Goal: Feedback & Contribution: Leave review/rating

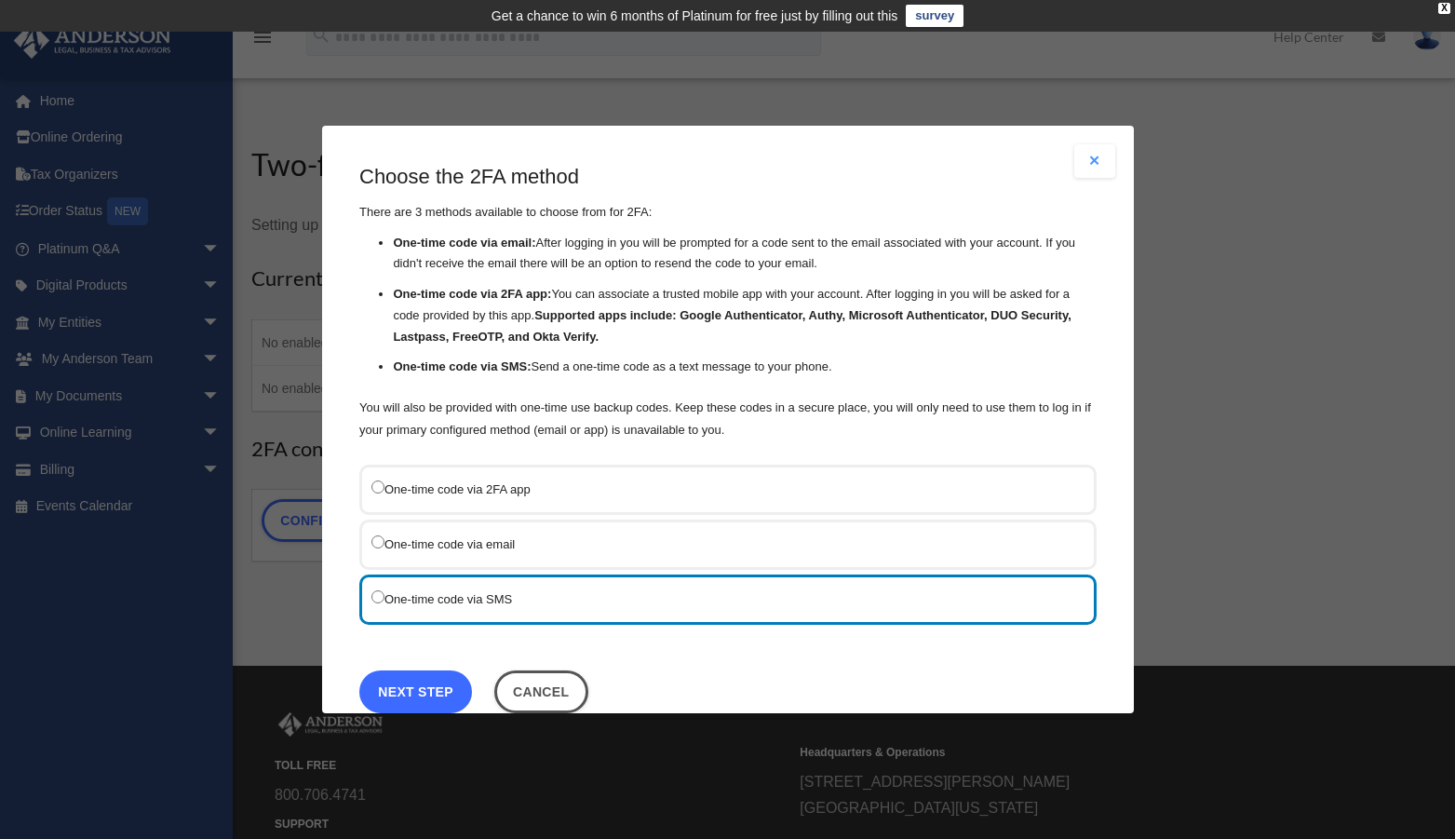
click at [452, 697] on link "Next Step" at bounding box center [415, 691] width 113 height 43
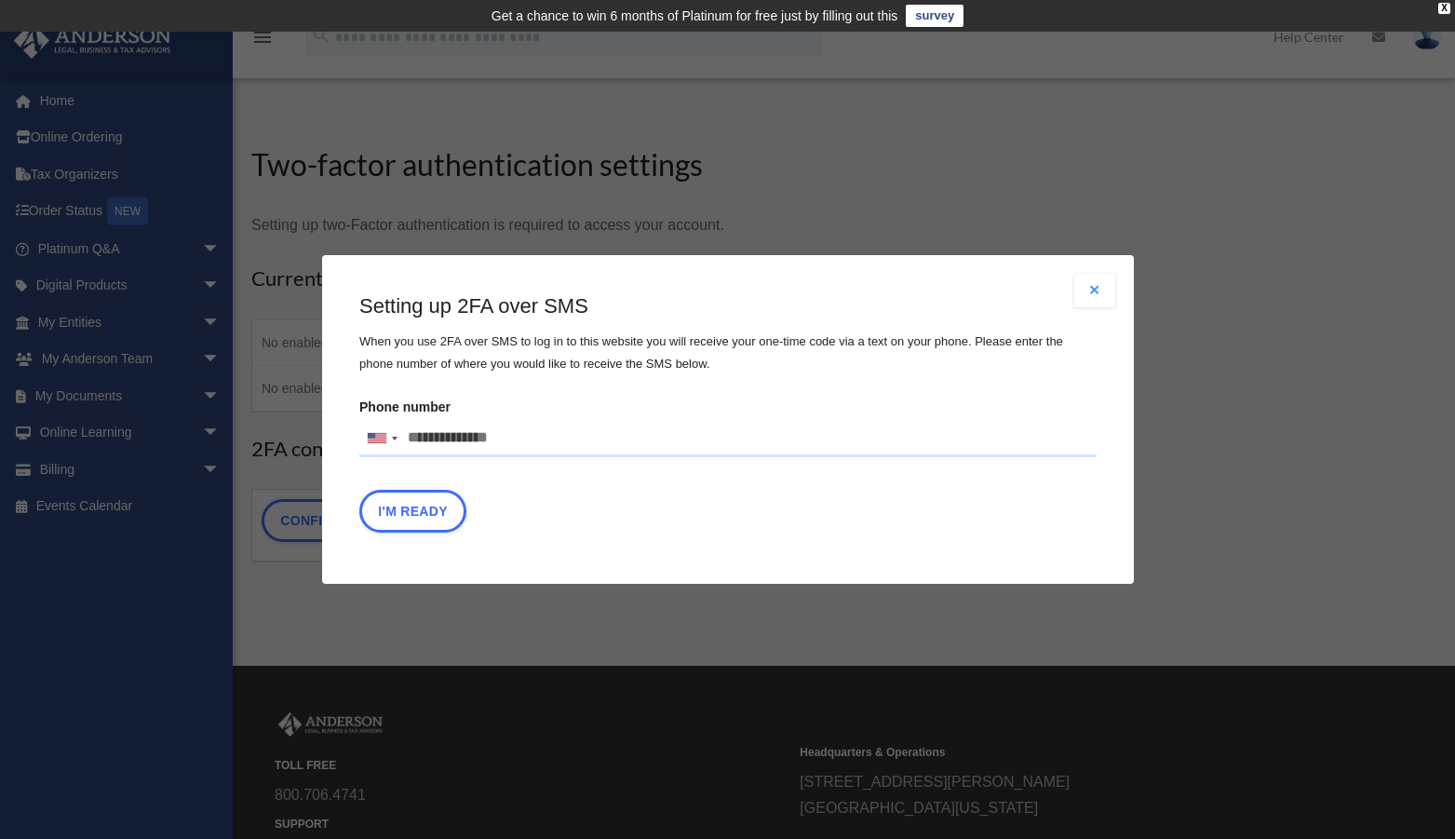
click at [445, 436] on input "Phone number United States +1 United Kingdom +44 Afghanistan (‫افغانستان‬‎) +93…" at bounding box center [727, 438] width 737 height 37
click at [520, 438] on input "Phone number United States +1 United Kingdom +44 Afghanistan (‫افغانستان‬‎) +93…" at bounding box center [727, 438] width 737 height 37
click at [1088, 288] on button "Close modal" at bounding box center [1094, 291] width 41 height 34
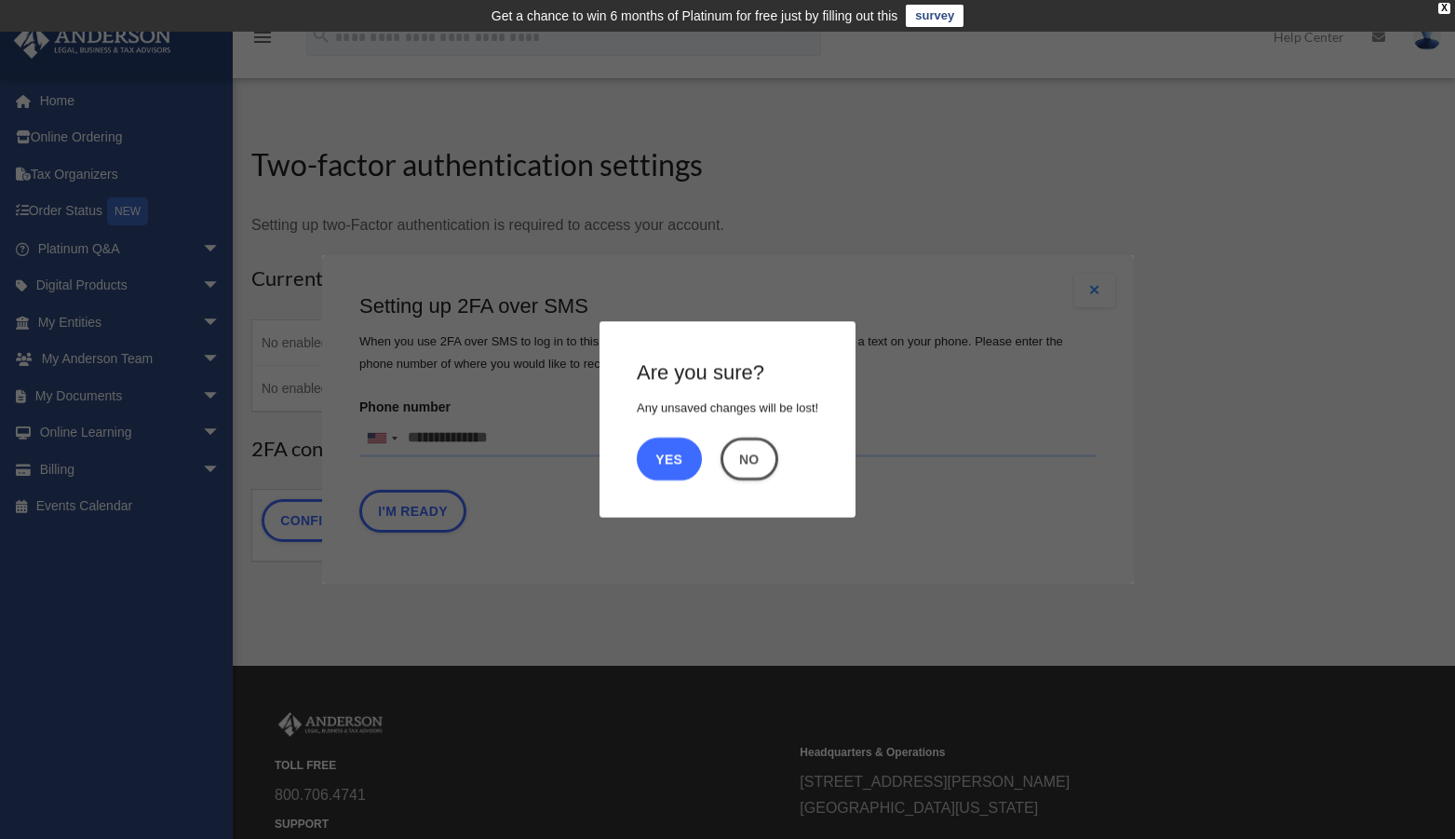
click at [694, 461] on button "Yes" at bounding box center [669, 459] width 65 height 43
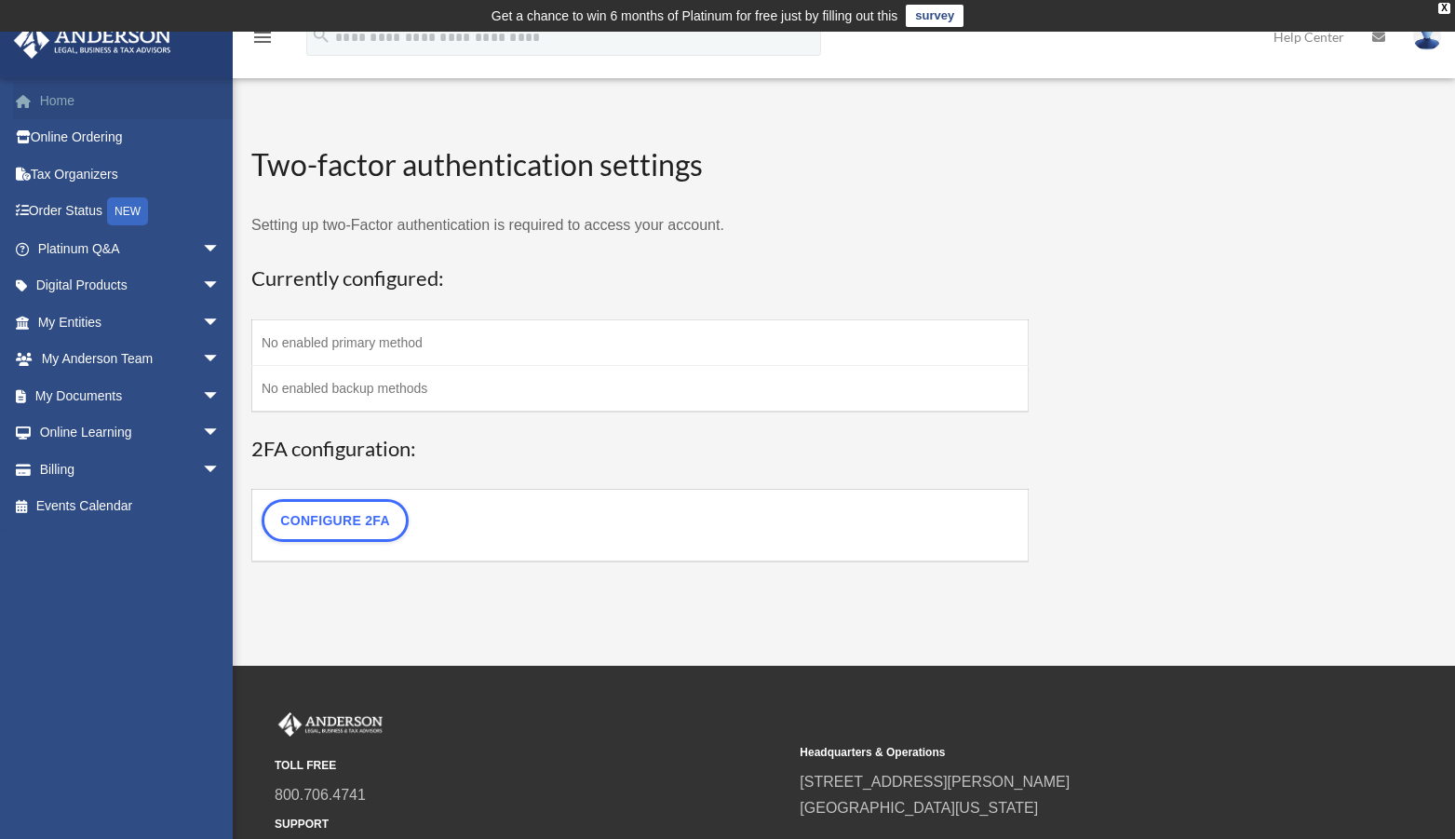
click at [71, 92] on link "Home" at bounding box center [131, 100] width 236 height 37
click at [70, 131] on link "Online Ordering" at bounding box center [131, 137] width 236 height 37
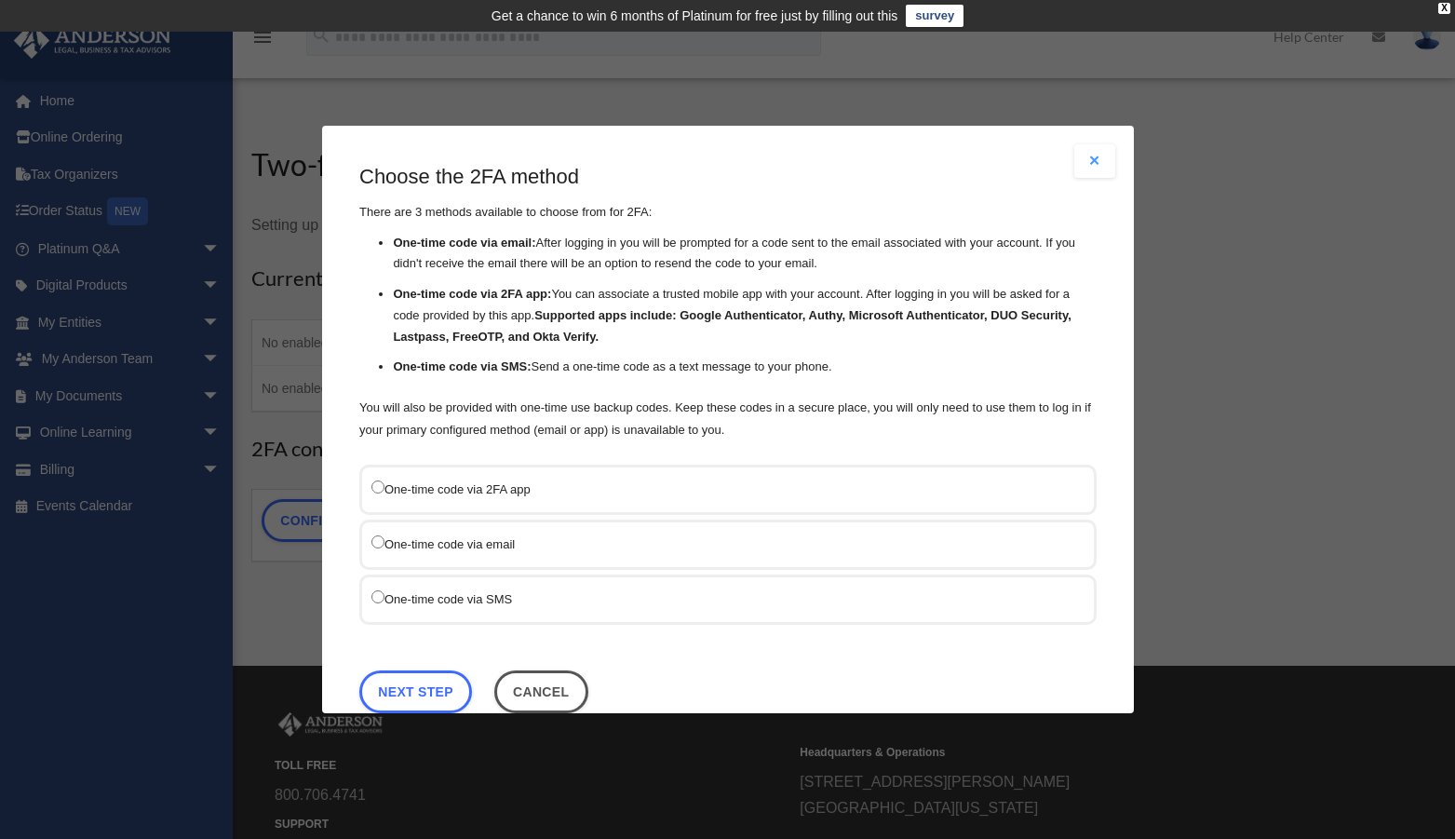
click at [376, 601] on label "One-time code via SMS" at bounding box center [718, 599] width 694 height 24
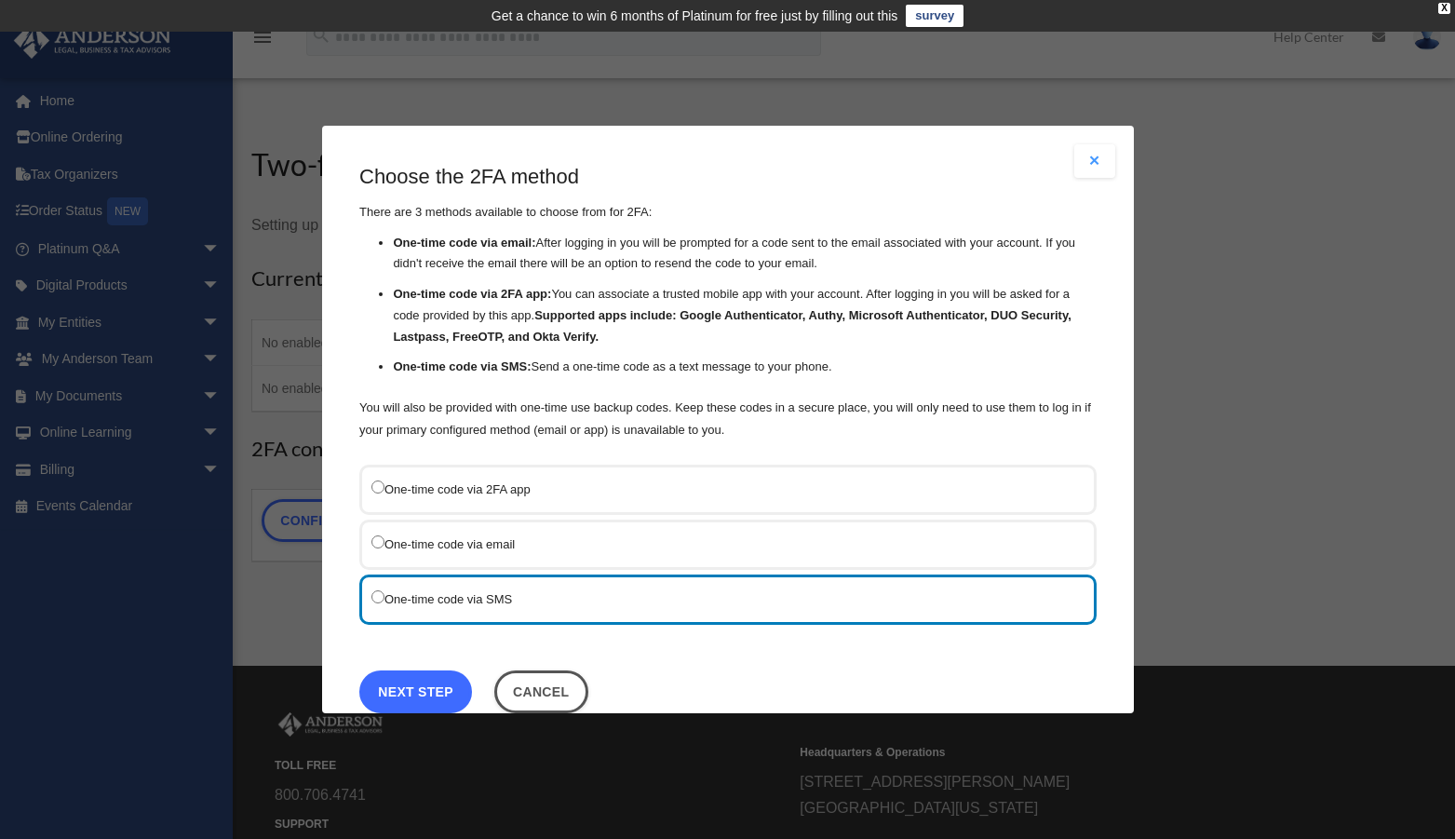
click at [388, 691] on link "Next Step" at bounding box center [415, 691] width 113 height 43
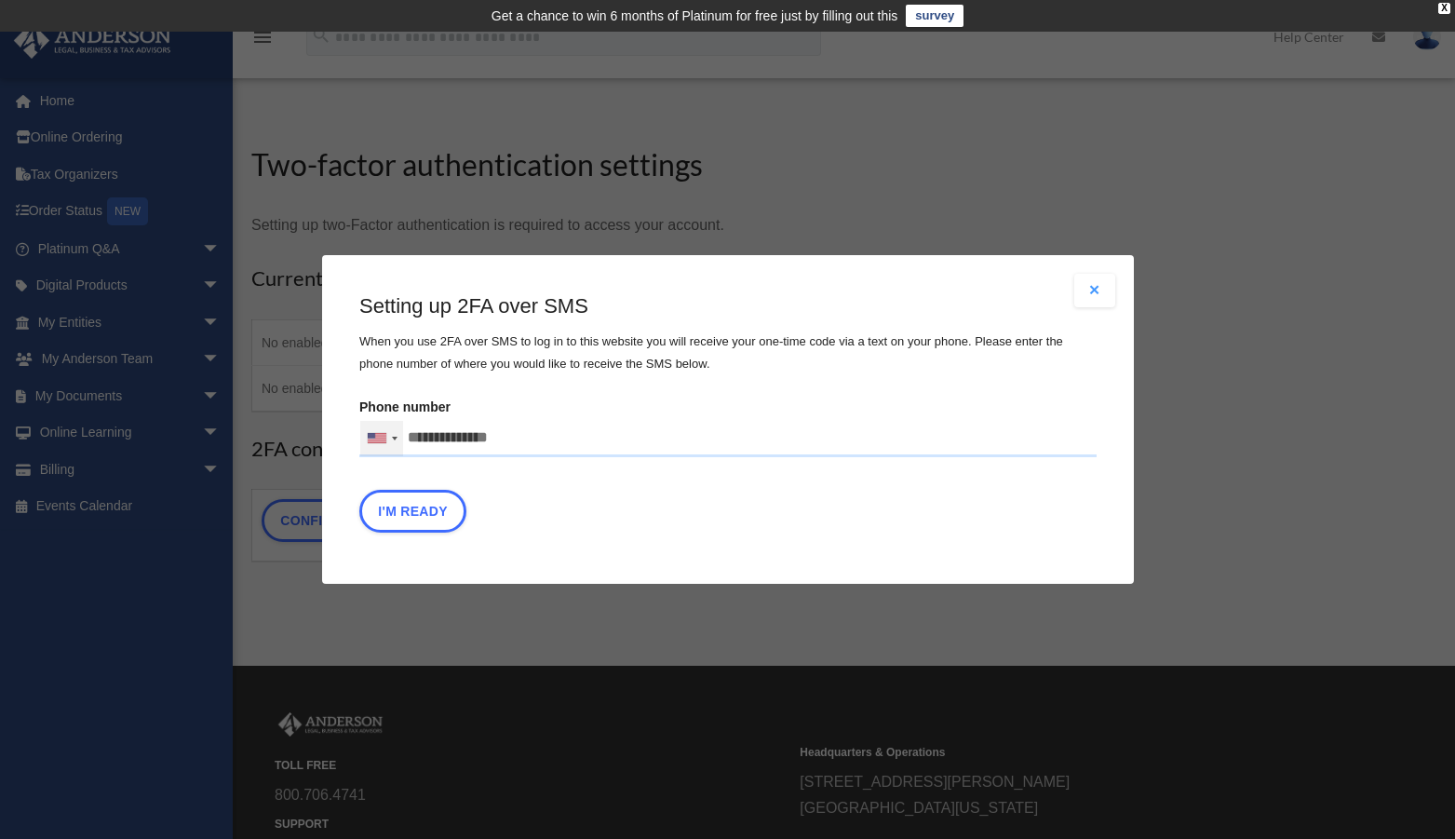
click at [390, 435] on div at bounding box center [381, 438] width 43 height 35
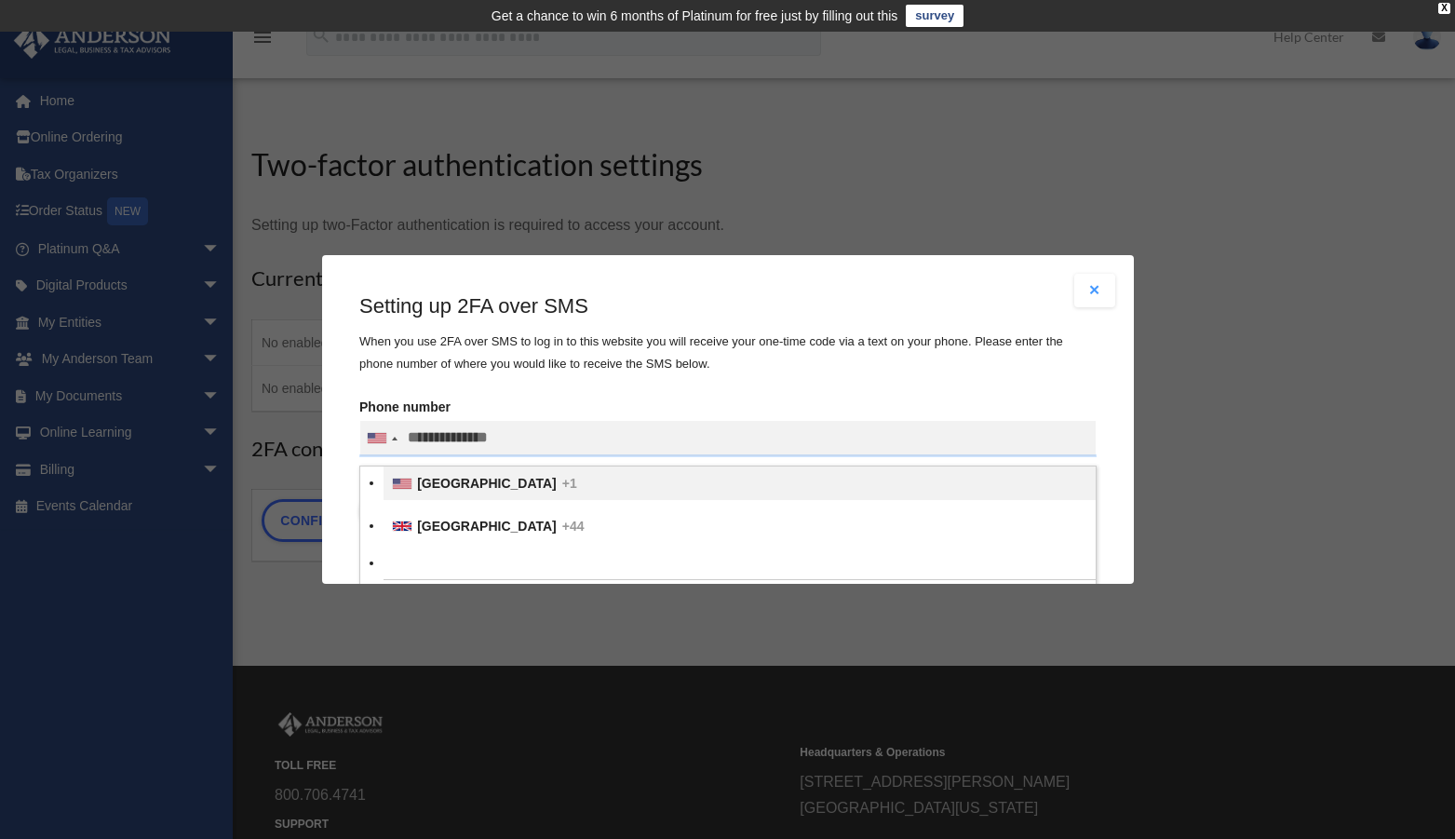
click at [413, 487] on li "United States +1" at bounding box center [740, 483] width 712 height 34
click at [0, 0] on input "Verification Code:" at bounding box center [0, 0] width 0 height 0
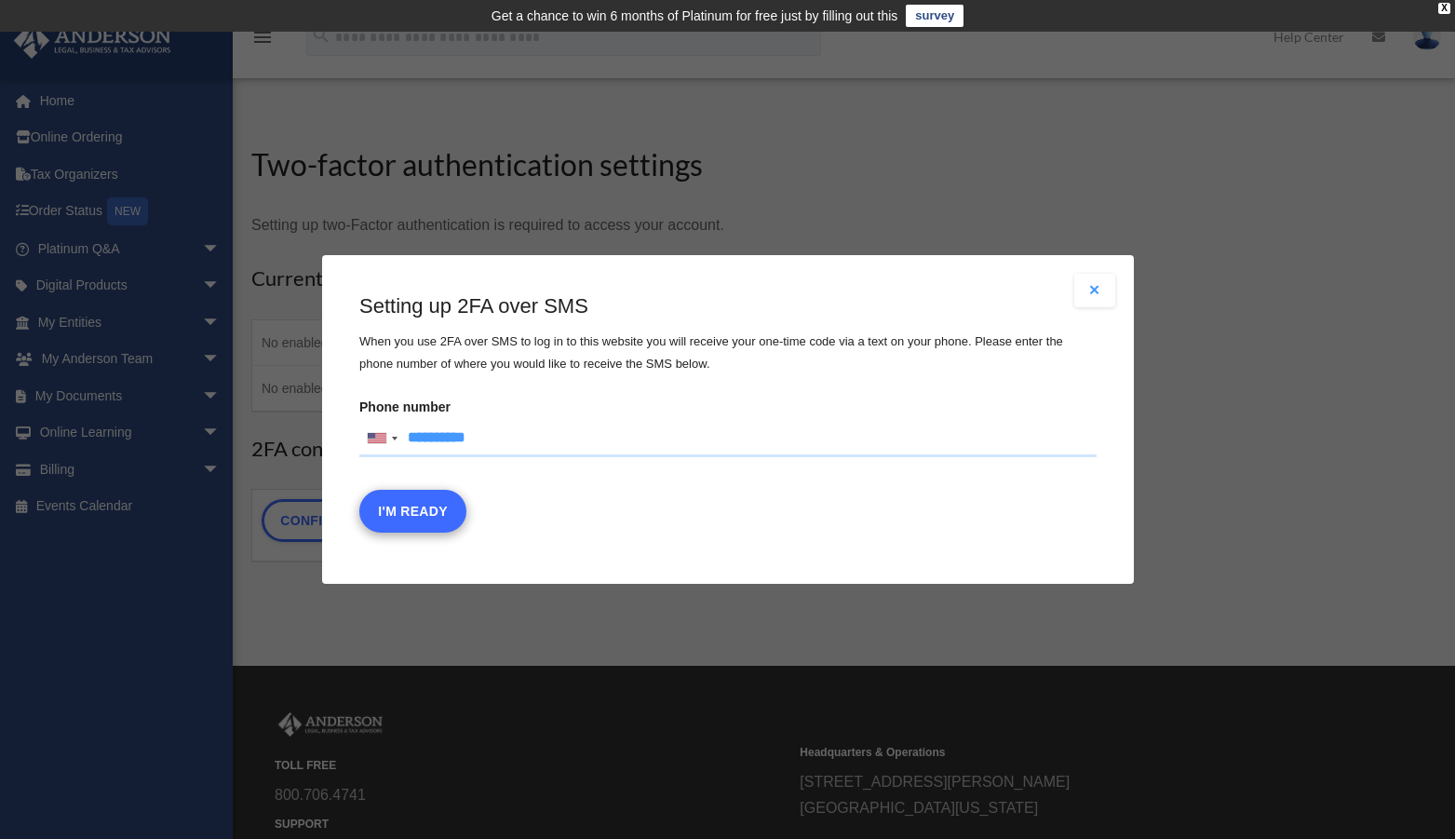
type input "**********"
click at [421, 501] on button "I'm Ready" at bounding box center [412, 511] width 107 height 43
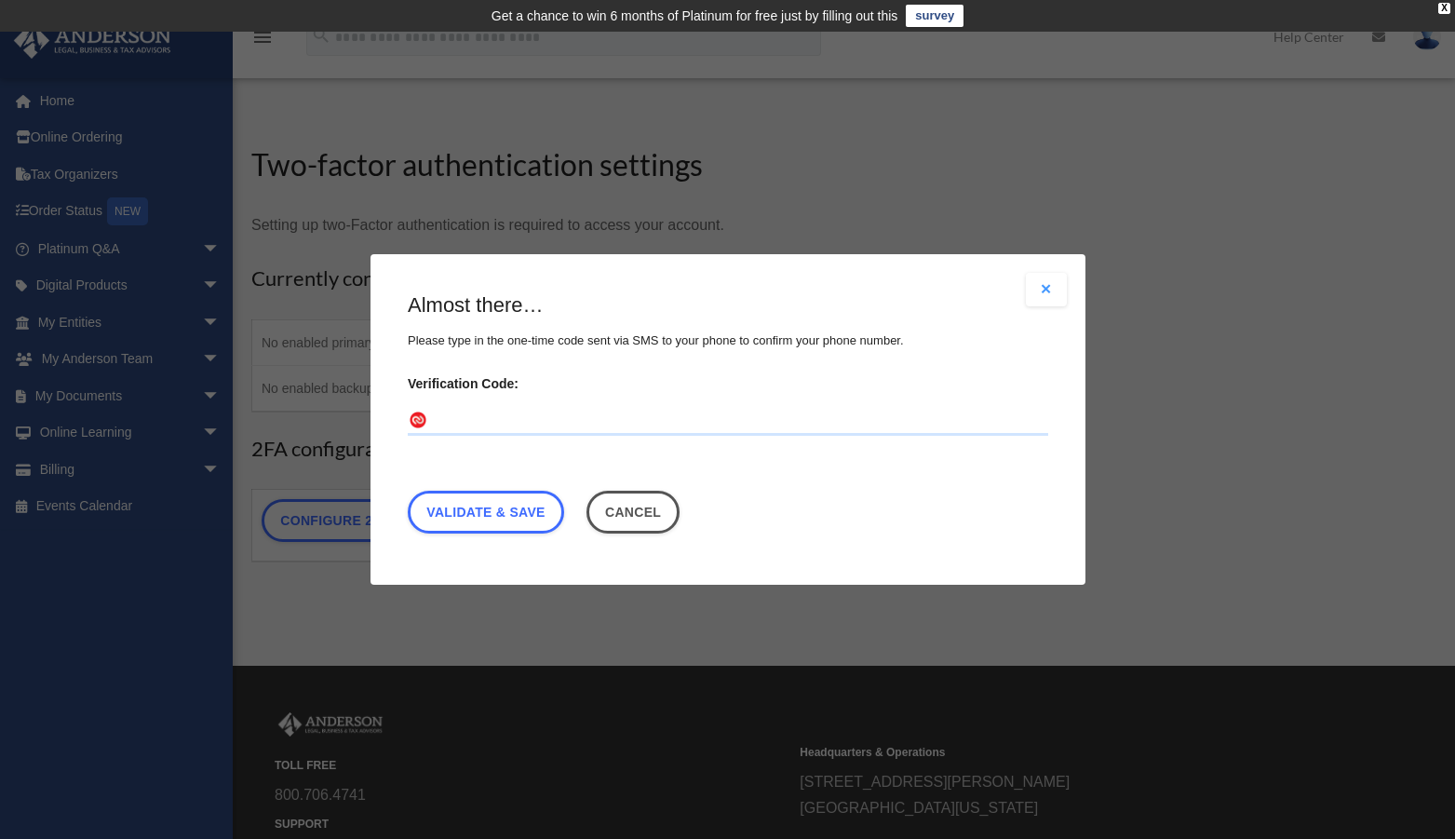
click at [447, 424] on input "Verification Code:" at bounding box center [728, 421] width 641 height 30
type input "******"
click at [439, 520] on link "Validate & Save" at bounding box center [486, 512] width 156 height 43
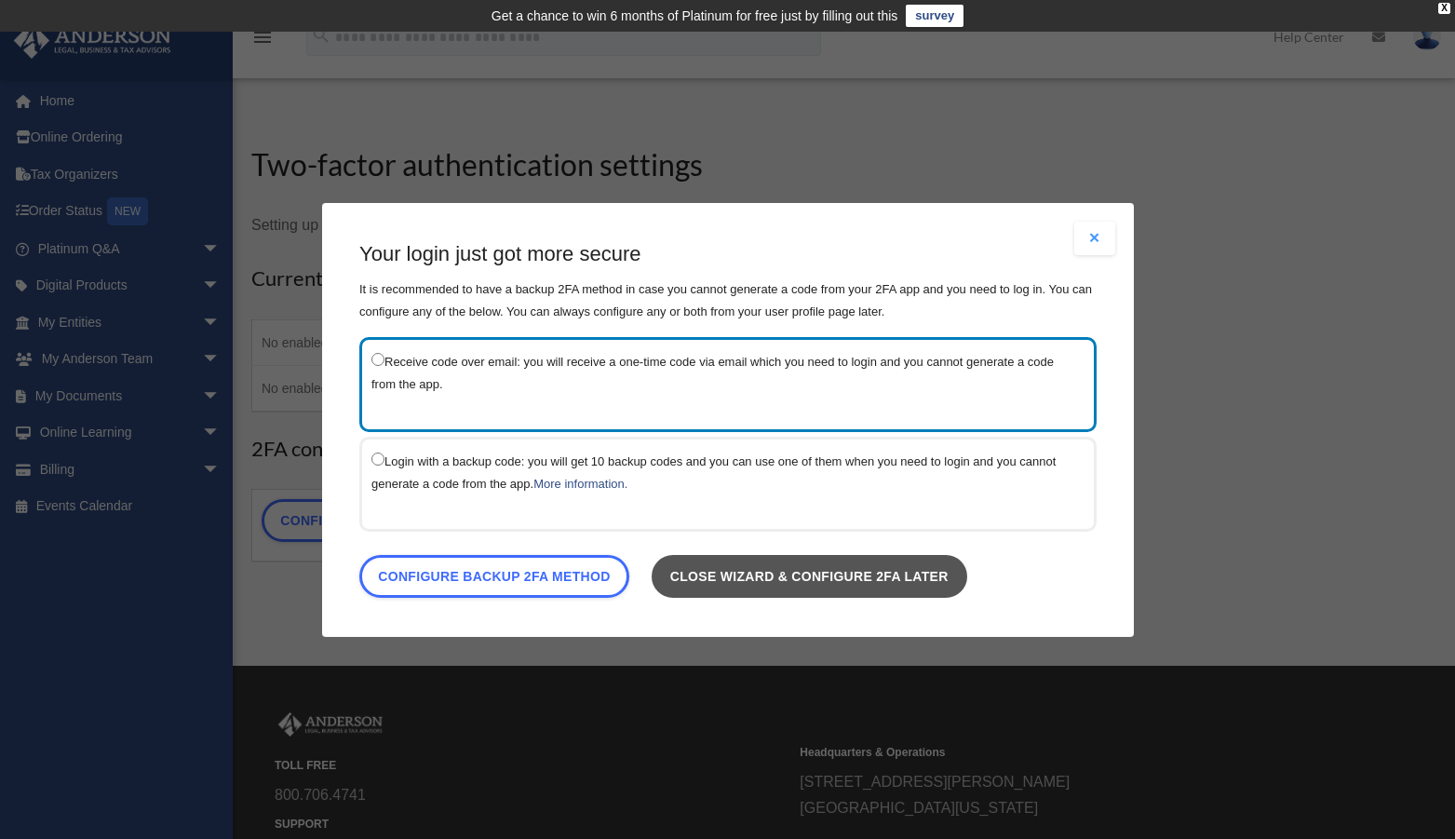
click at [714, 582] on link "Close wizard & configure 2FA later" at bounding box center [809, 575] width 316 height 43
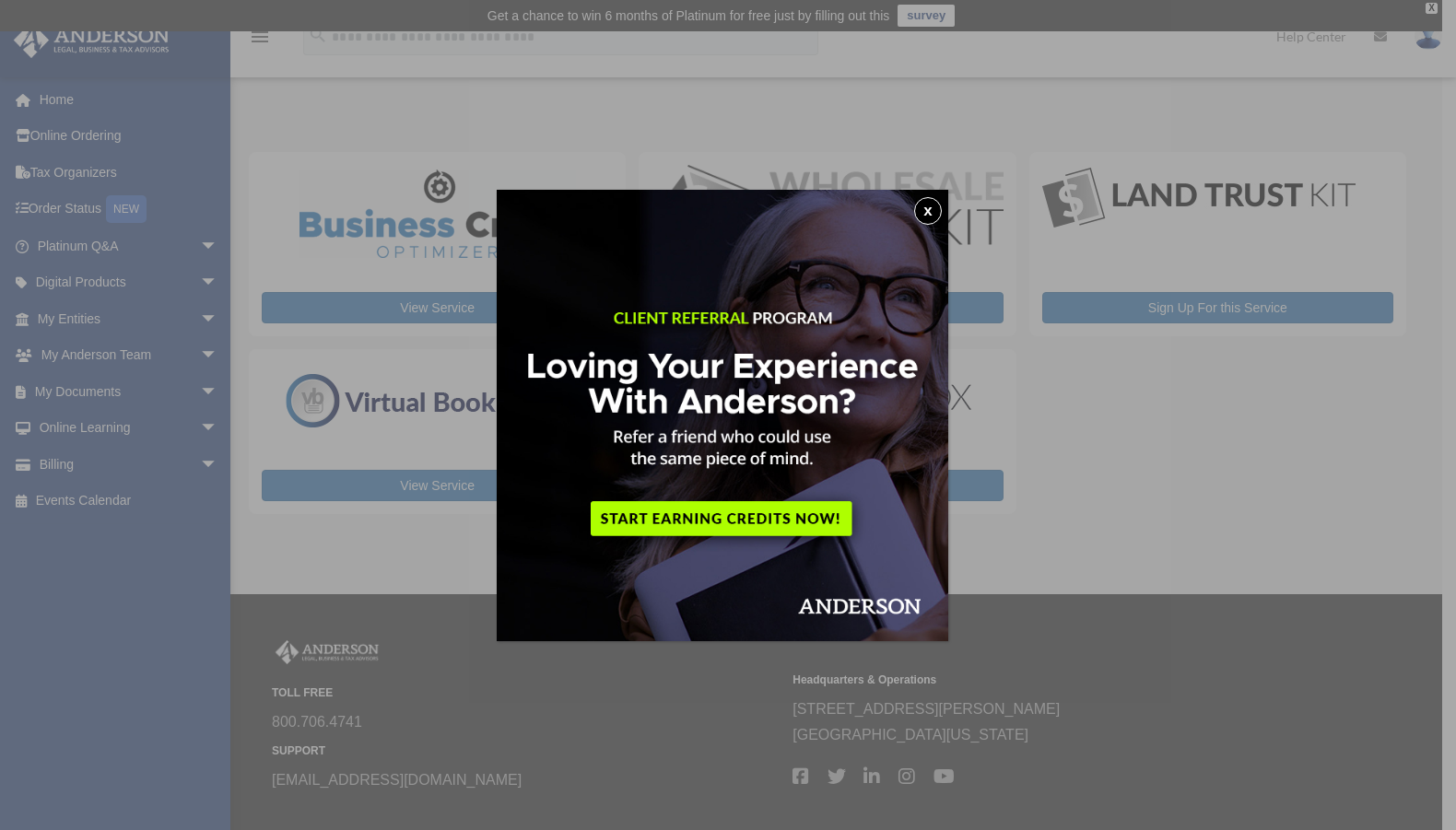
click at [930, 222] on button "x" at bounding box center [928, 211] width 28 height 28
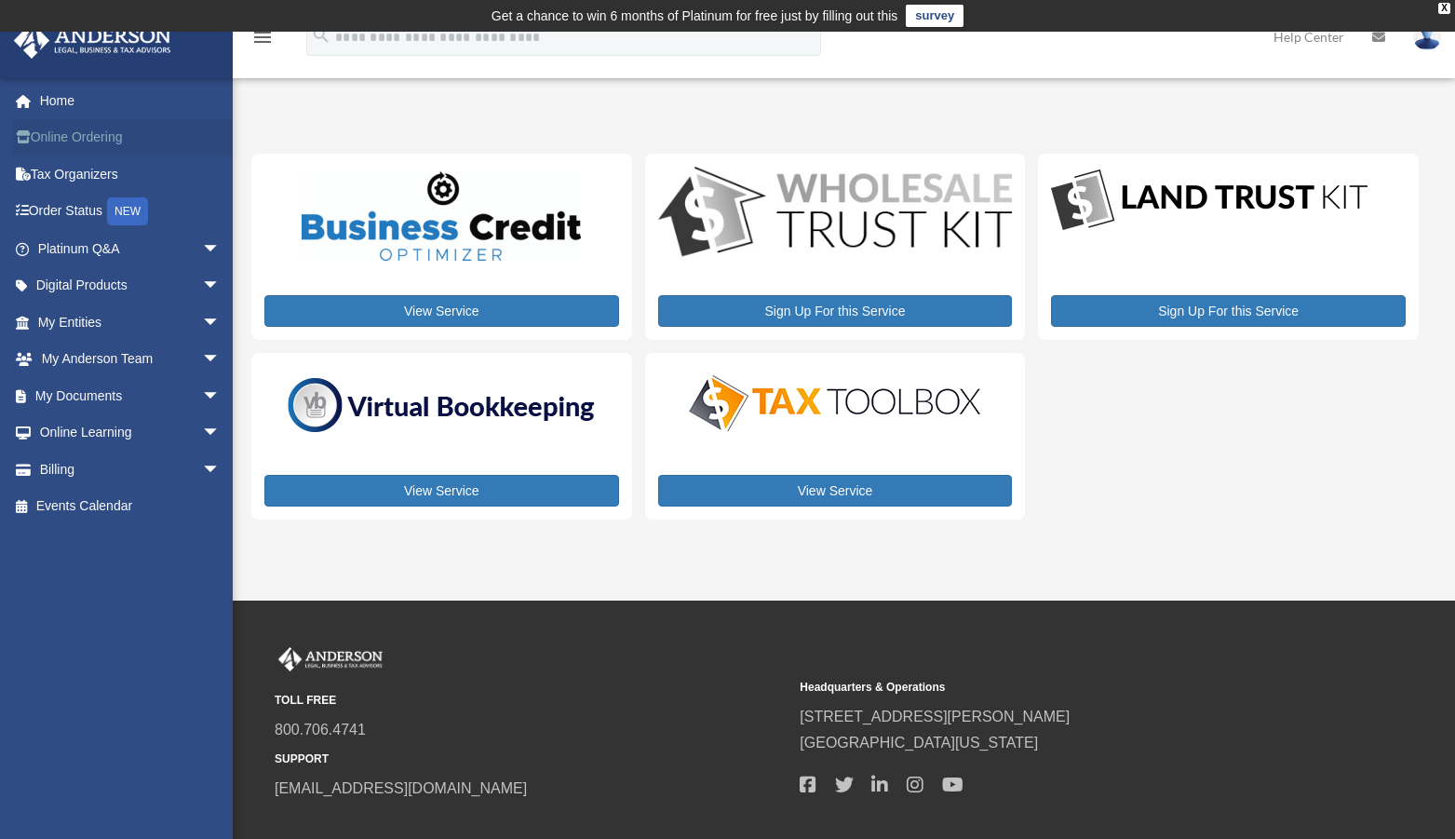
click at [82, 146] on link "Online Ordering" at bounding box center [131, 137] width 236 height 37
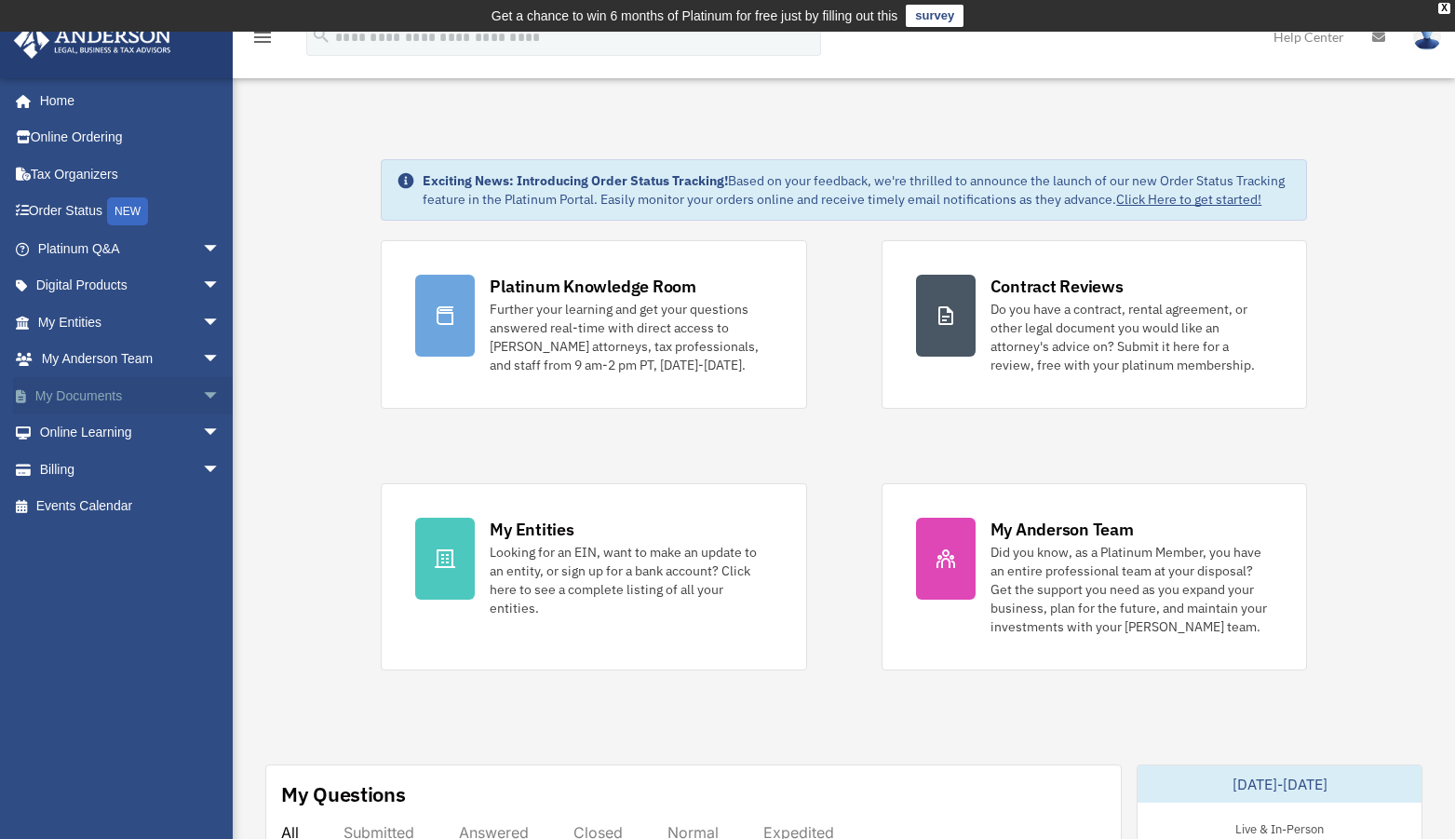
click at [178, 395] on link "My Documents arrow_drop_down" at bounding box center [131, 395] width 236 height 37
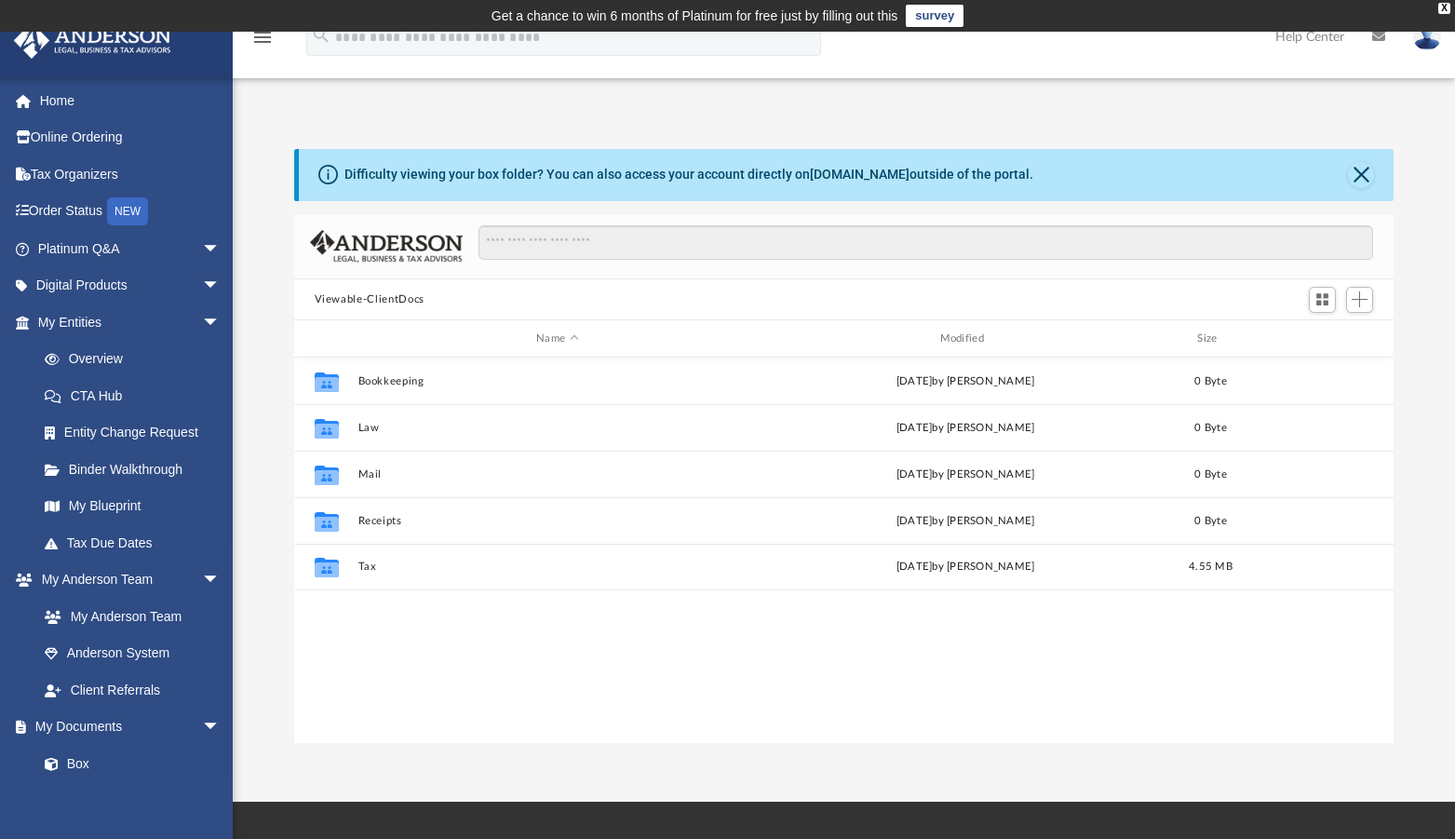
scroll to position [408, 1085]
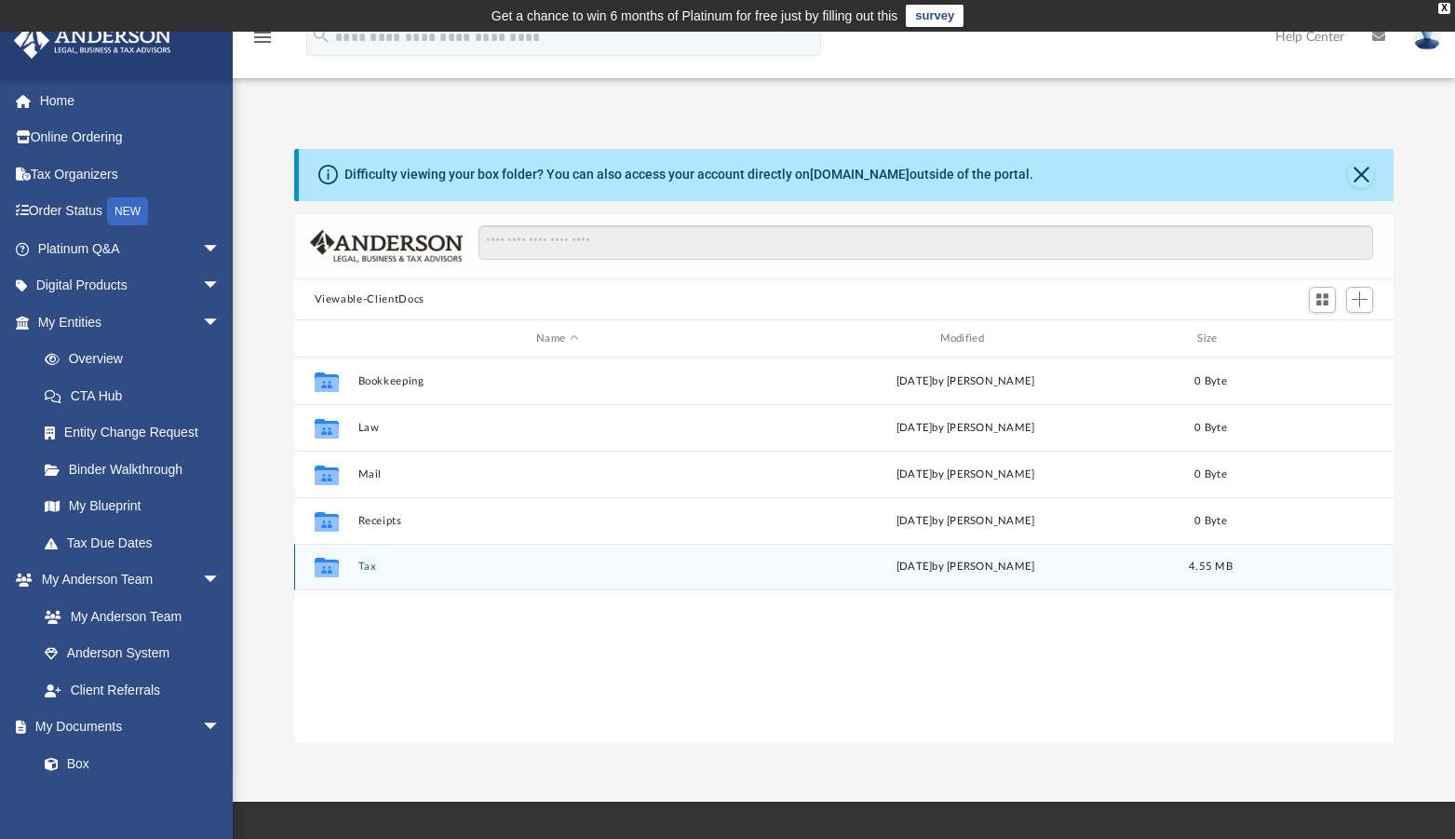
click at [352, 568] on div "Collaborated Folder Tax Thu Jul 24 2025 by Kenzie Cox 4.55 MB" at bounding box center [844, 567] width 1100 height 47
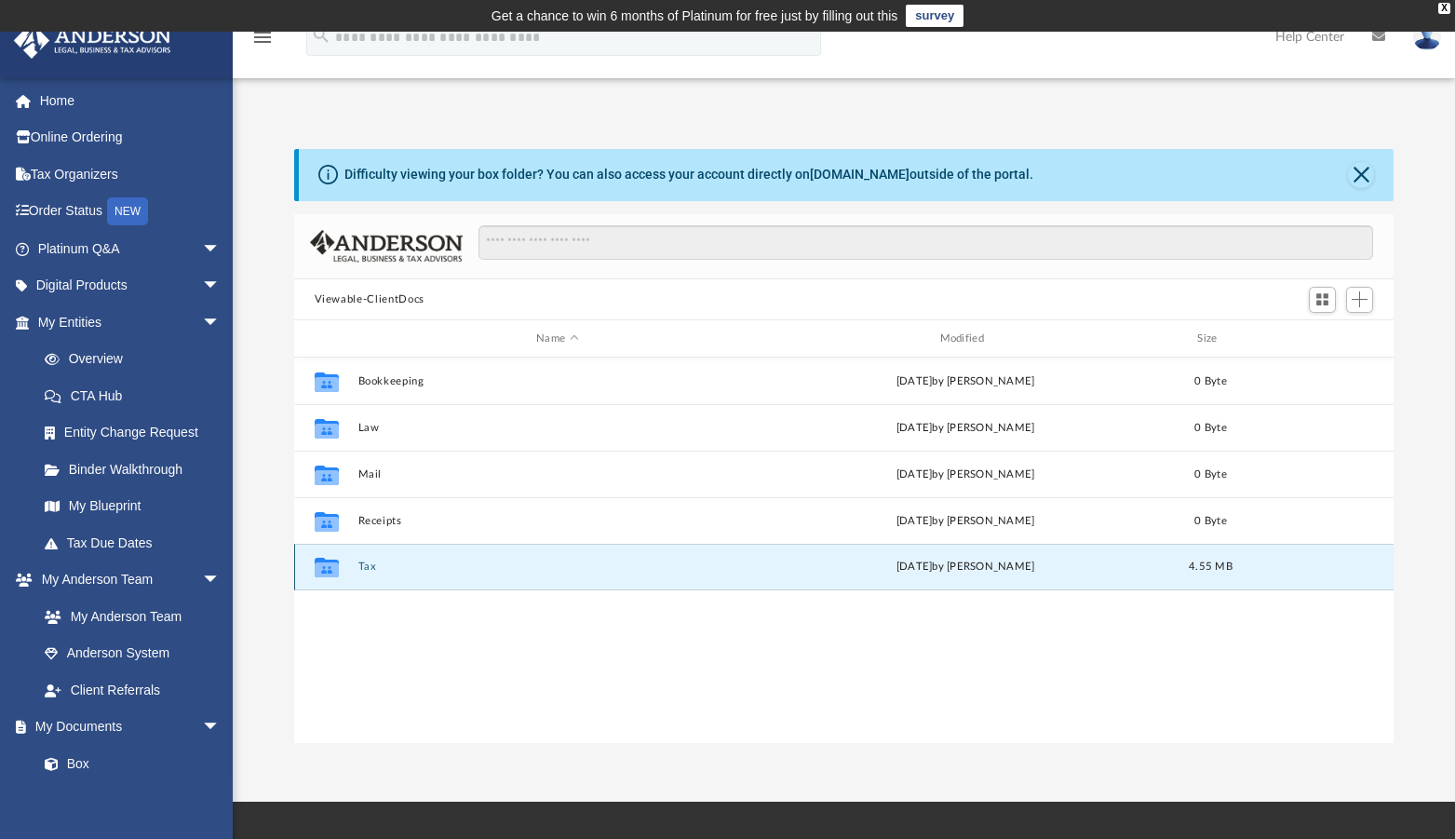
click at [327, 566] on icon "grid" at bounding box center [326, 569] width 24 height 15
click at [963, 563] on div "Thu Jul 24 2025 by Kenzie Cox" at bounding box center [964, 567] width 399 height 17
click at [355, 573] on div "Collaborated Folder Tax Thu Jul 24 2025 by Kenzie Cox 4.55 MB" at bounding box center [844, 567] width 1100 height 47
click at [101, 324] on link "My Entities arrow_drop_down" at bounding box center [131, 321] width 236 height 37
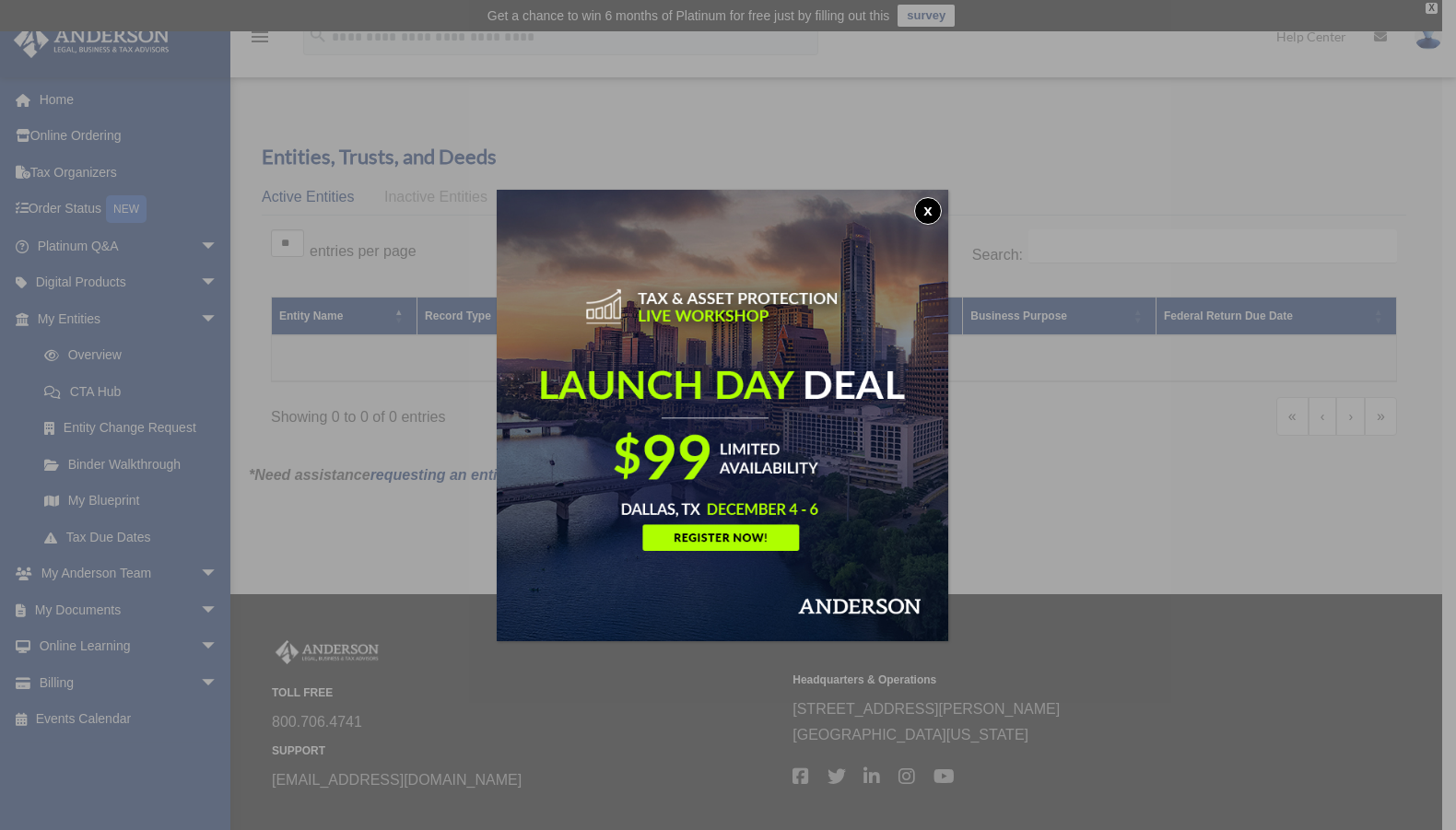
click at [929, 218] on button "x" at bounding box center [928, 211] width 28 height 28
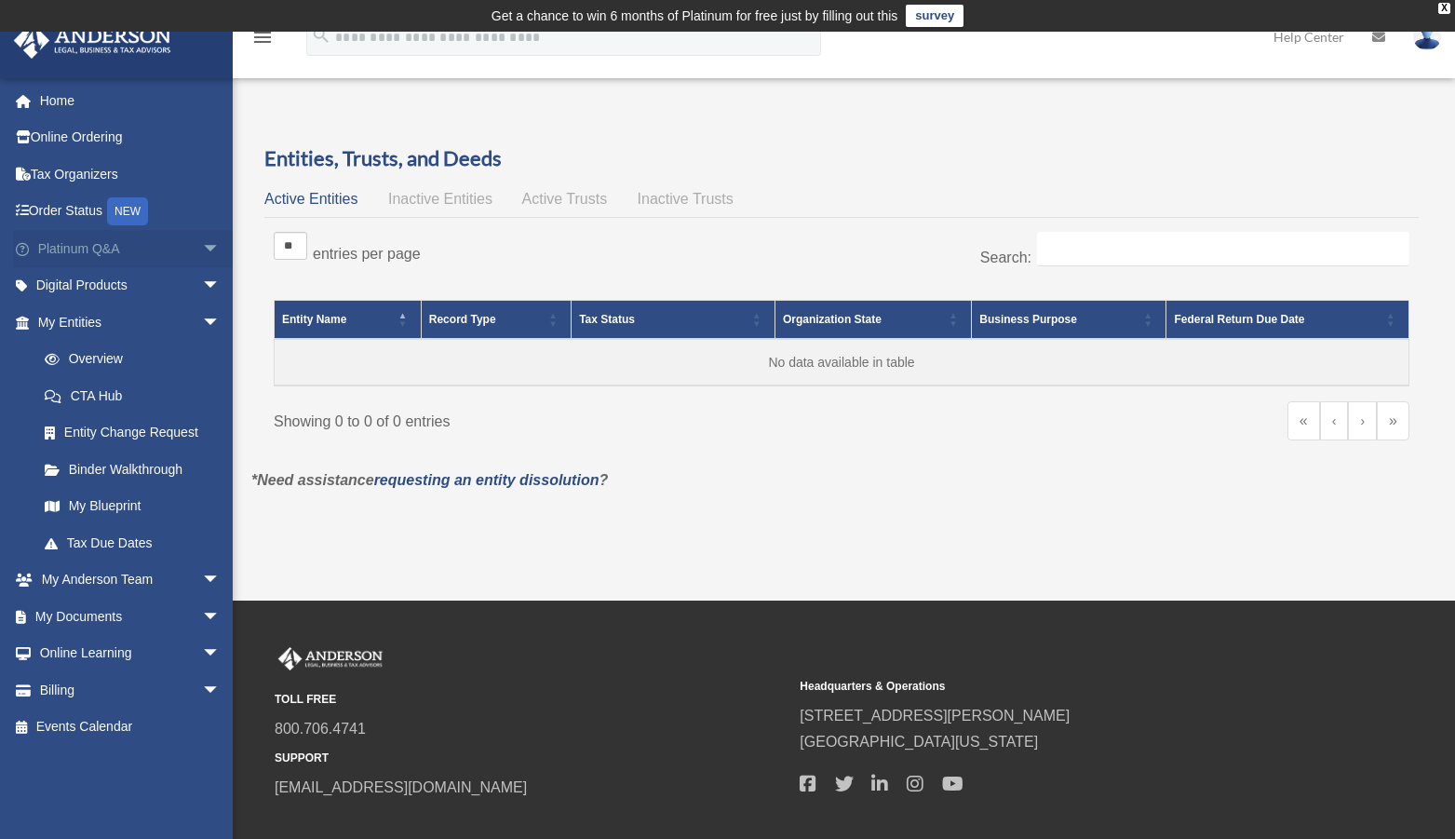
click at [95, 248] on link "Platinum Q&A arrow_drop_down" at bounding box center [131, 248] width 236 height 37
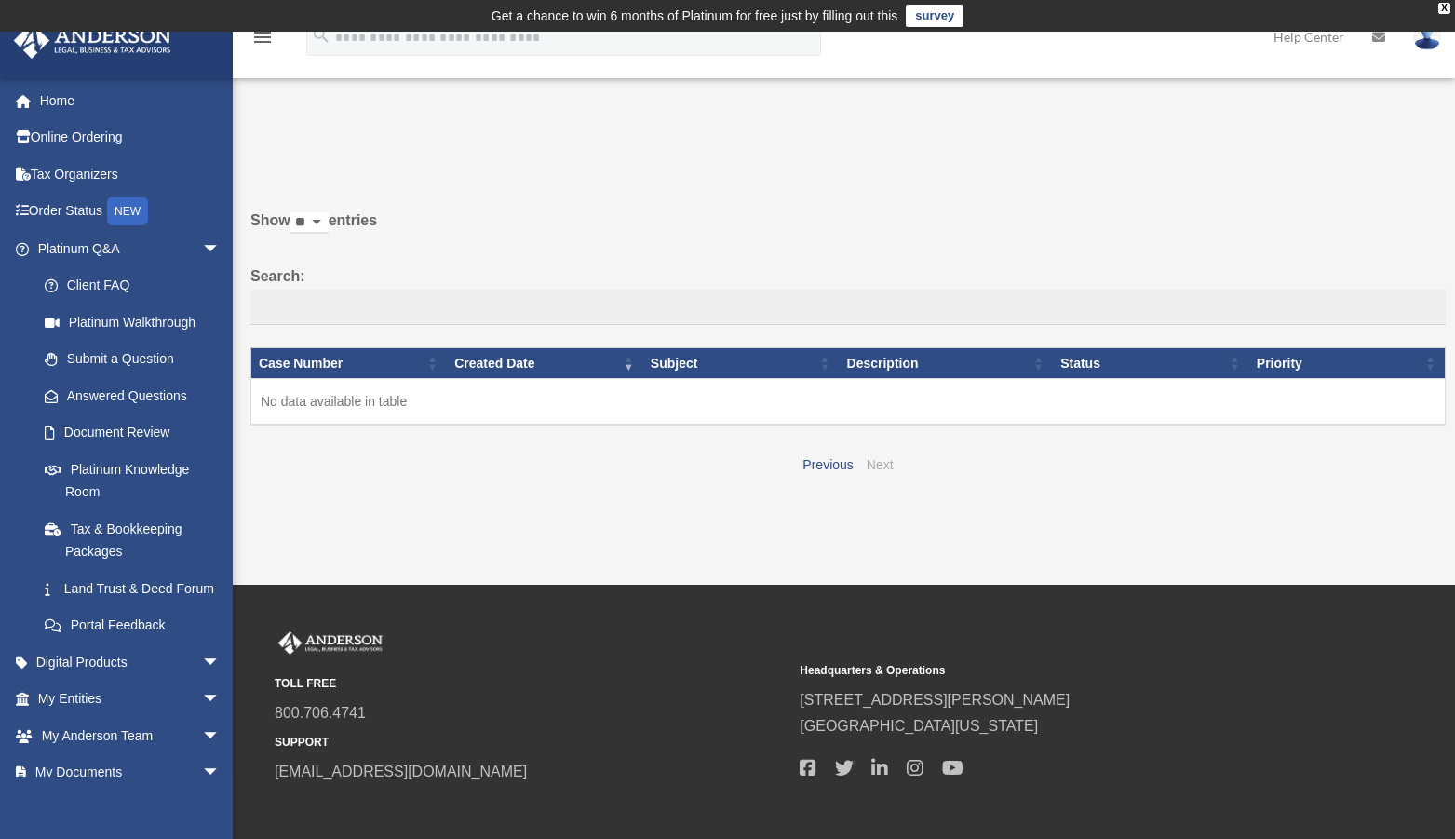
click at [883, 465] on link "Next" at bounding box center [880, 464] width 27 height 15
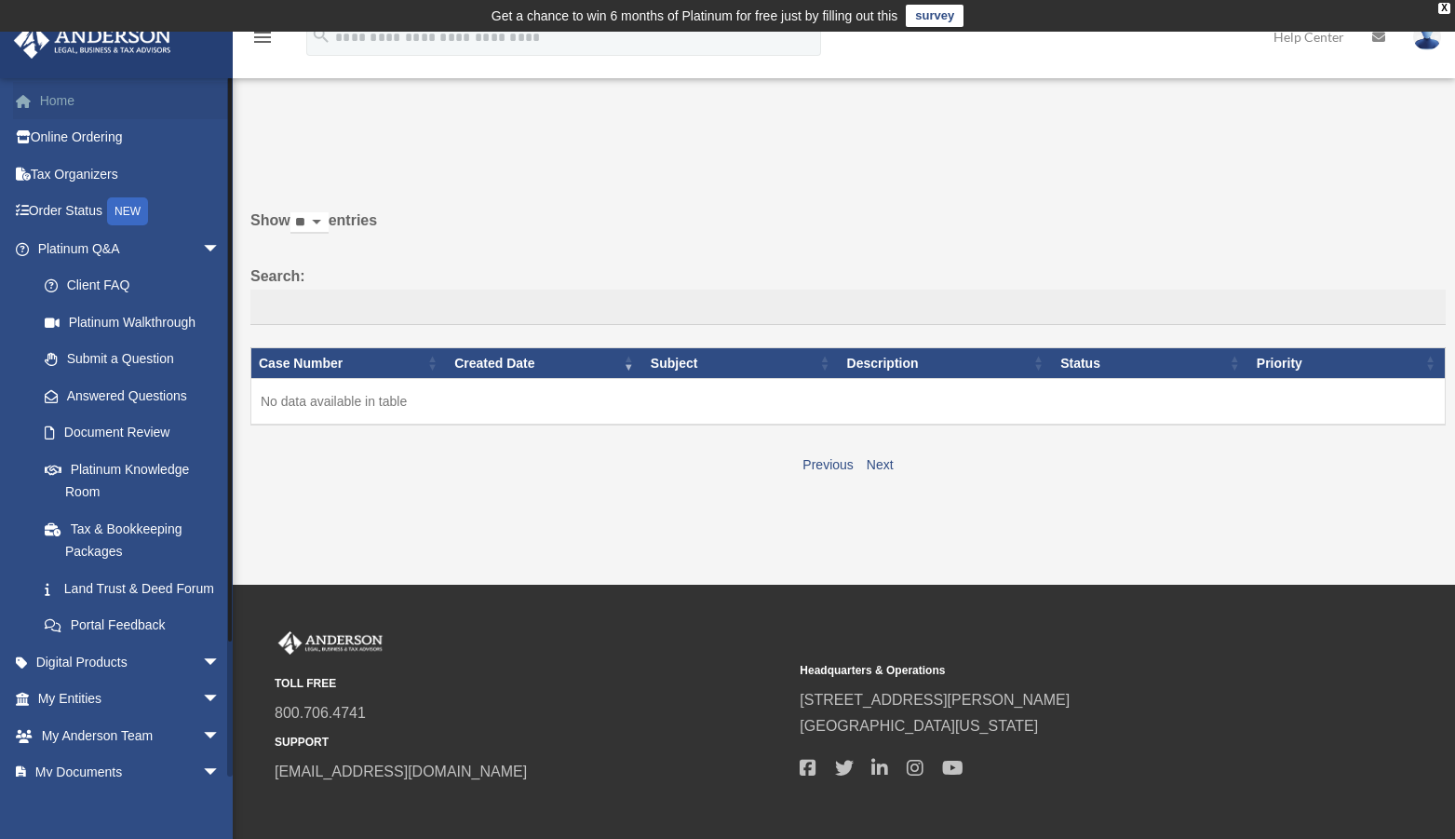
click at [75, 106] on link "Home" at bounding box center [131, 100] width 236 height 37
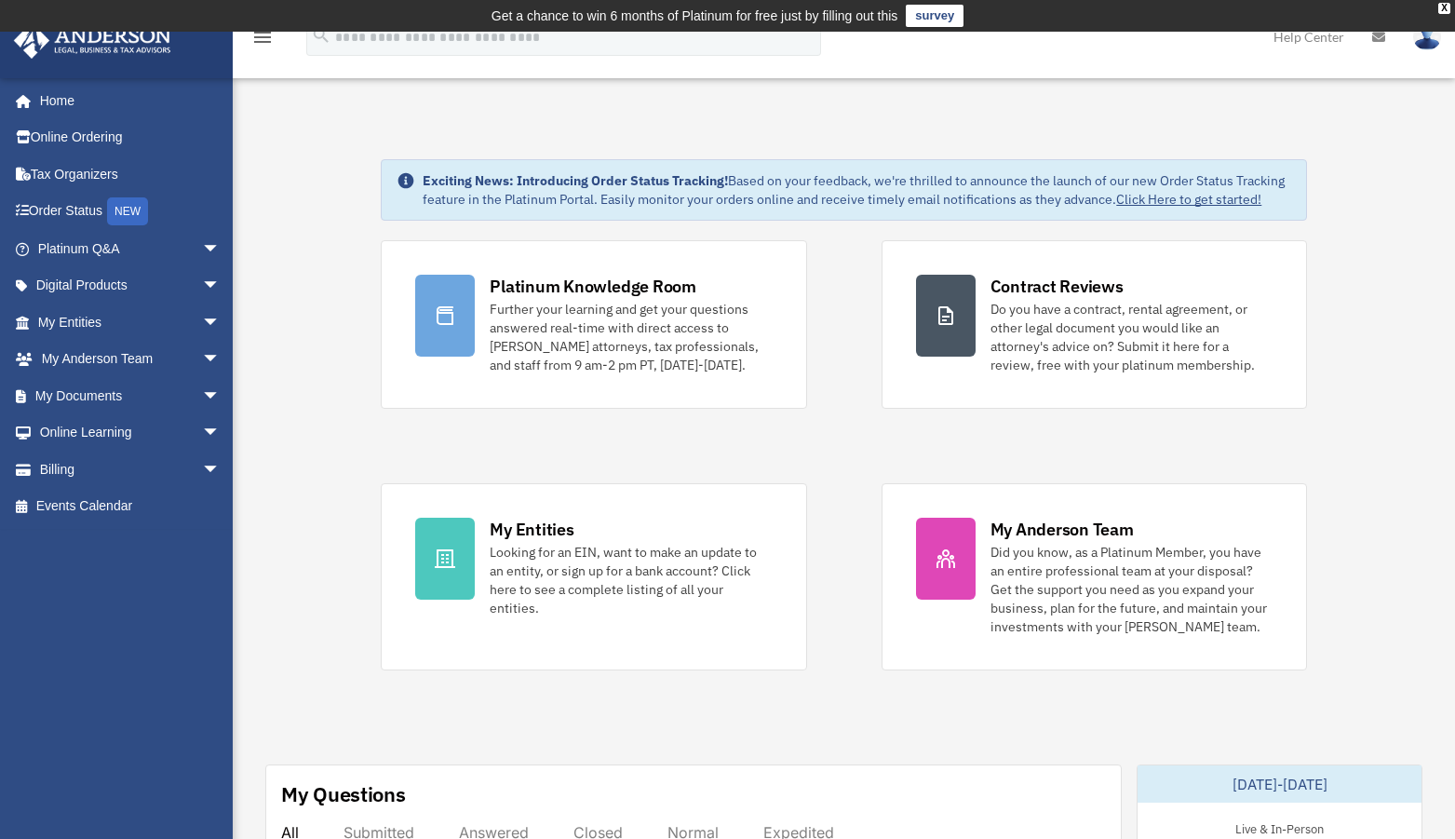
click at [1419, 46] on img at bounding box center [1427, 36] width 28 height 27
click at [92, 250] on link "Platinum Q&A arrow_drop_down" at bounding box center [131, 248] width 236 height 37
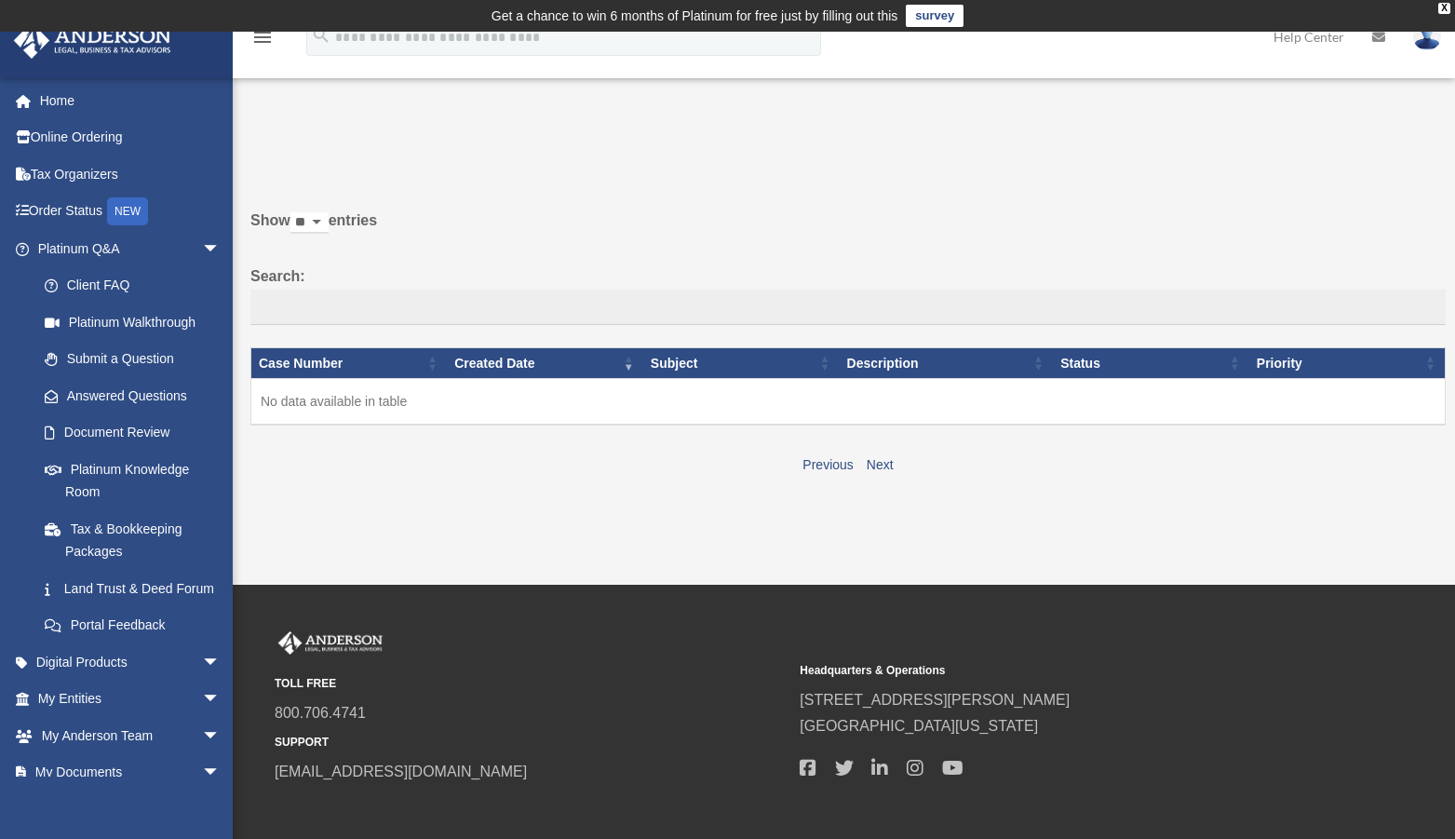
click at [290, 212] on select "** ** ** ***" at bounding box center [309, 222] width 38 height 21
click at [714, 290] on label "Search:" at bounding box center [847, 293] width 1195 height 61
click at [714, 290] on input "Search:" at bounding box center [847, 307] width 1195 height 35
click at [882, 464] on link "Next" at bounding box center [880, 464] width 27 height 15
click at [870, 466] on link "Next" at bounding box center [880, 464] width 27 height 15
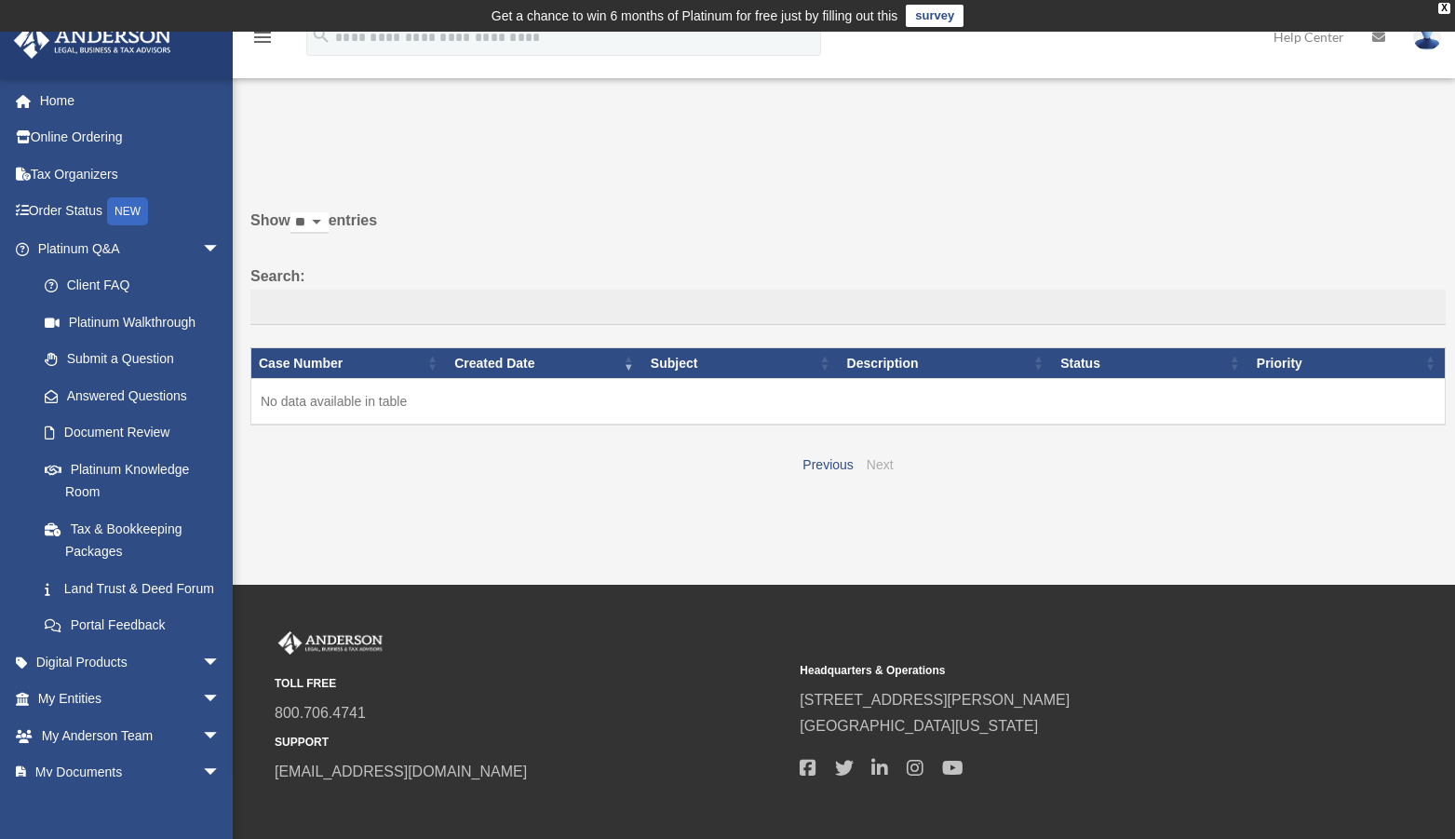
click at [870, 466] on link "Next" at bounding box center [880, 464] width 27 height 15
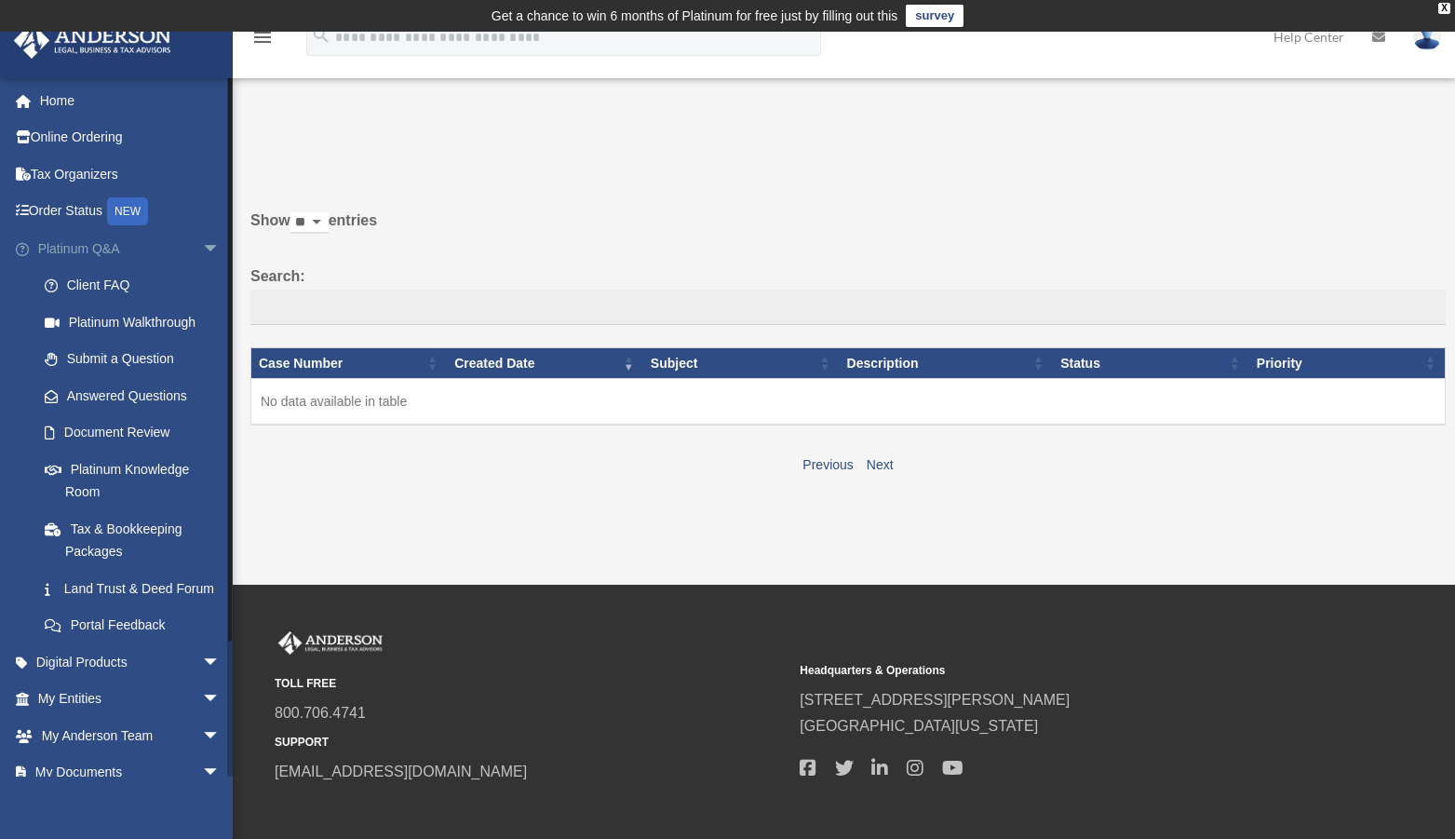
click at [203, 250] on span "arrow_drop_down" at bounding box center [220, 249] width 37 height 38
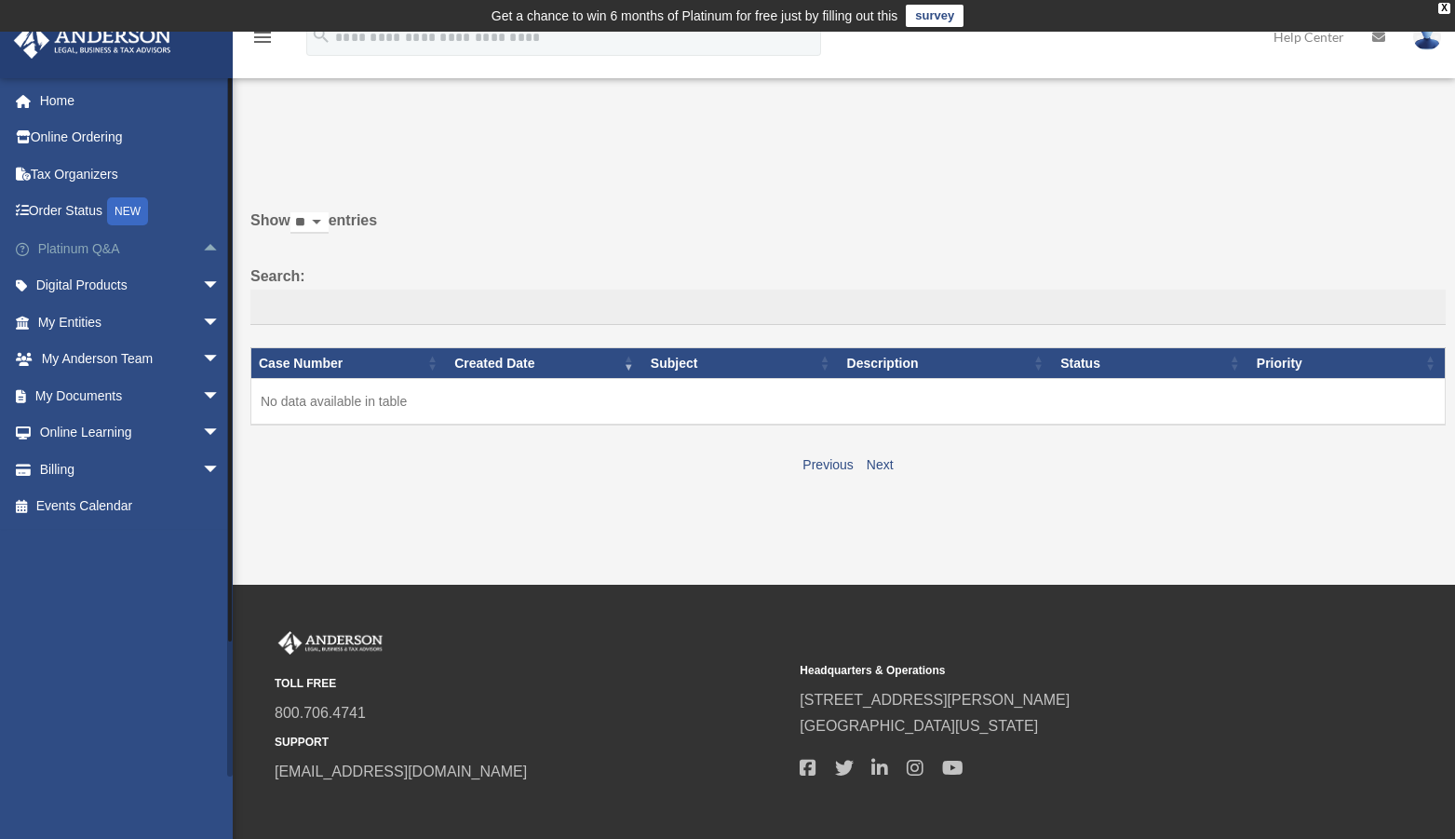
click at [203, 249] on span "arrow_drop_up" at bounding box center [220, 249] width 37 height 38
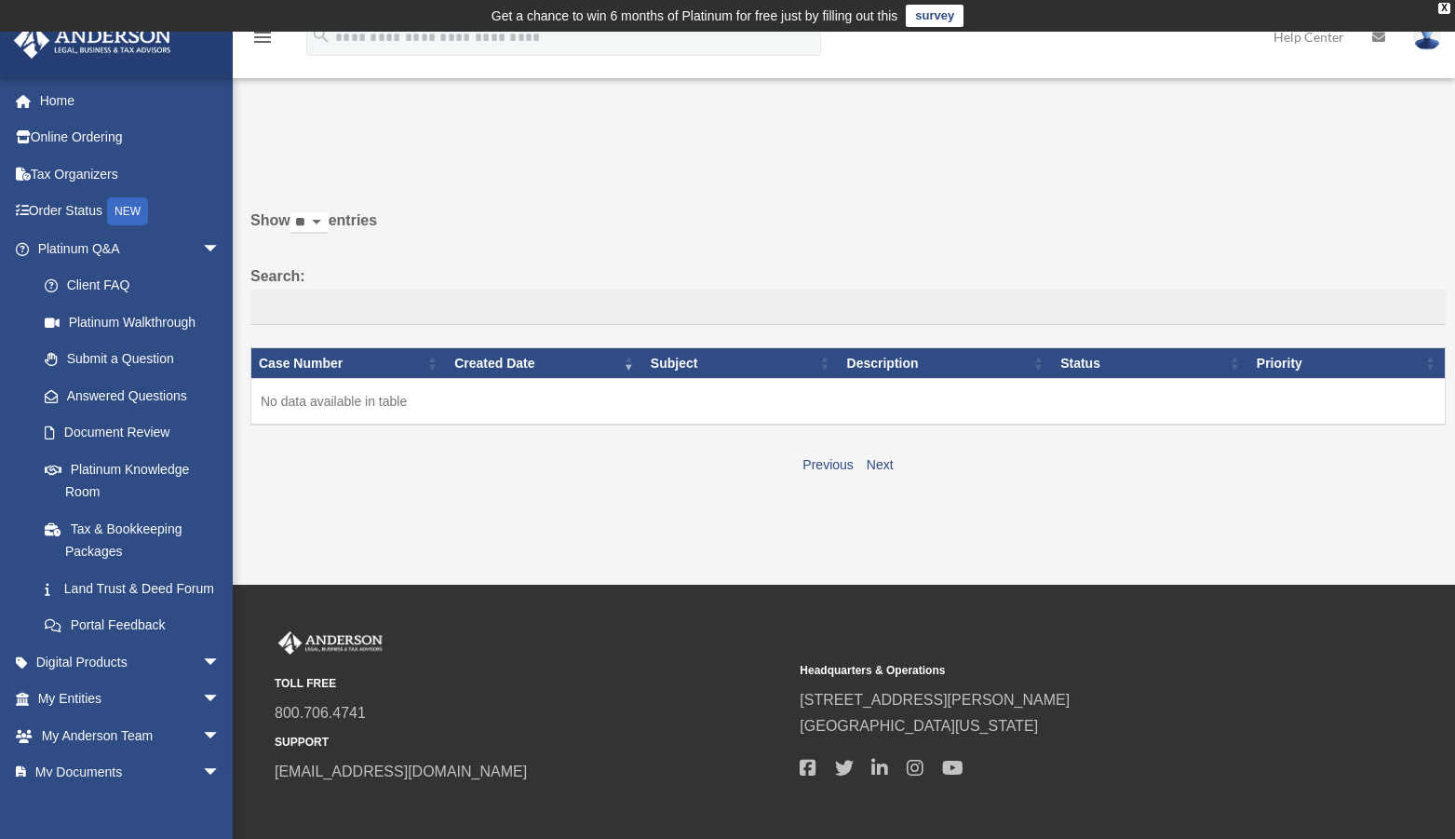
click at [290, 212] on select "** ** ** ***" at bounding box center [309, 222] width 38 height 21
select select "**"
click option "**" at bounding box center [0, 0] width 0 height 0
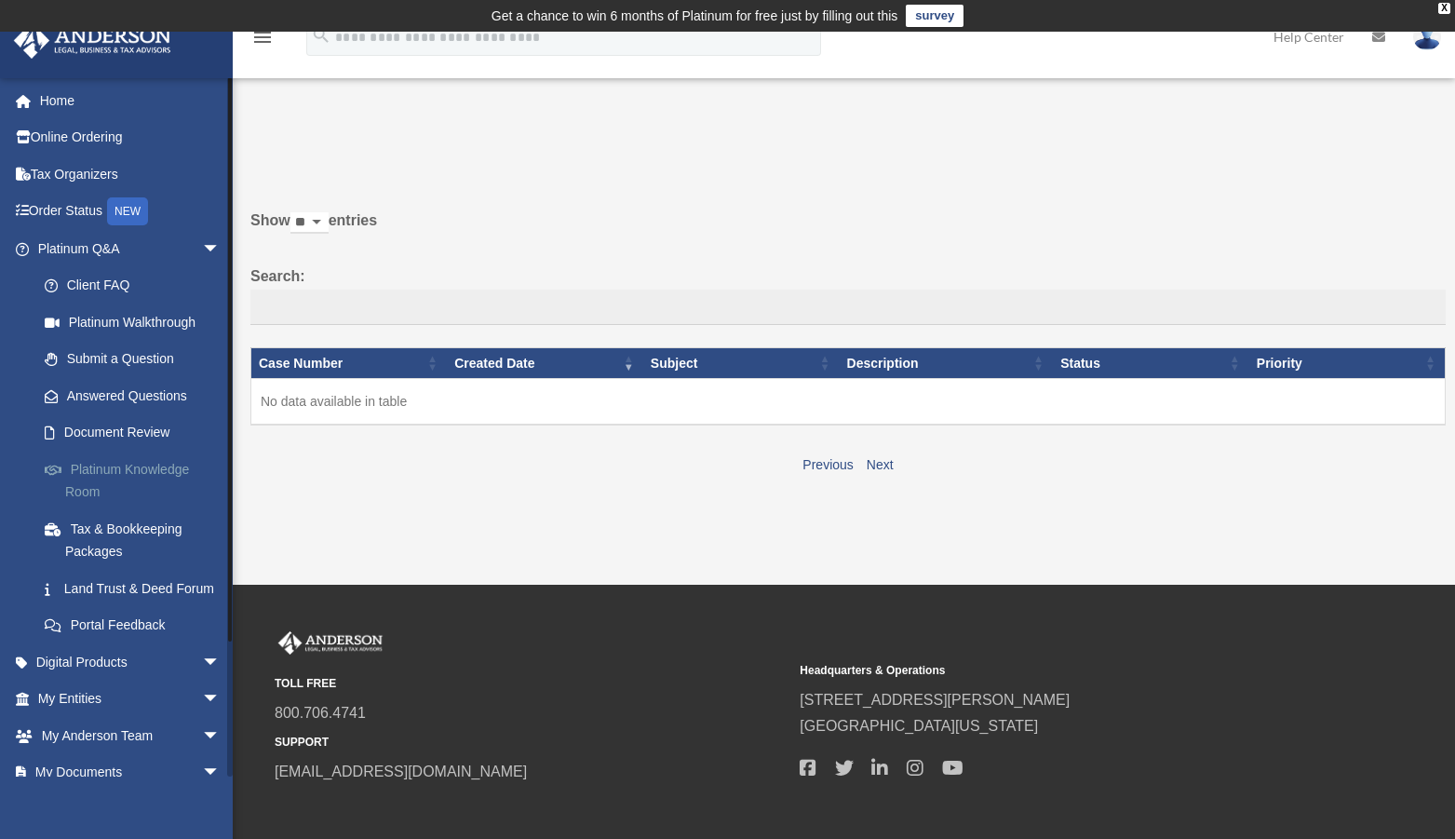
click at [133, 477] on link "Platinum Knowledge Room" at bounding box center [137, 481] width 222 height 60
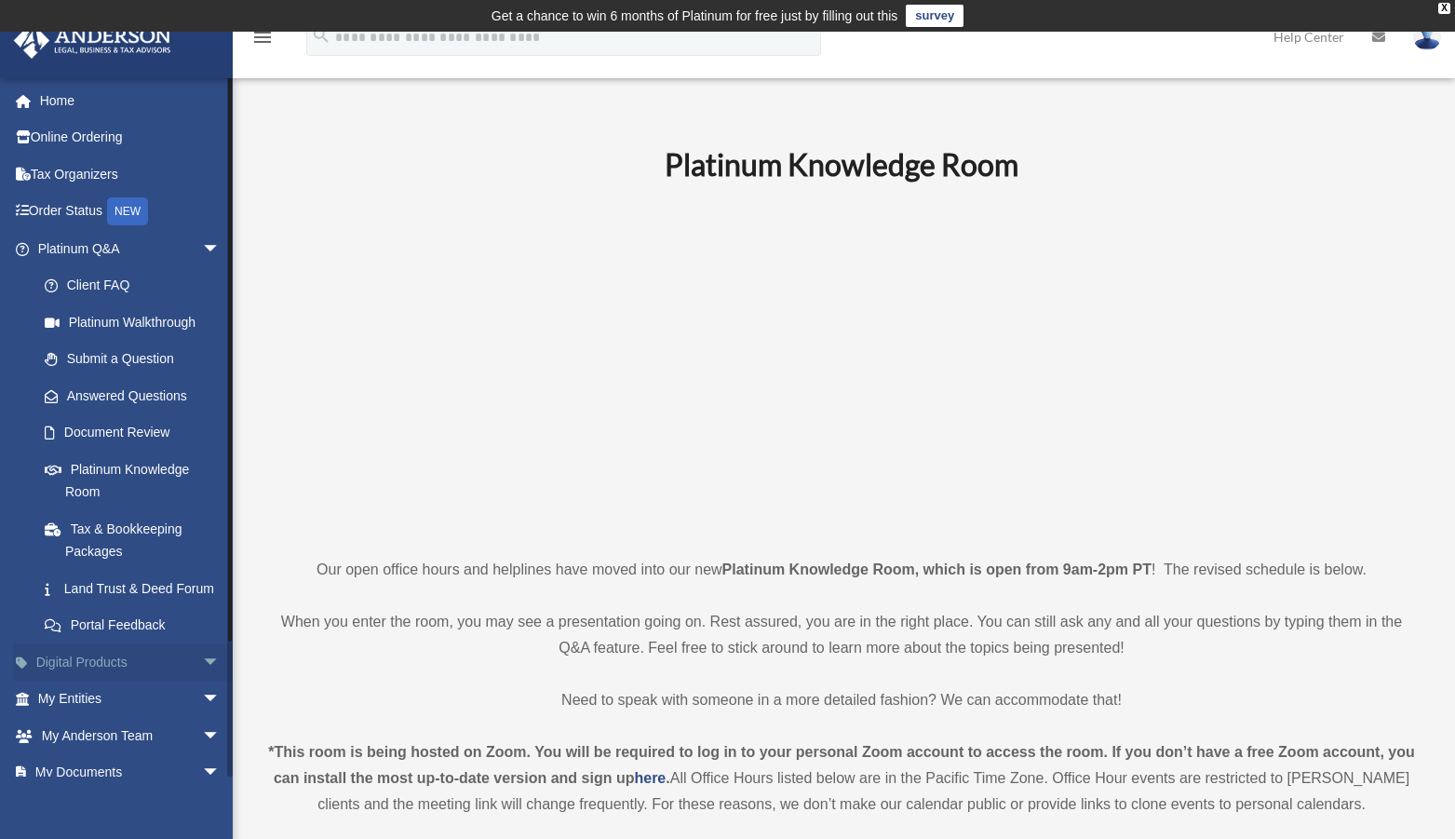
click at [202, 680] on span "arrow_drop_down" at bounding box center [220, 662] width 37 height 38
click at [122, 679] on link "Digital Products arrow_drop_up" at bounding box center [131, 661] width 236 height 37
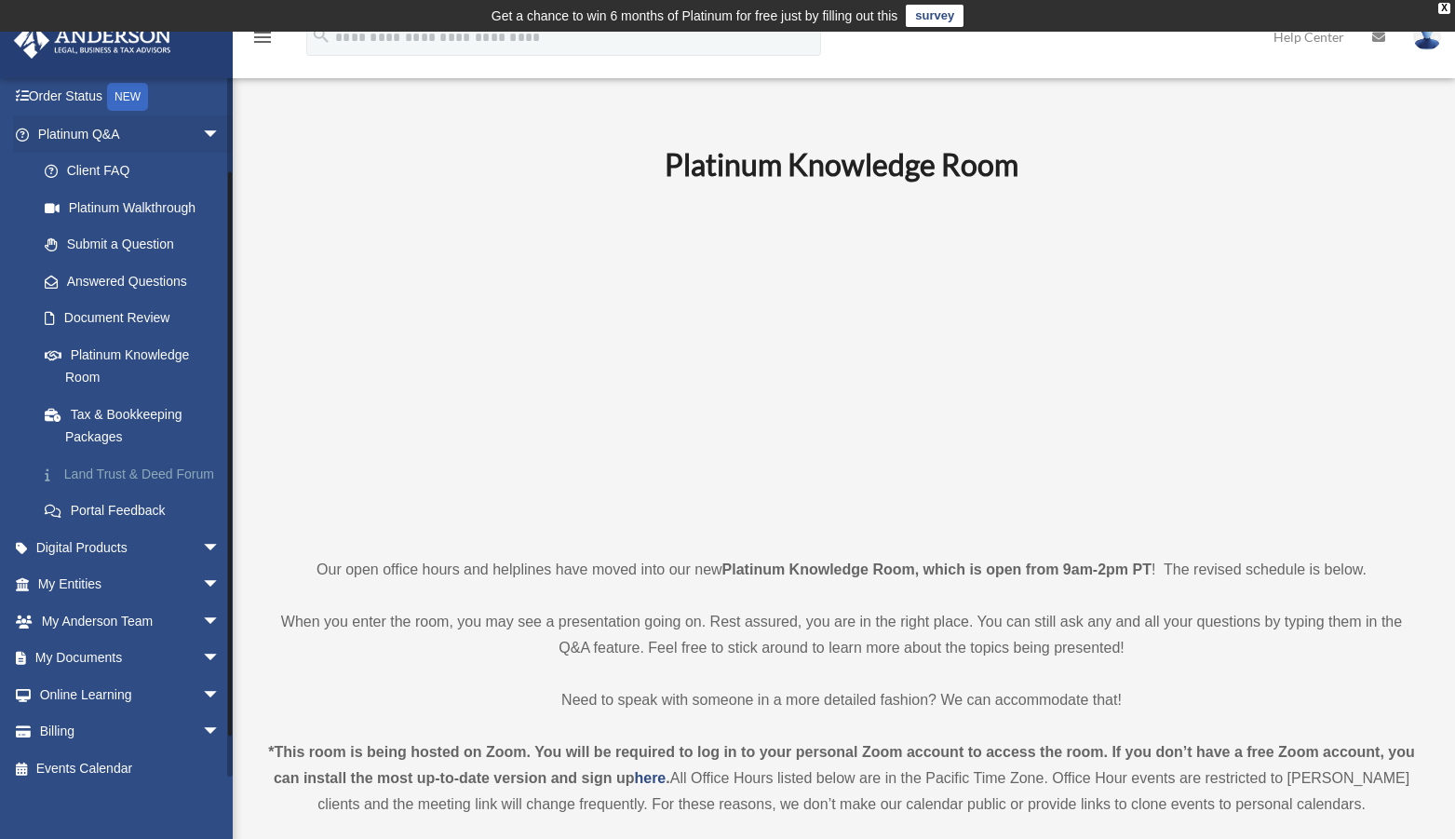
scroll to position [152, 0]
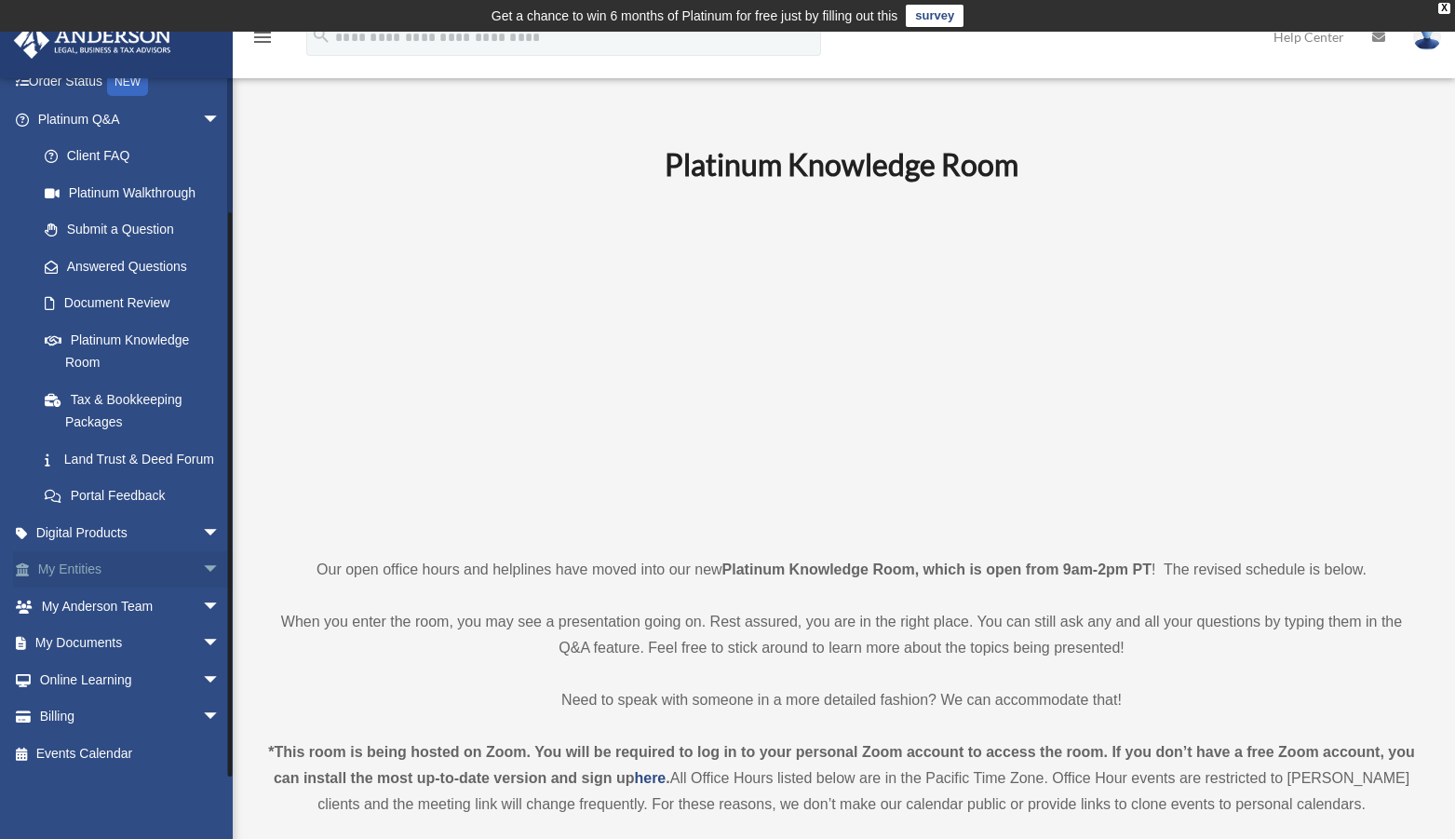
click at [202, 570] on span "arrow_drop_down" at bounding box center [220, 570] width 37 height 38
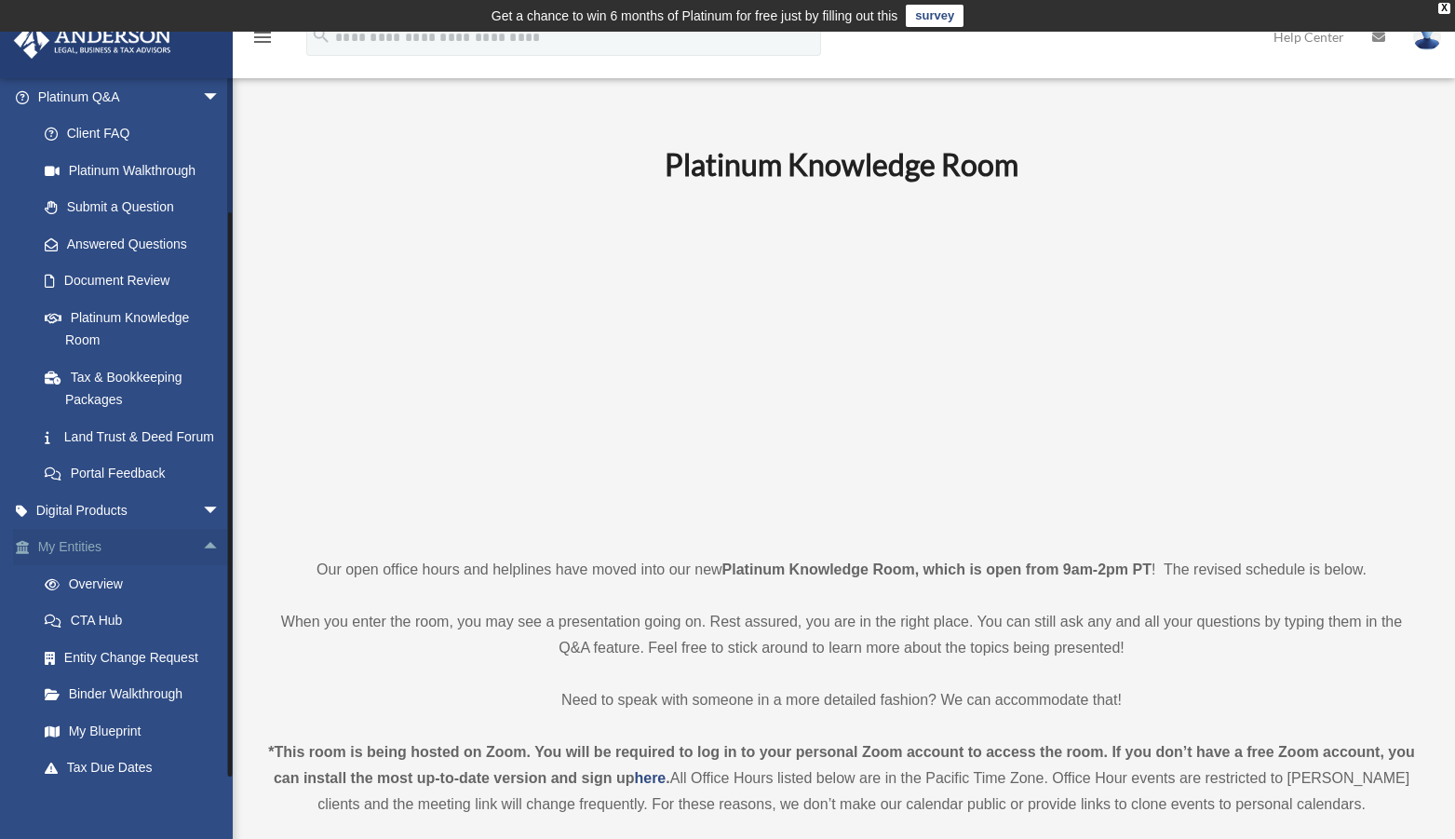
click at [202, 567] on span "arrow_drop_up" at bounding box center [220, 548] width 37 height 38
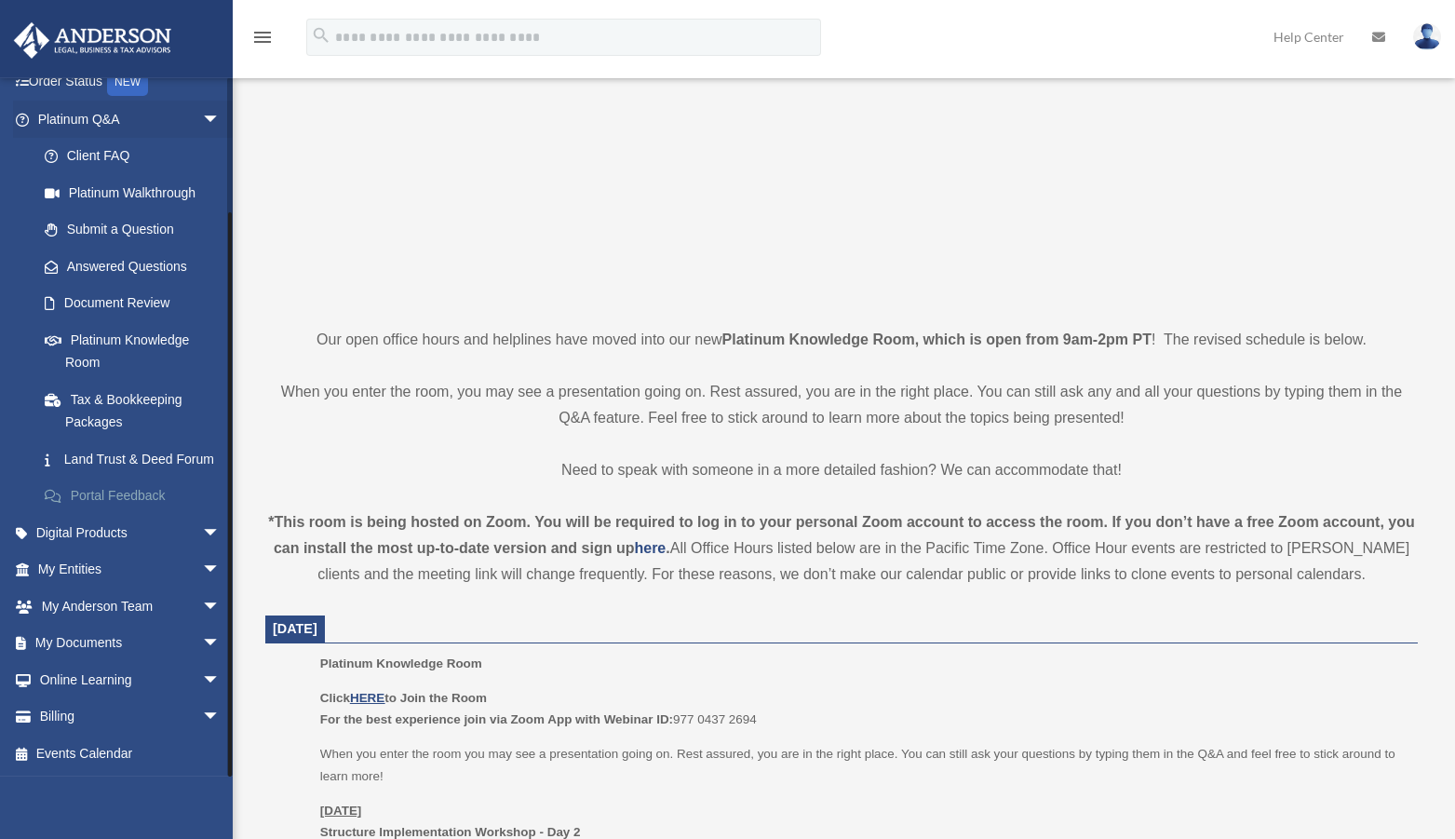
scroll to position [475, 0]
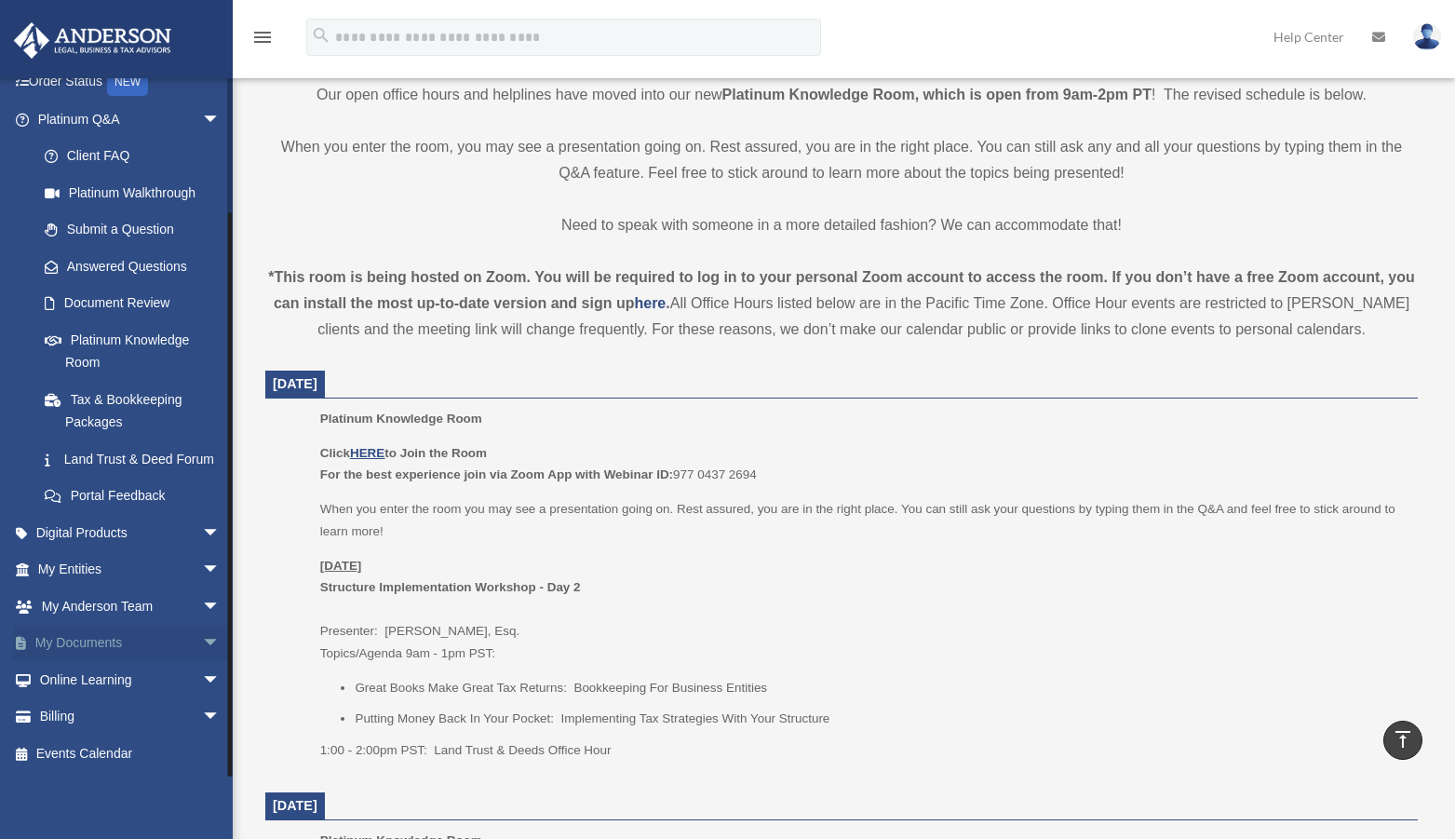
click at [140, 635] on link "My Documents arrow_drop_down" at bounding box center [131, 643] width 236 height 37
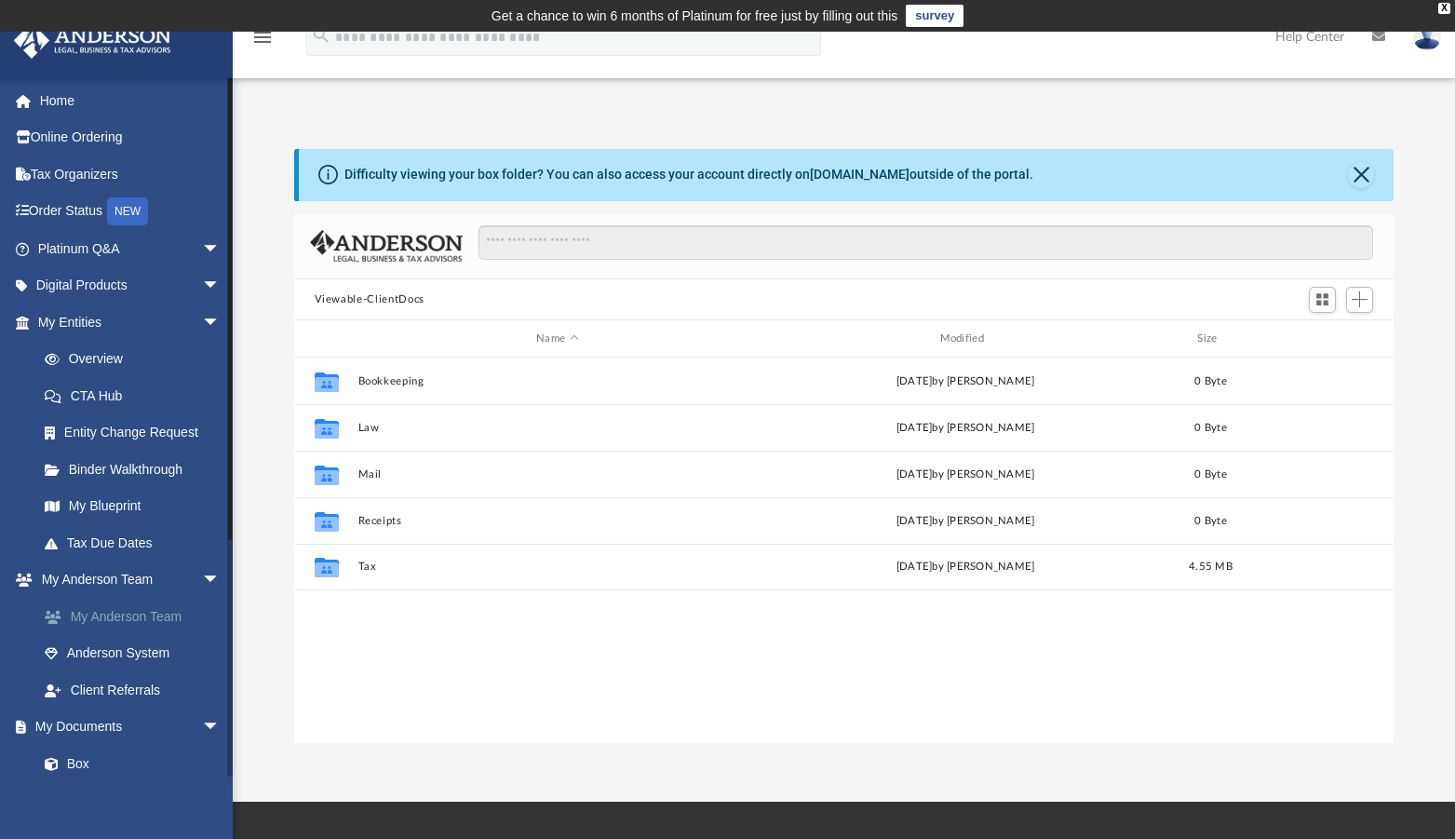
scroll to position [408, 1085]
click at [78, 765] on link "Box" at bounding box center [137, 763] width 222 height 37
click at [77, 765] on link "Box" at bounding box center [137, 763] width 222 height 37
click at [77, 764] on link "Box" at bounding box center [137, 763] width 222 height 37
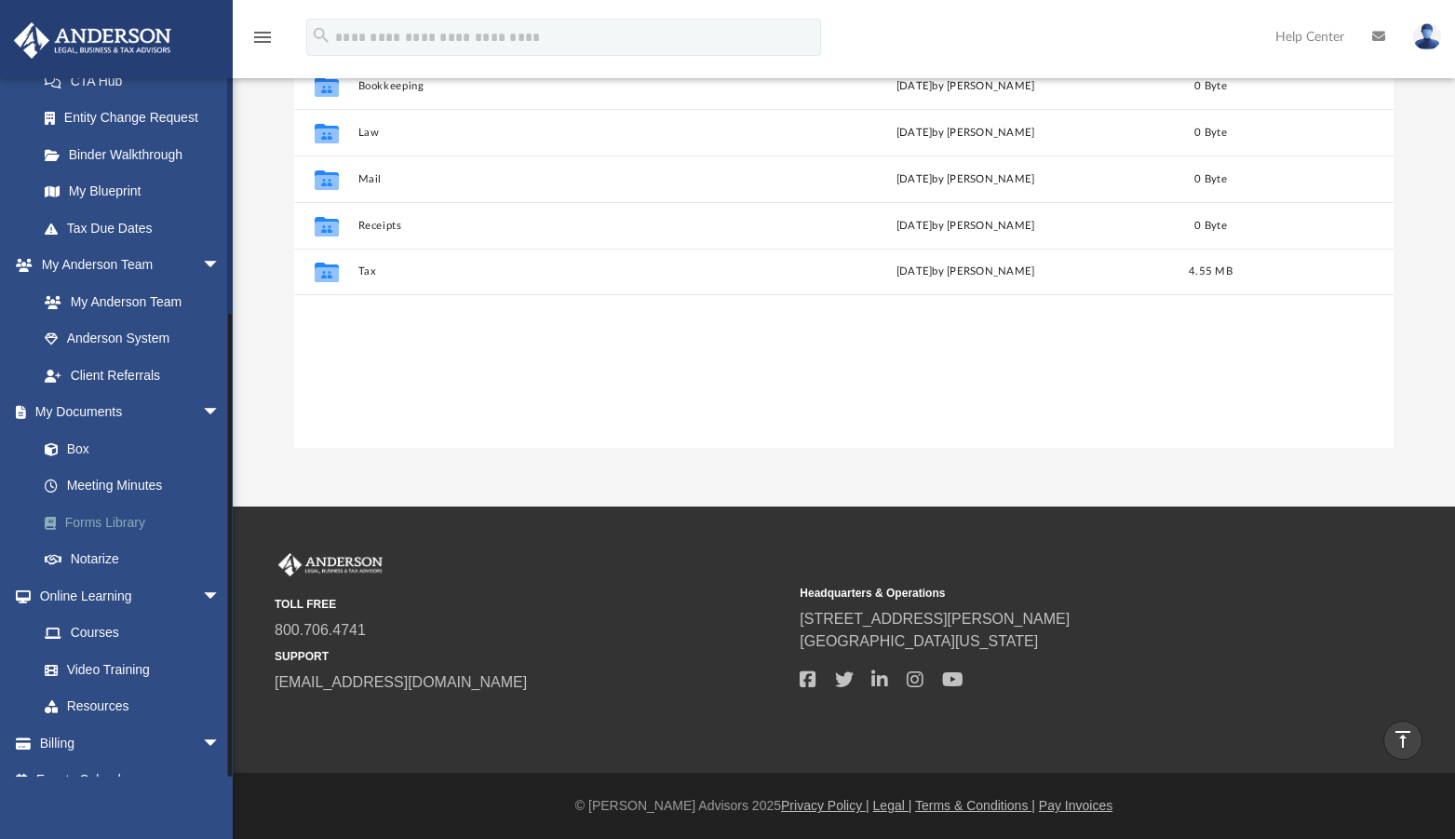
scroll to position [341, 0]
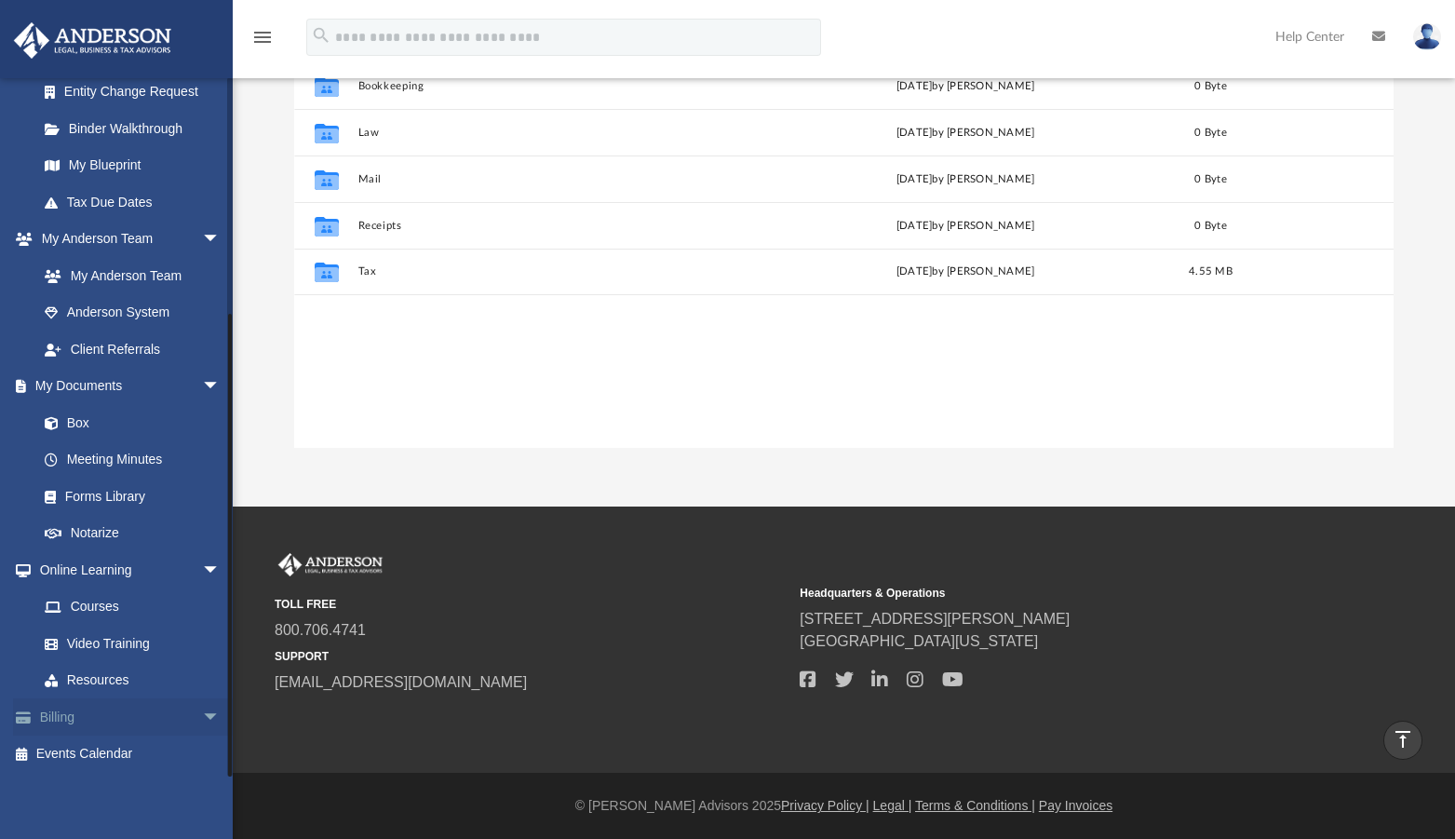
click at [145, 713] on link "Billing arrow_drop_down" at bounding box center [131, 716] width 236 height 37
click at [144, 713] on link "Billing arrow_drop_down" at bounding box center [131, 716] width 236 height 37
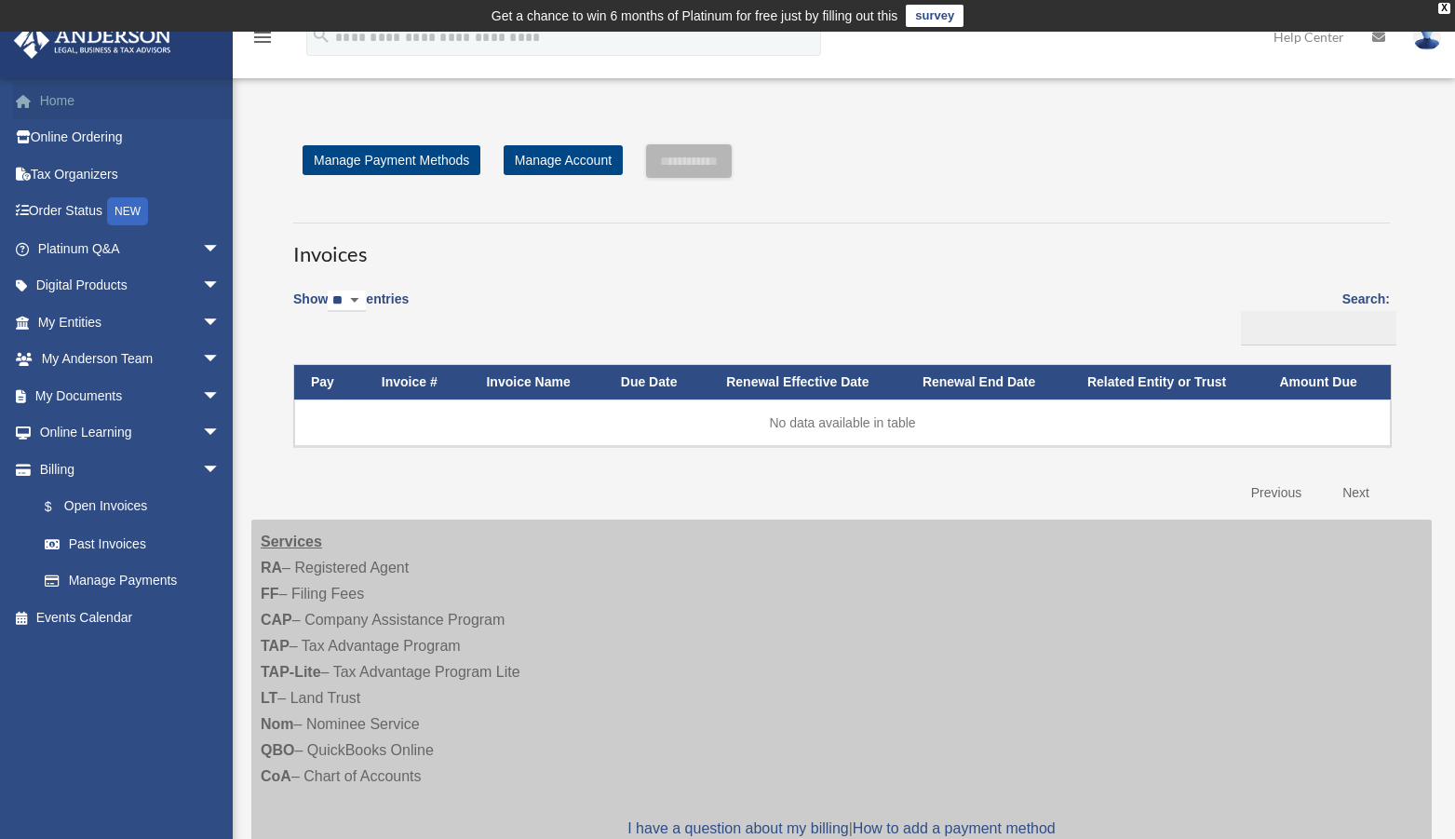
click at [73, 101] on link "Home" at bounding box center [131, 100] width 236 height 37
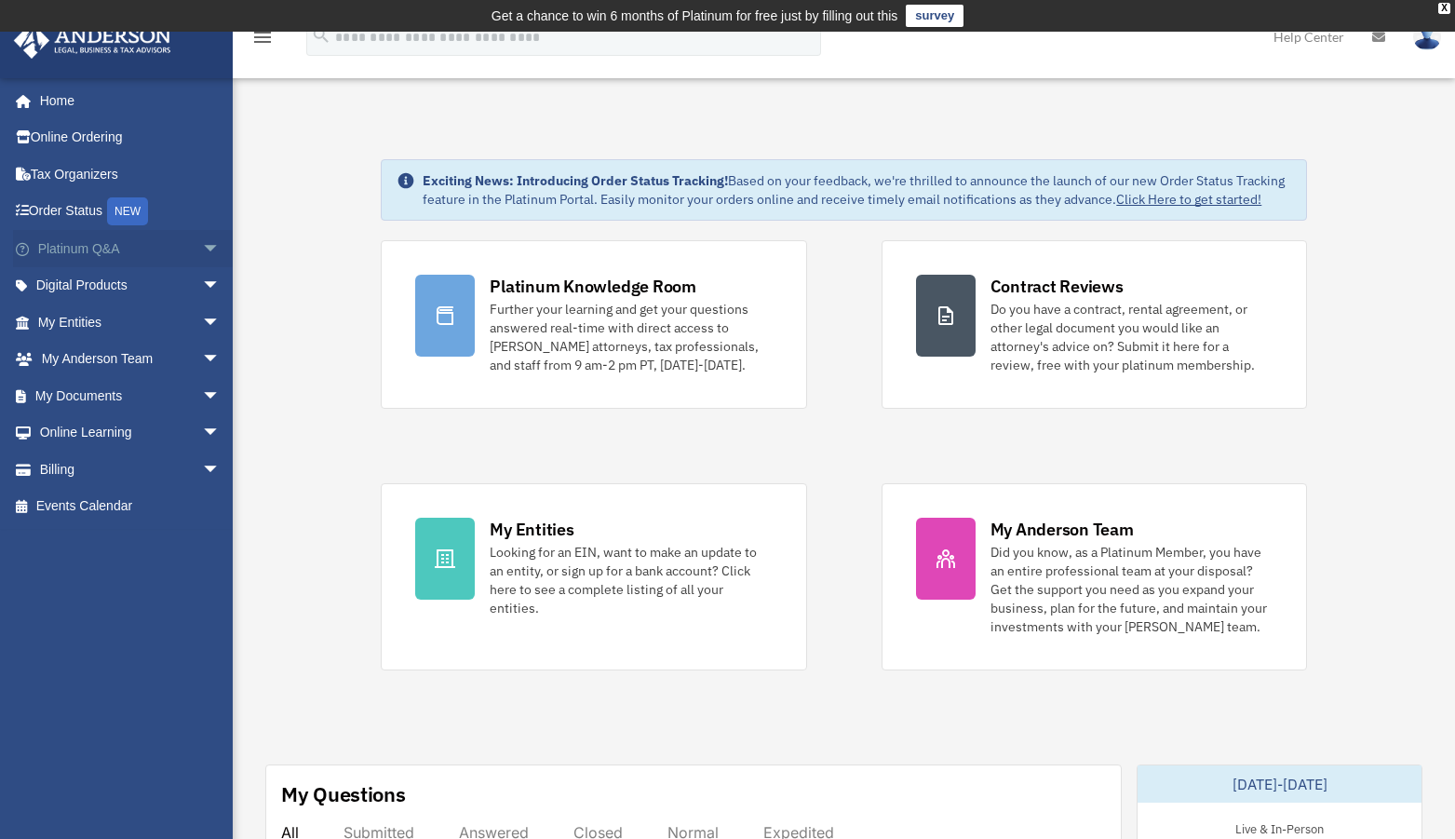
click at [202, 249] on span "arrow_drop_down" at bounding box center [220, 249] width 37 height 38
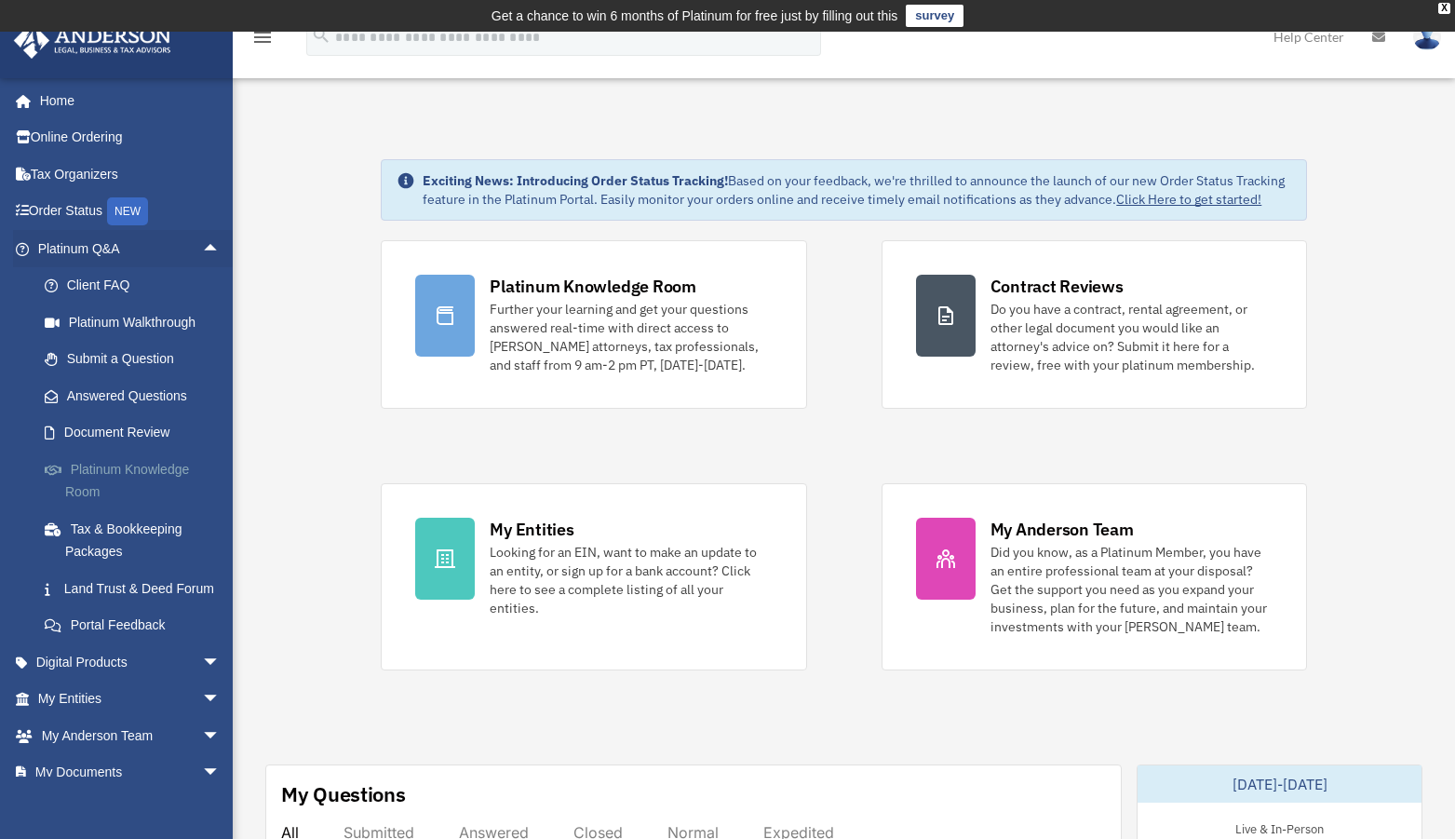
click at [103, 467] on link "Platinum Knowledge Room" at bounding box center [137, 481] width 222 height 60
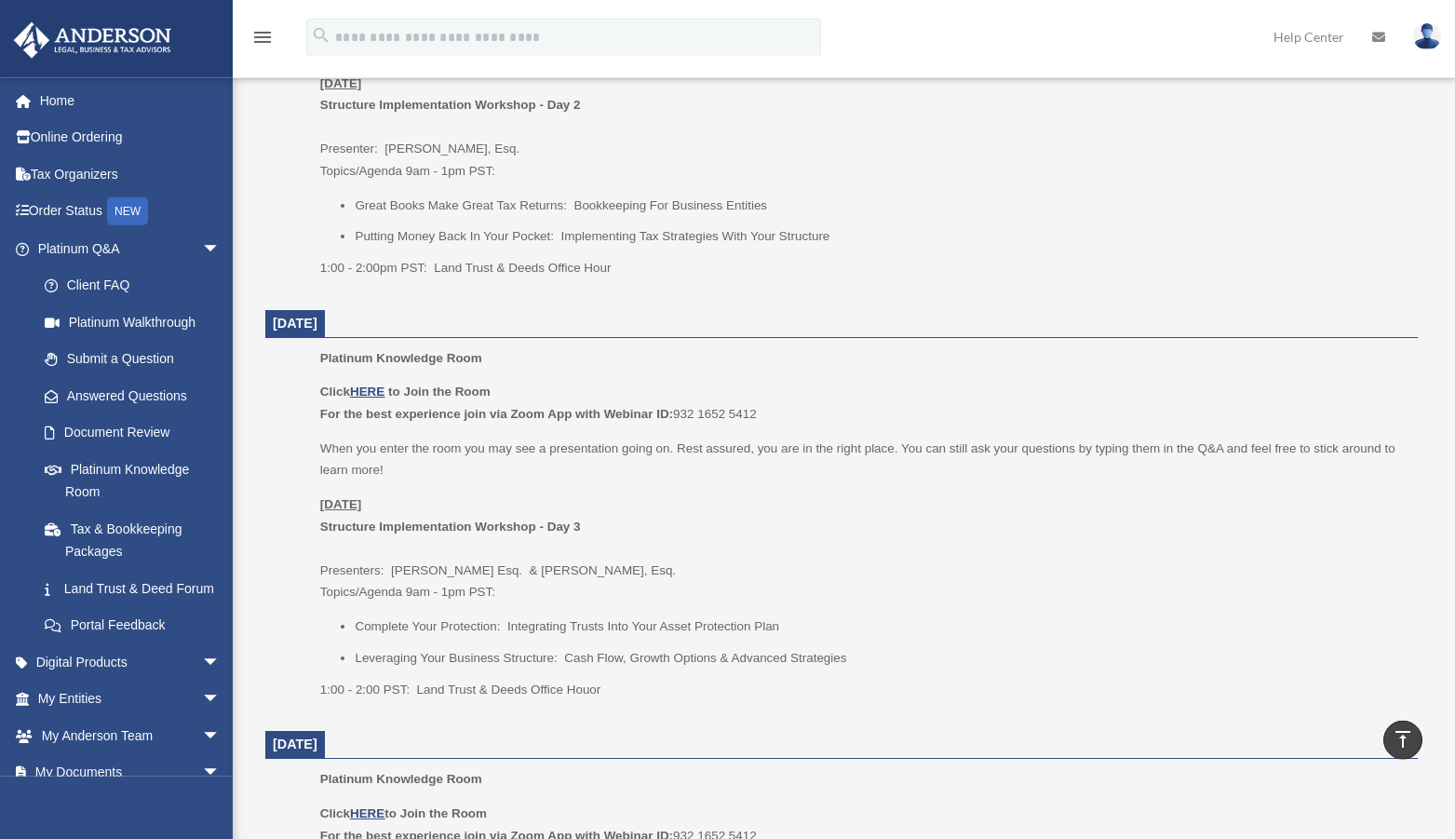
scroll to position [950, 0]
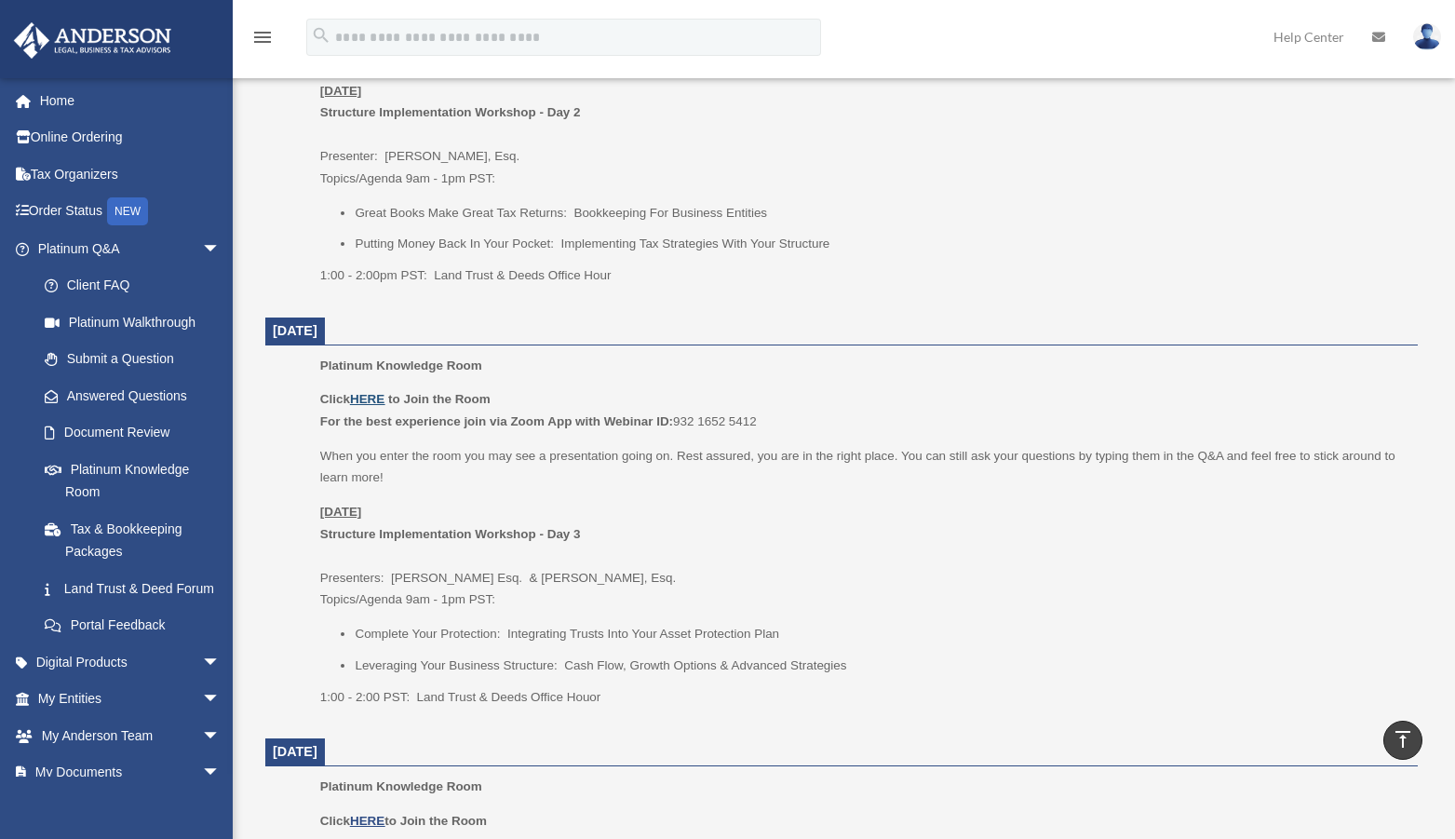
click at [368, 397] on u "HERE" at bounding box center [367, 399] width 34 height 14
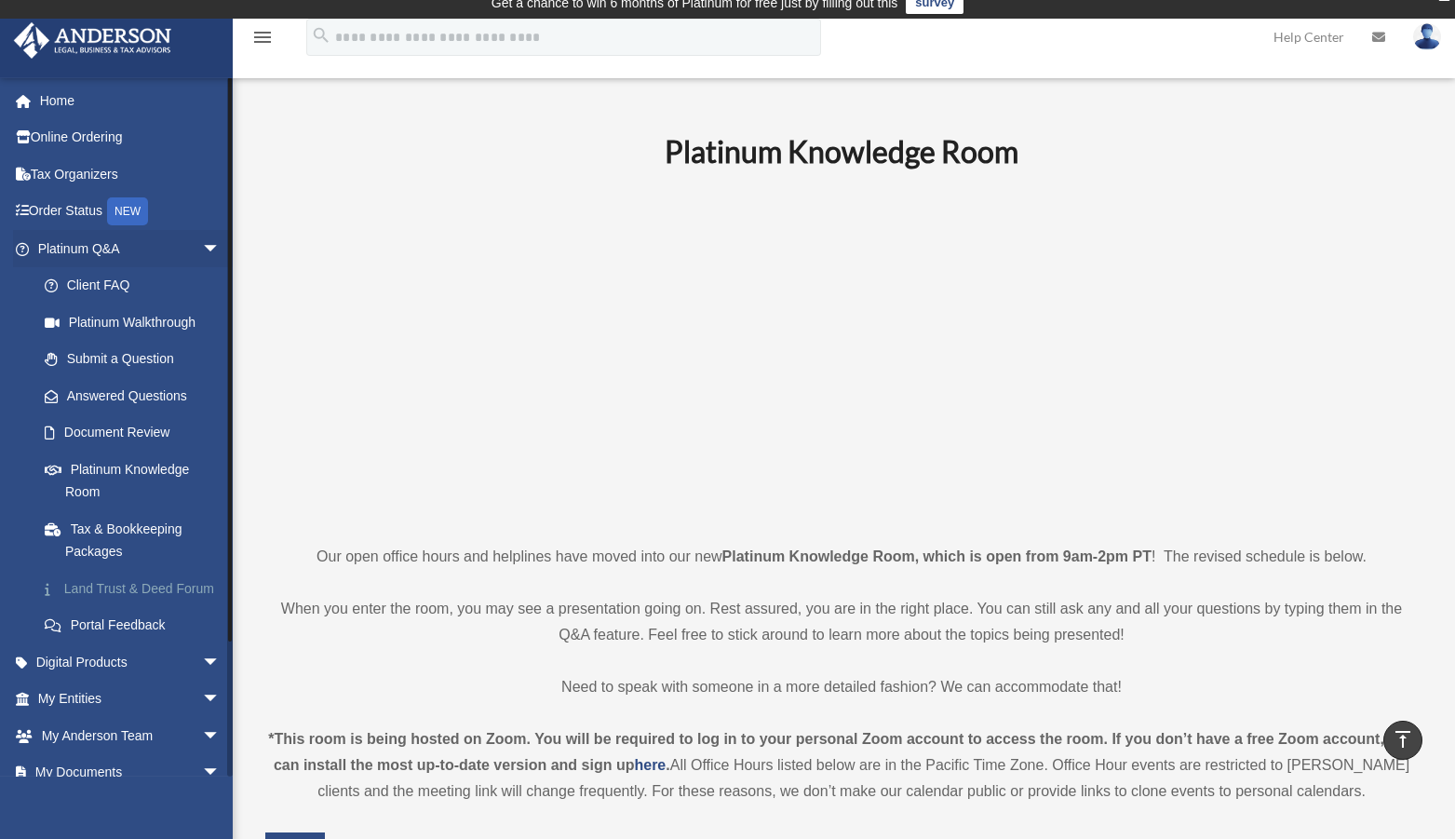
scroll to position [0, 0]
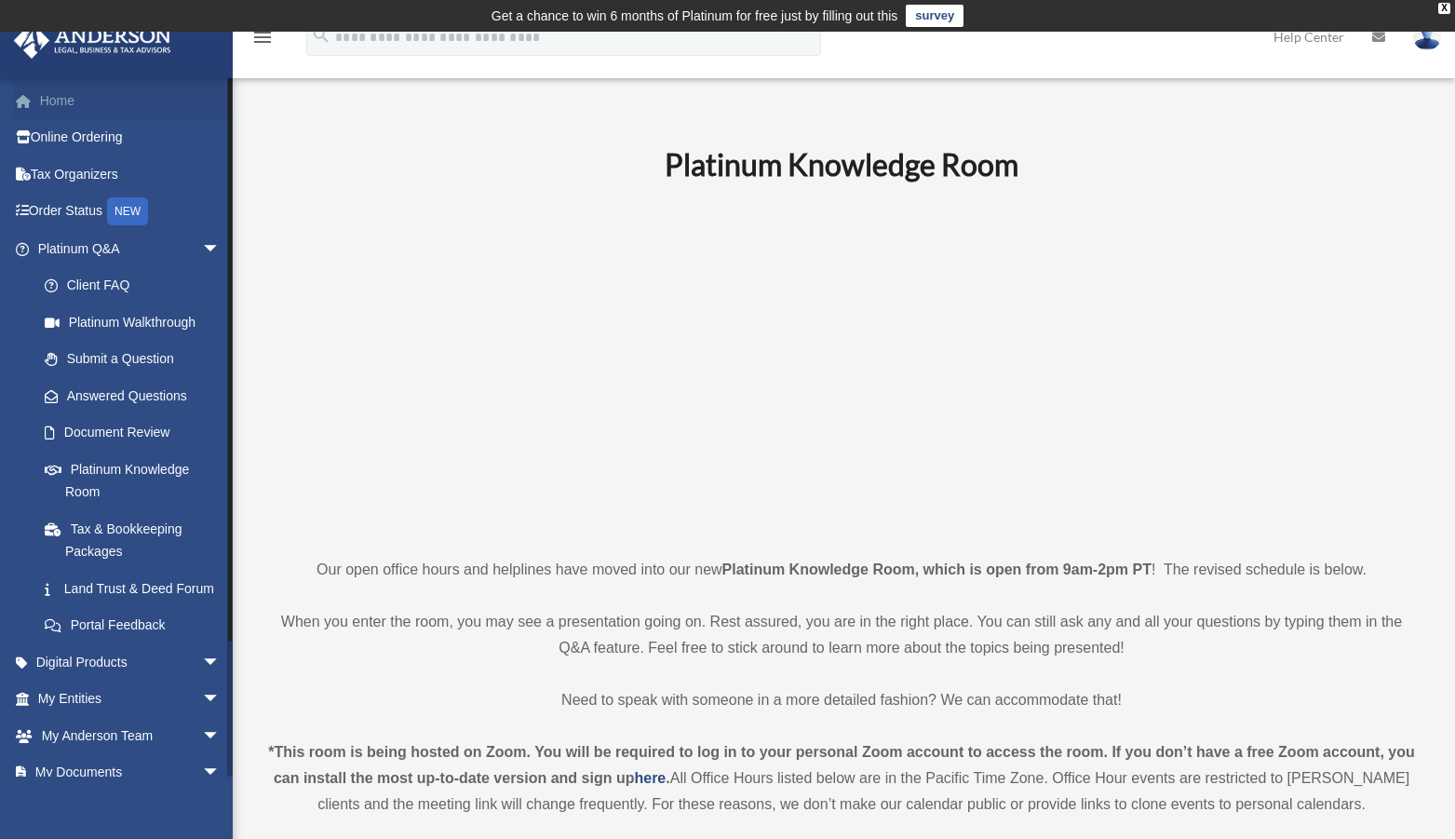
click at [50, 95] on link "Home" at bounding box center [131, 100] width 236 height 37
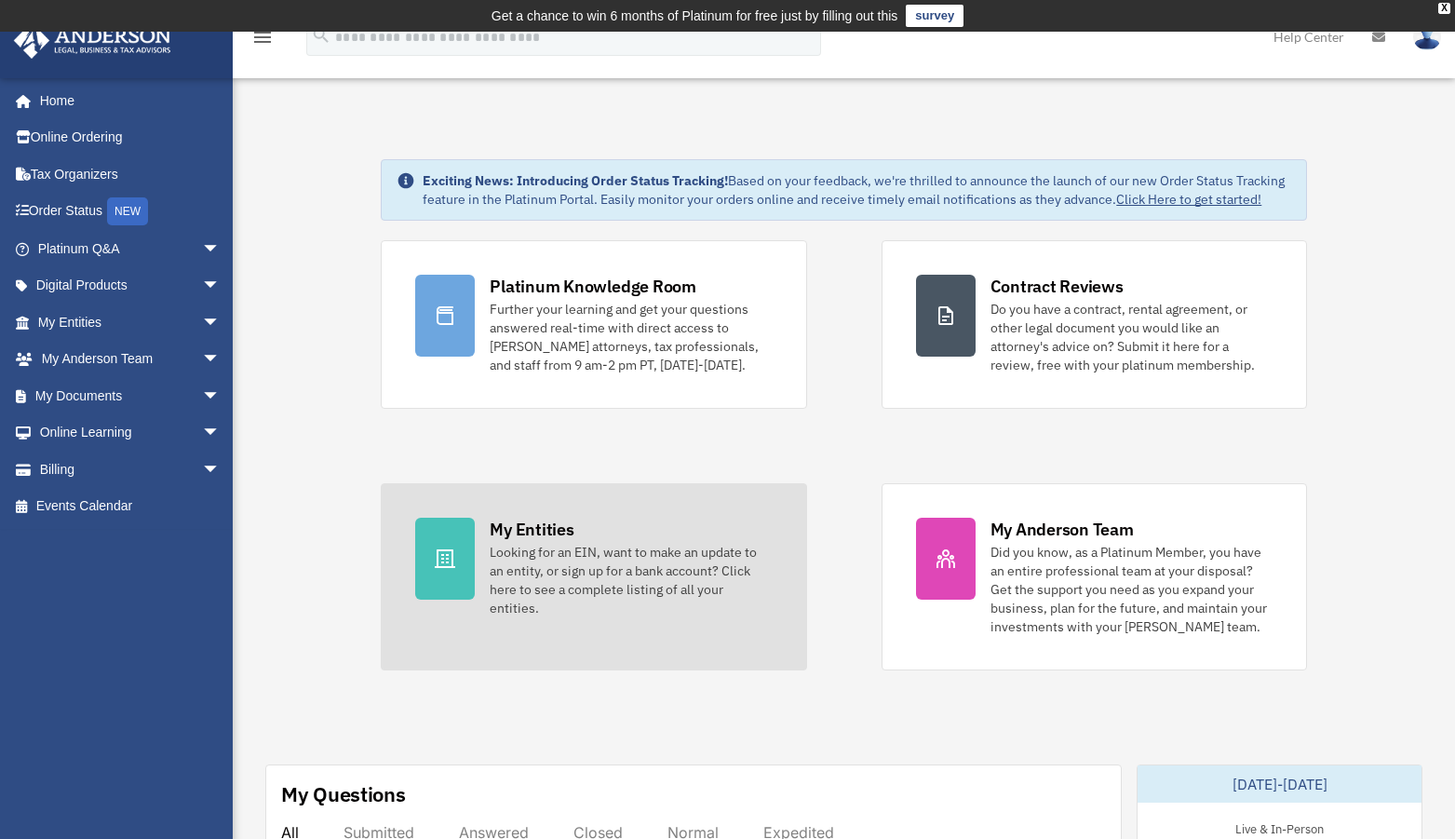
click at [463, 548] on div at bounding box center [445, 559] width 60 height 82
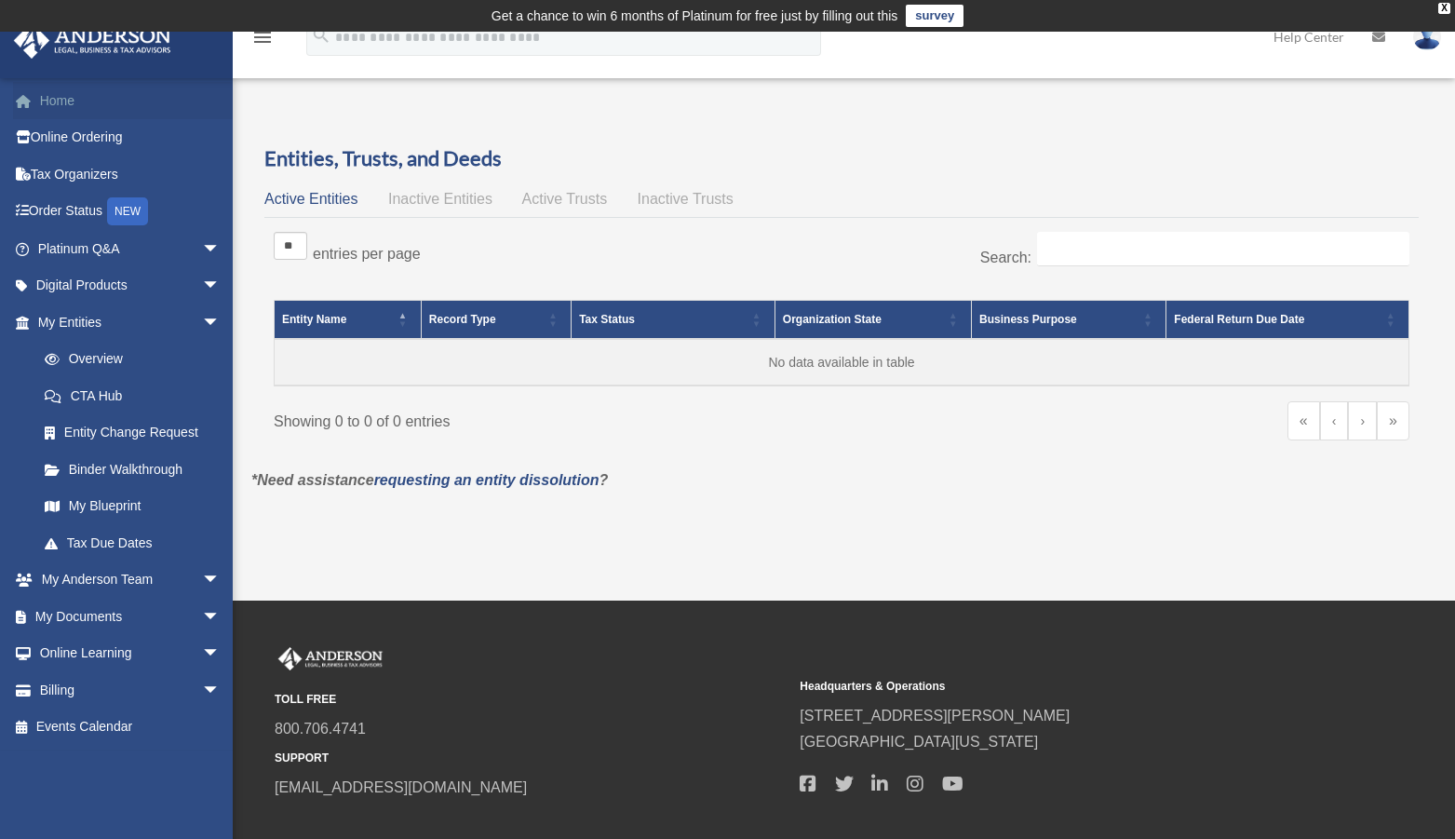
click at [63, 100] on link "Home" at bounding box center [131, 100] width 236 height 37
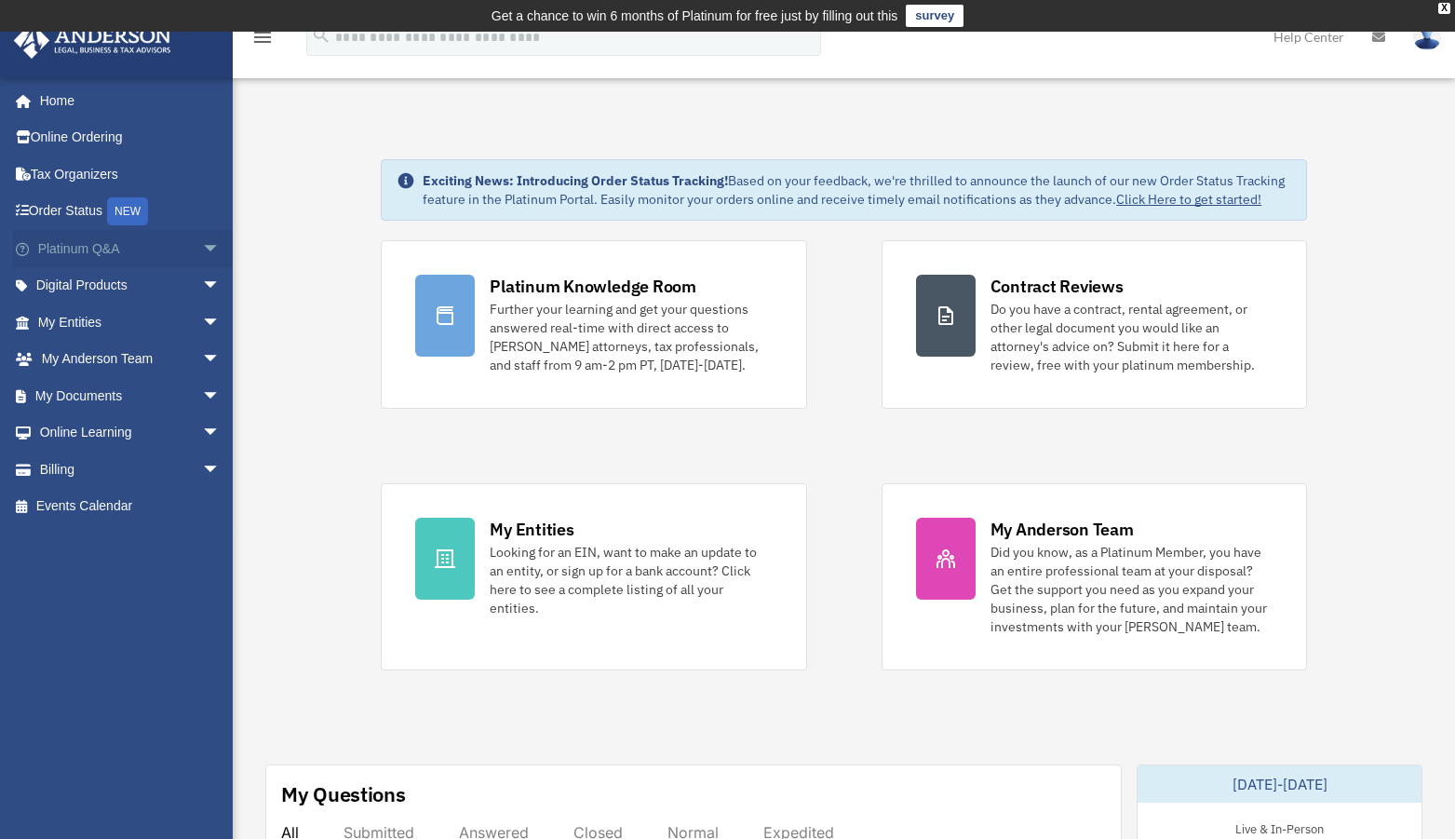
click at [180, 244] on link "Platinum Q&A arrow_drop_down" at bounding box center [131, 248] width 236 height 37
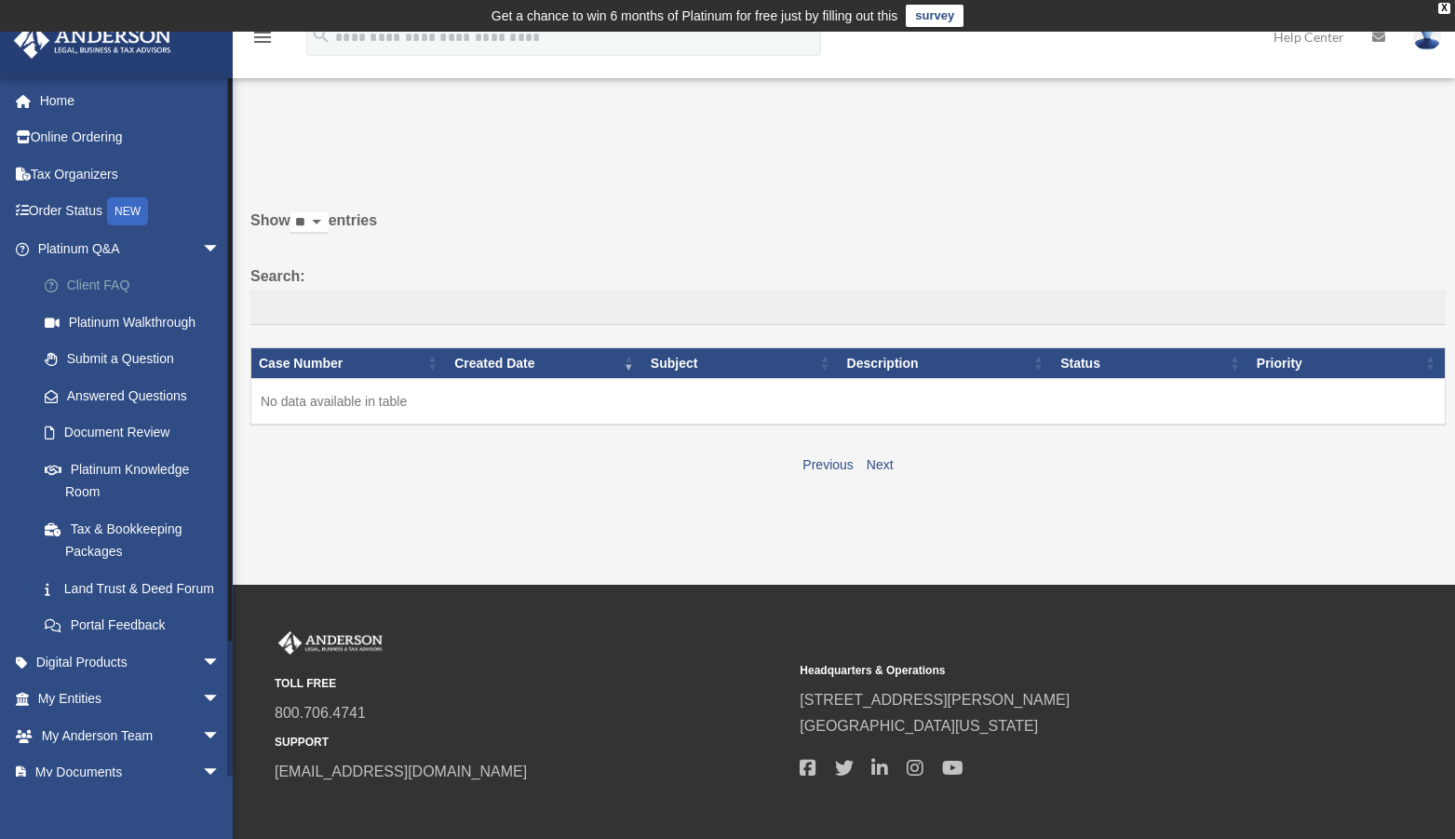
click at [137, 283] on link "Client FAQ" at bounding box center [137, 285] width 222 height 37
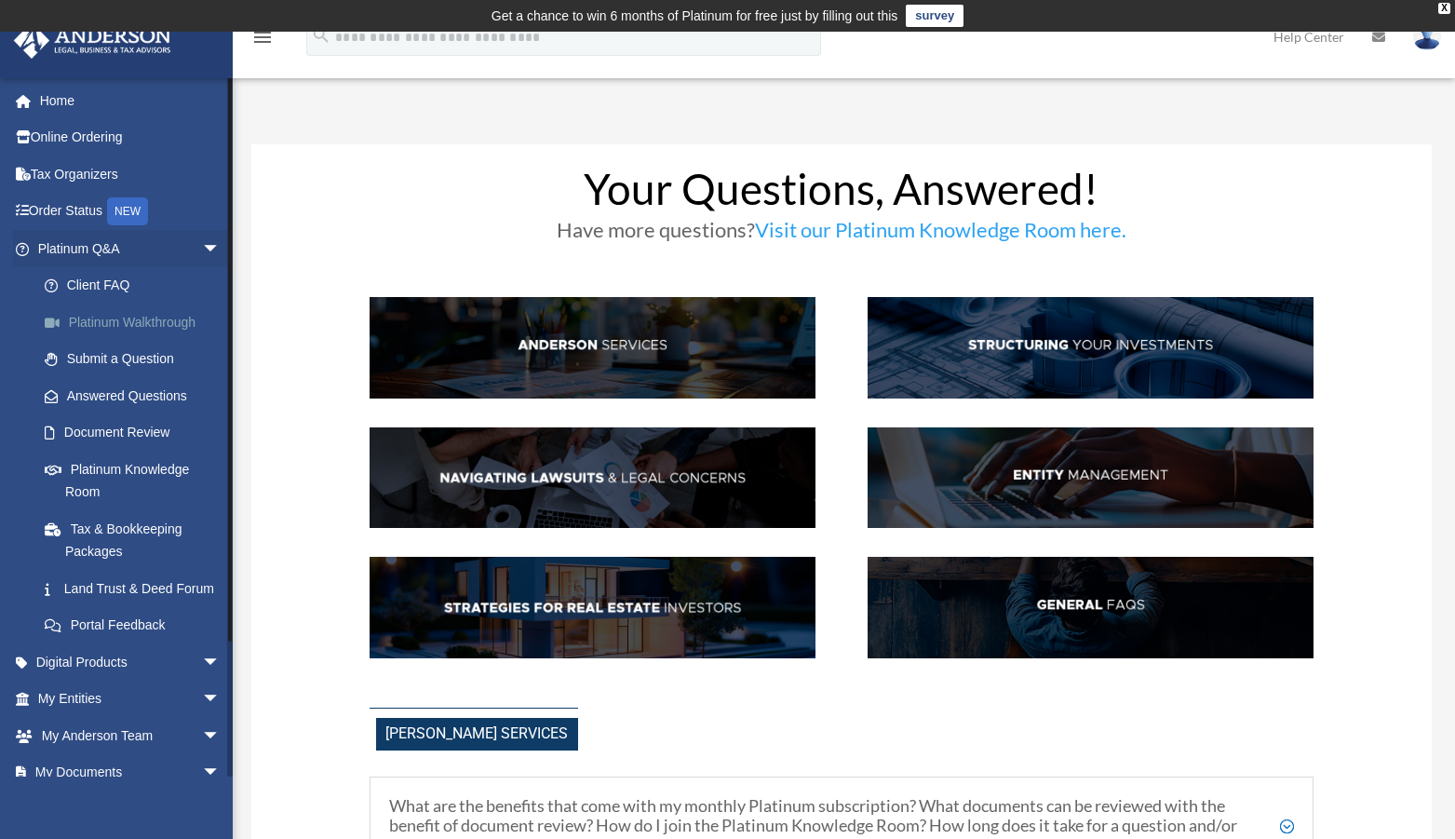
click at [132, 326] on link "Platinum Walkthrough" at bounding box center [137, 321] width 222 height 37
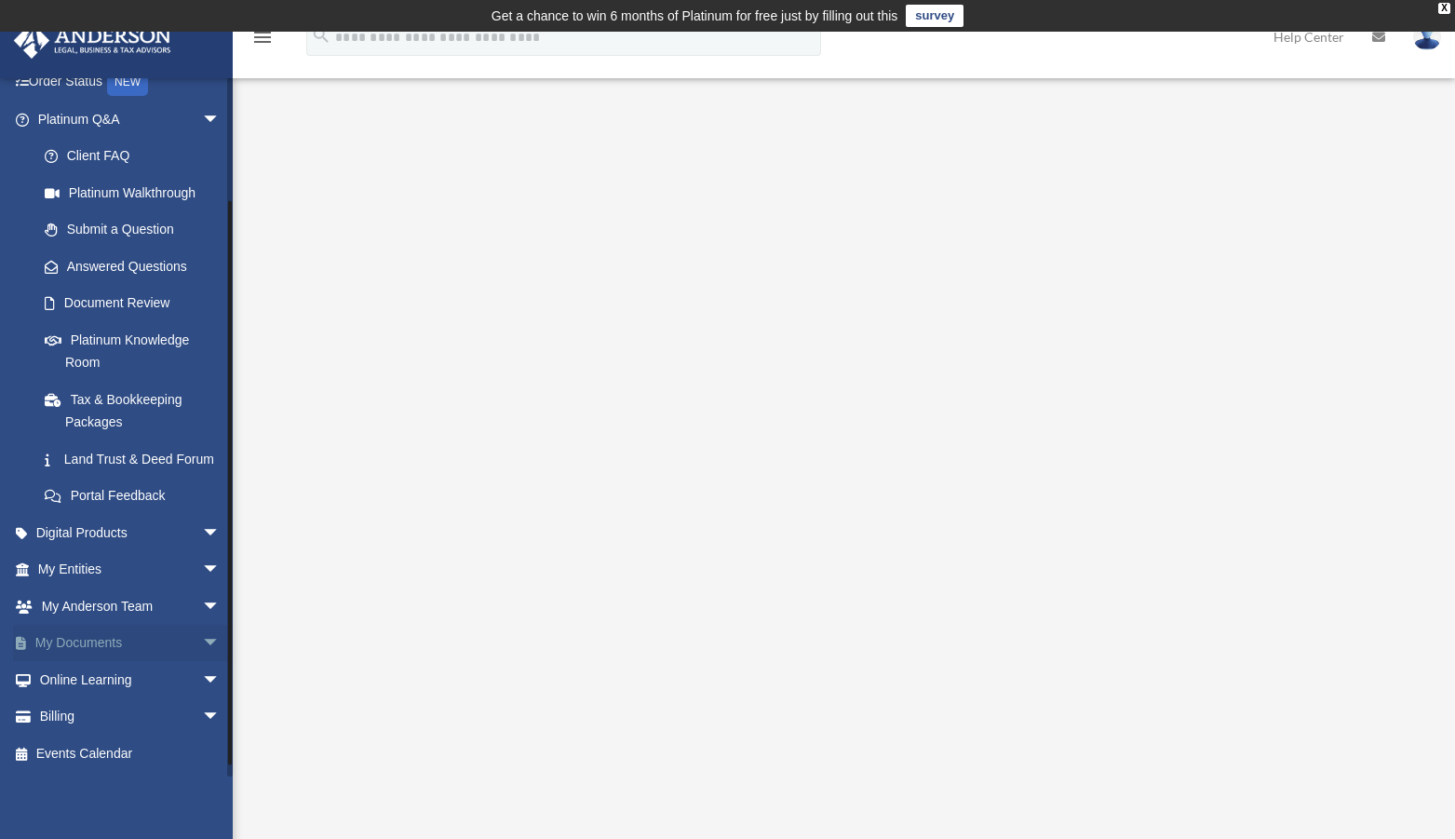
scroll to position [152, 0]
click at [79, 716] on link "Billing arrow_drop_down" at bounding box center [131, 716] width 236 height 37
click at [74, 721] on link "Billing arrow_drop_down" at bounding box center [131, 716] width 236 height 37
click at [67, 748] on link "Events Calendar" at bounding box center [131, 753] width 236 height 37
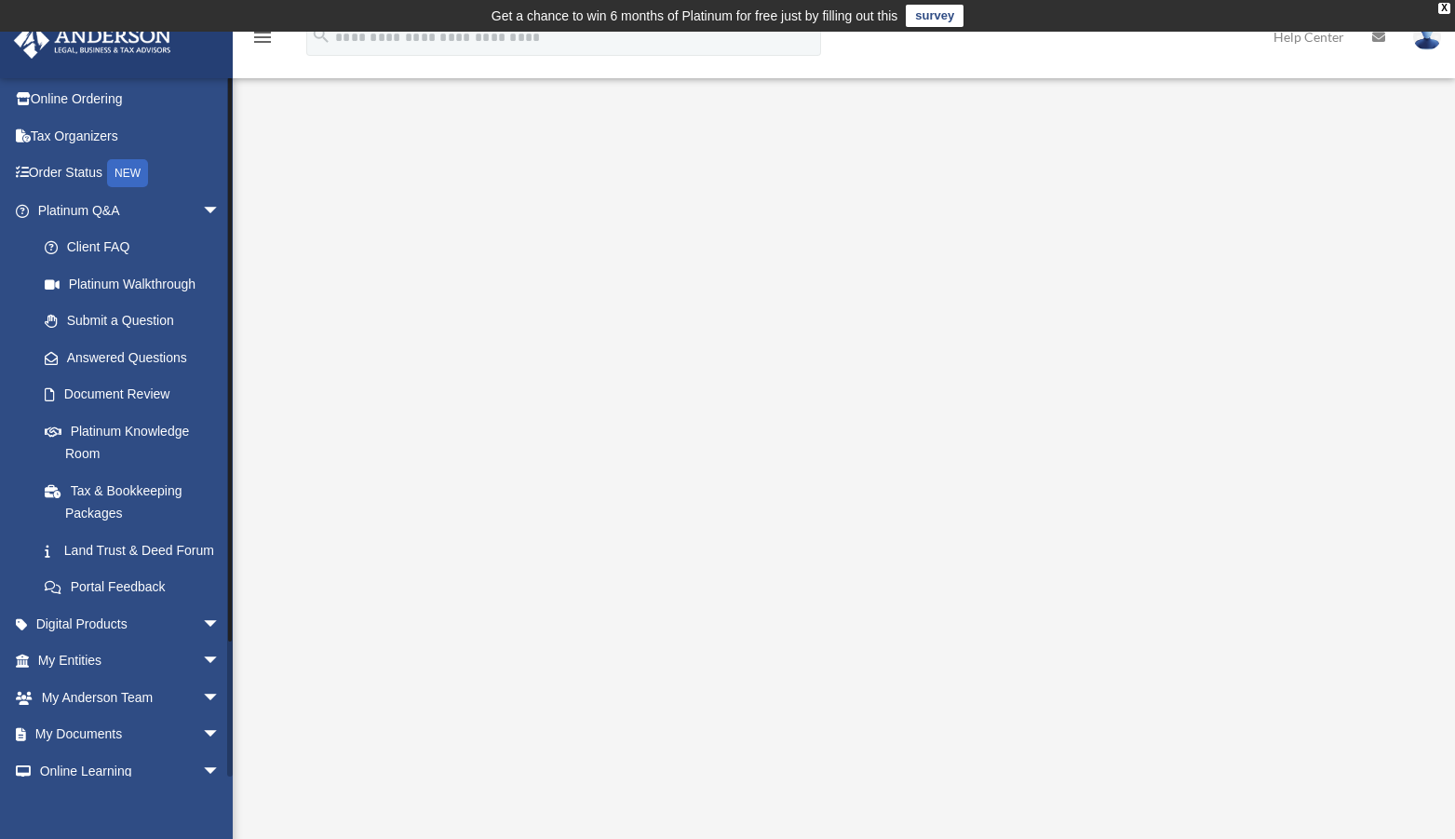
scroll to position [0, 0]
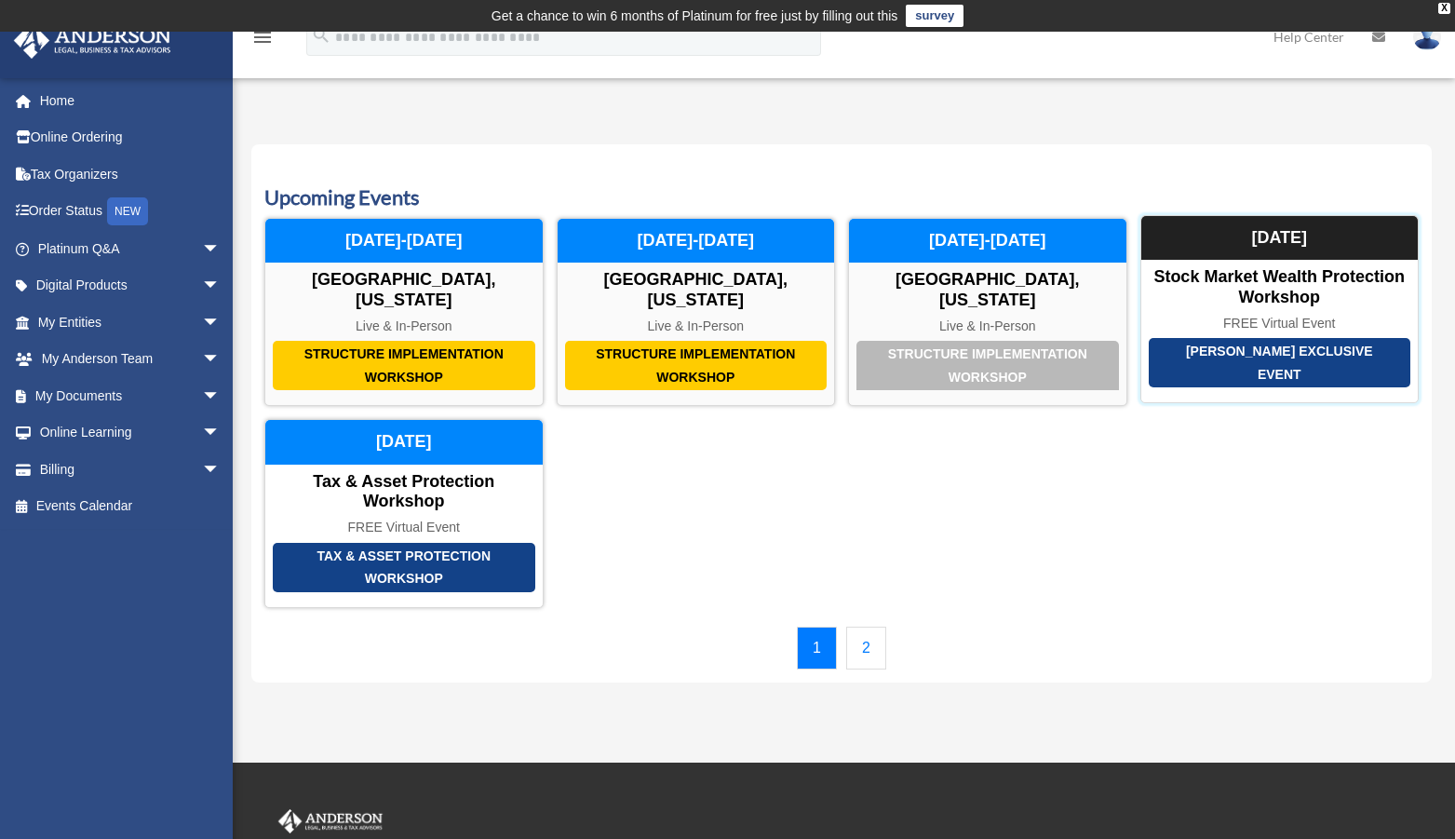
click at [1241, 353] on div "Anderson Exclusive Event" at bounding box center [1280, 362] width 263 height 49
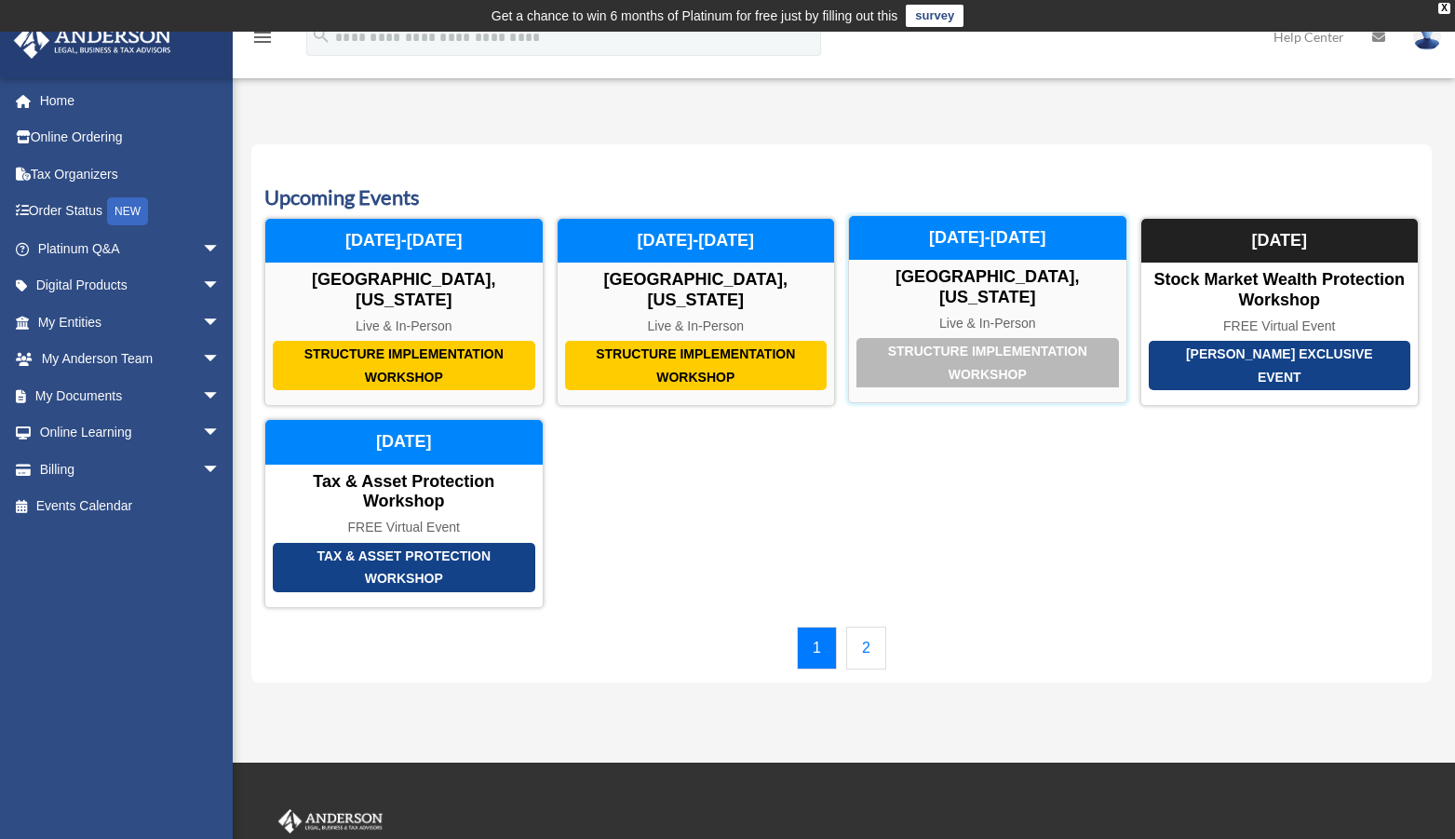
click at [967, 343] on div "Structure Implementation Workshop" at bounding box center [987, 362] width 263 height 49
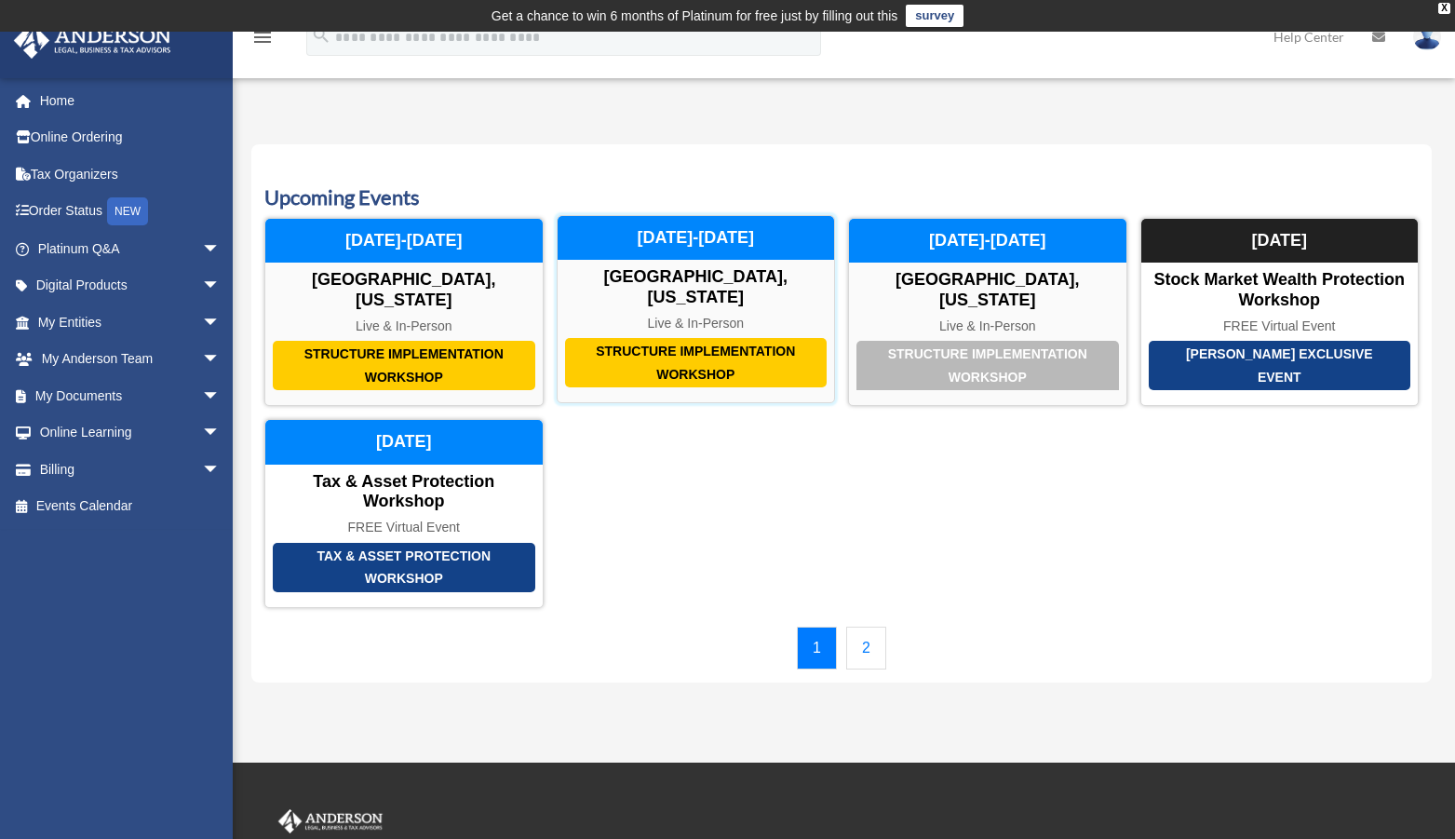
click at [683, 352] on div "Structure Implementation Workshop" at bounding box center [696, 362] width 263 height 49
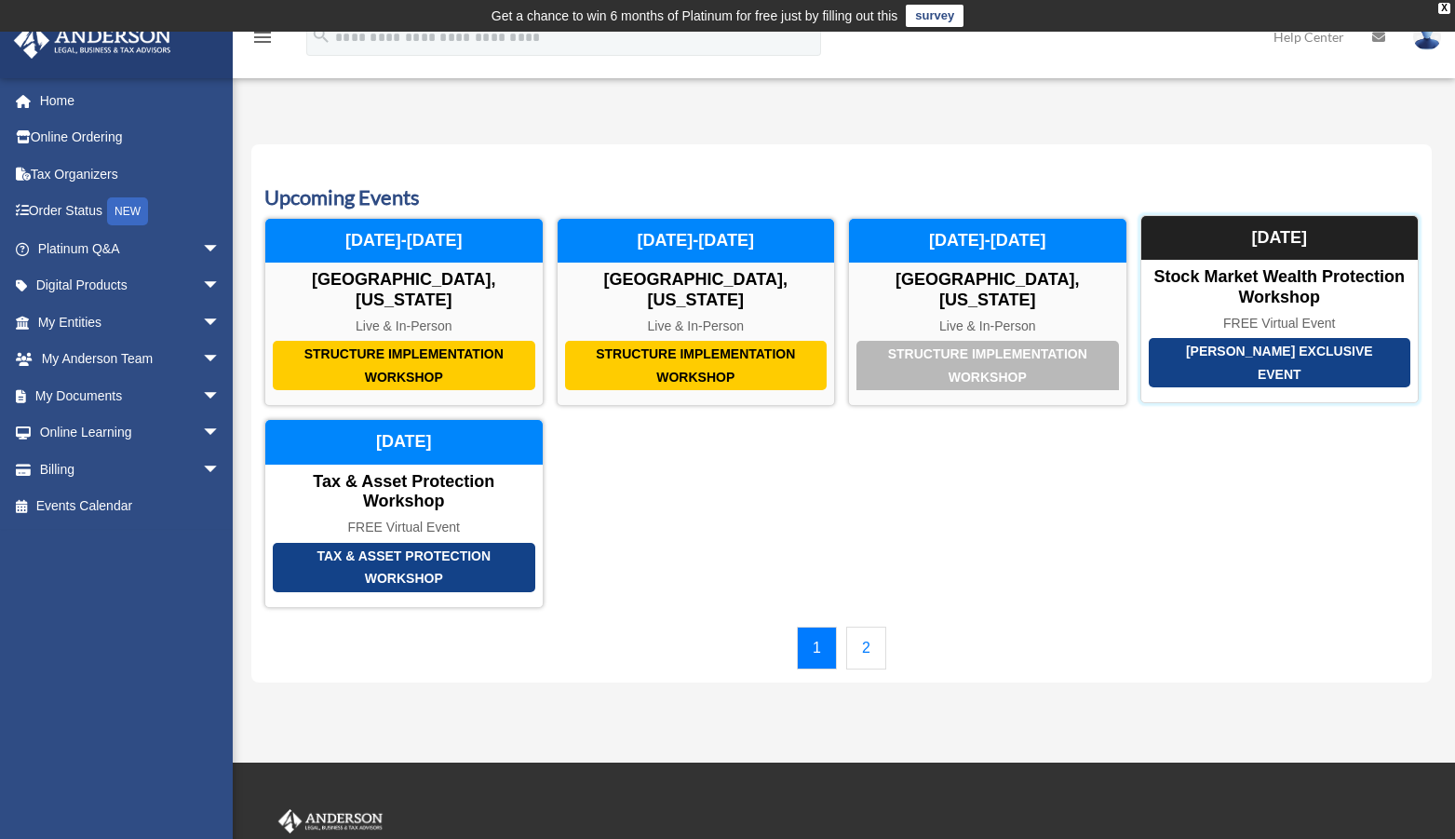
click at [1222, 351] on div "Anderson Exclusive Event" at bounding box center [1280, 362] width 263 height 49
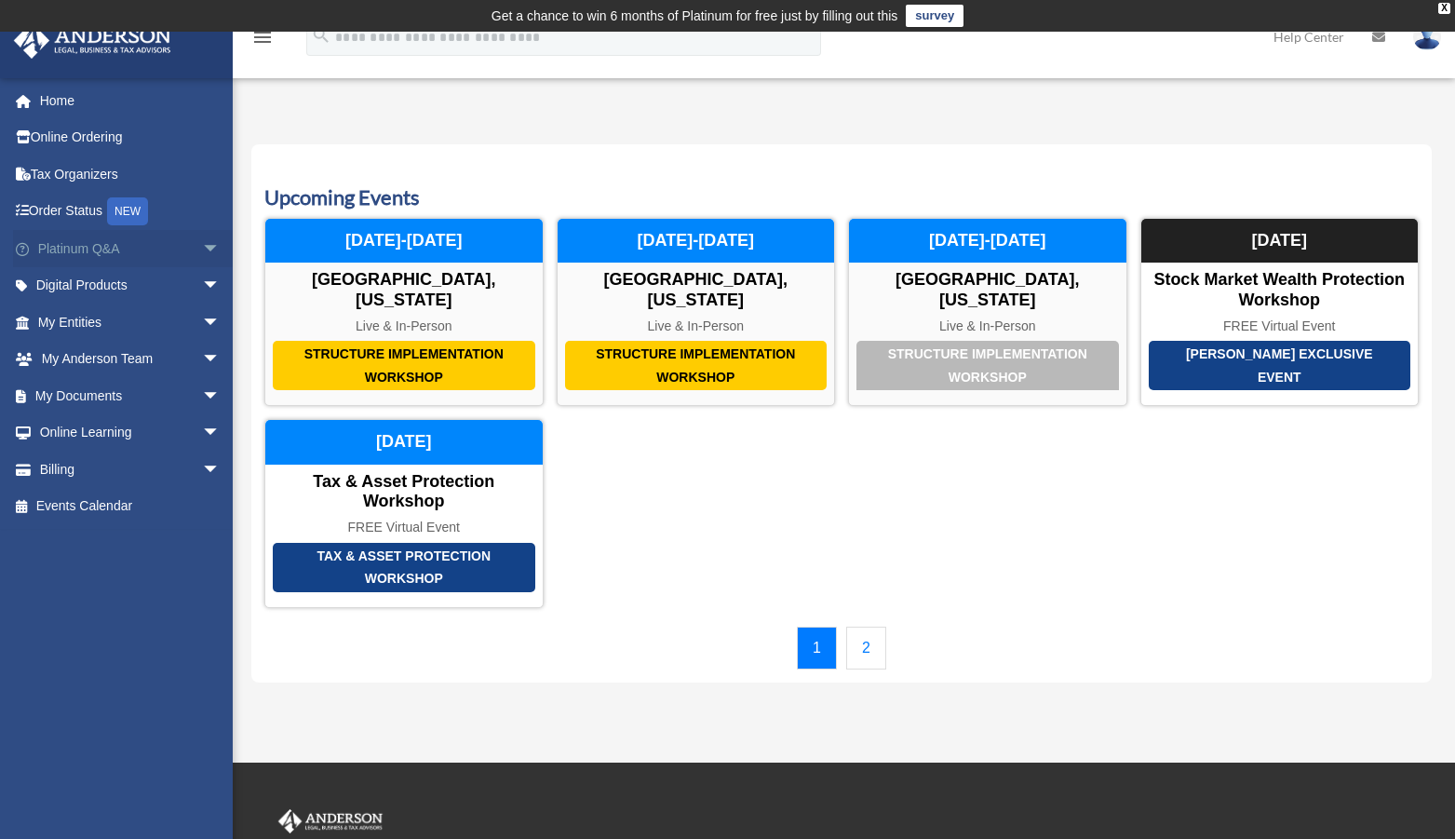
click at [170, 247] on link "Platinum Q&A arrow_drop_down" at bounding box center [131, 248] width 236 height 37
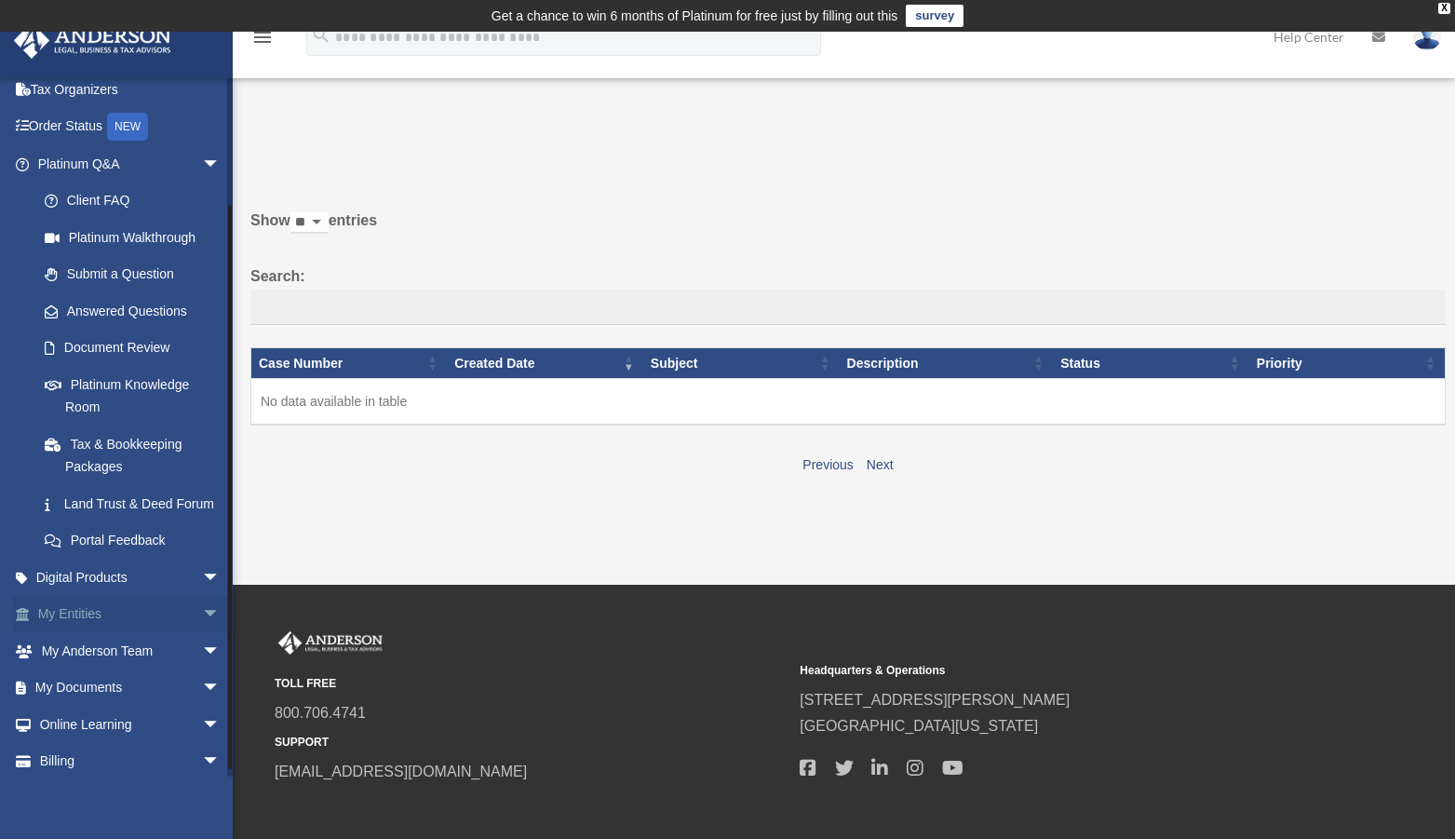
scroll to position [152, 0]
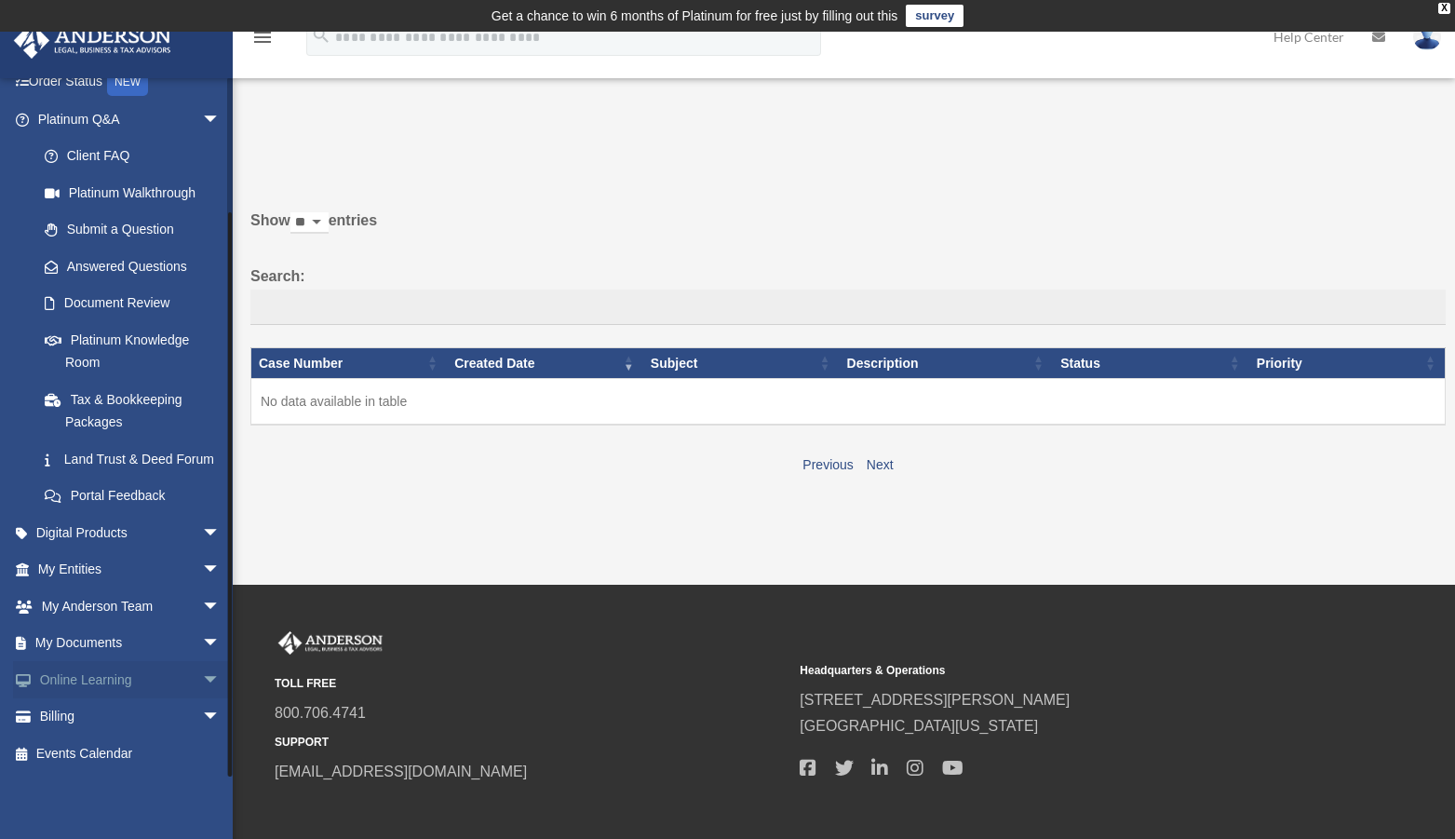
click at [202, 683] on span "arrow_drop_down" at bounding box center [220, 680] width 37 height 38
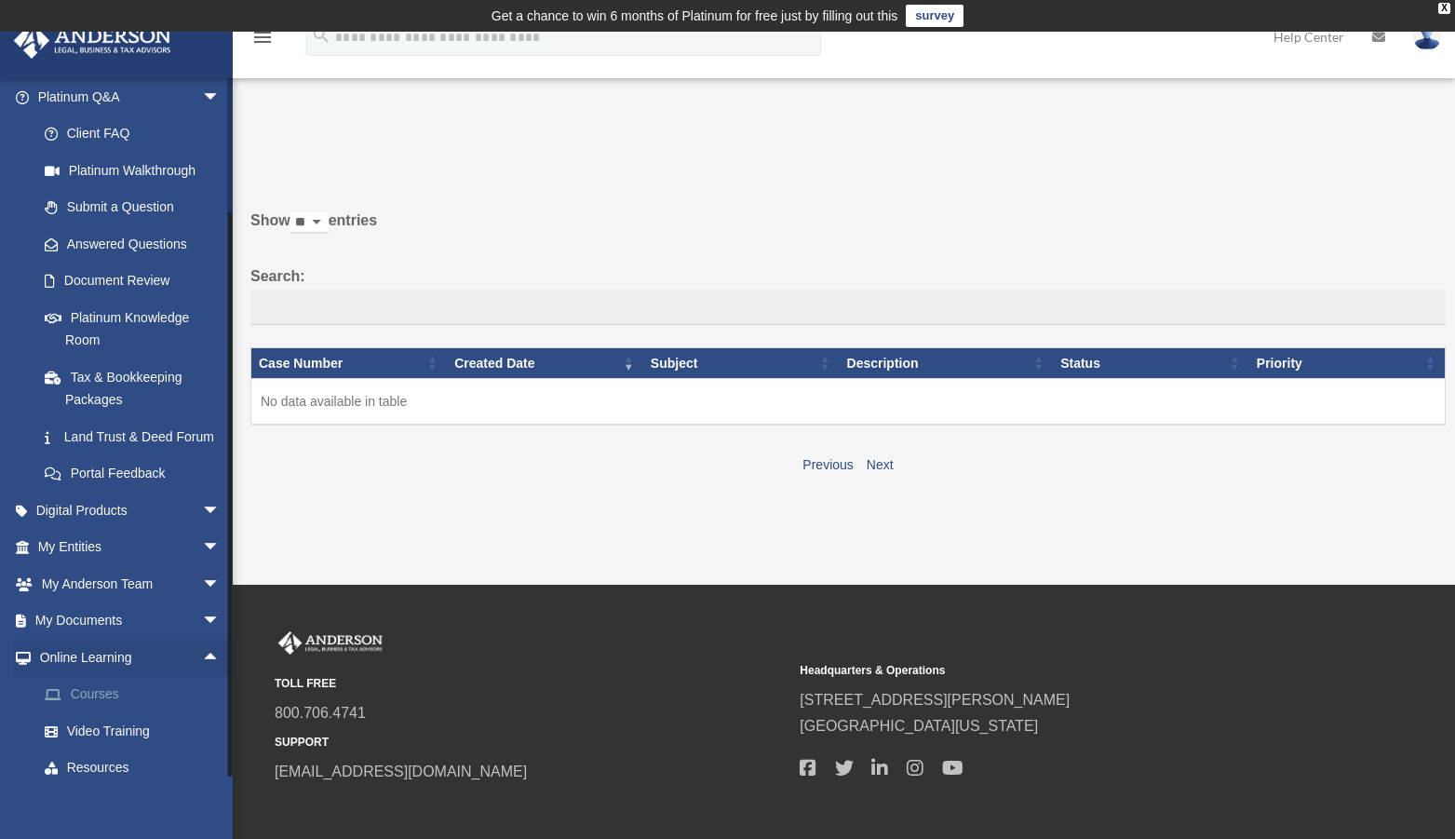
click at [93, 713] on link "Courses" at bounding box center [137, 694] width 222 height 37
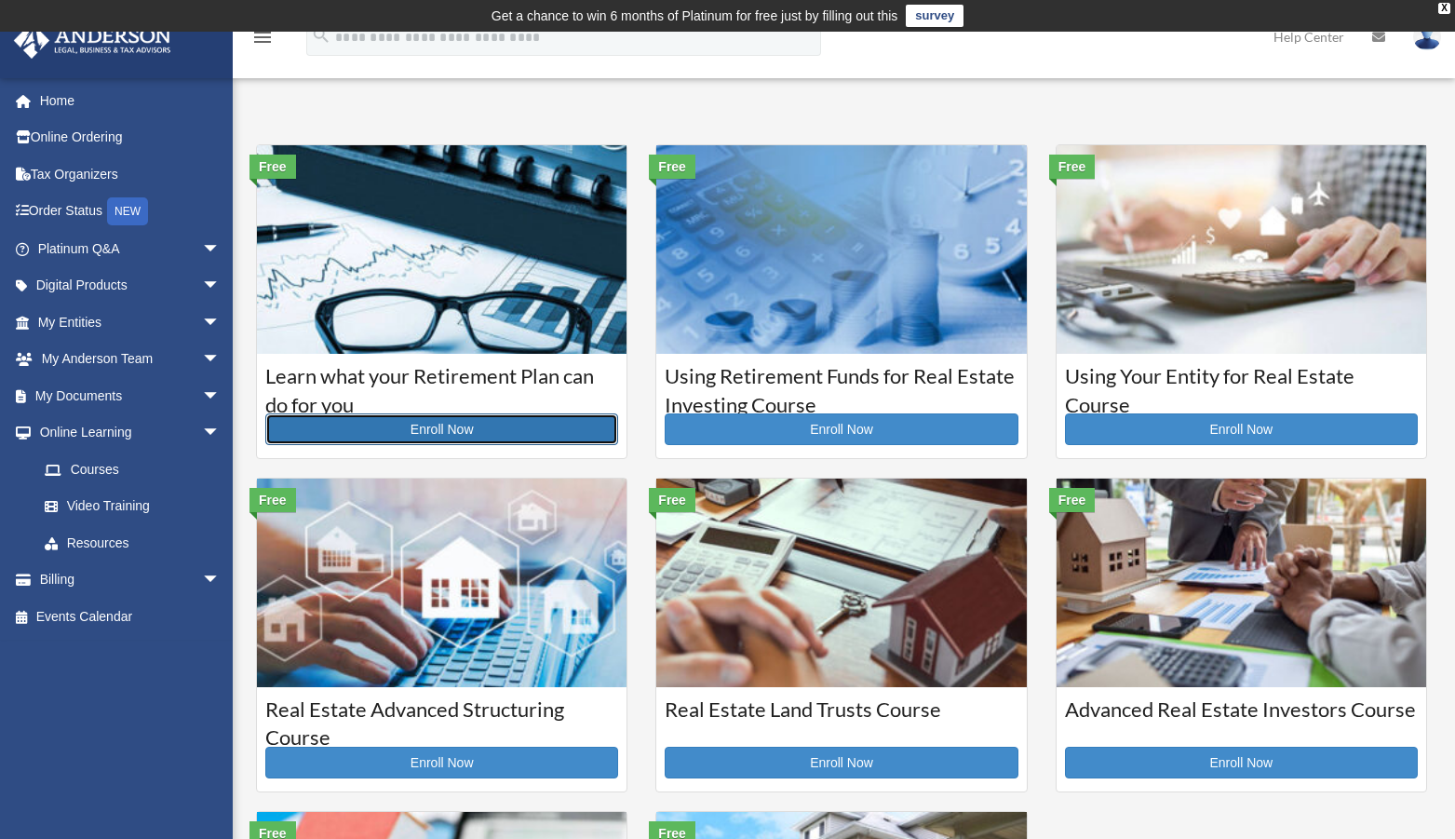
click at [421, 437] on link "Enroll Now" at bounding box center [441, 429] width 353 height 32
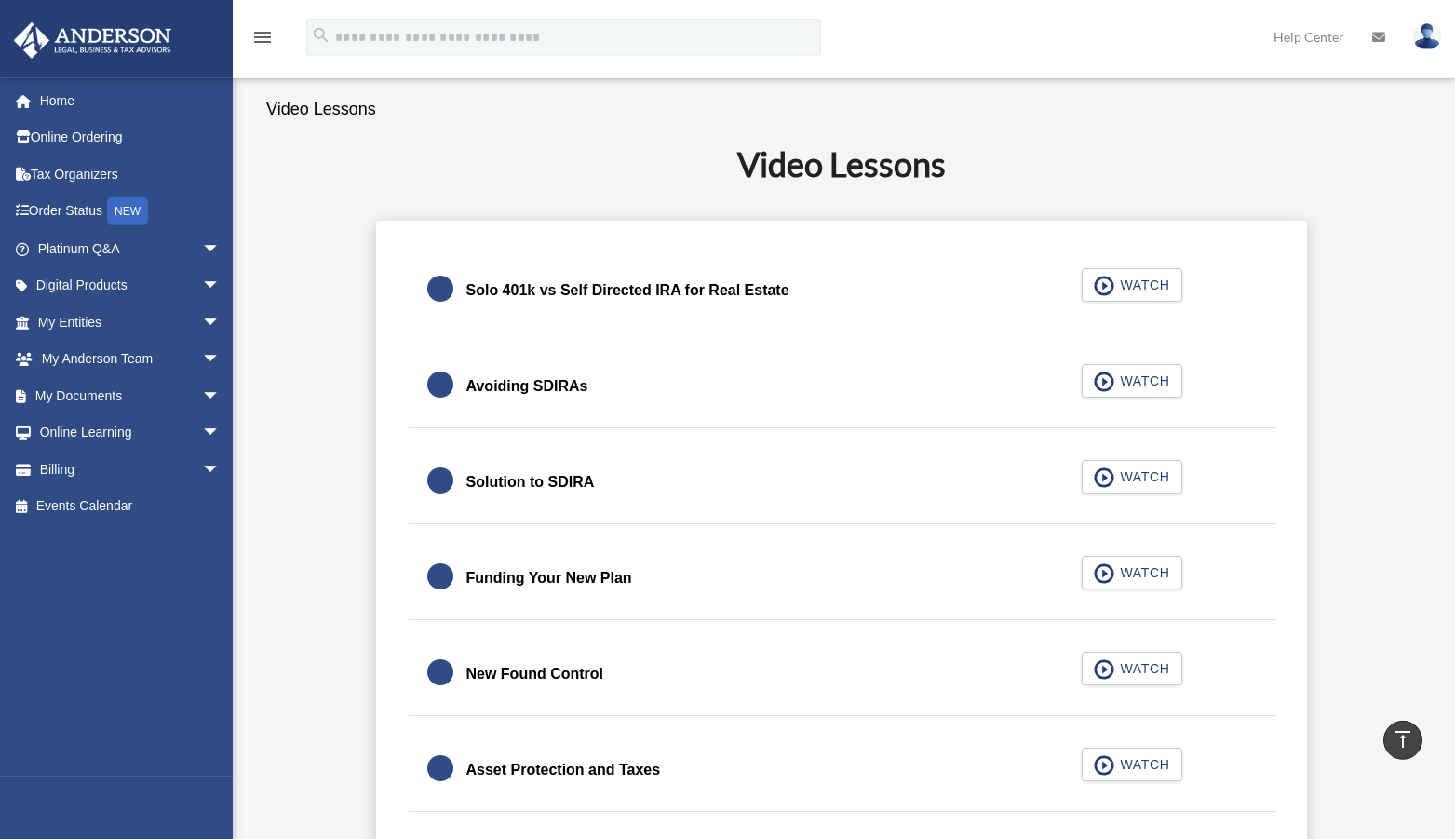
scroll to position [285, 0]
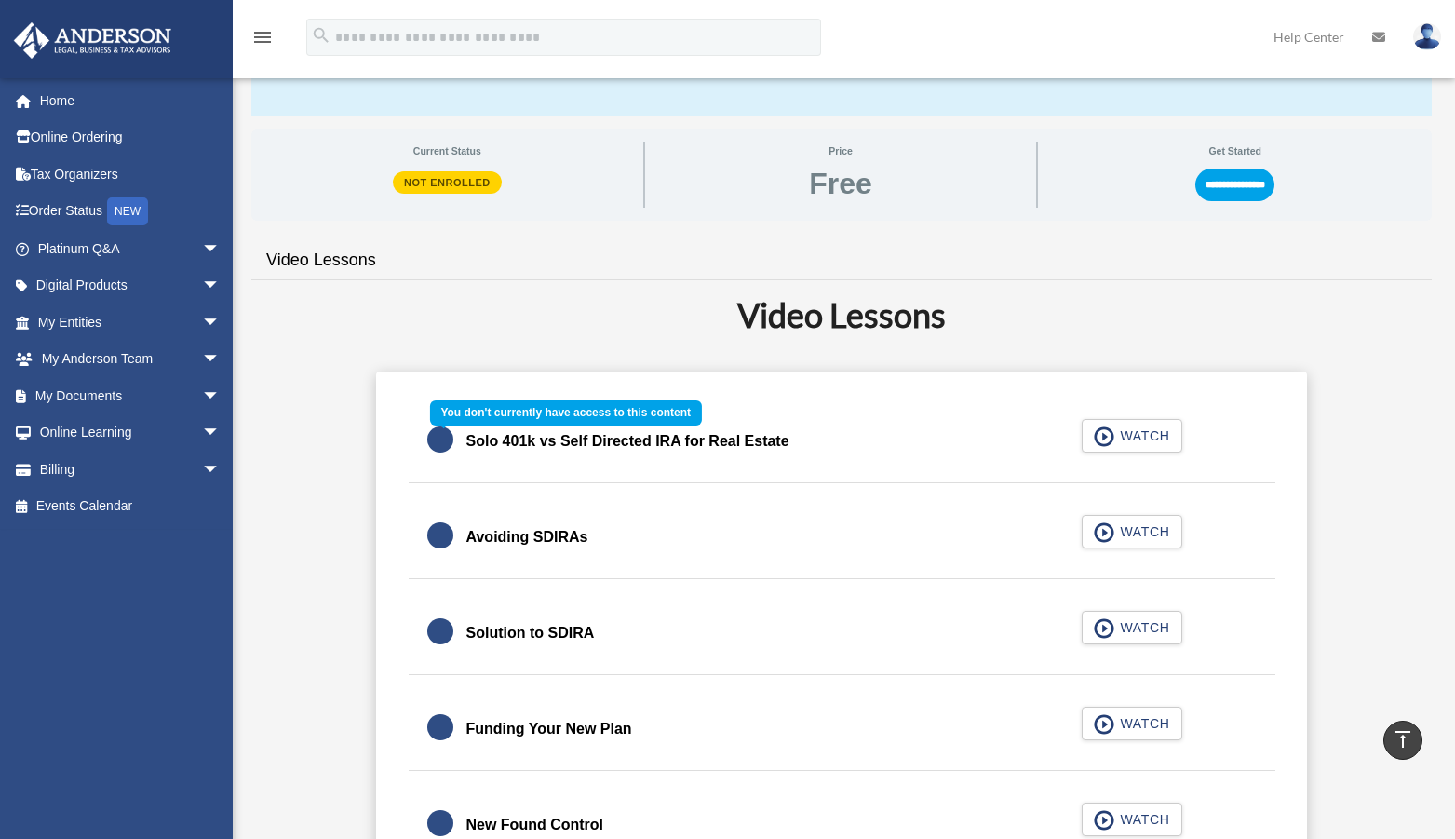
click at [1121, 441] on div "Solo 401k vs Self Directed IRA for Real Estate WATCH" at bounding box center [841, 441] width 912 height 83
click at [1123, 436] on div "Solo 401k vs Self Directed IRA for Real Estate WATCH" at bounding box center [841, 441] width 912 height 83
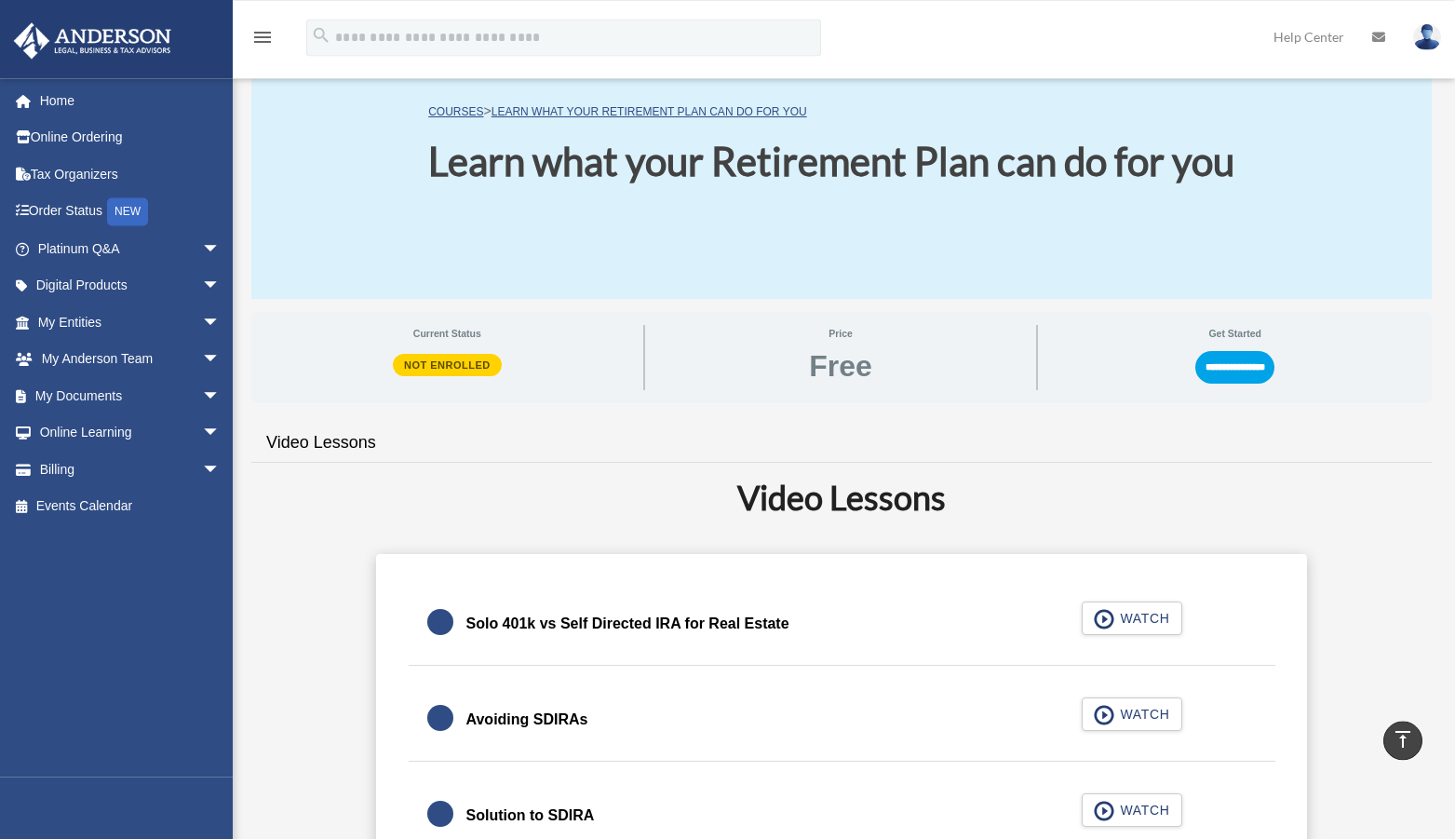
scroll to position [95, 0]
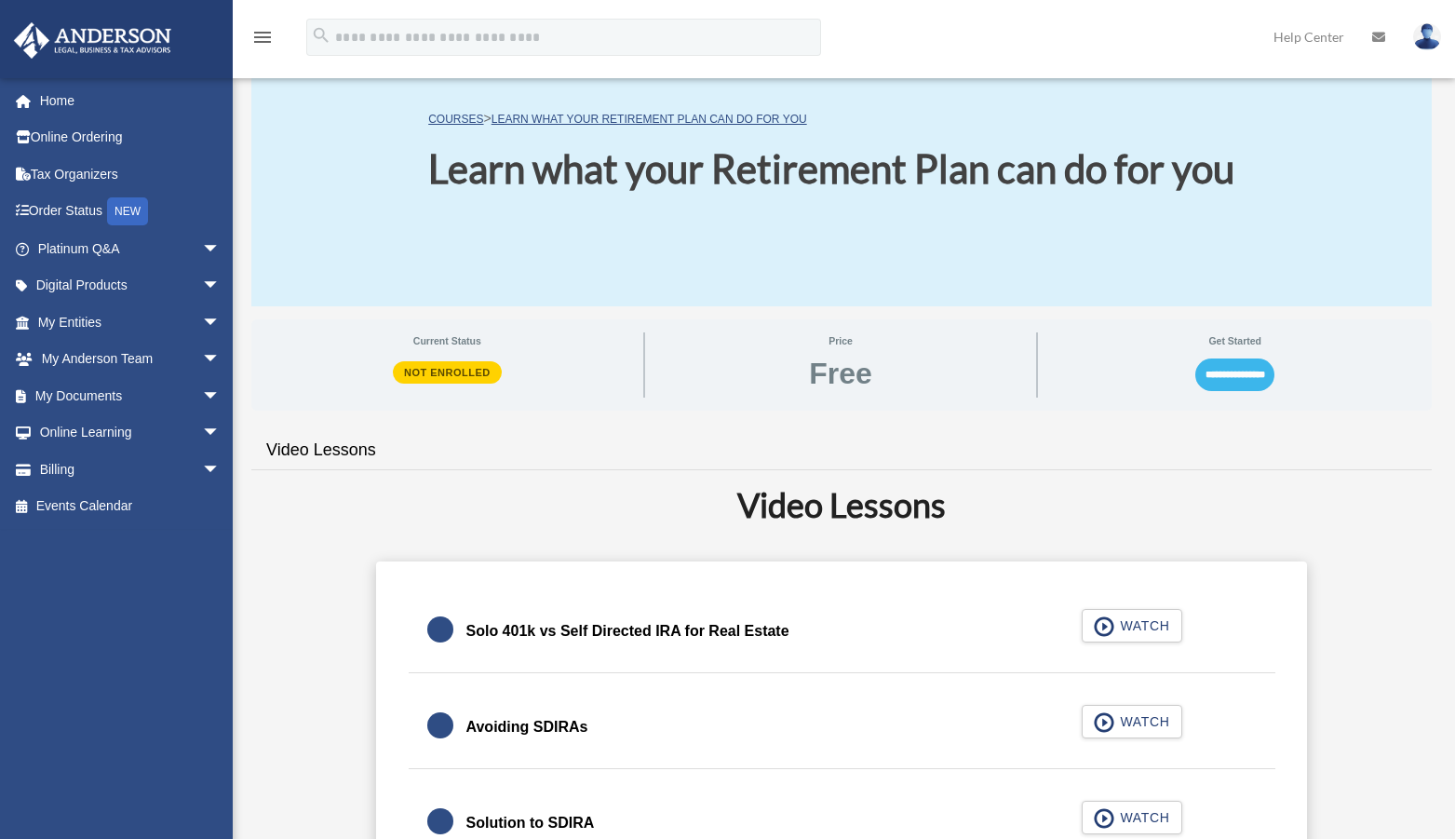
click at [1226, 377] on input "**********" at bounding box center [1234, 374] width 79 height 32
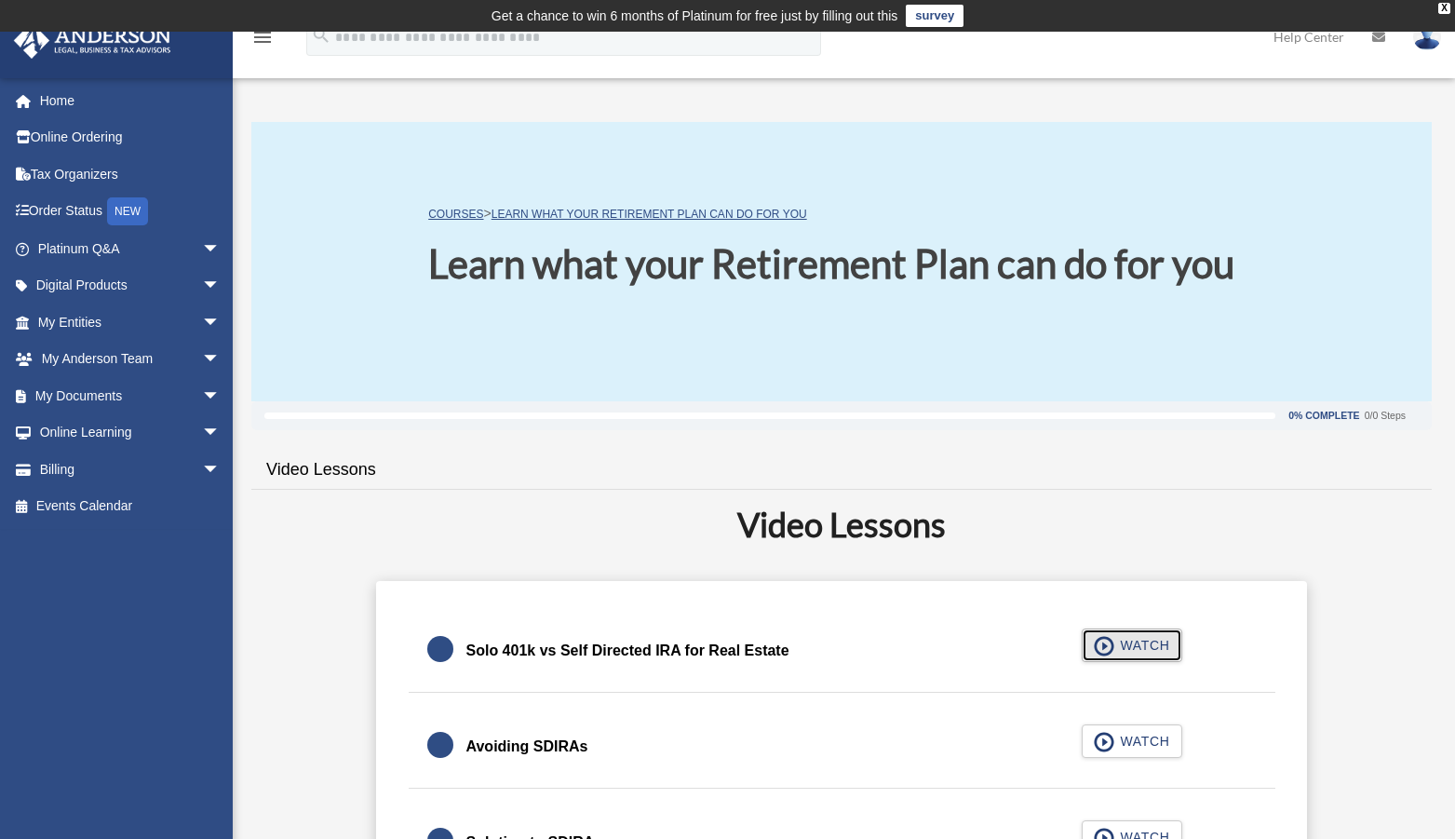
click at [1111, 650] on span "button" at bounding box center [1104, 646] width 21 height 20
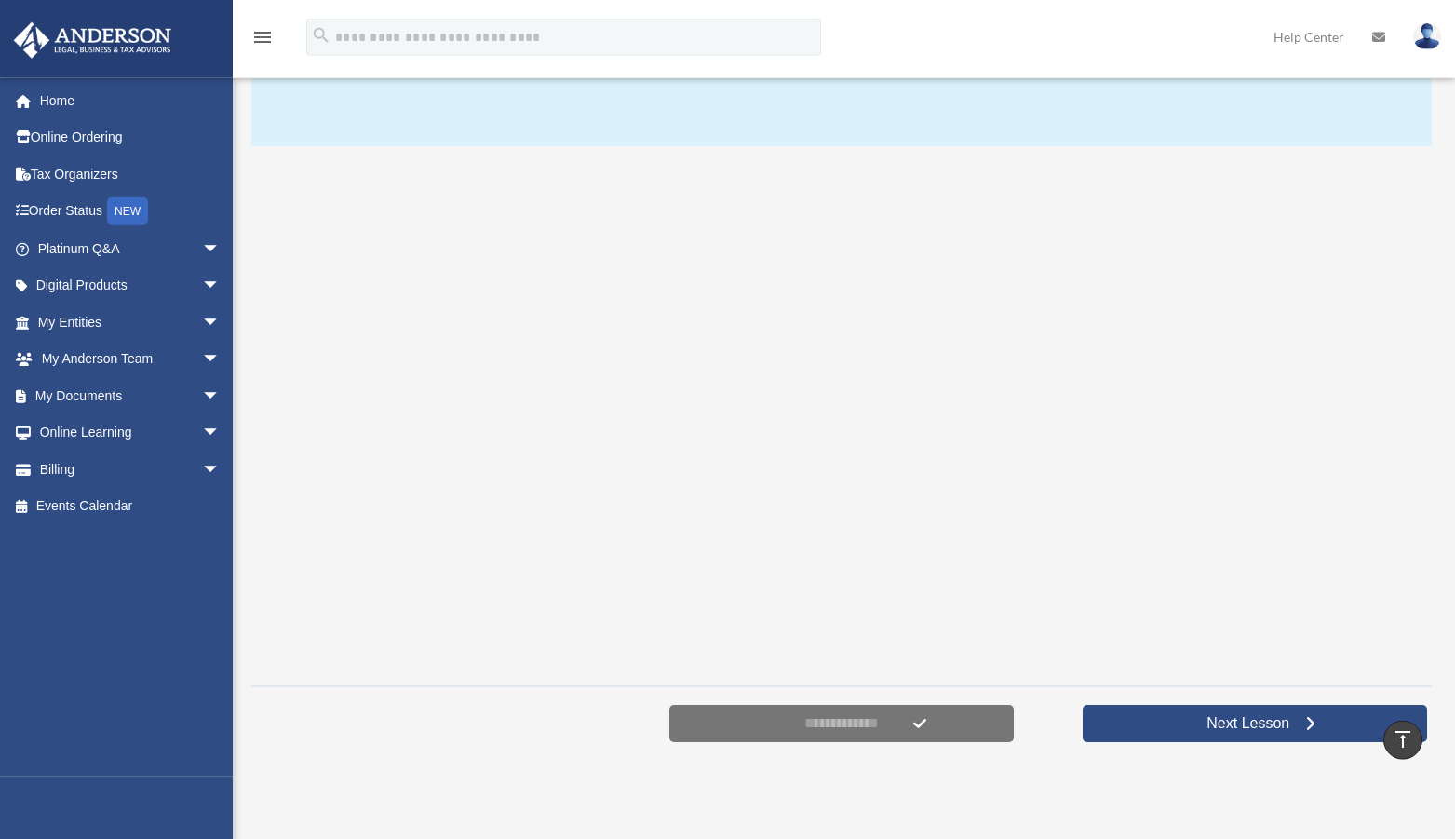
scroll to position [204, 0]
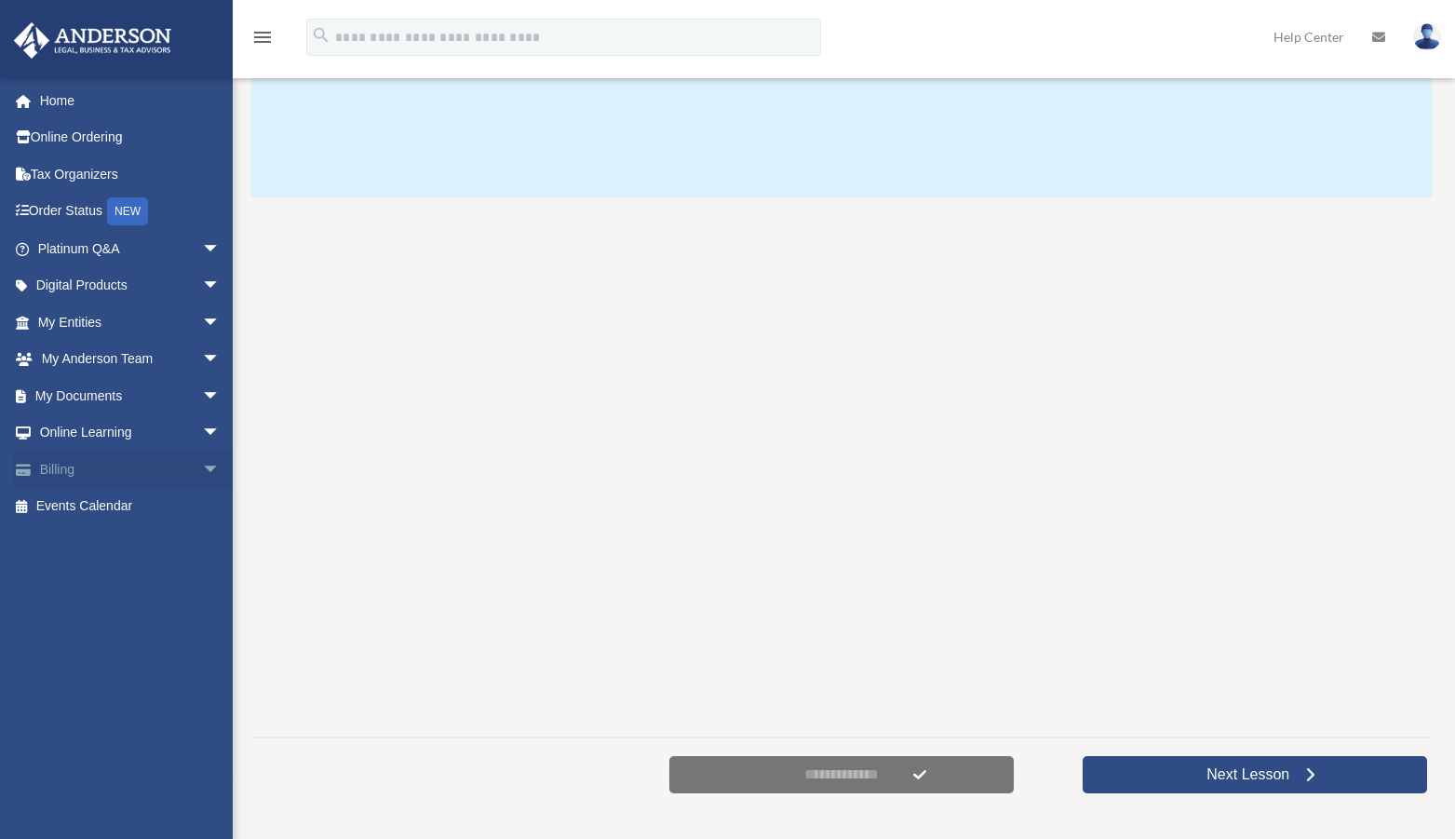
click at [175, 466] on link "Billing arrow_drop_down" at bounding box center [131, 469] width 236 height 37
click at [177, 397] on link "My Documents arrow_drop_down" at bounding box center [131, 395] width 236 height 37
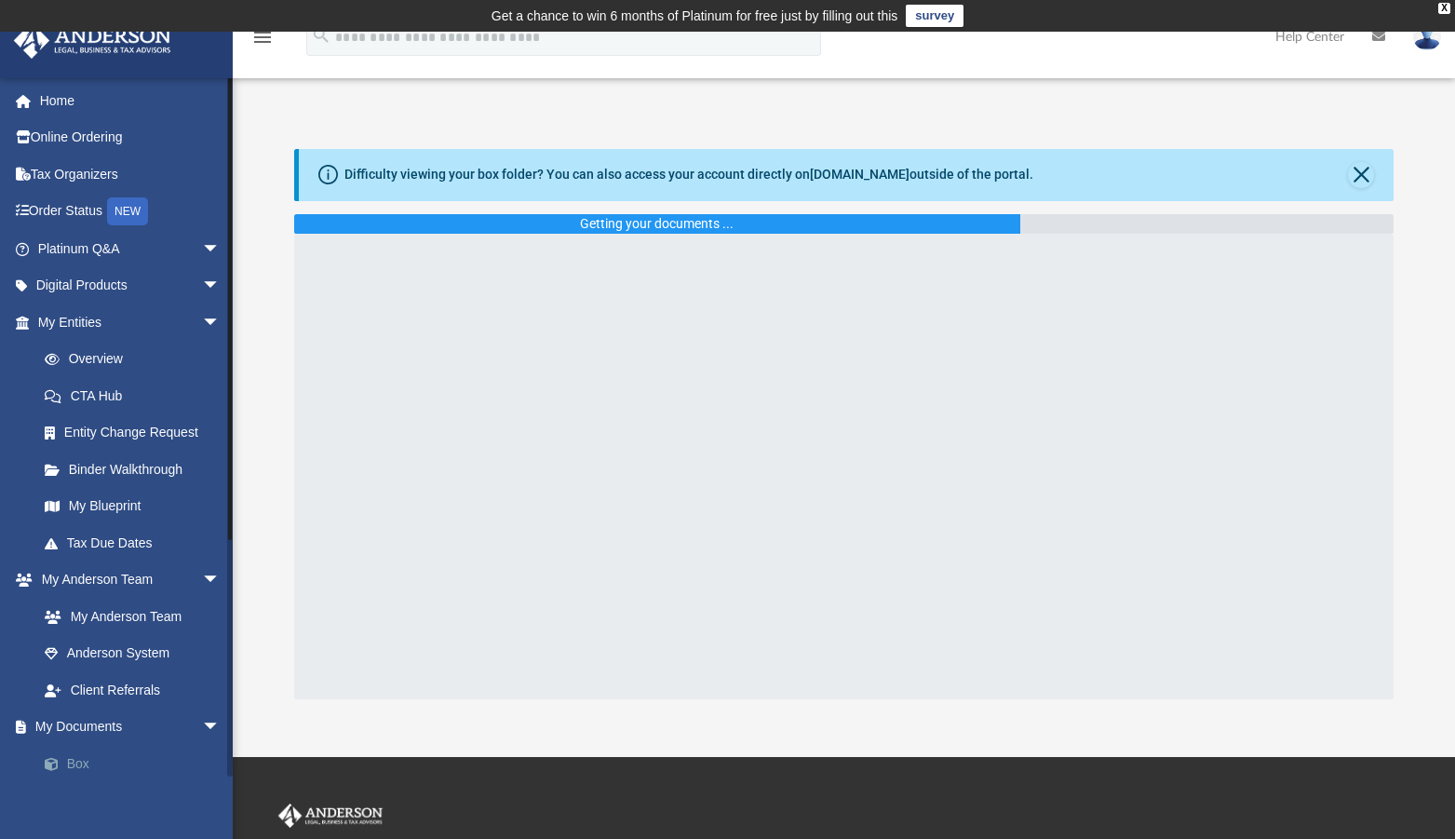
click at [87, 762] on link "Box" at bounding box center [137, 763] width 222 height 37
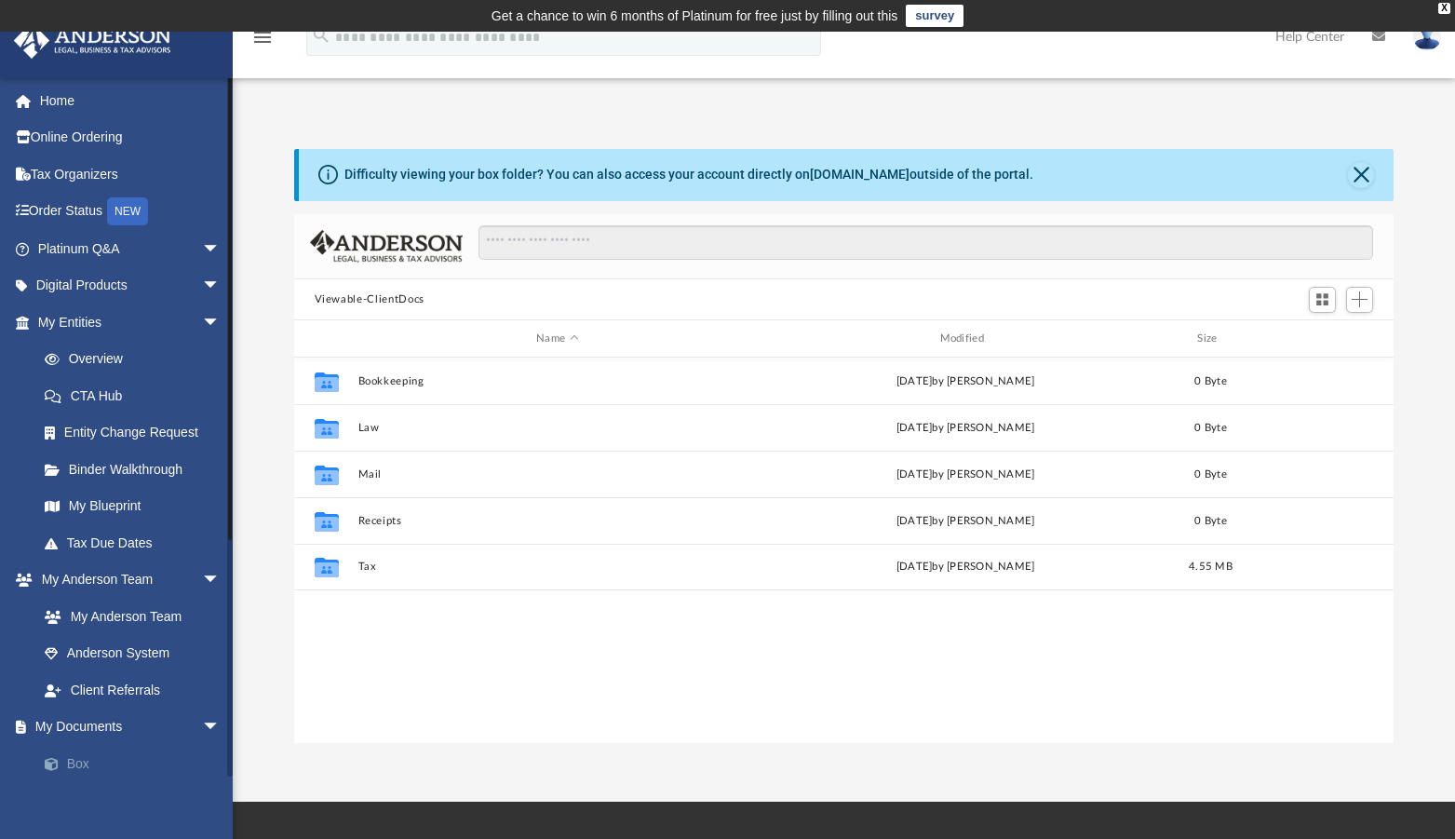
scroll to position [408, 1085]
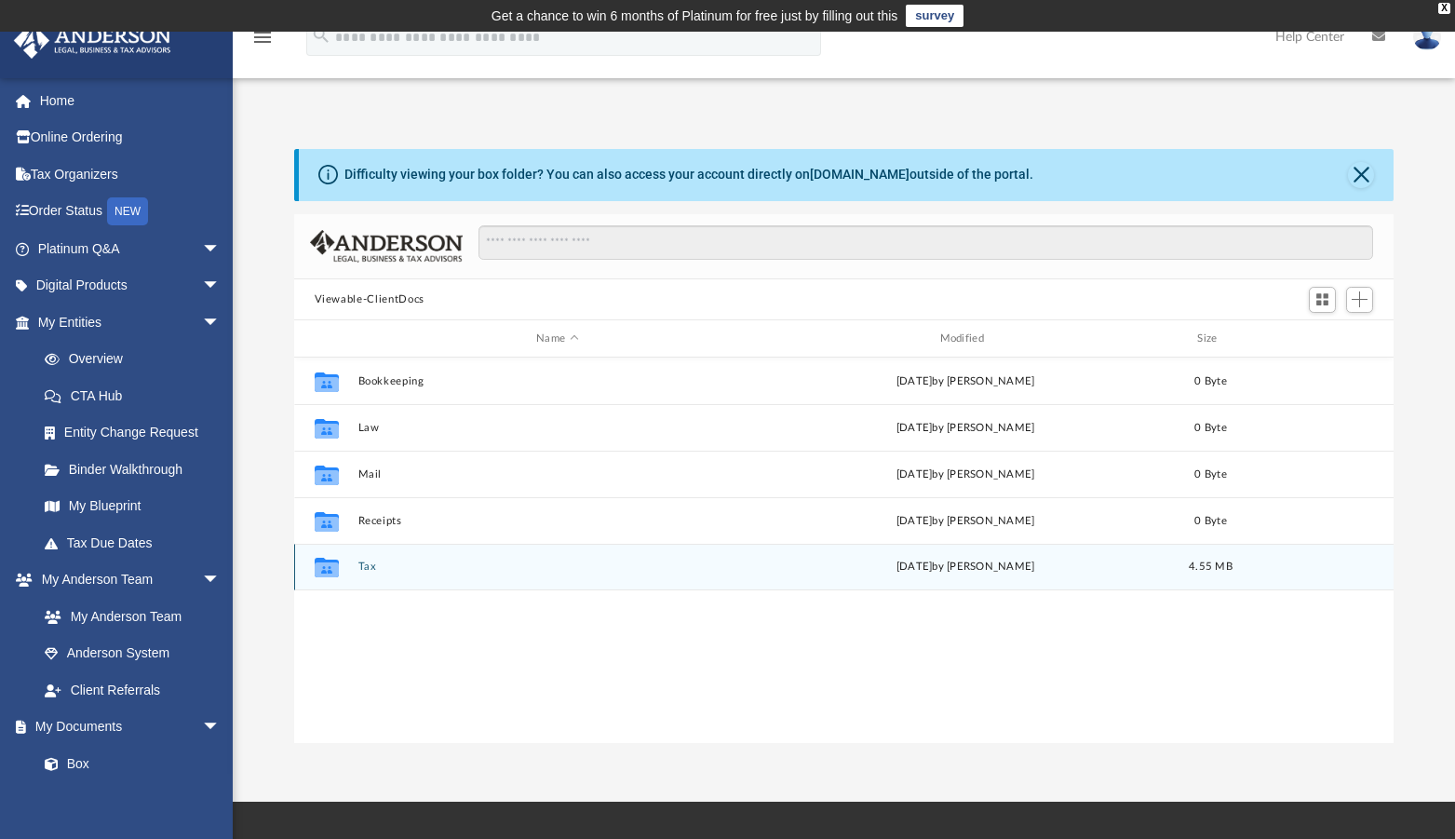
click at [925, 569] on div "Thu Jul 24 2025 by Kenzie Cox" at bounding box center [964, 567] width 399 height 17
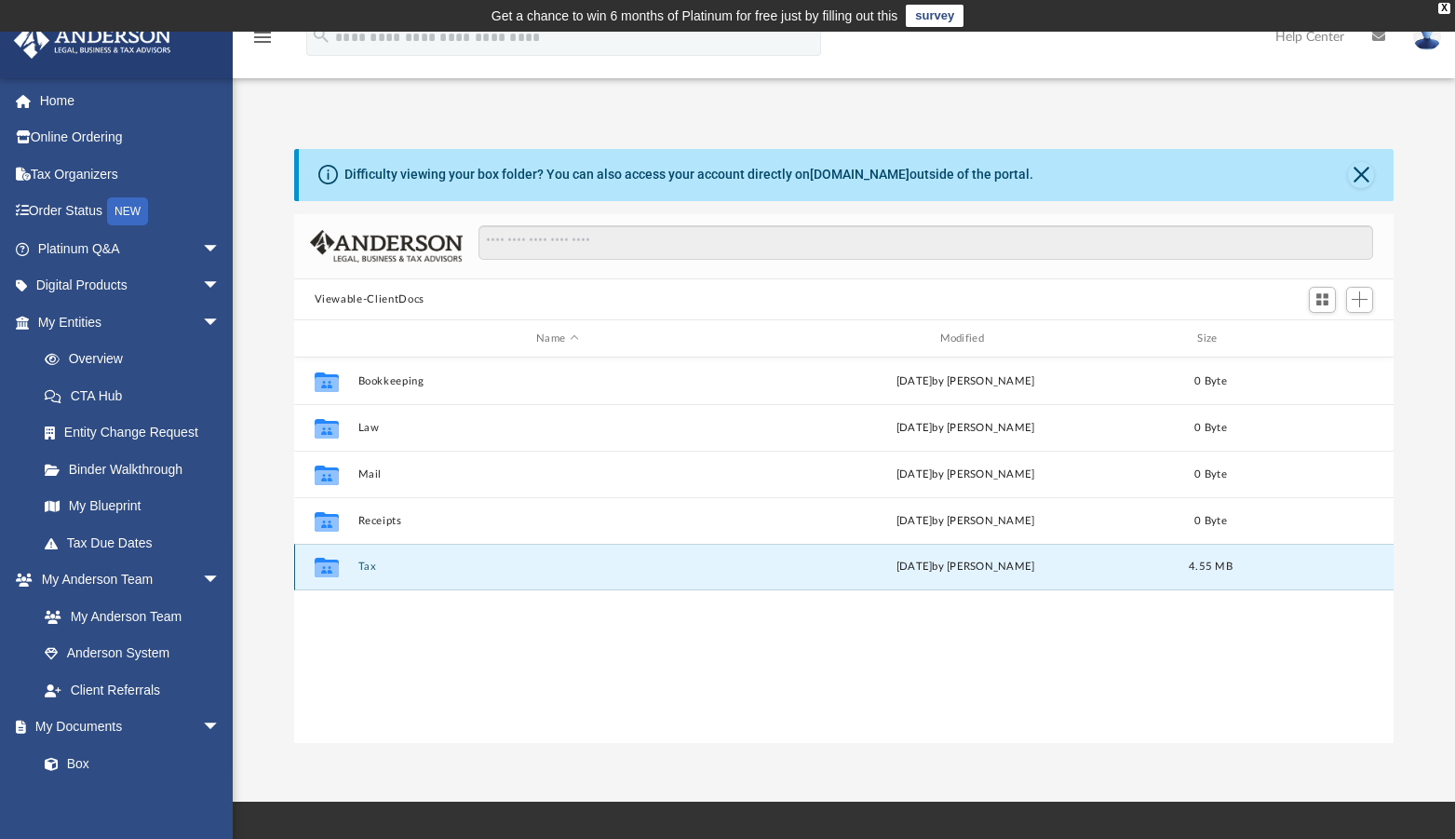
click at [925, 569] on div "Thu Jul 24 2025 by Kenzie Cox" at bounding box center [964, 567] width 399 height 17
click at [364, 565] on button "Tax" at bounding box center [556, 566] width 399 height 12
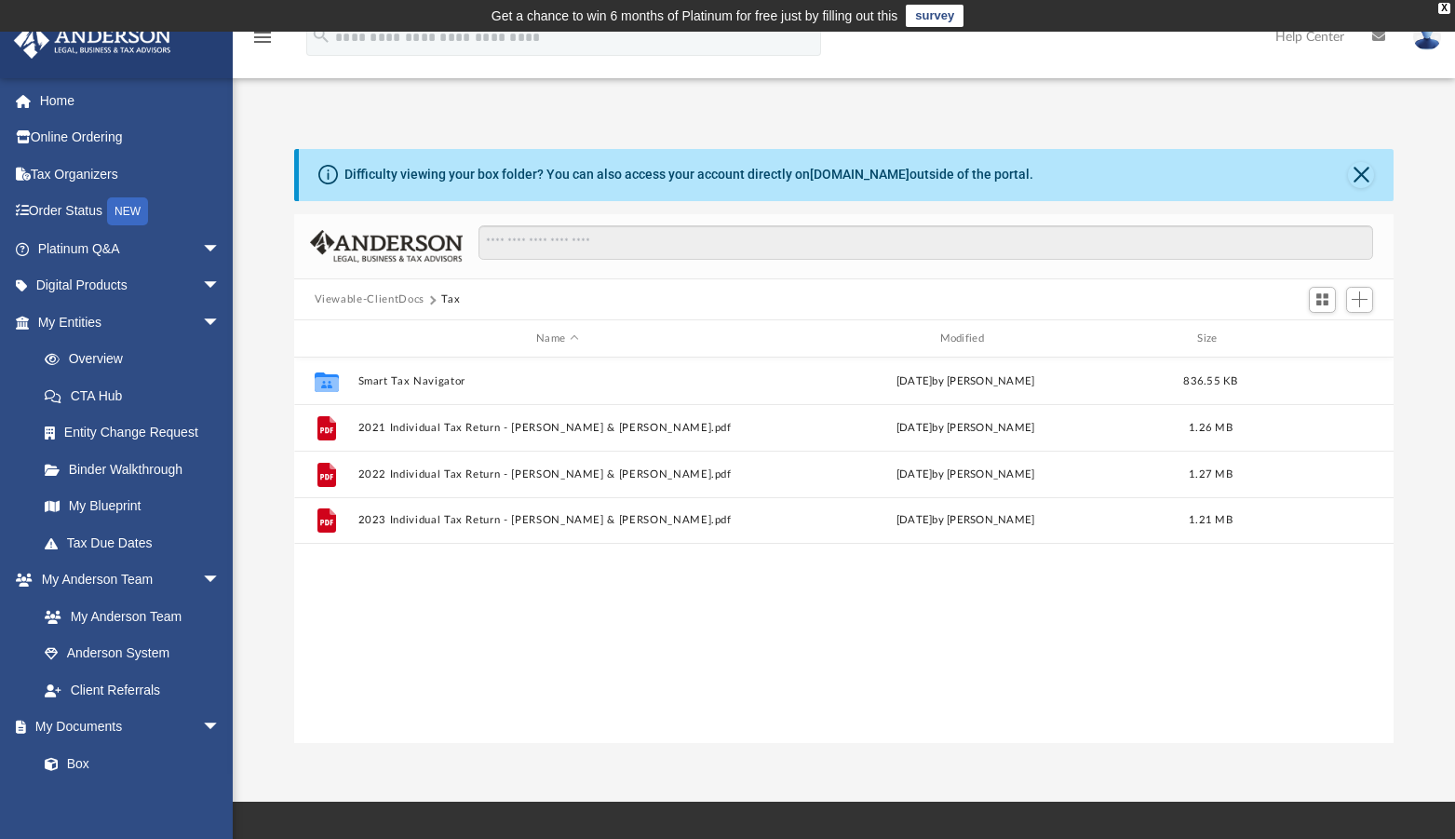
click at [260, 39] on icon "menu" at bounding box center [262, 37] width 22 height 22
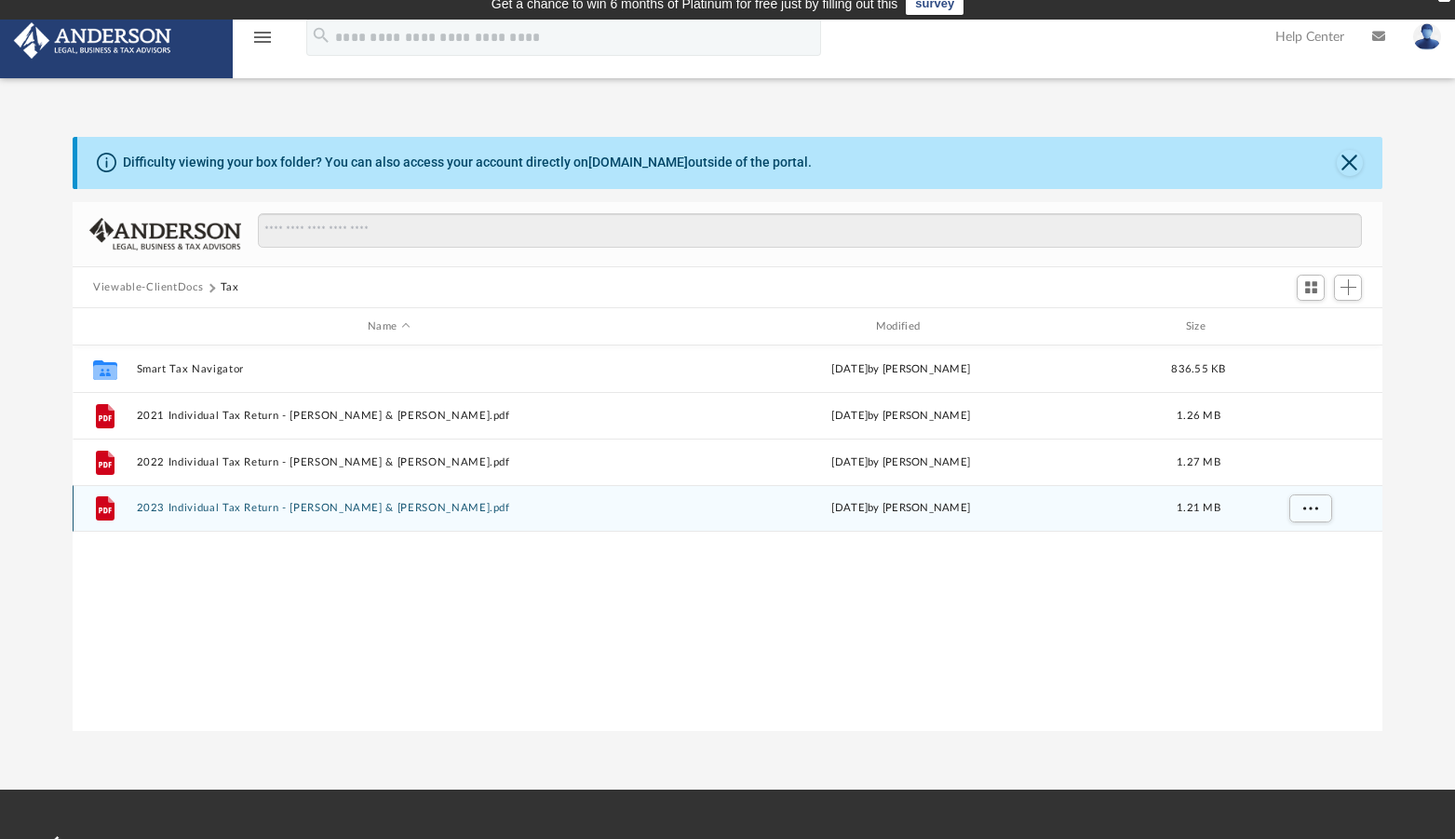
scroll to position [0, 0]
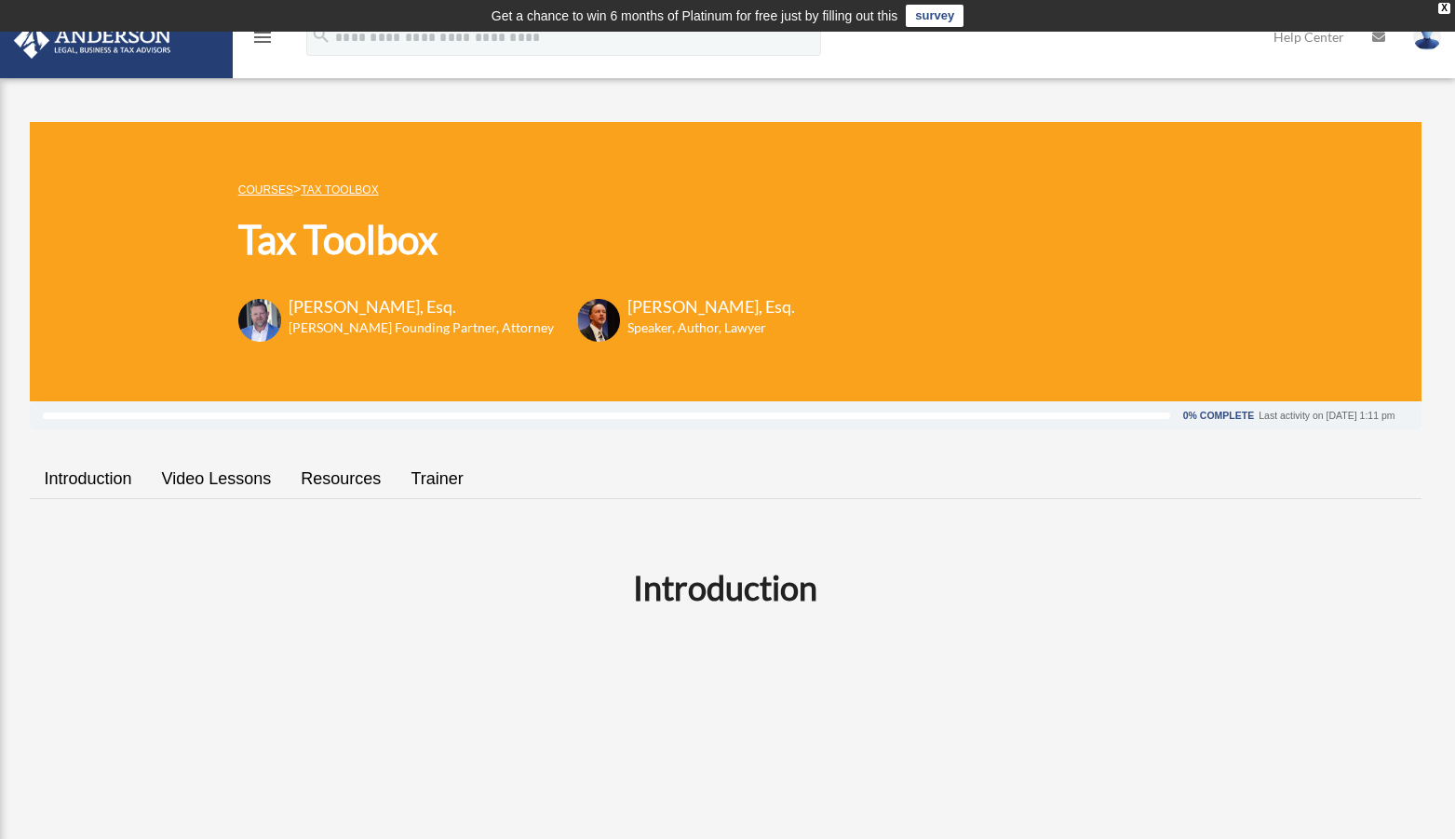
click at [425, 479] on link "Trainer" at bounding box center [437, 478] width 82 height 53
click at [357, 474] on link "Resources" at bounding box center [341, 478] width 110 height 53
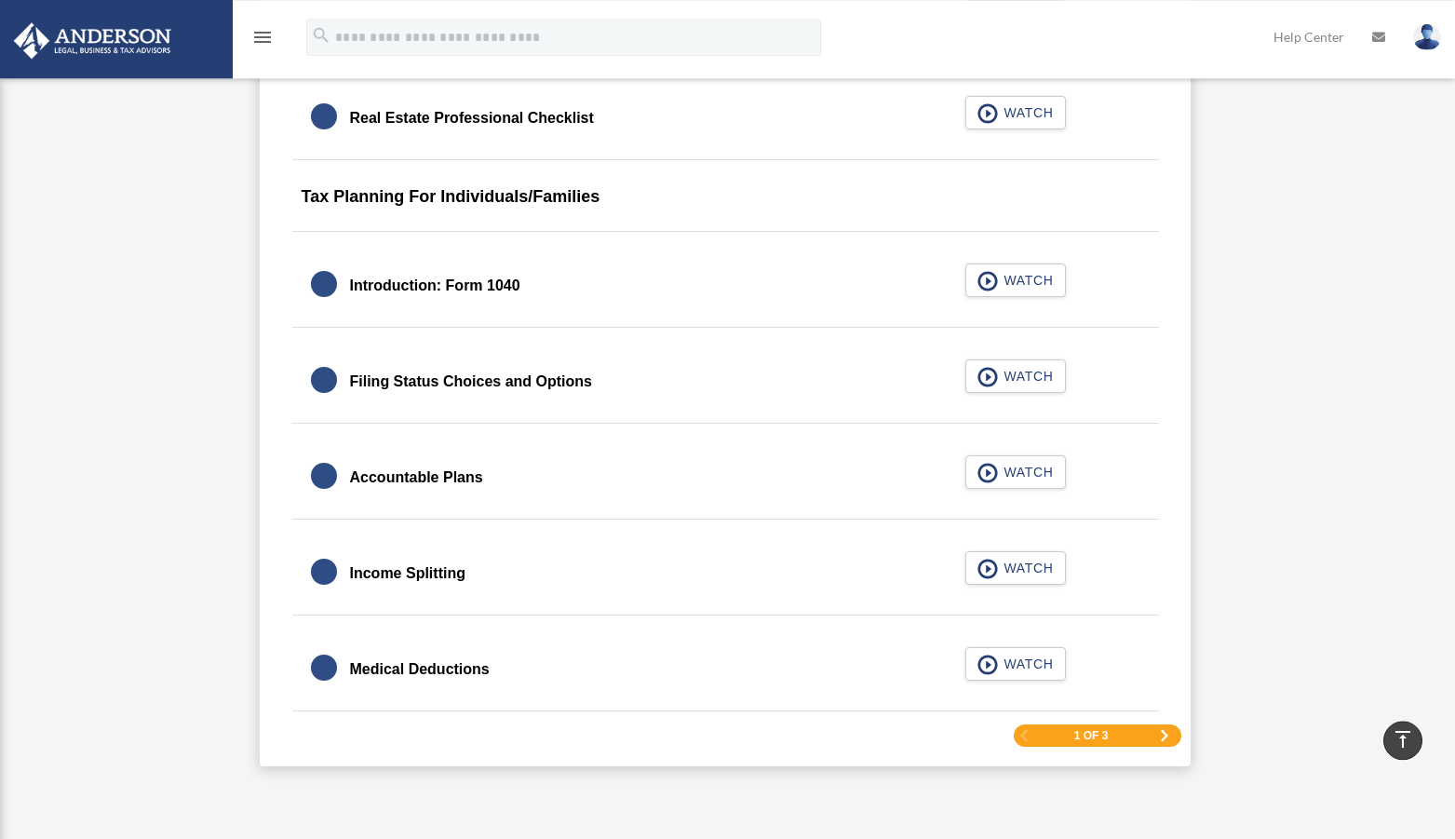
scroll to position [2708, 0]
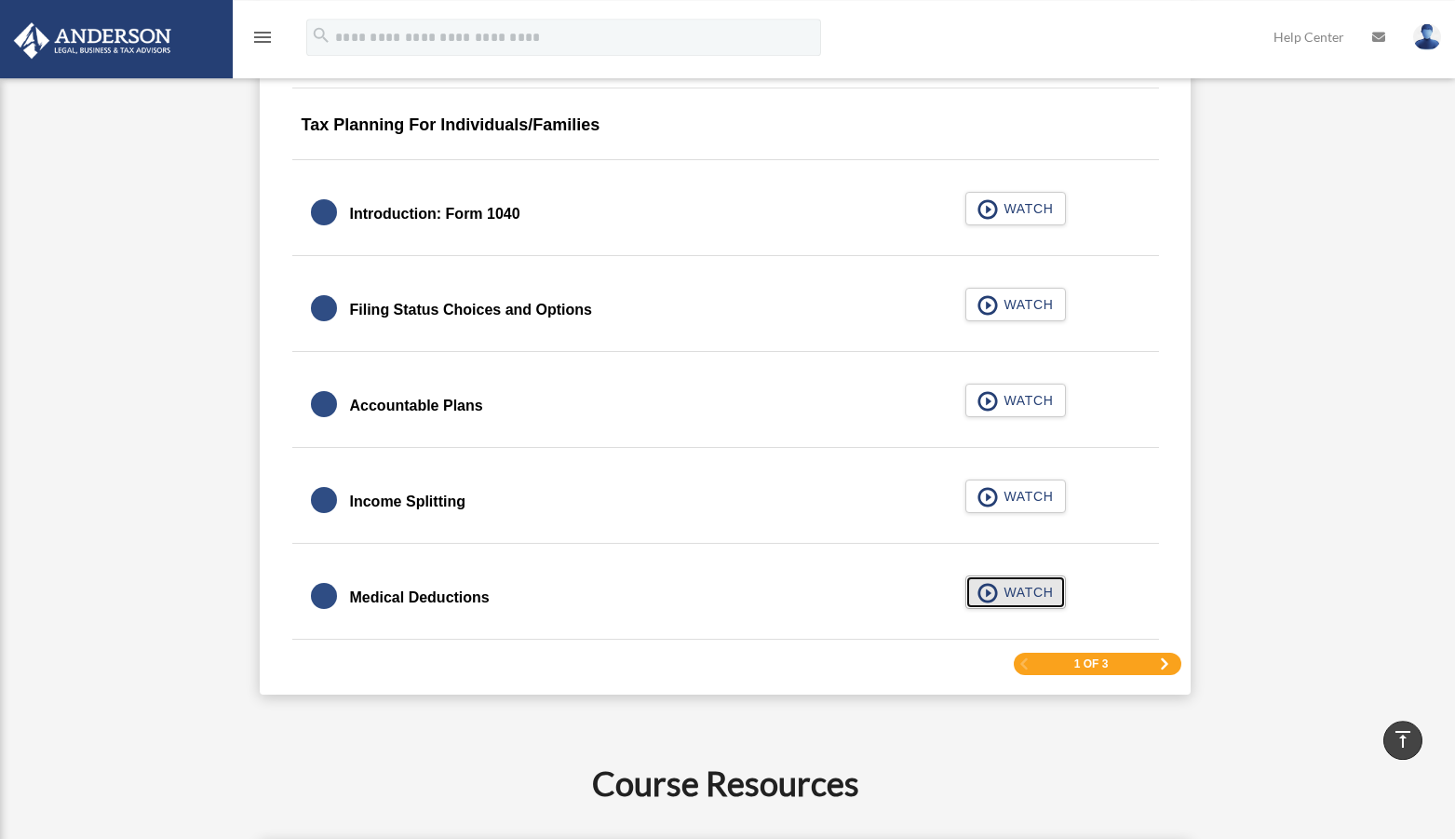
click at [971, 595] on button "WATCH" at bounding box center [1015, 592] width 101 height 34
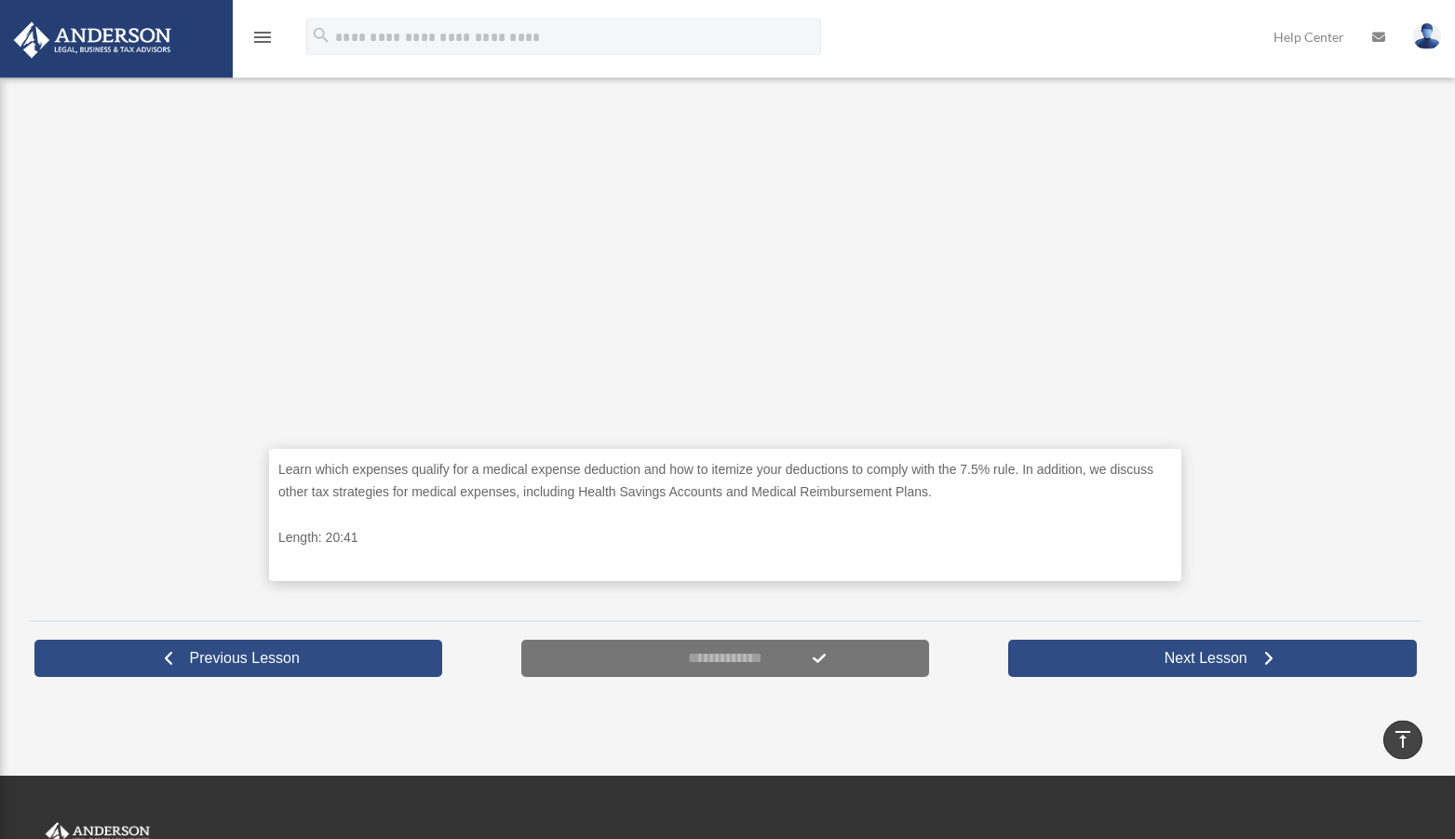
scroll to position [380, 0]
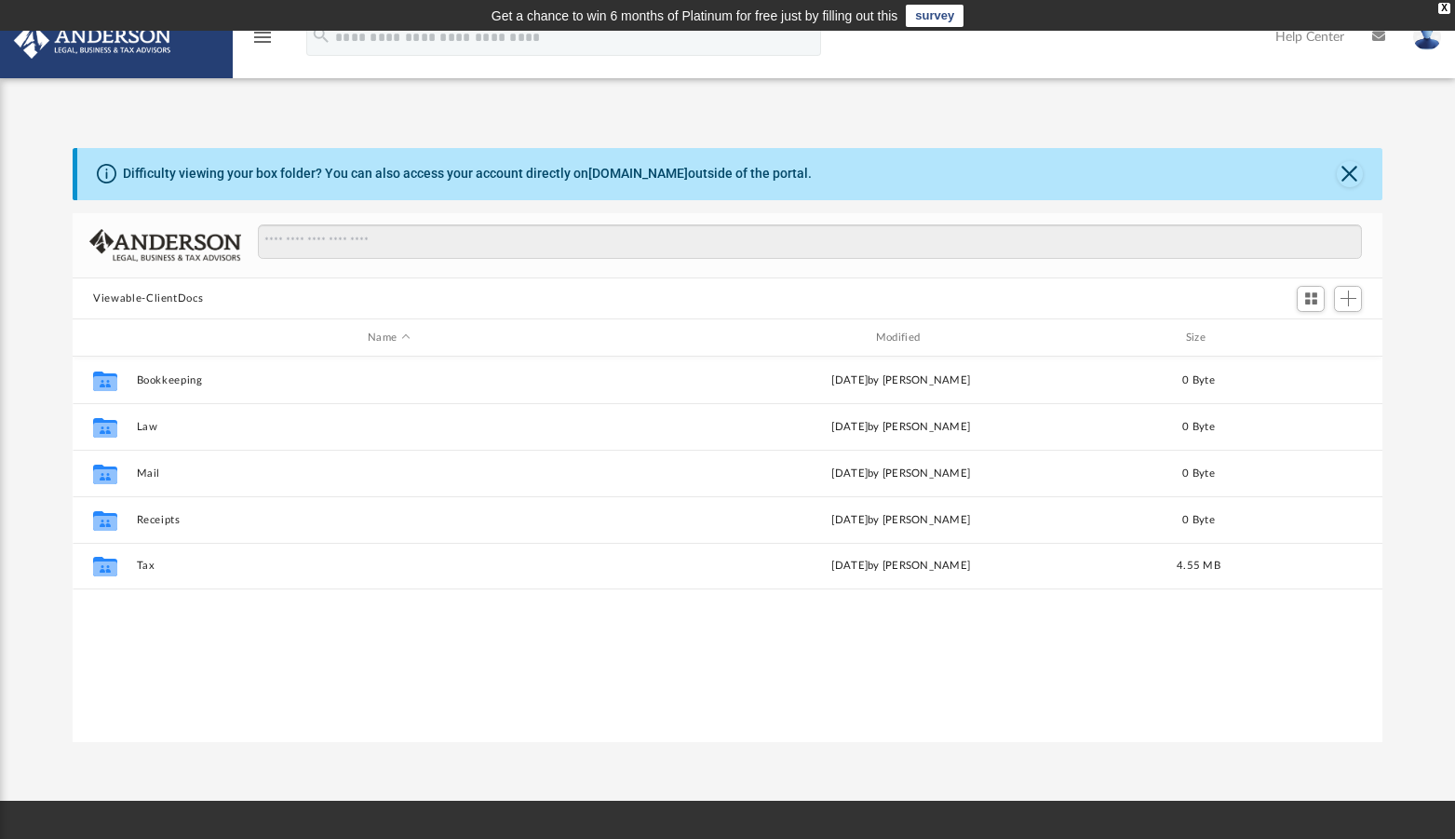
scroll to position [407, 1294]
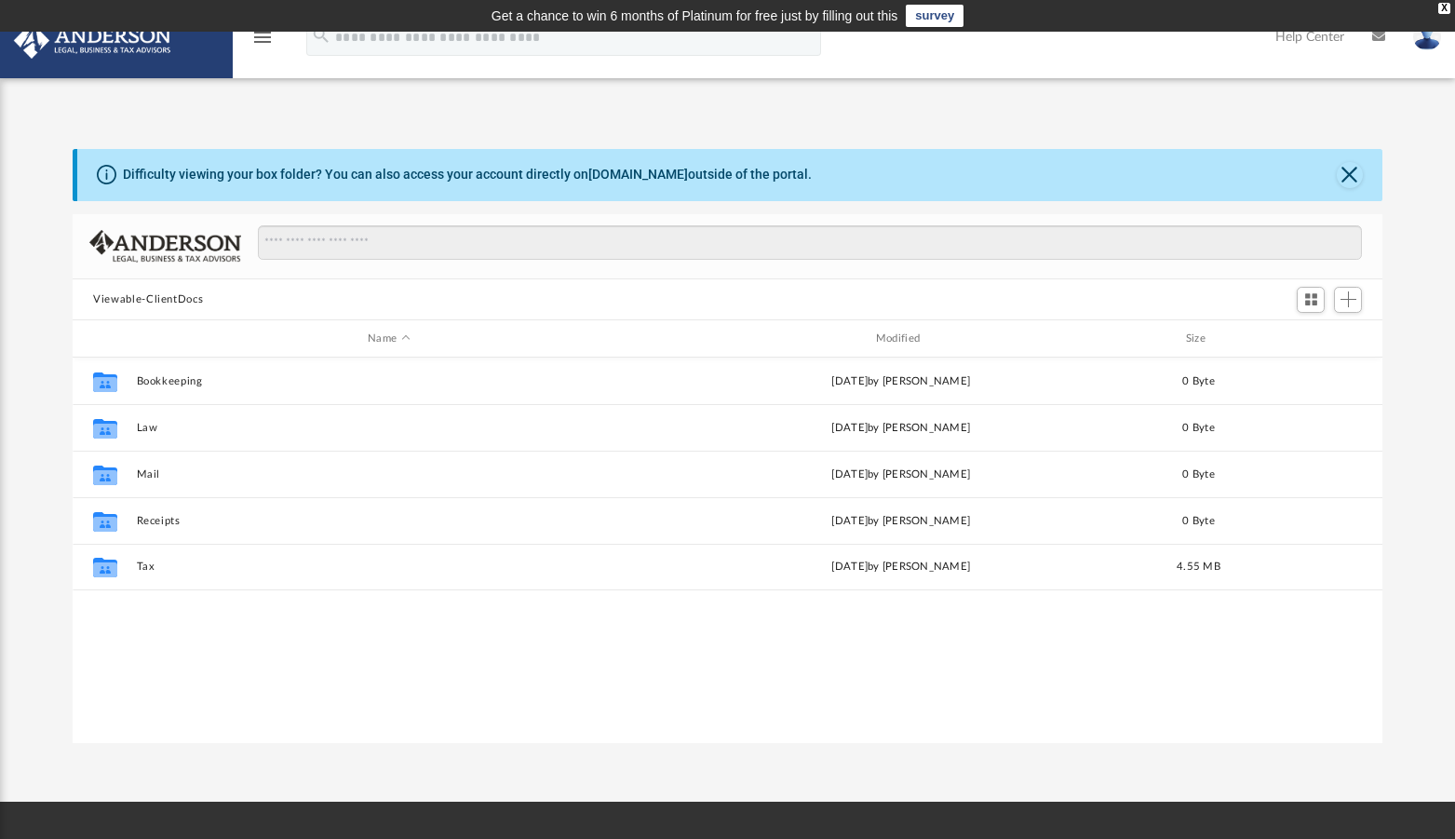
click at [87, 40] on img at bounding box center [92, 40] width 169 height 36
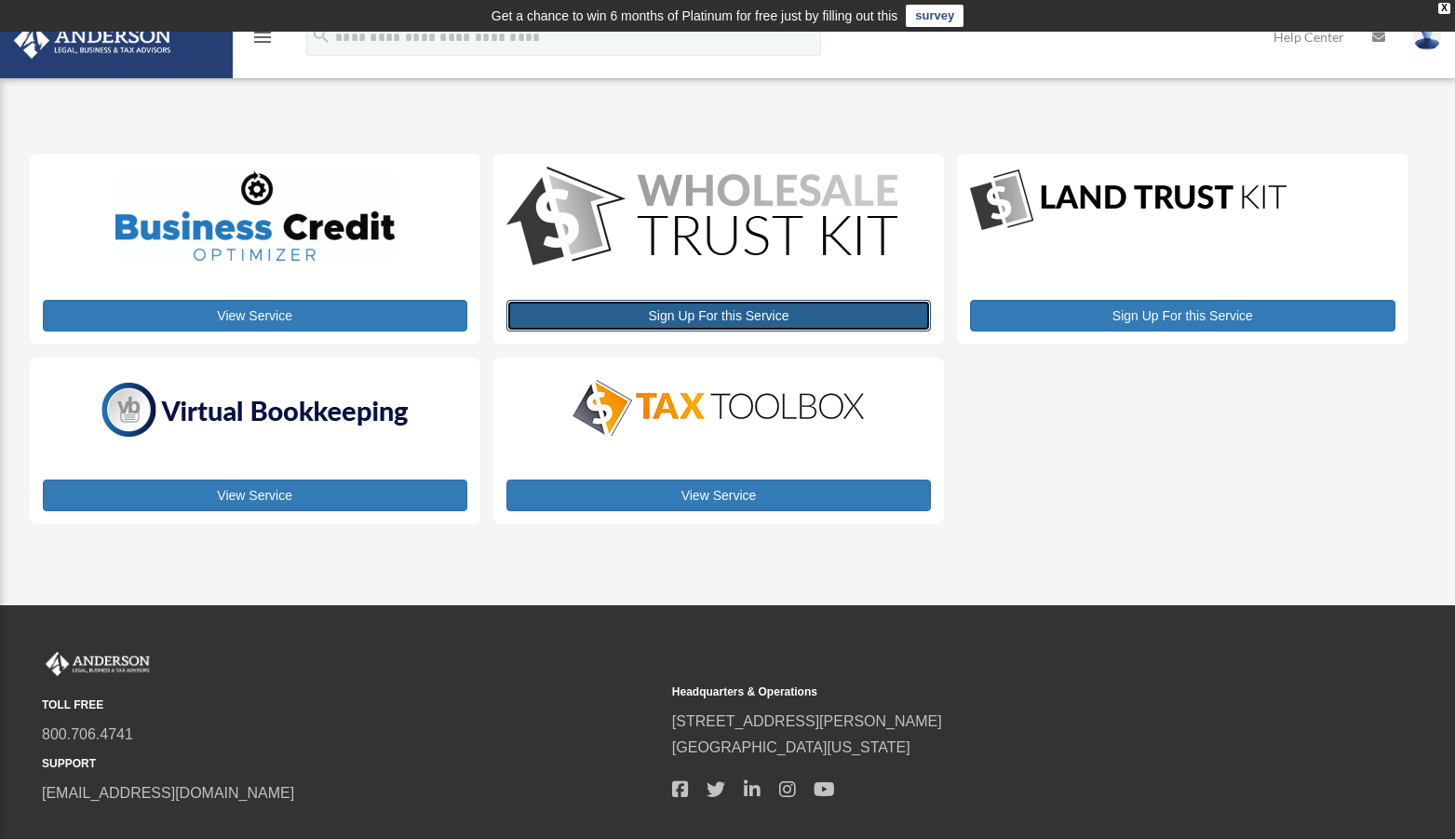
click at [785, 315] on link "Sign Up For this Service" at bounding box center [718, 316] width 425 height 32
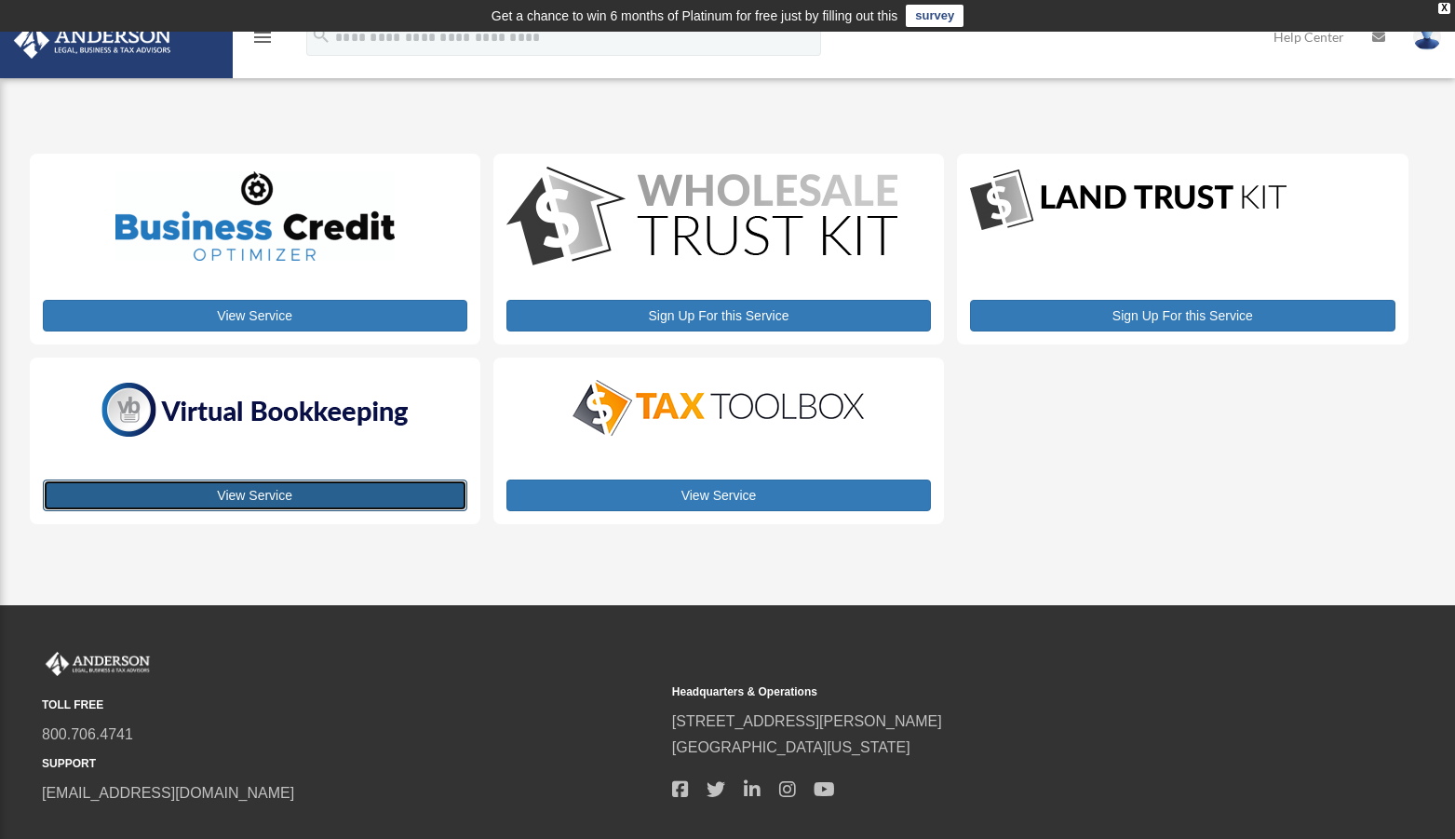
click at [242, 497] on link "View Service" at bounding box center [255, 495] width 425 height 32
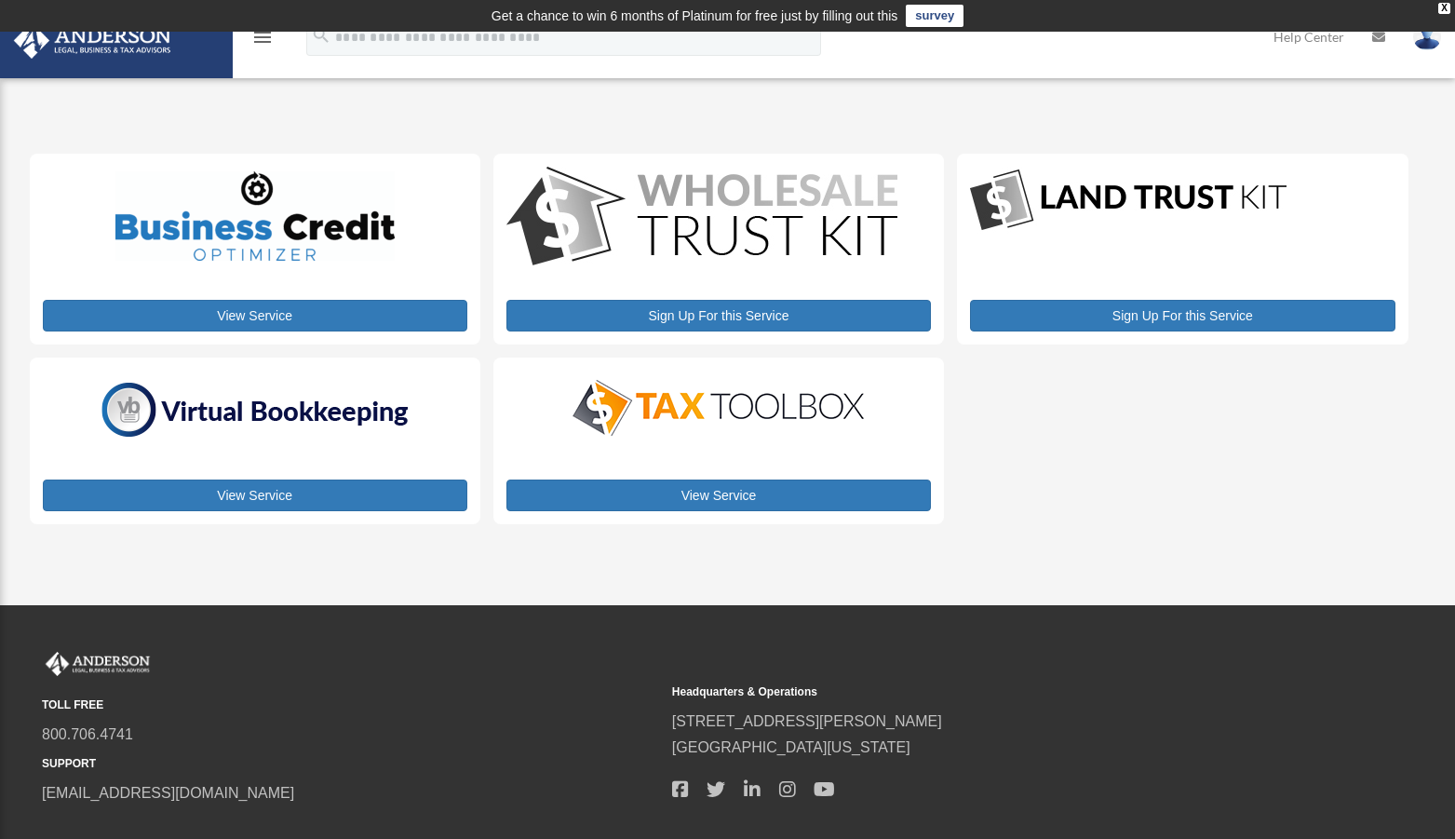
click at [1423, 37] on img at bounding box center [1427, 36] width 28 height 27
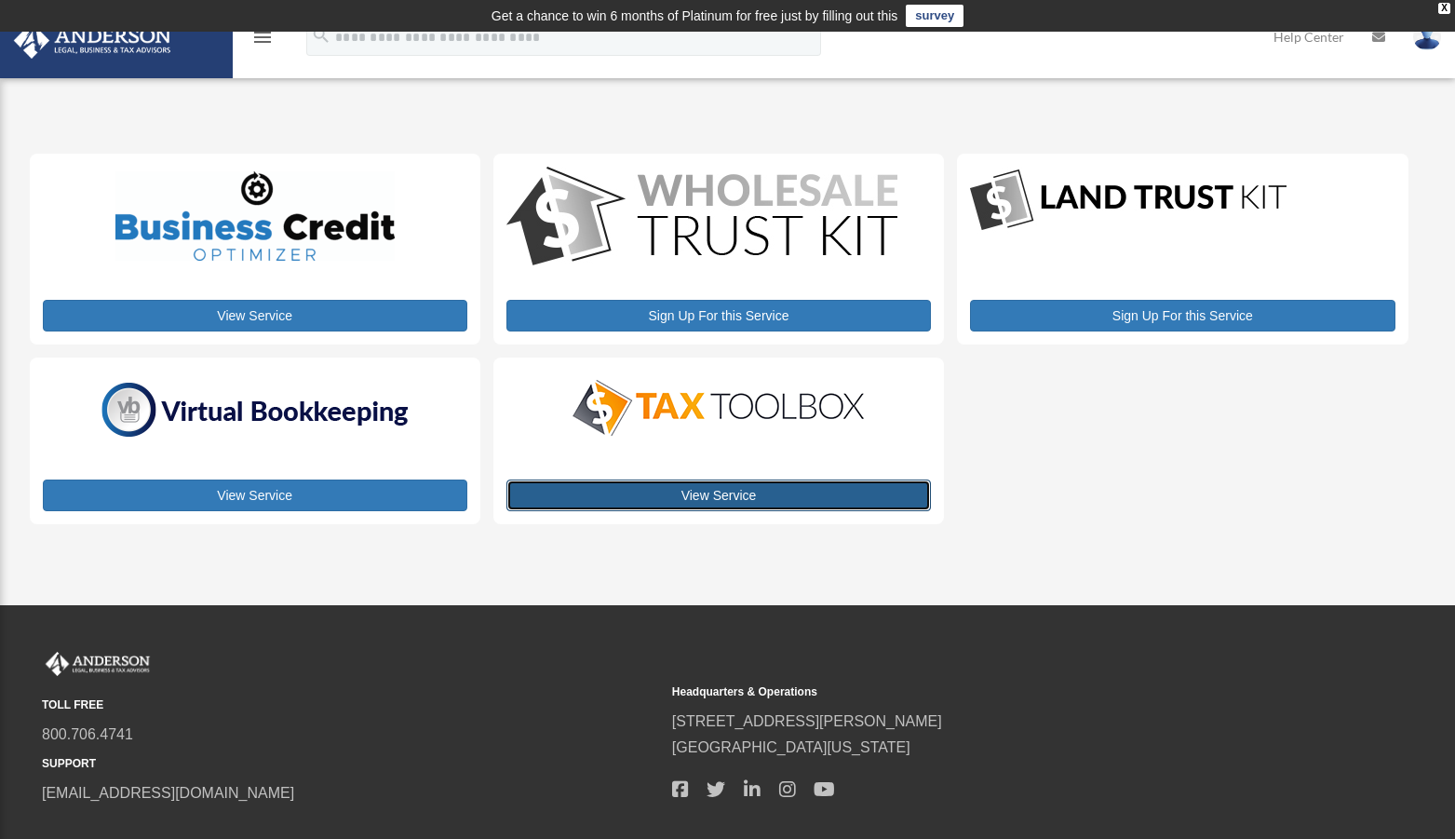
click at [718, 493] on link "View Service" at bounding box center [718, 495] width 425 height 32
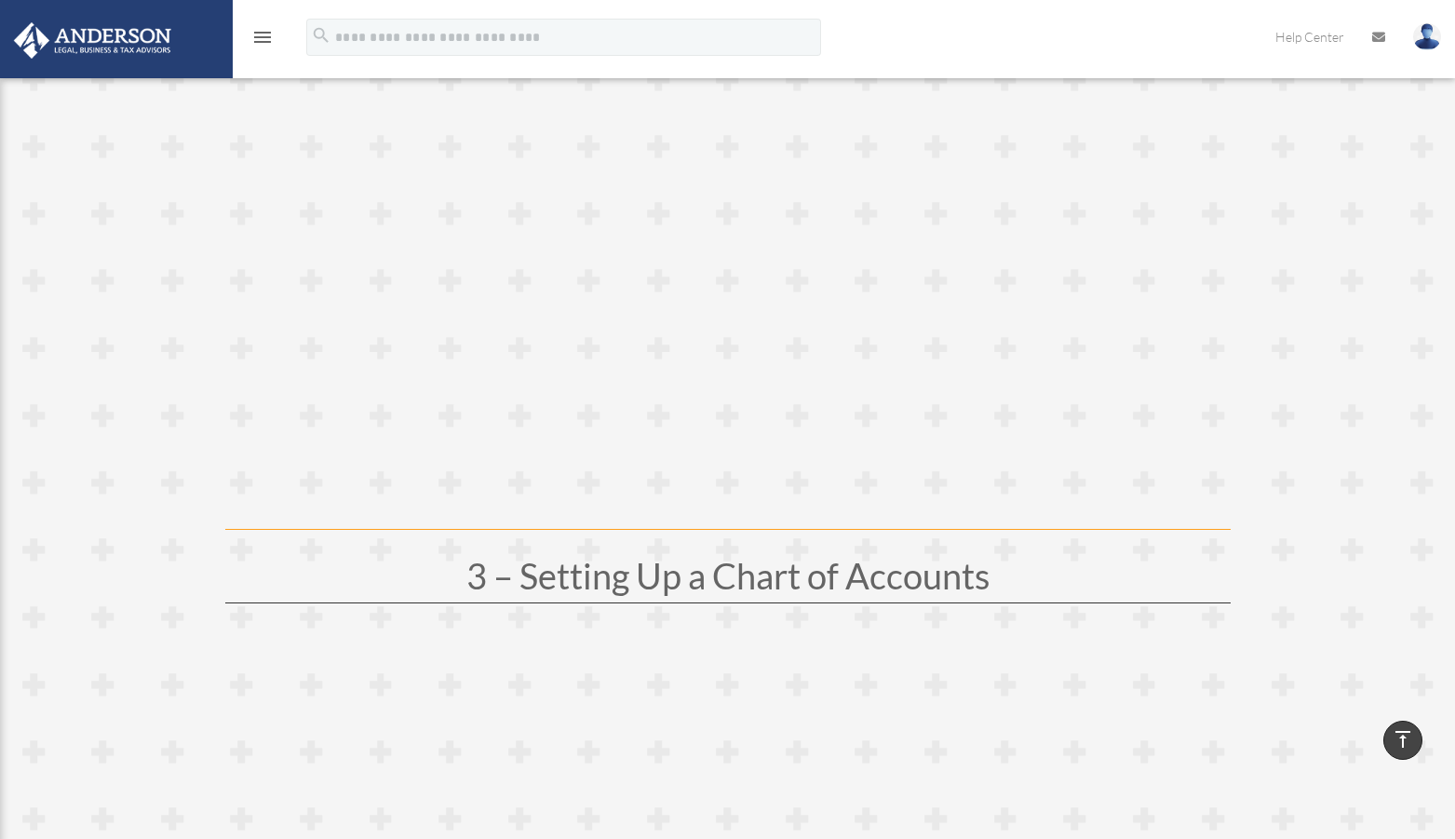
scroll to position [665, 0]
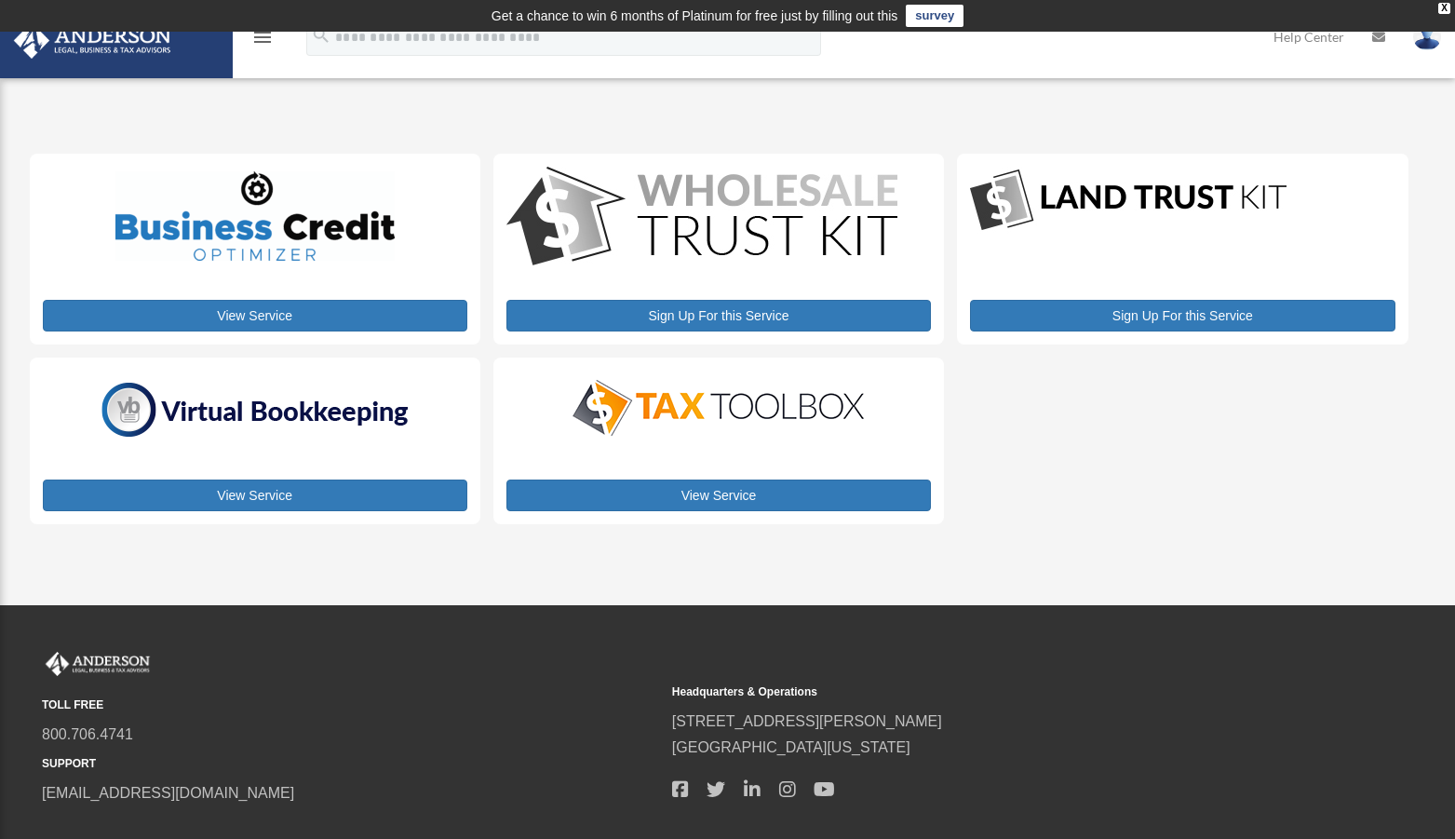
click at [78, 48] on img at bounding box center [92, 40] width 169 height 36
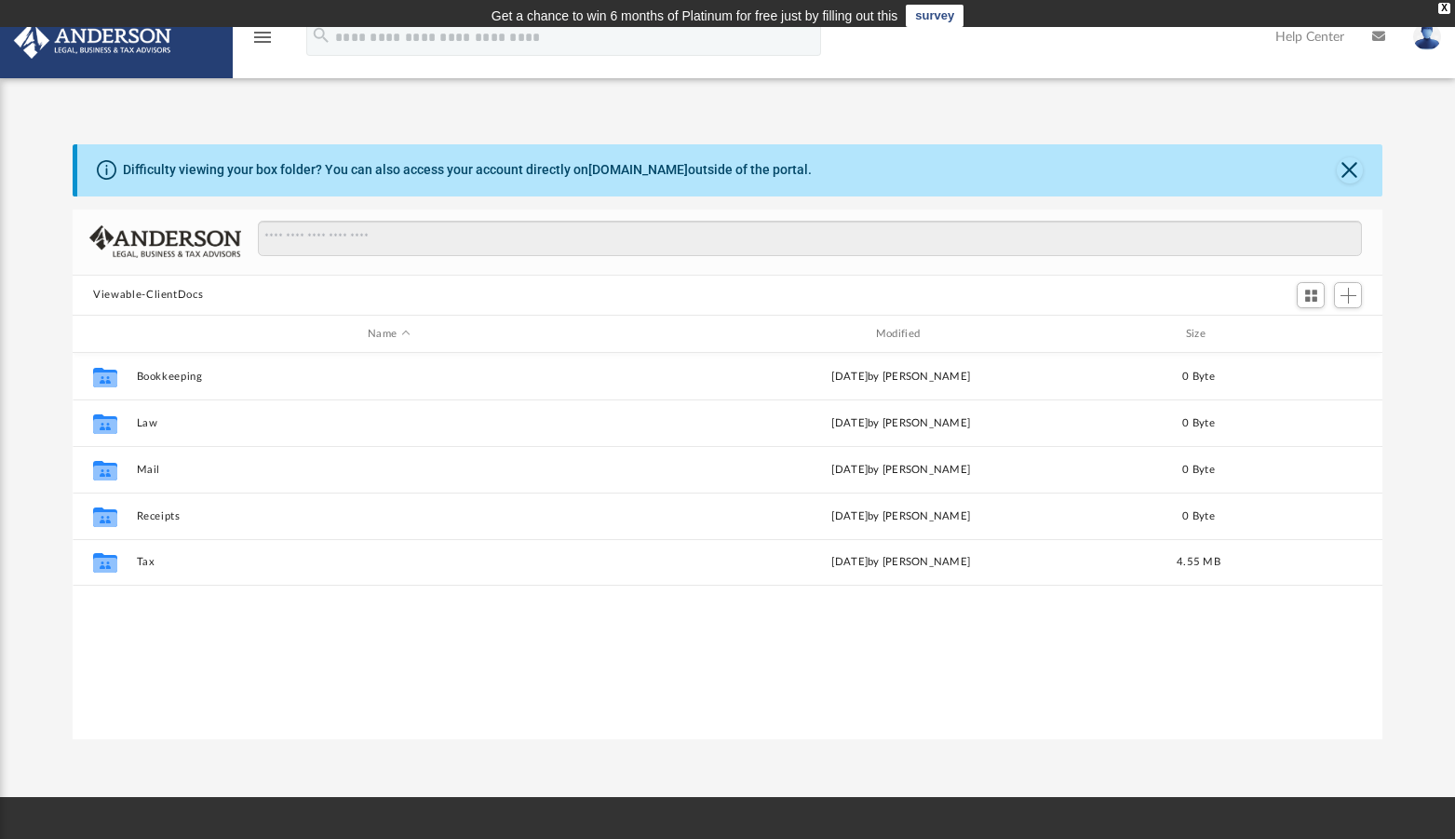
scroll to position [407, 1294]
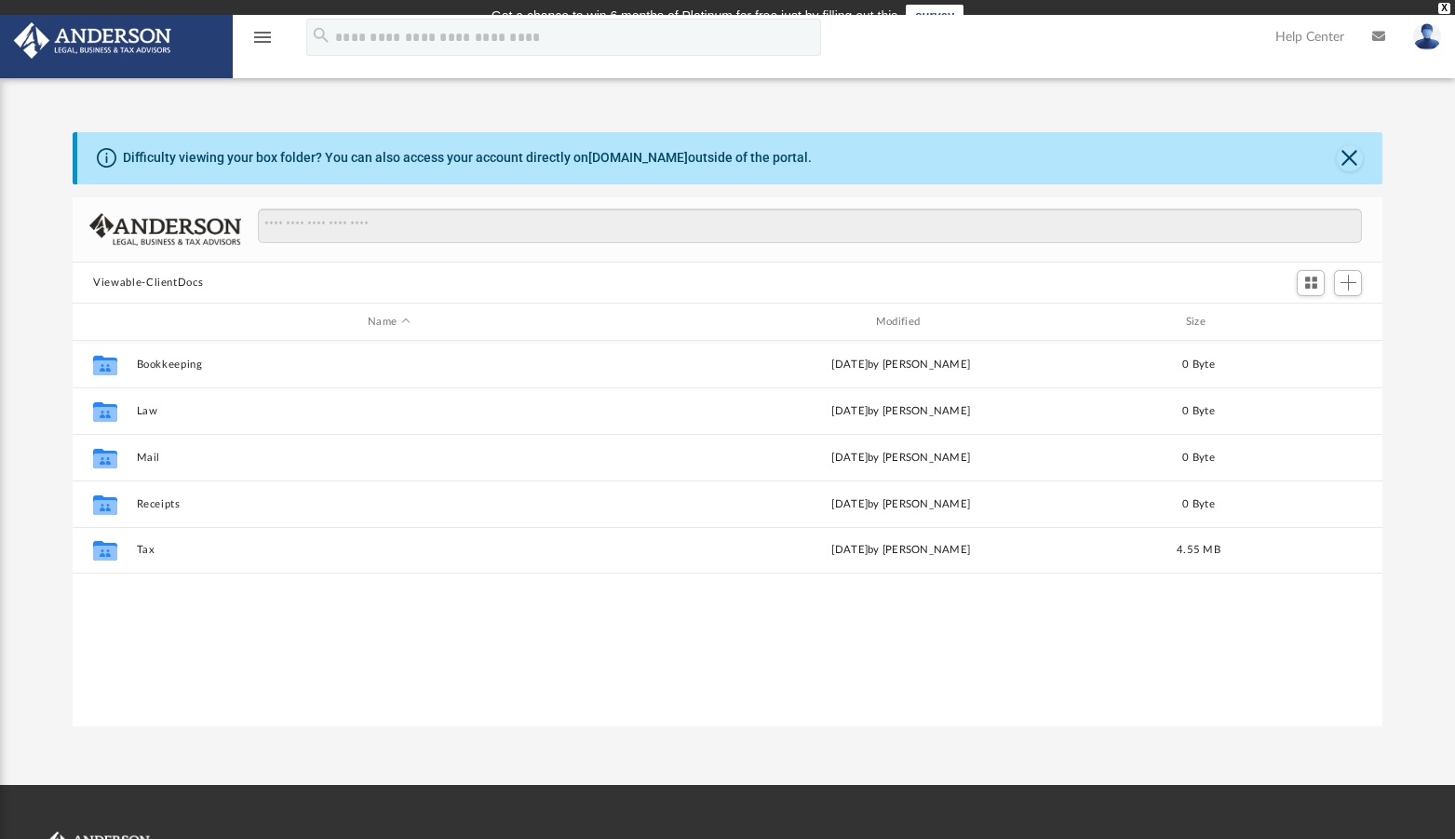
scroll to position [407, 1294]
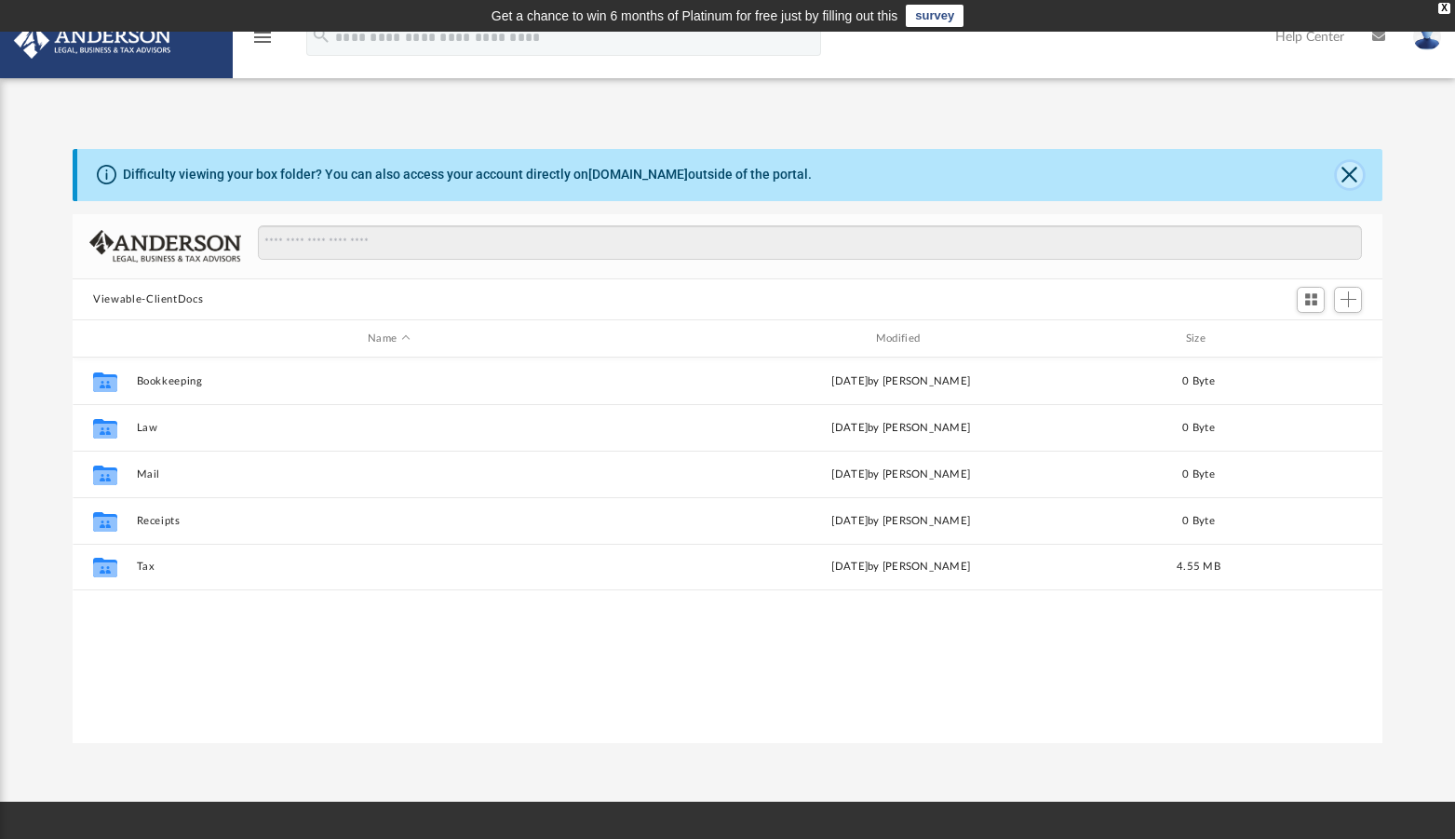
click at [1352, 177] on button "Close" at bounding box center [1350, 175] width 26 height 26
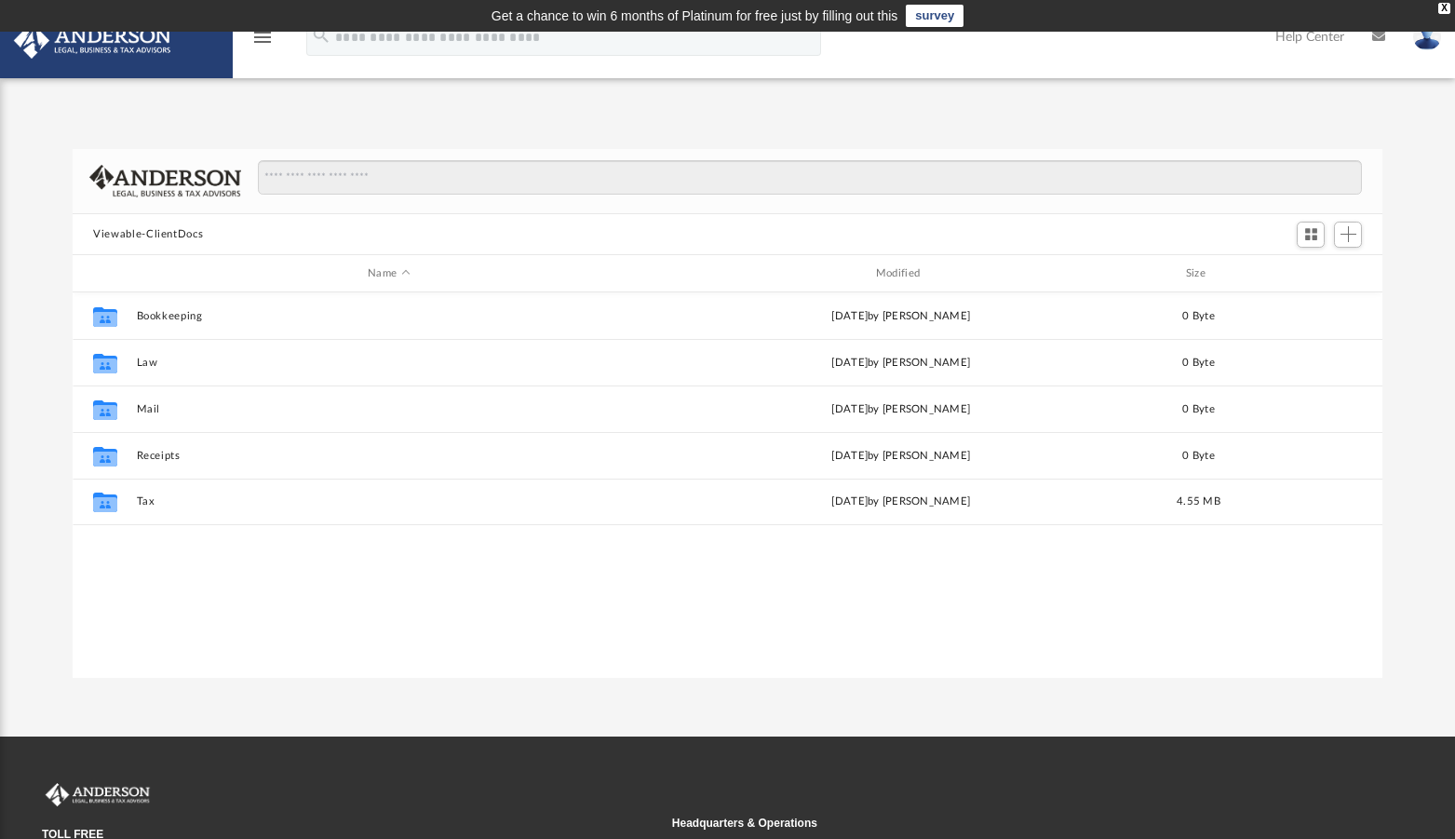
click at [175, 235] on button "Viewable-ClientDocs" at bounding box center [148, 234] width 110 height 17
click at [175, 236] on button "Viewable-ClientDocs" at bounding box center [148, 234] width 110 height 17
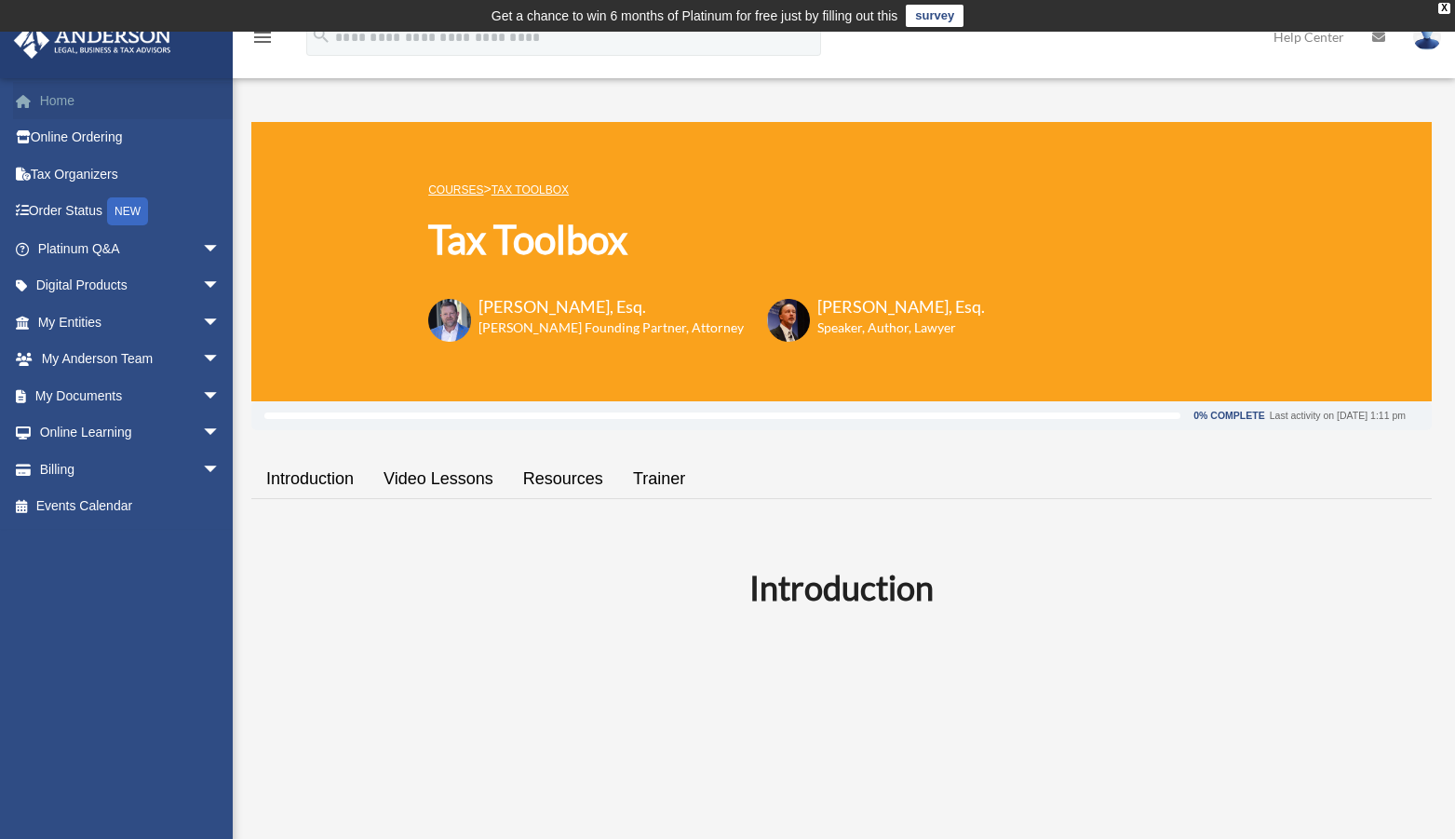
click at [57, 106] on link "Home" at bounding box center [131, 100] width 236 height 37
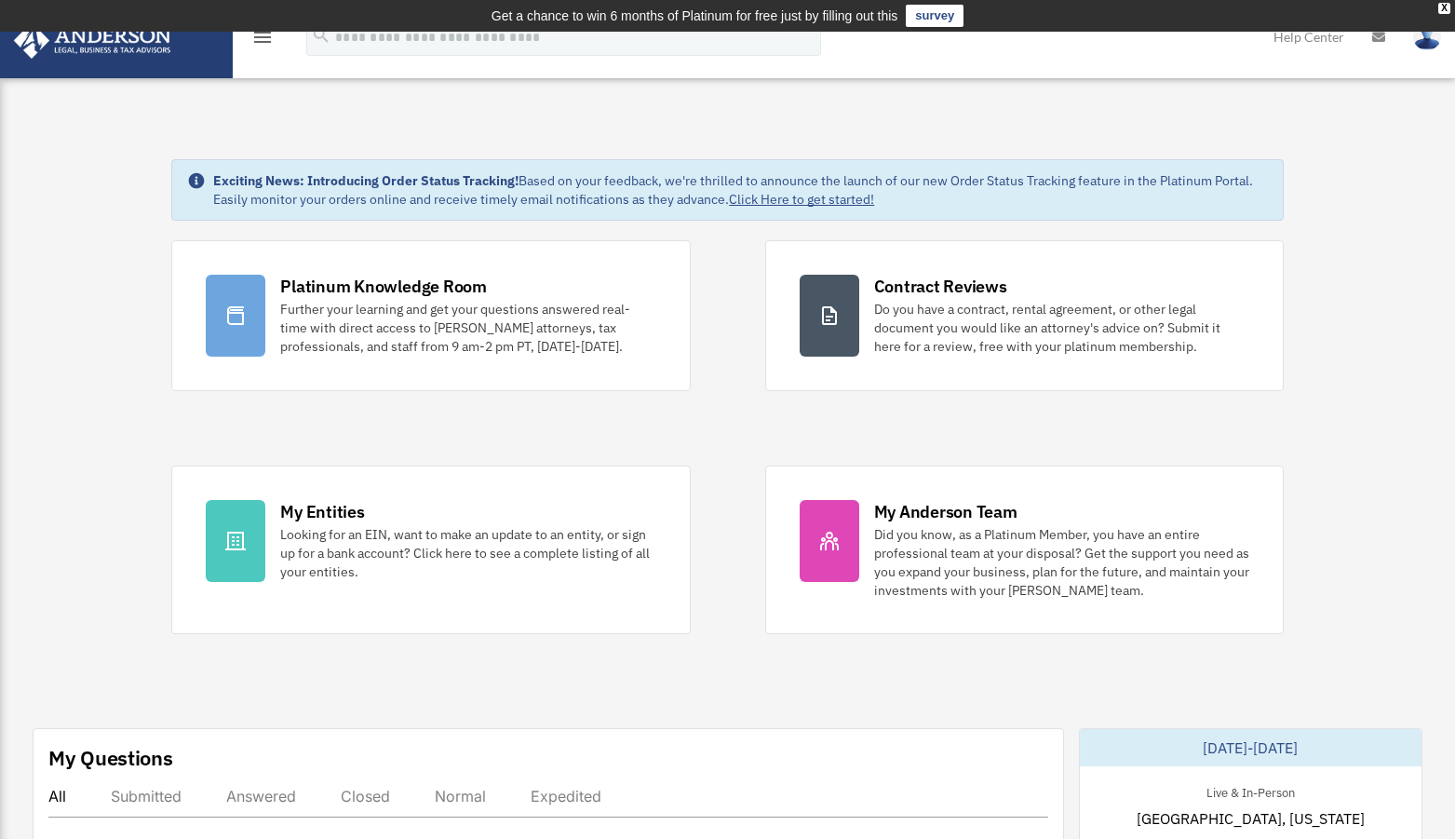
click at [130, 59] on link at bounding box center [116, 38] width 234 height 79
click at [919, 21] on link "survey" at bounding box center [935, 16] width 58 height 22
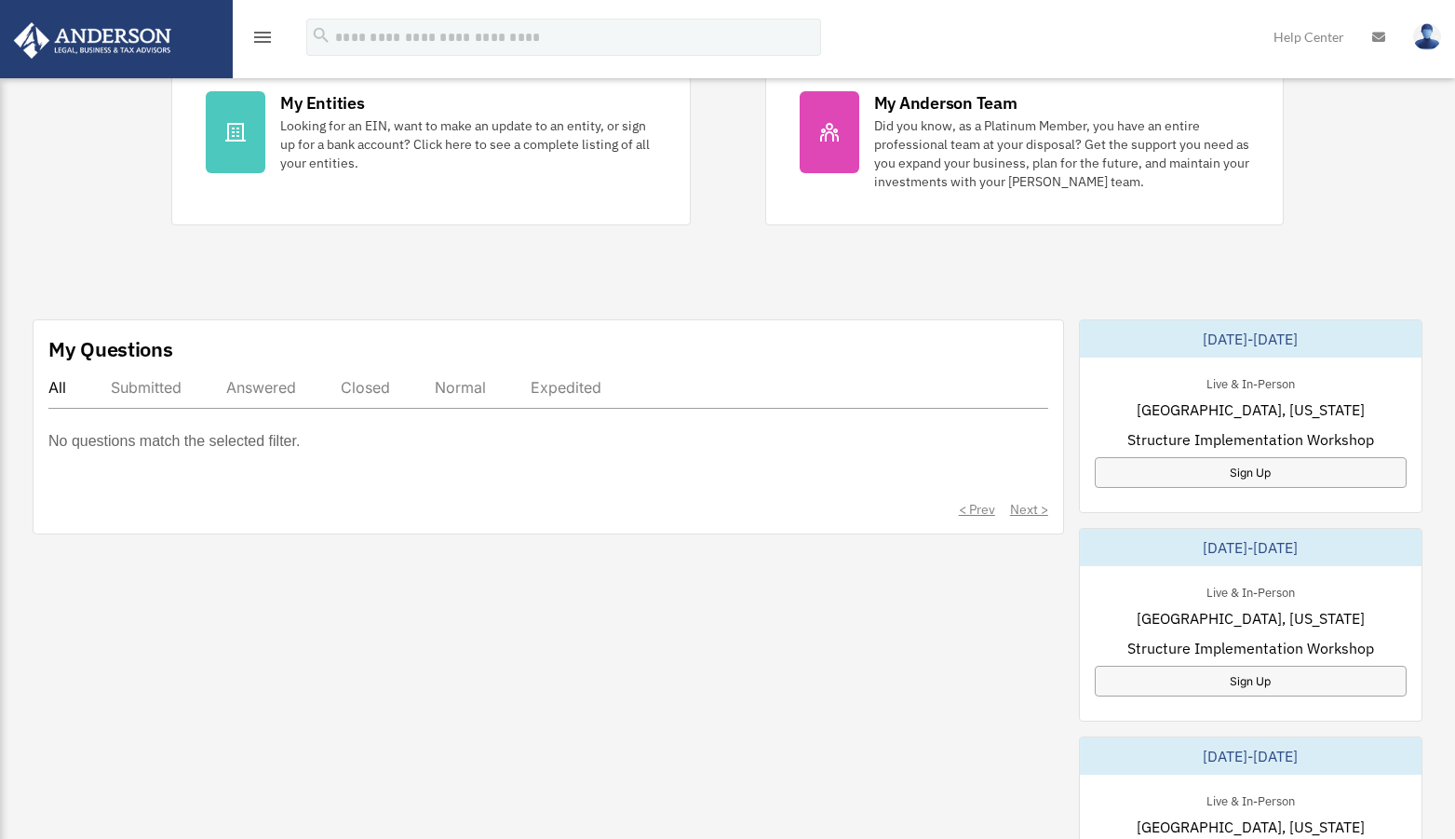
scroll to position [380, 0]
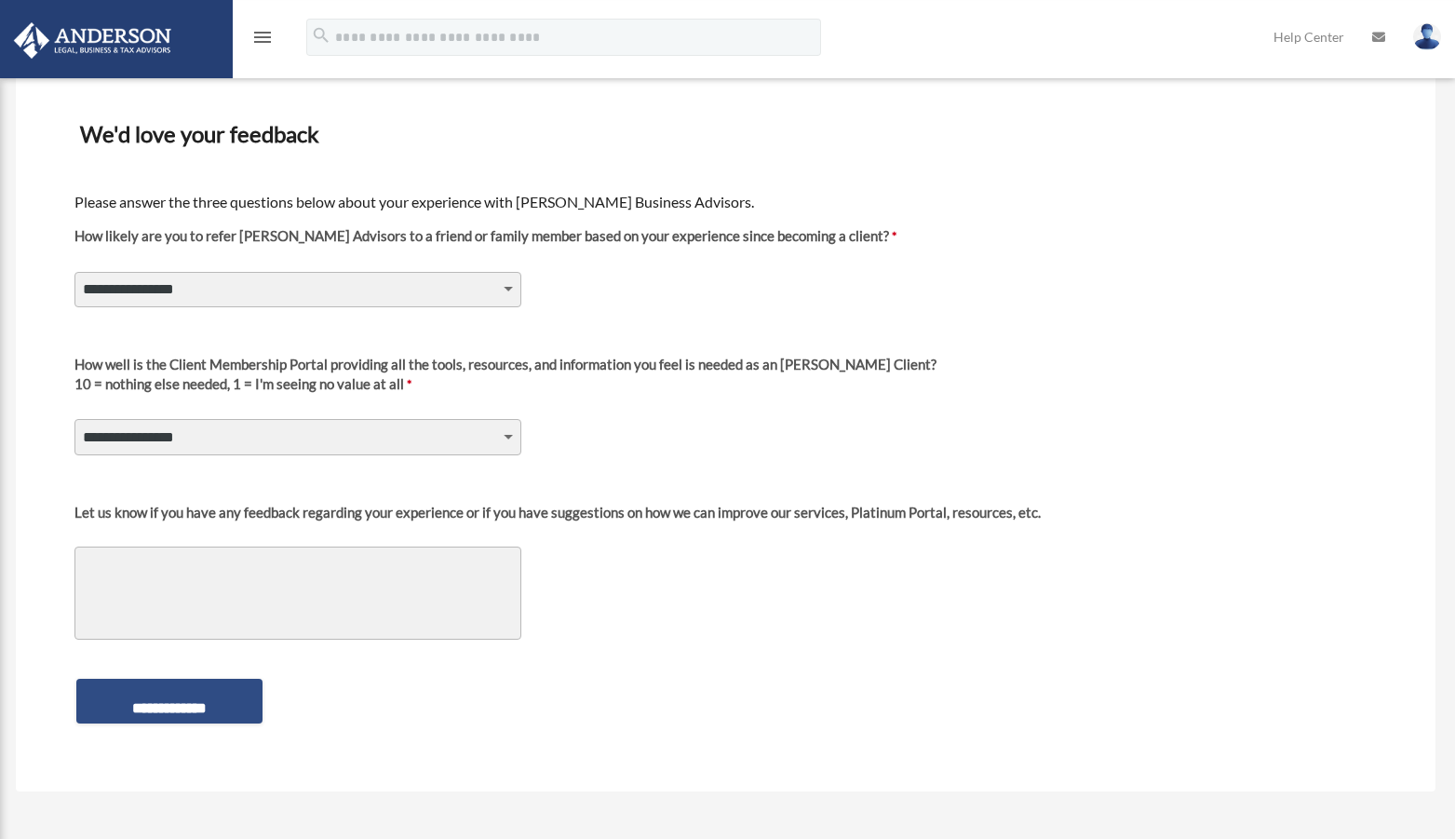
scroll to position [95, 0]
click at [74, 273] on select "**********" at bounding box center [297, 290] width 447 height 35
select select "********"
click option "**********" at bounding box center [0, 0] width 0 height 0
select select "********"
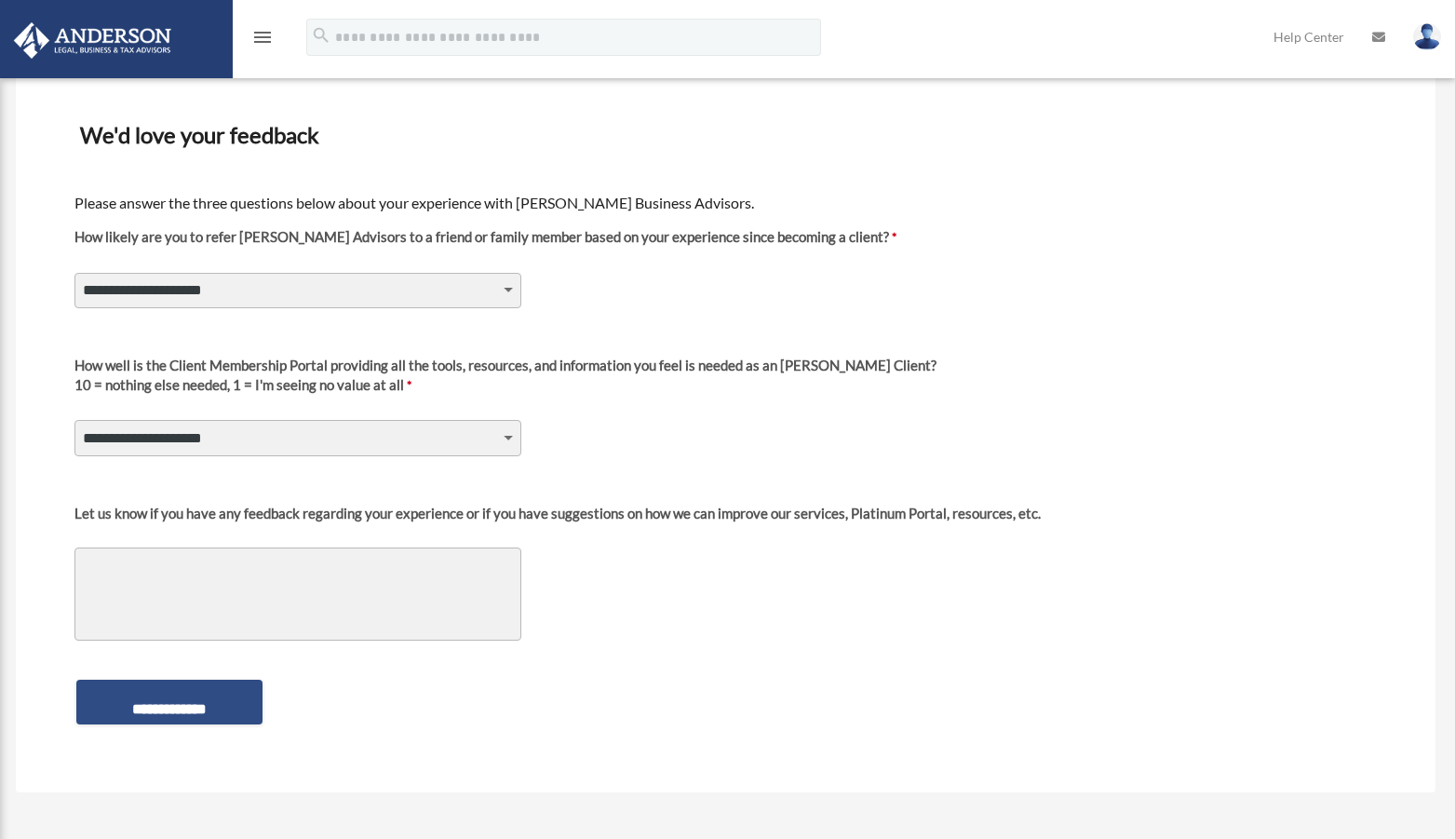
click option "*" at bounding box center [0, 0] width 0 height 0
click at [380, 595] on textarea "Let us know if you have any feedback regarding your experience or if you have s…" at bounding box center [297, 593] width 447 height 93
type textarea "*"
type textarea "**********"
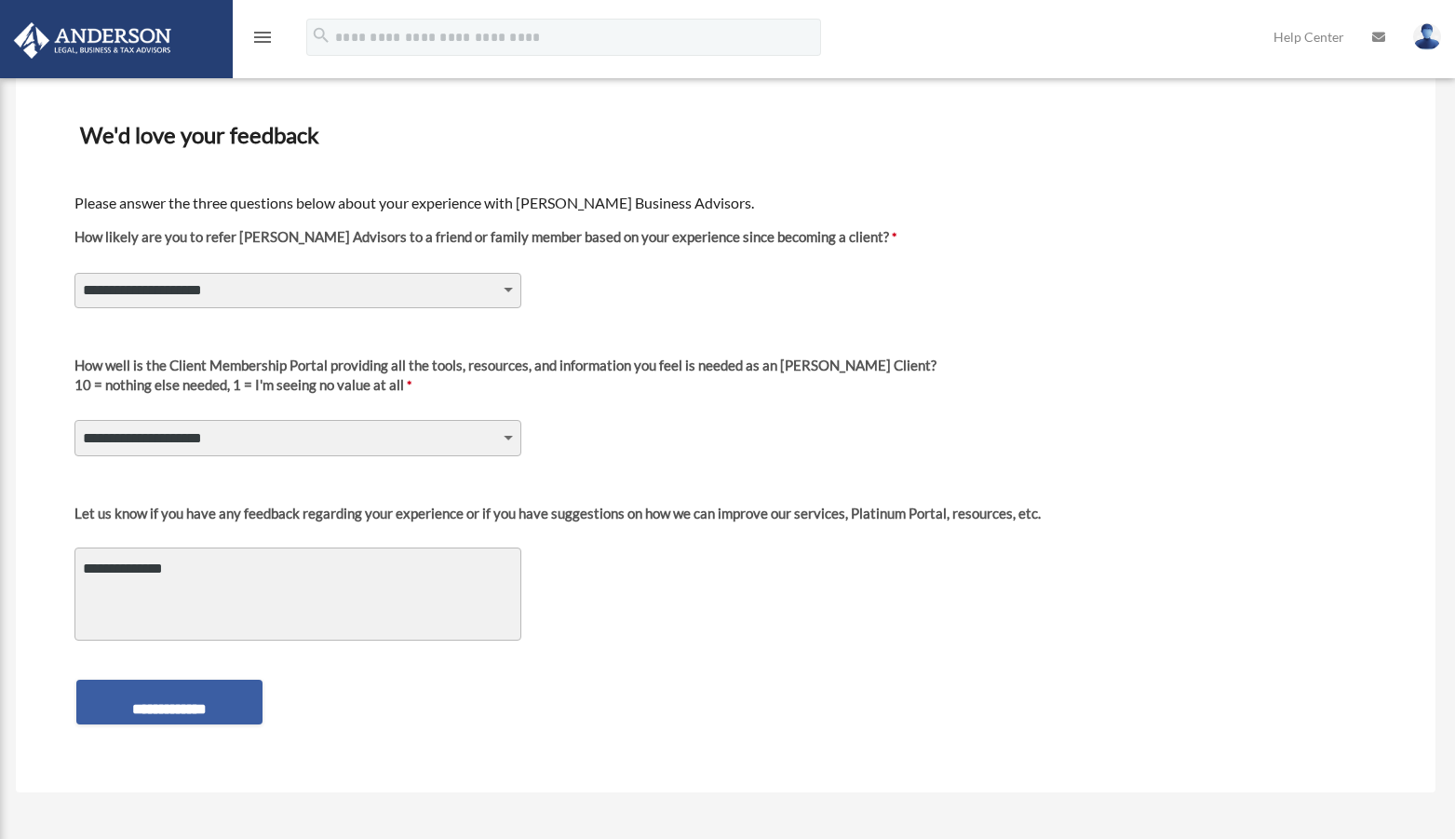
click at [155, 696] on input "**********" at bounding box center [169, 702] width 186 height 45
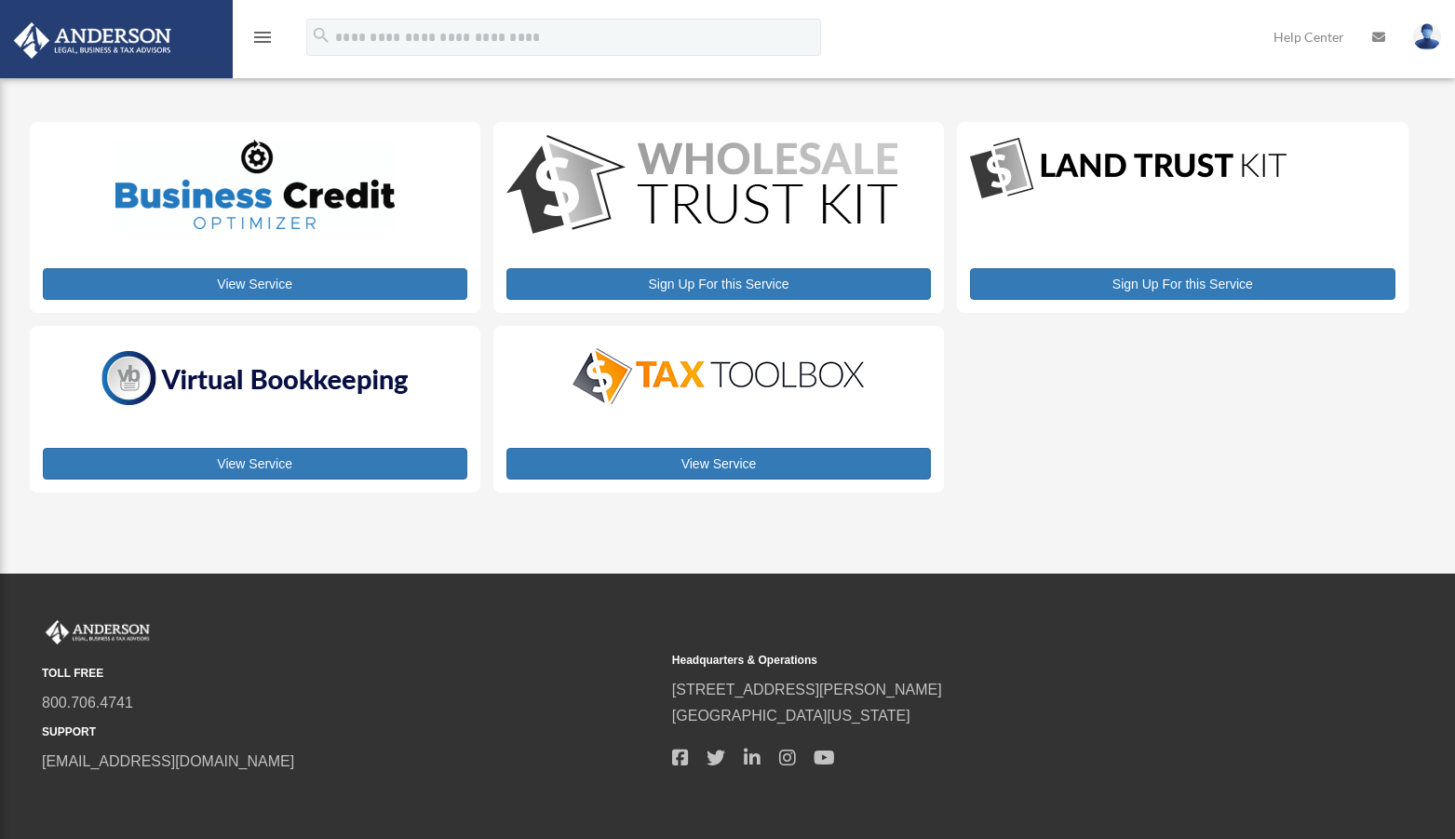
click at [1421, 36] on img at bounding box center [1427, 36] width 28 height 27
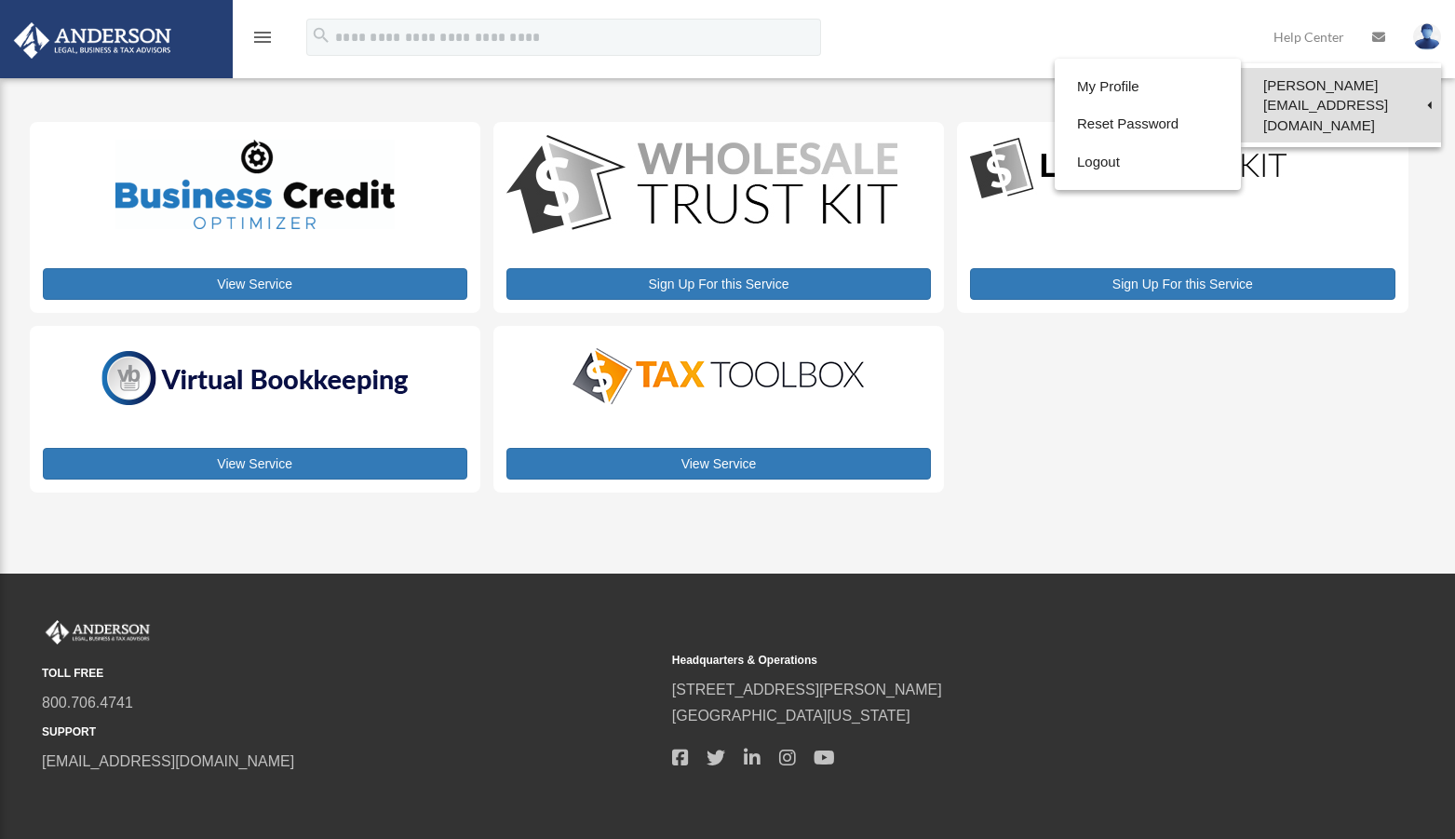
click at [1344, 88] on link "[PERSON_NAME][EMAIL_ADDRESS][DOMAIN_NAME]" at bounding box center [1341, 105] width 200 height 74
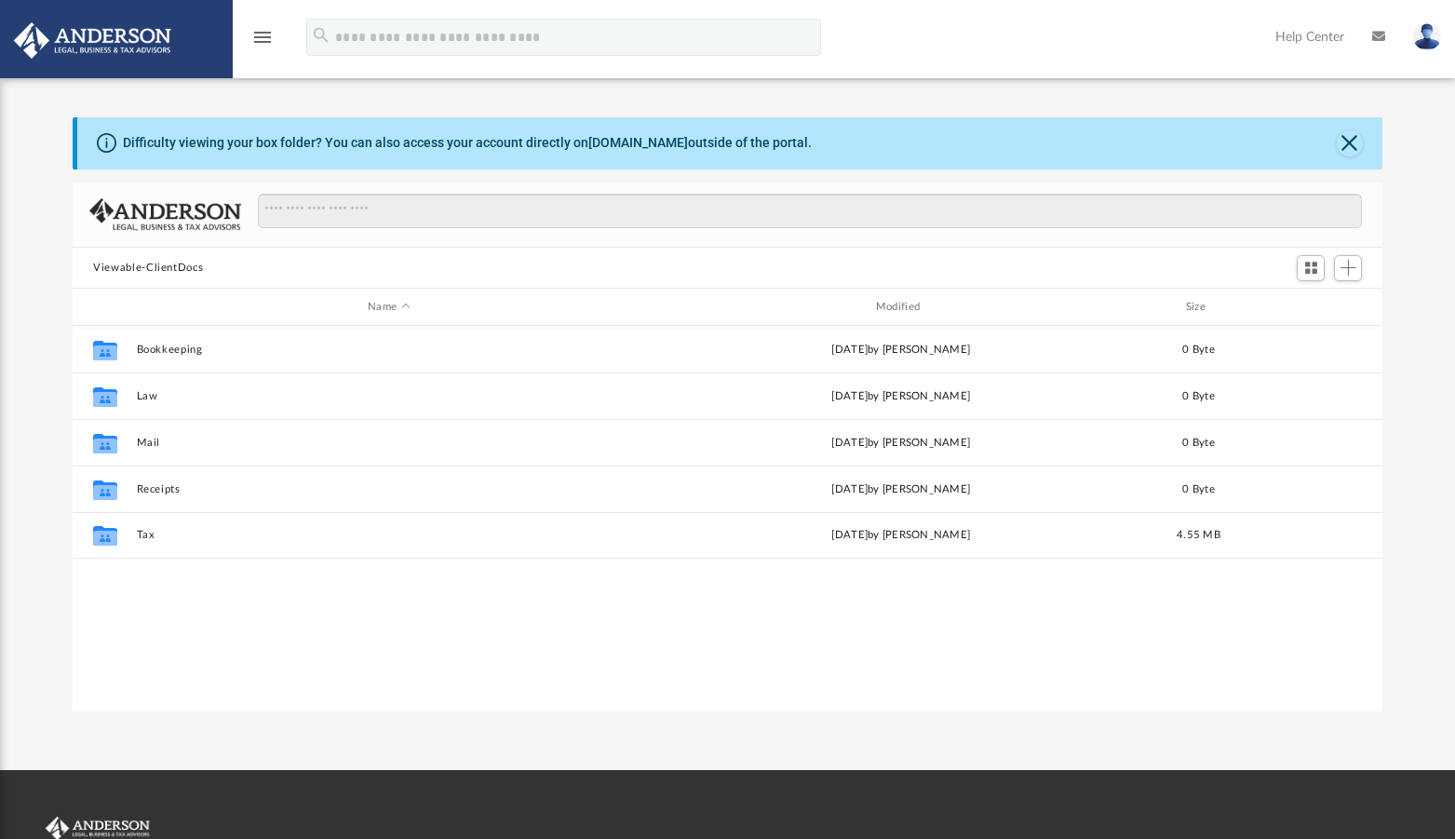
scroll to position [408, 1294]
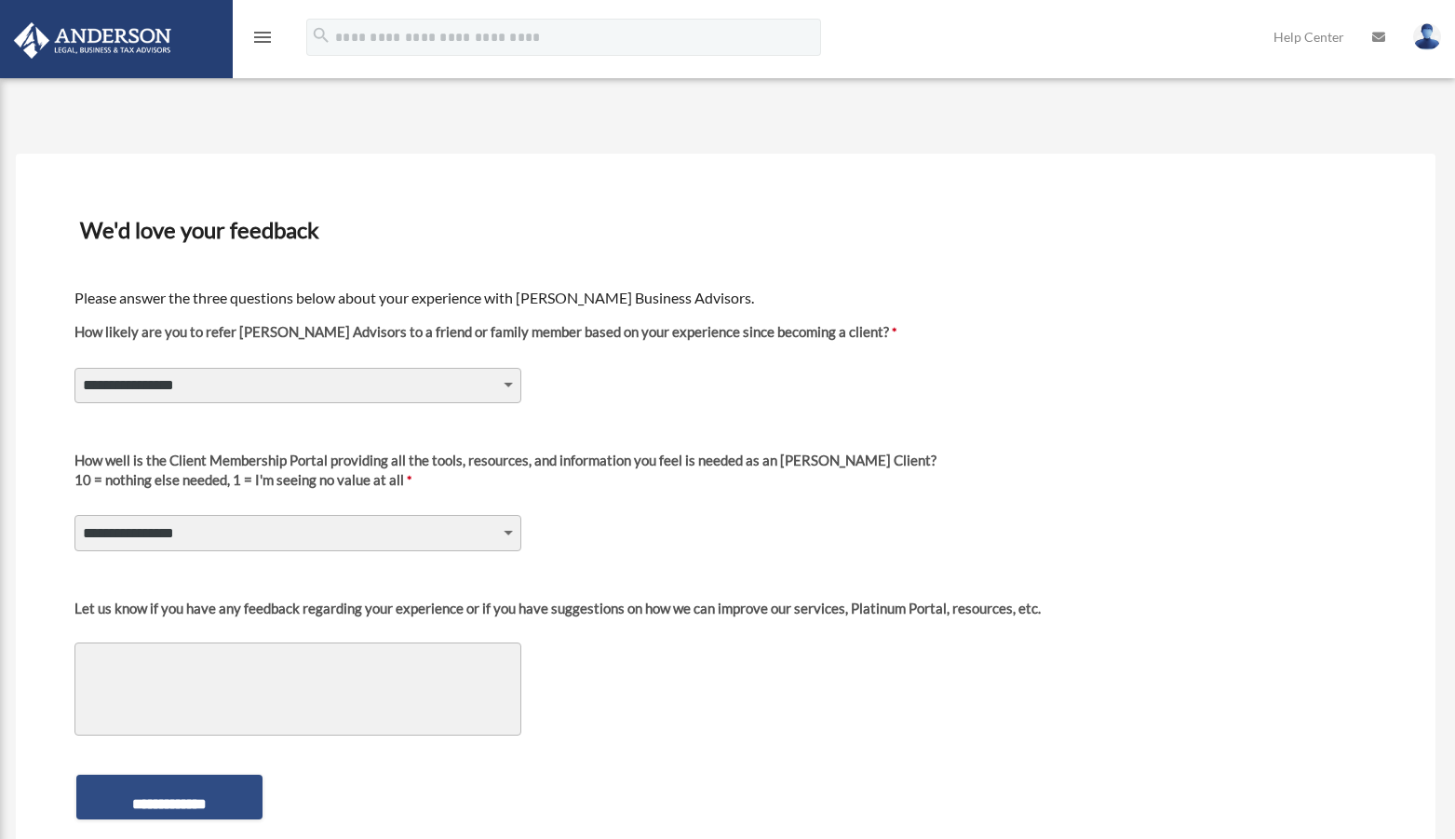
scroll to position [95, 0]
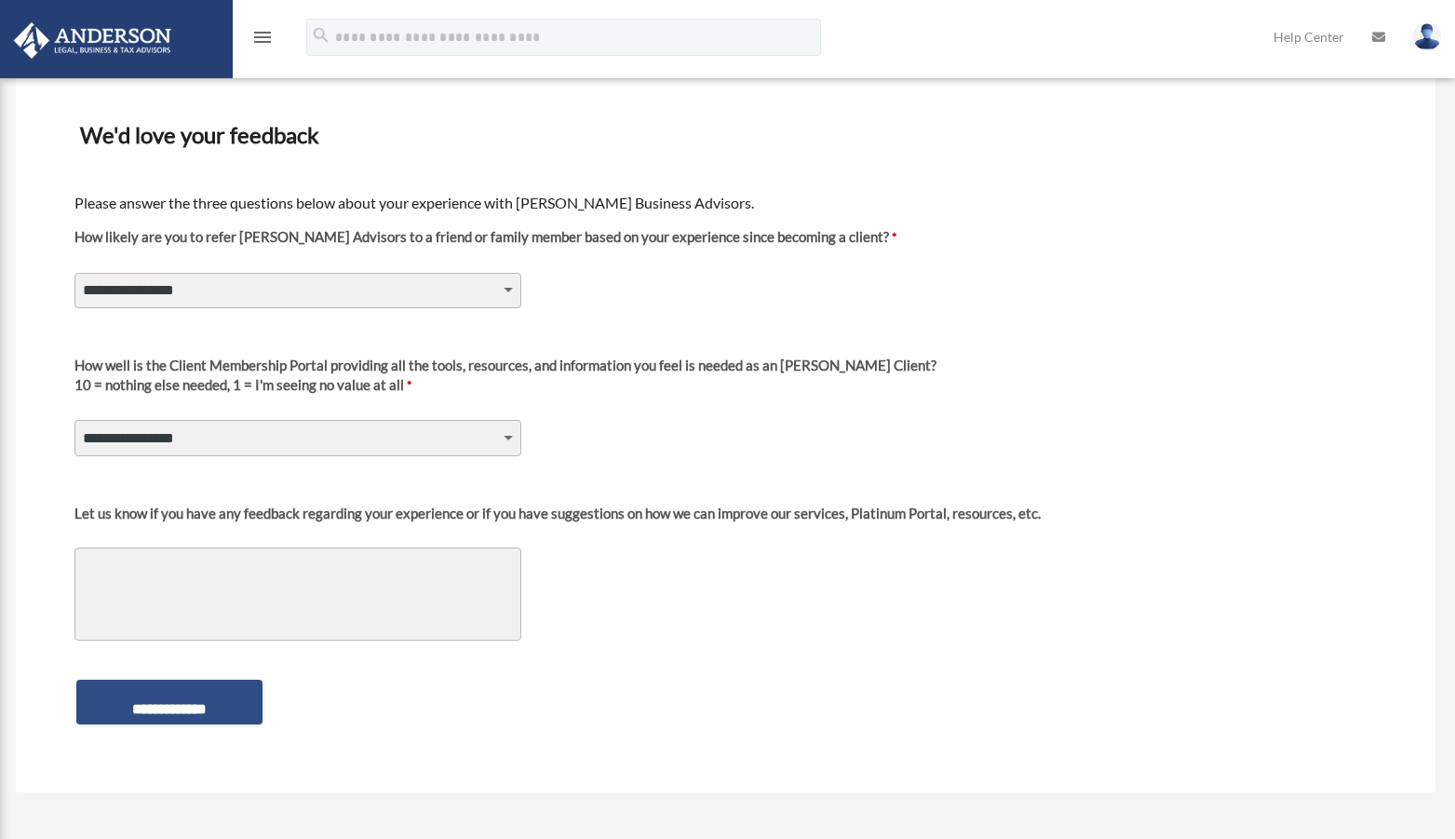
click at [151, 47] on img at bounding box center [92, 40] width 169 height 36
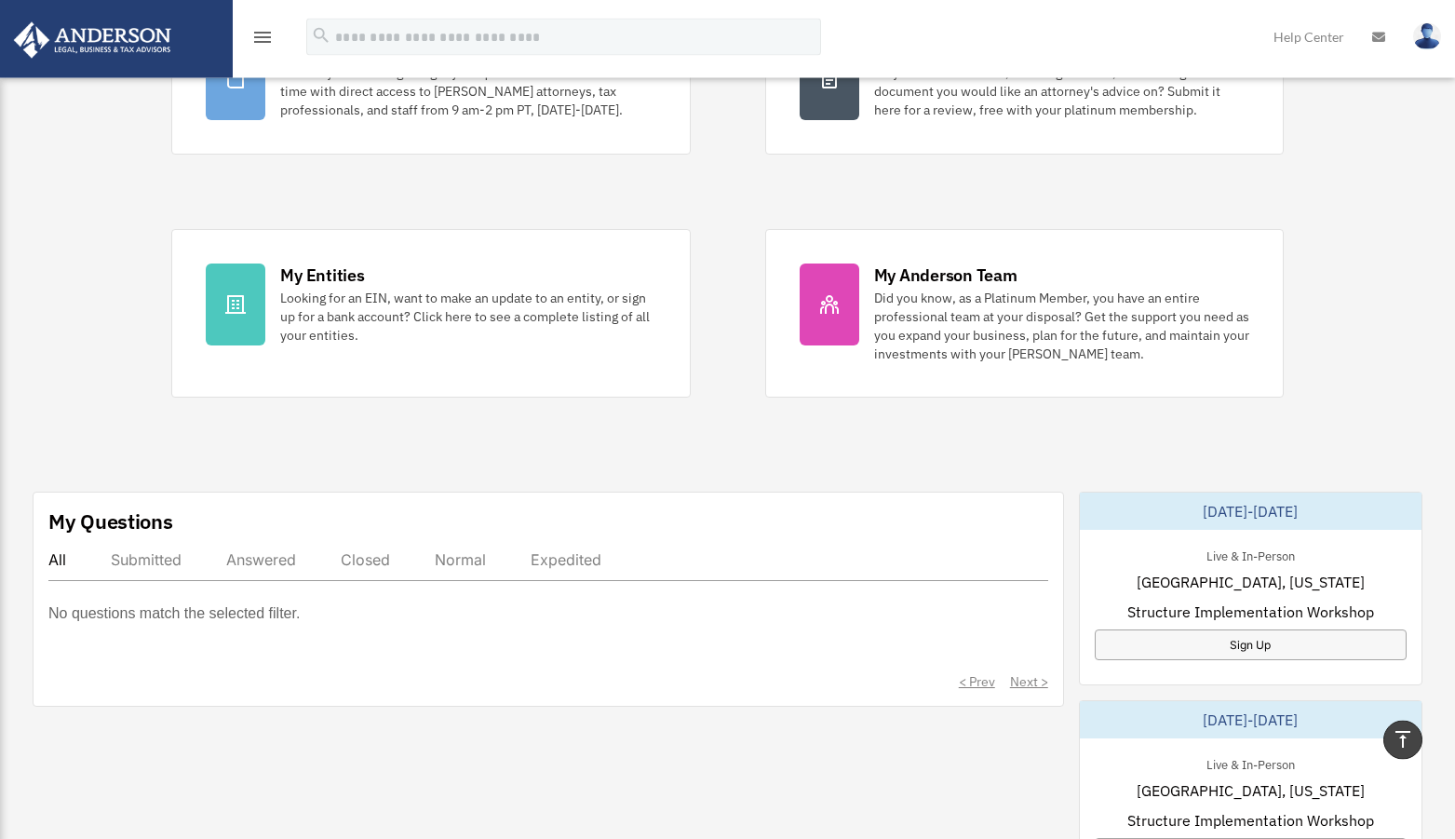
scroll to position [95, 0]
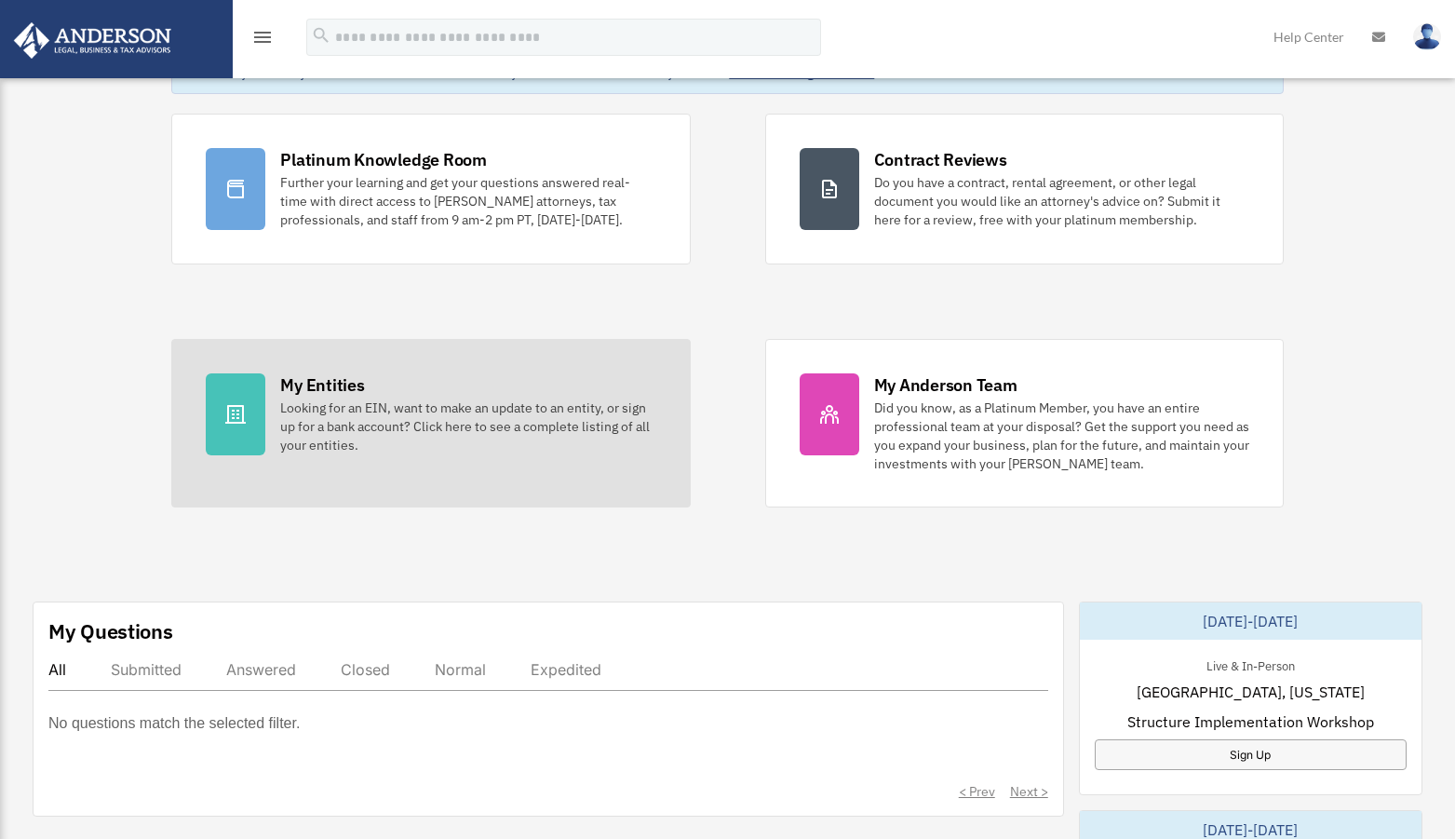
click at [508, 446] on div "Looking for an EIN, want to make an update to an entity, or sign up for a bank …" at bounding box center [467, 426] width 375 height 56
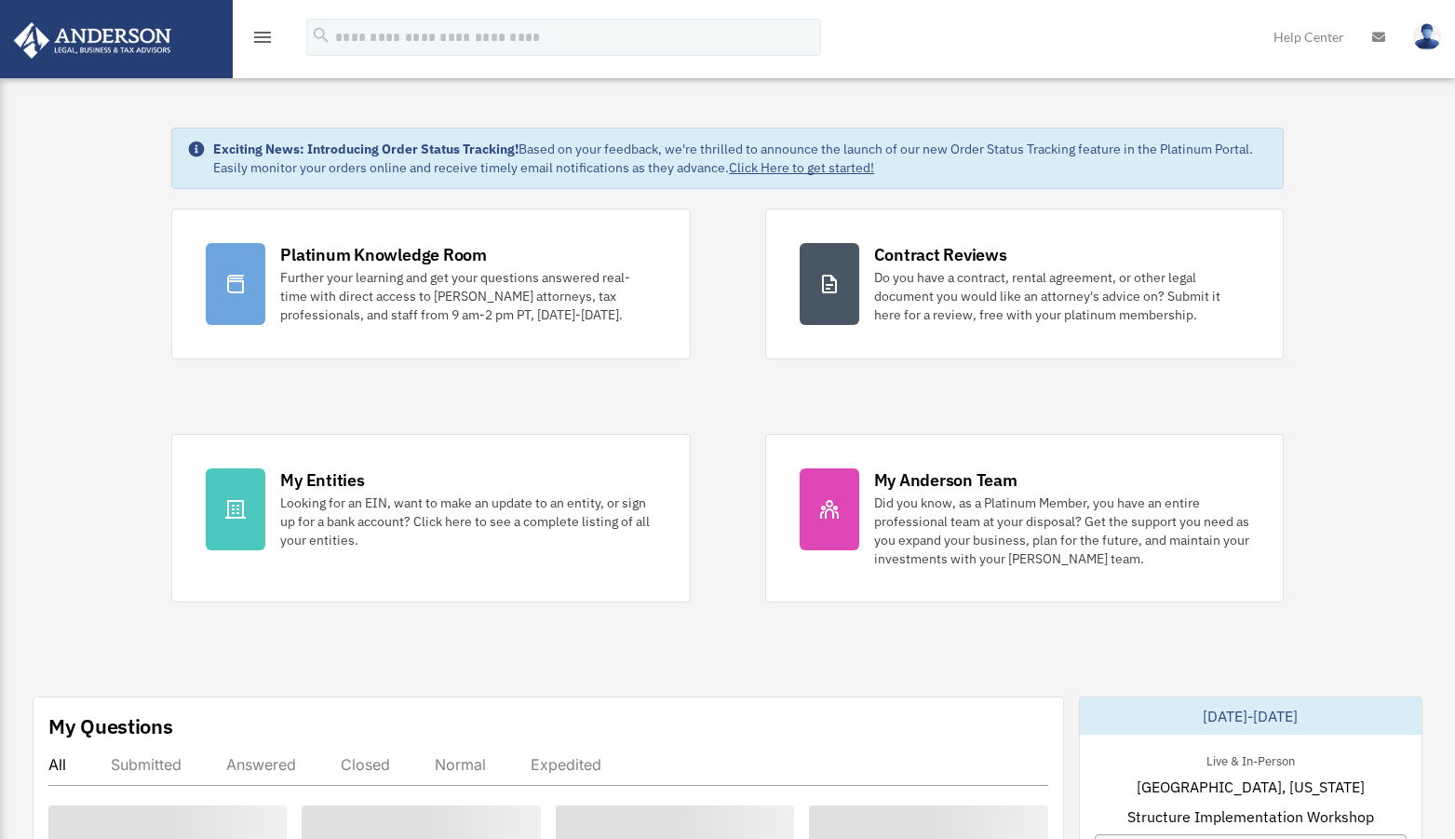
scroll to position [95, 0]
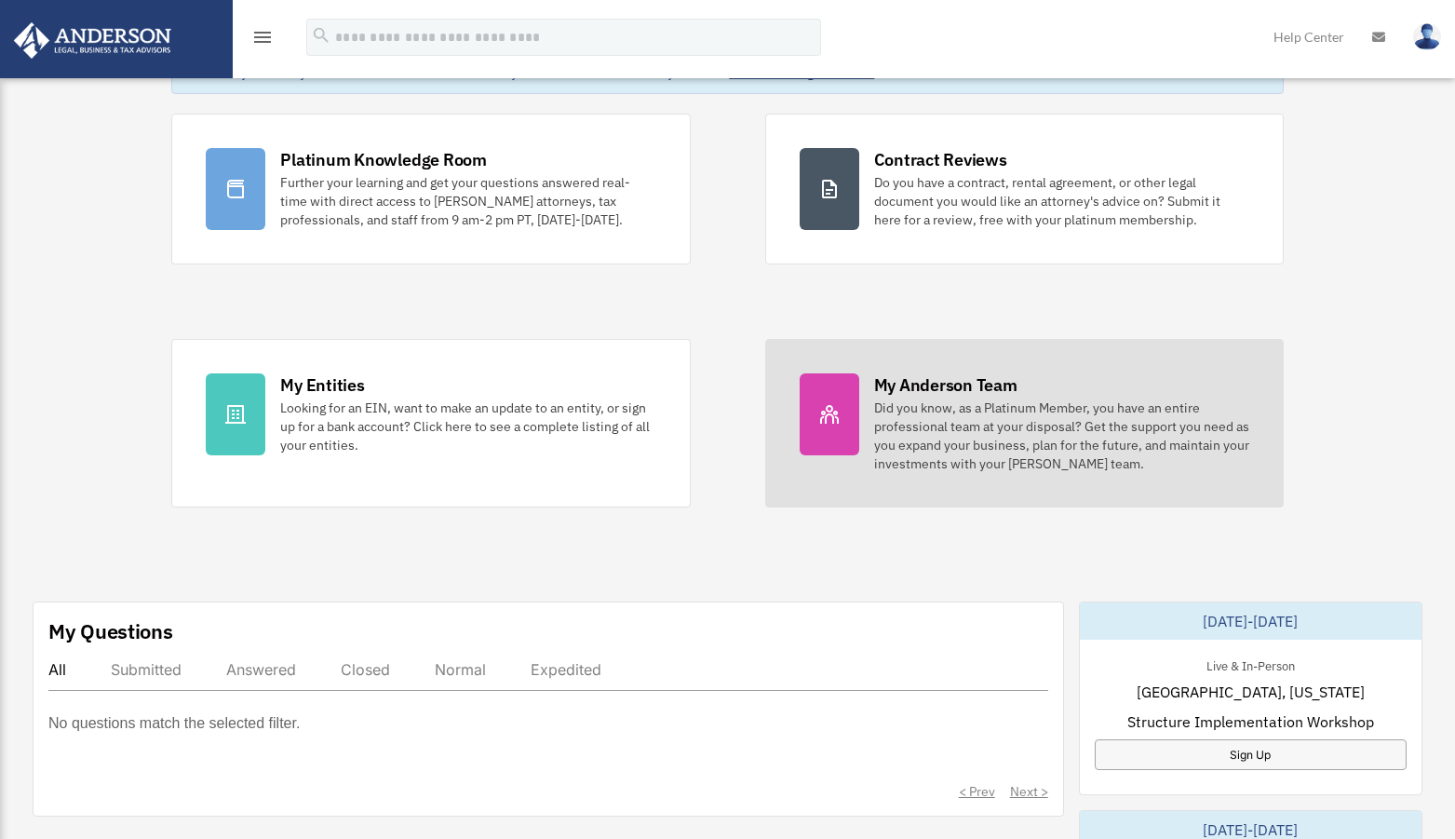
click at [973, 430] on div "Did you know, as a Platinum Member, you have an entire professional team at you…" at bounding box center [1061, 435] width 375 height 74
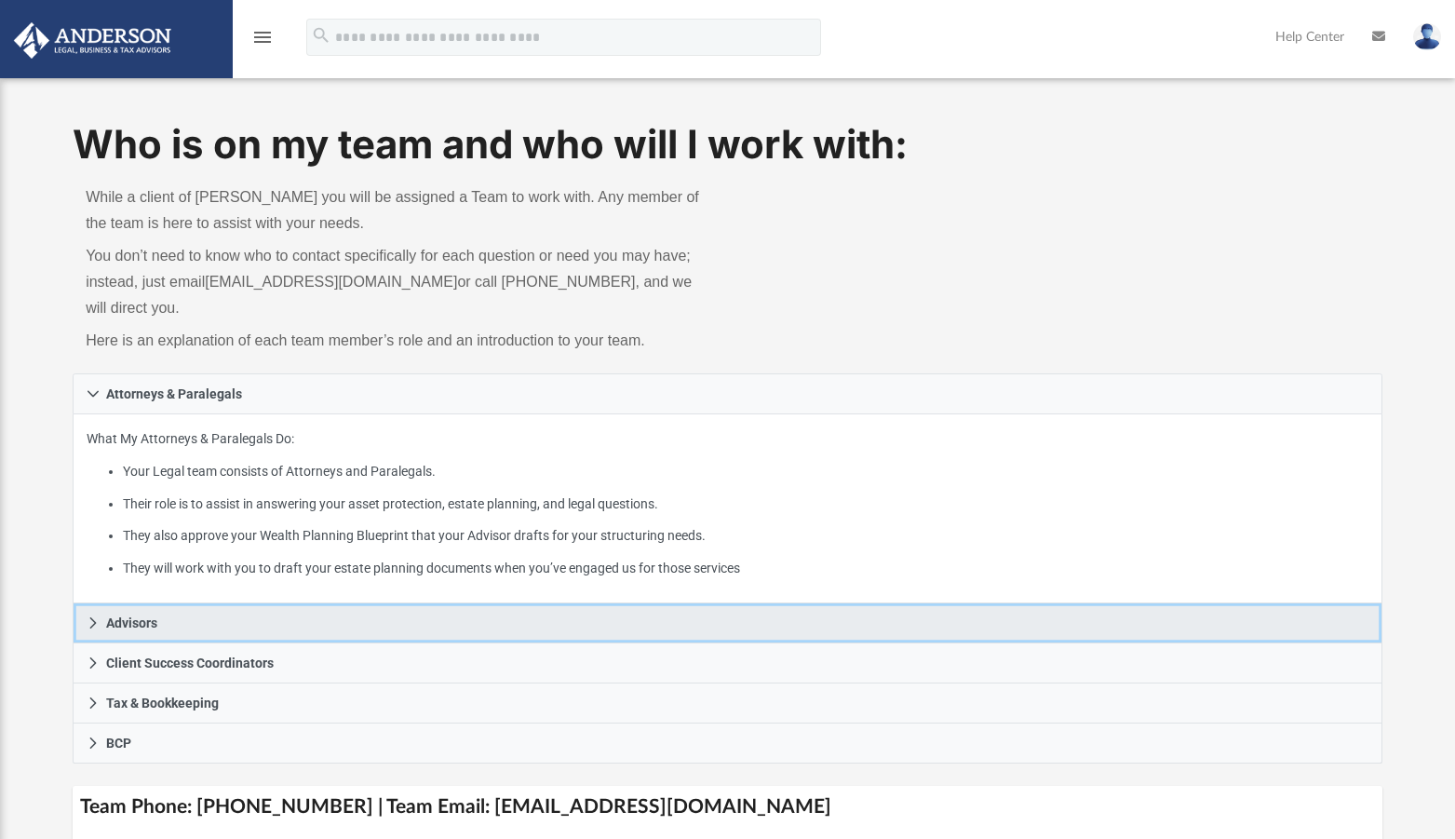
click at [110, 627] on span "Advisors" at bounding box center [131, 622] width 51 height 13
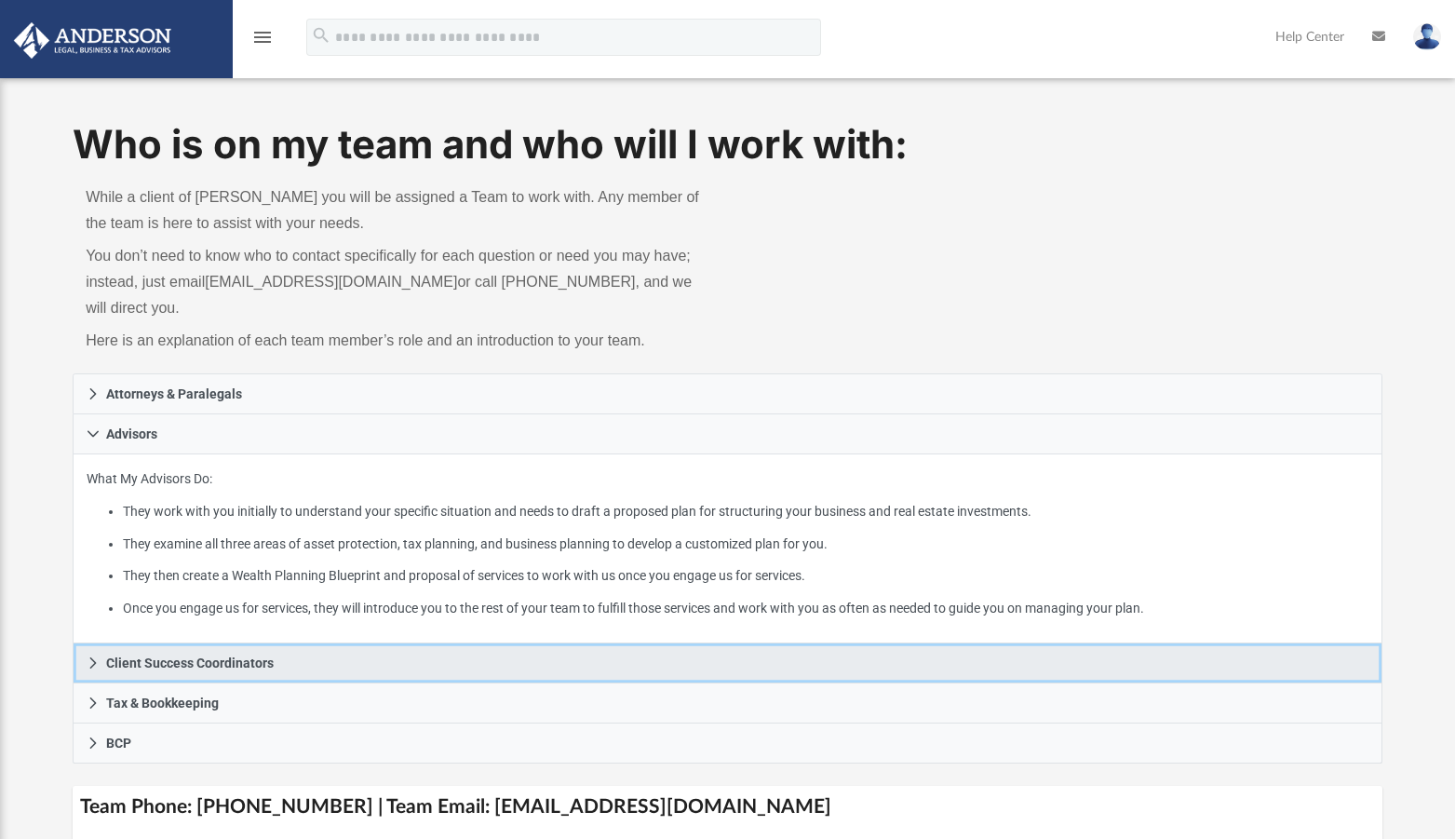
click at [99, 664] on icon at bounding box center [93, 662] width 13 height 13
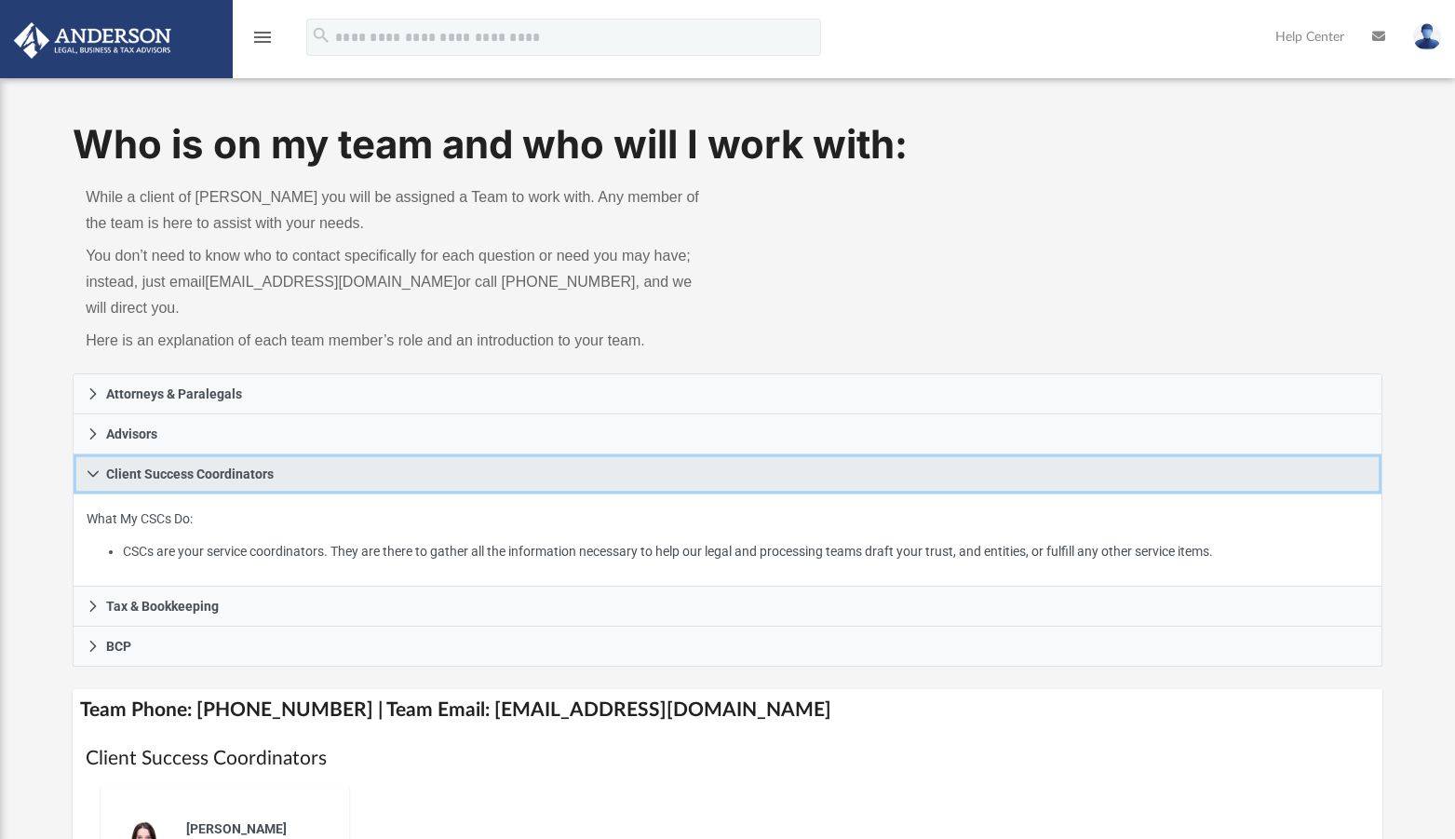
click at [105, 474] on link "Client Success Coordinators" at bounding box center [728, 474] width 1310 height 40
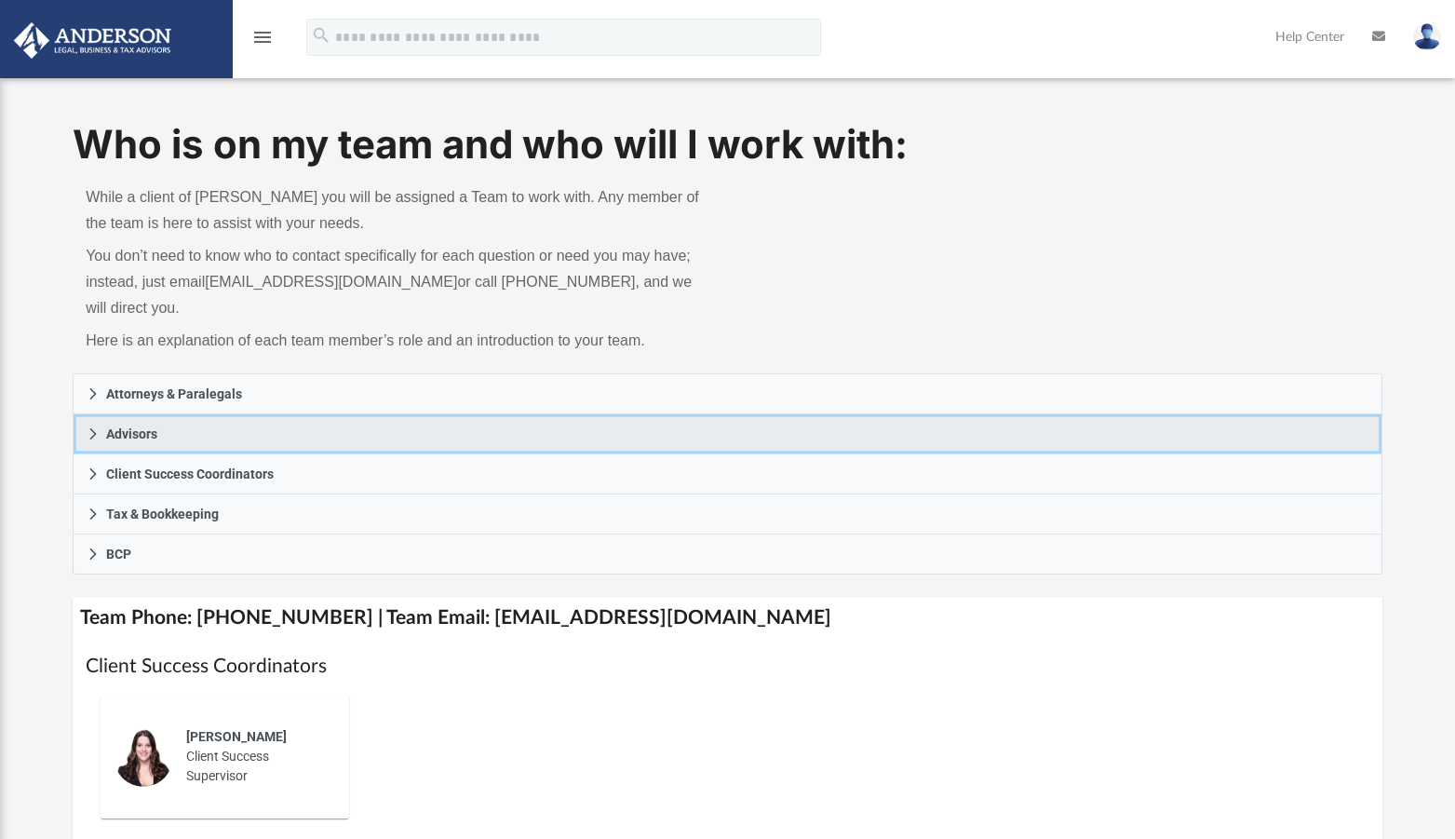
click at [95, 432] on icon at bounding box center [93, 433] width 13 height 13
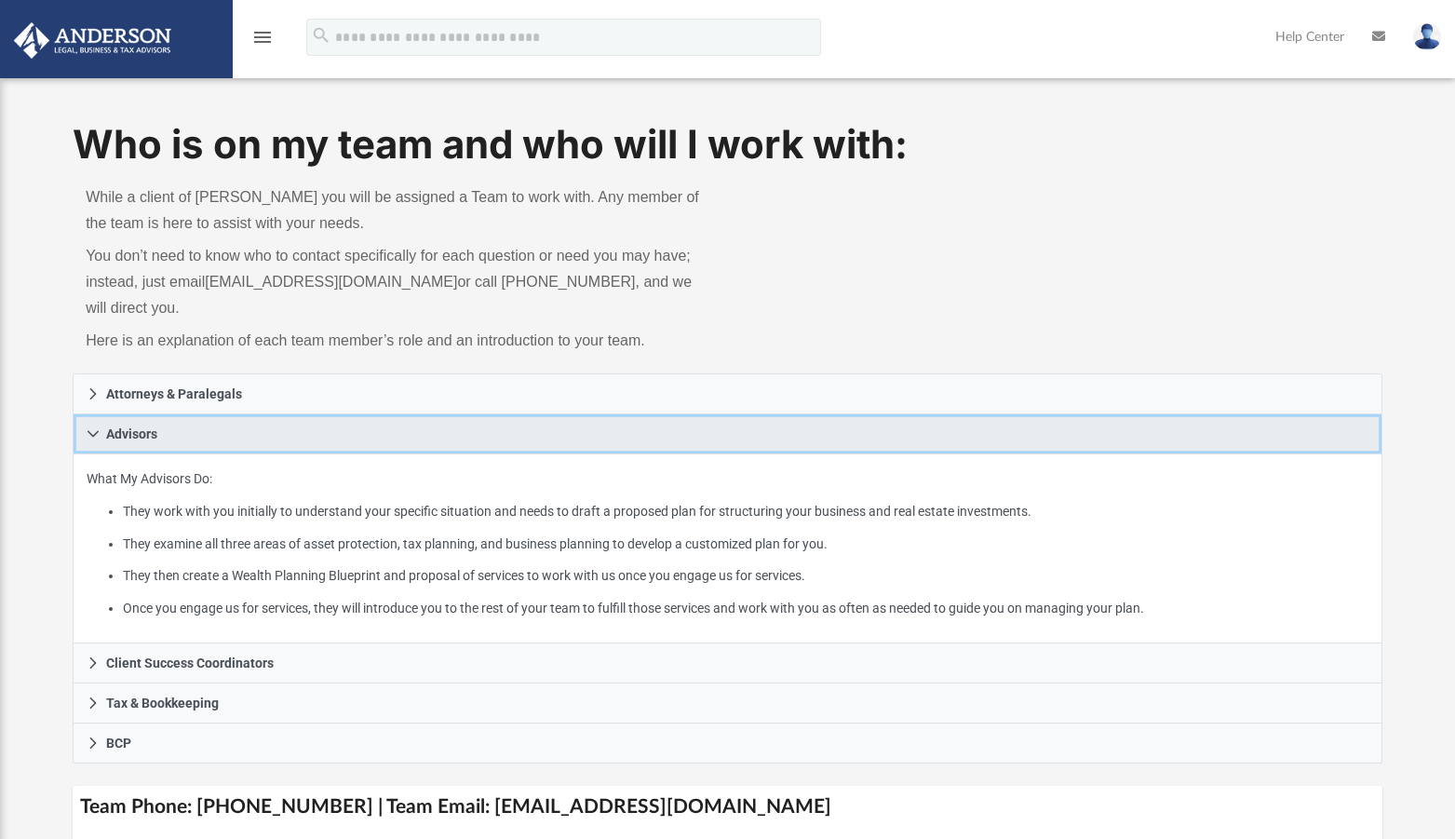
click at [95, 432] on icon at bounding box center [93, 433] width 13 height 13
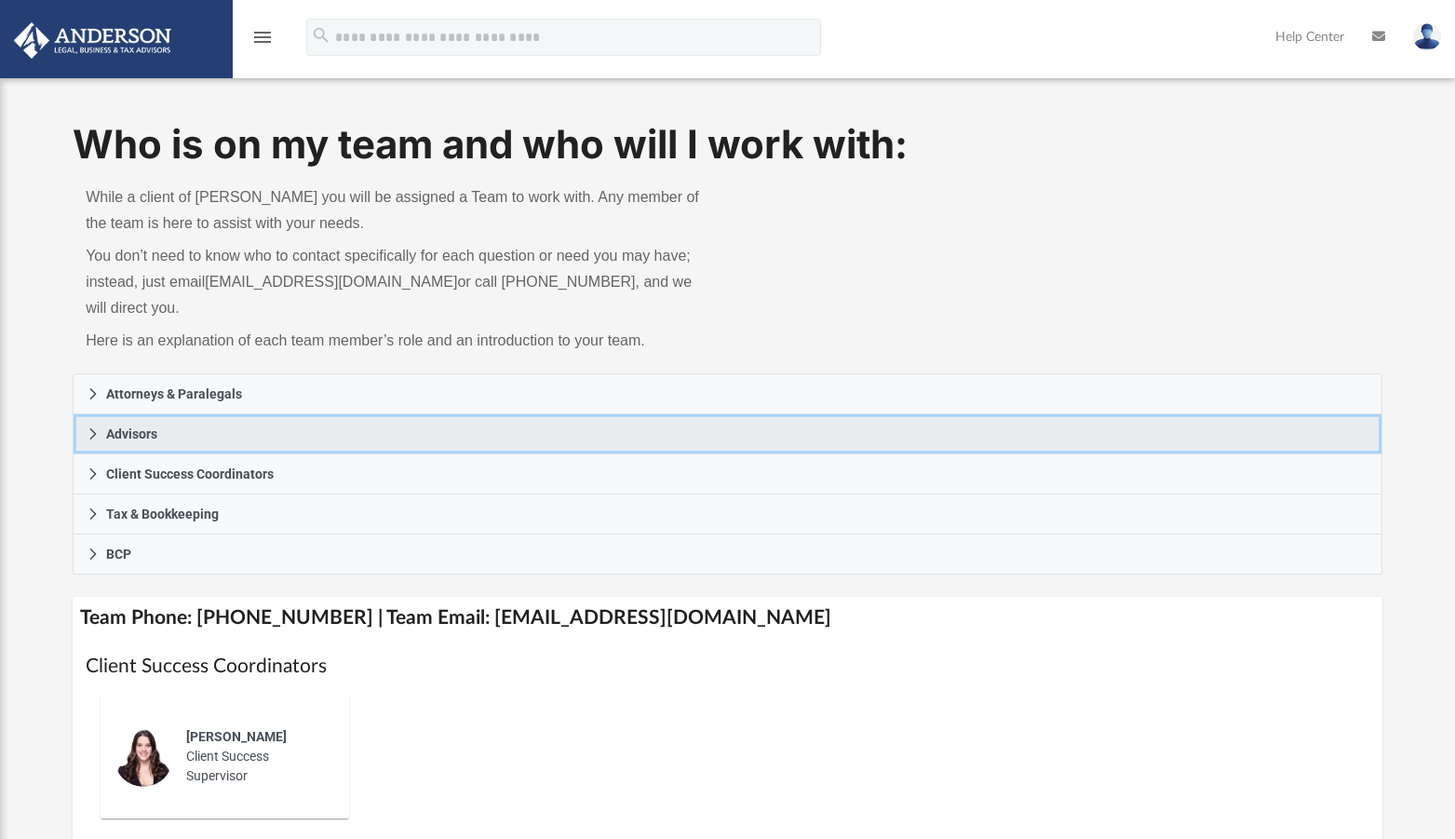
click at [95, 432] on icon at bounding box center [93, 433] width 13 height 13
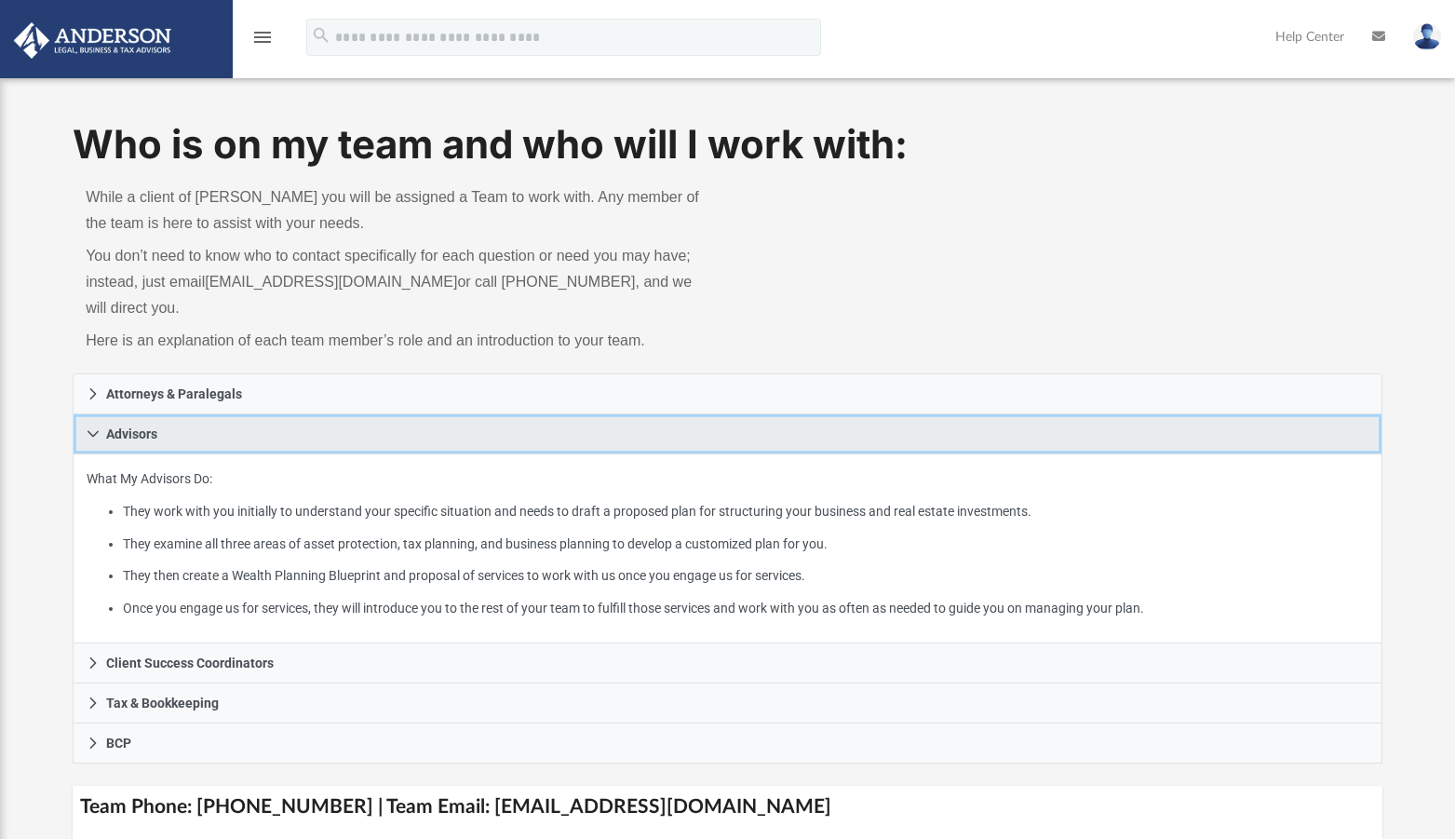
click at [95, 430] on icon at bounding box center [93, 433] width 13 height 13
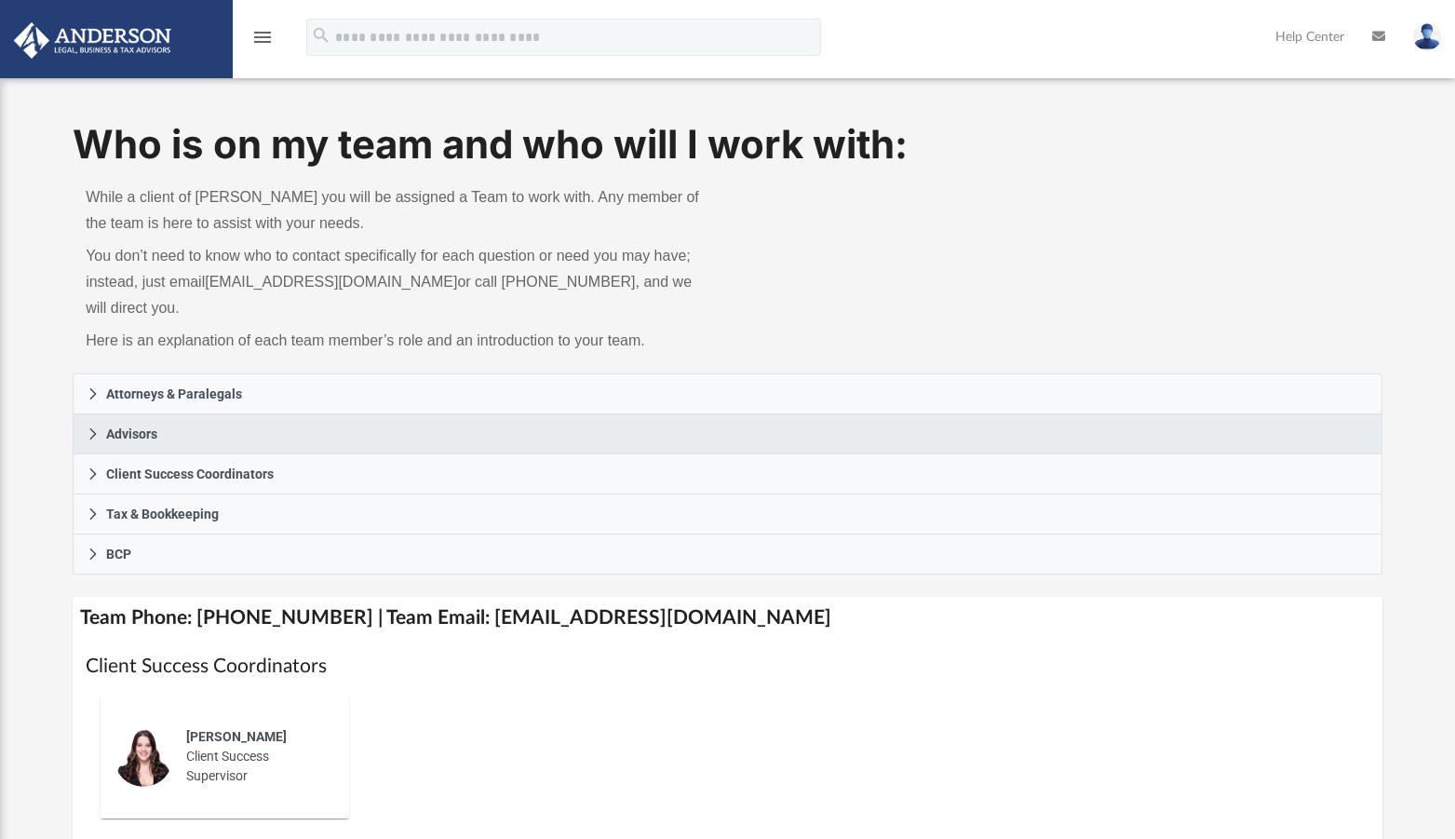
click at [264, 33] on icon "menu" at bounding box center [262, 37] width 22 height 22
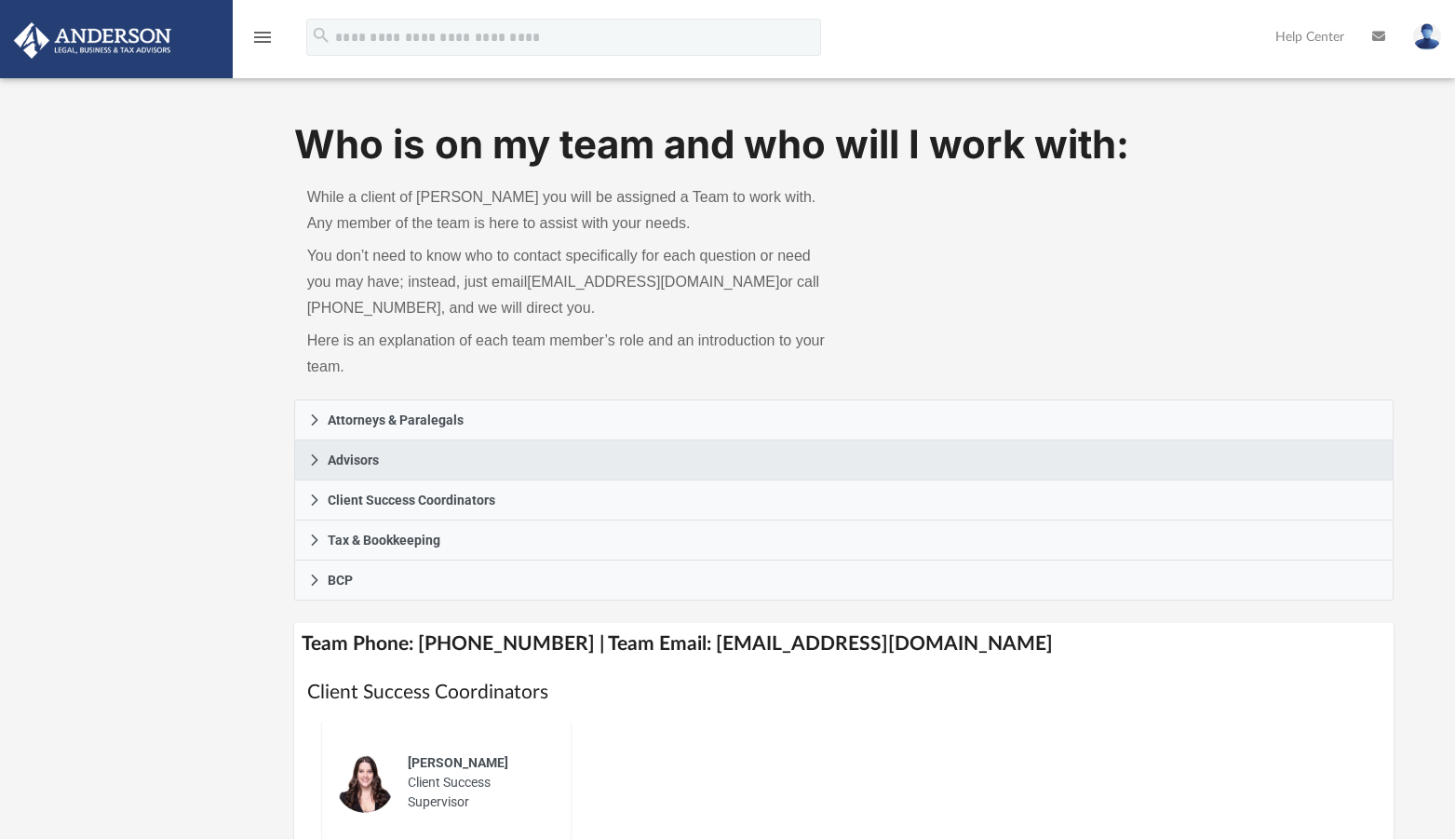
click at [264, 33] on icon "menu" at bounding box center [262, 37] width 22 height 22
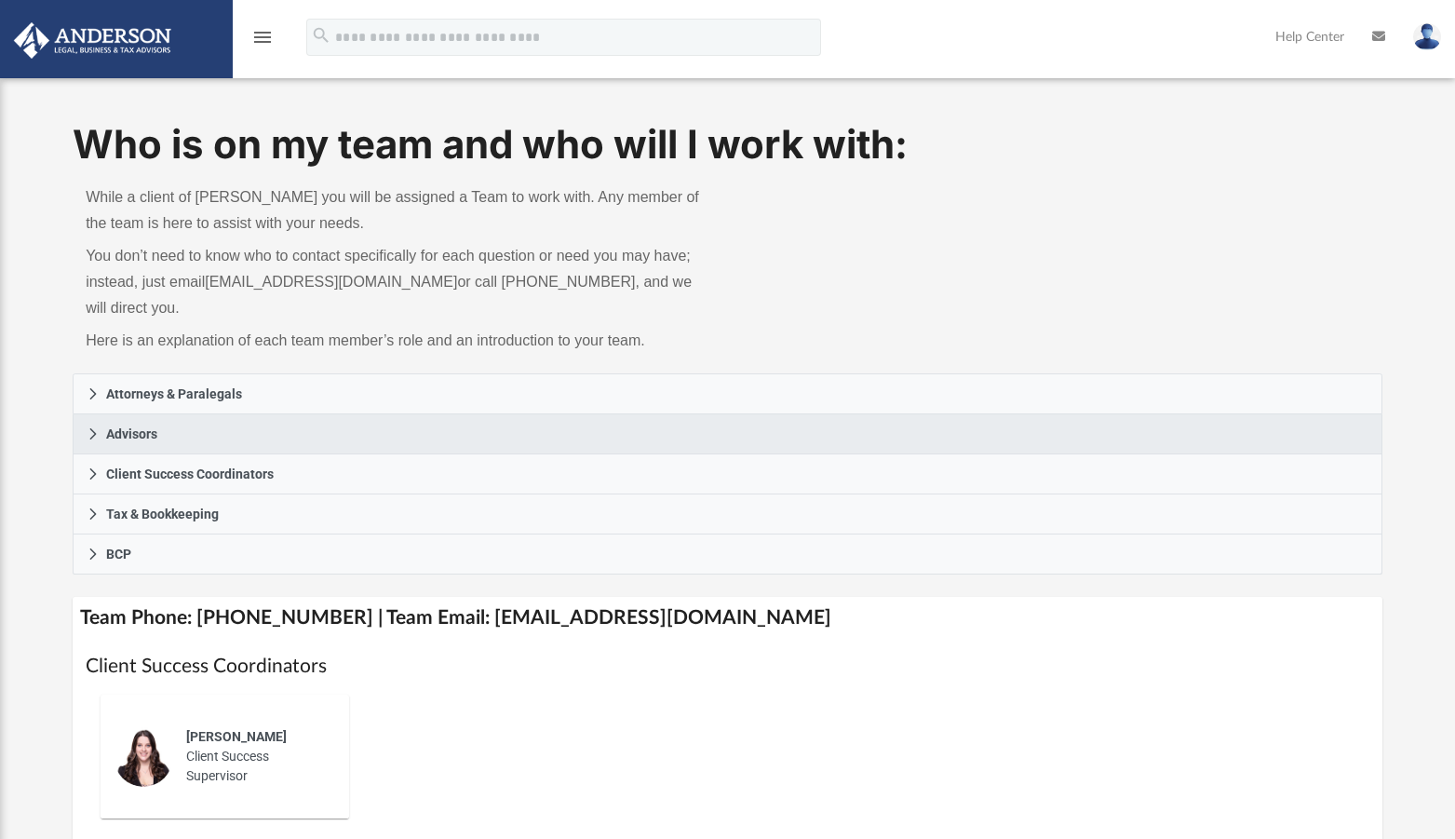
click at [264, 33] on icon "menu" at bounding box center [262, 37] width 22 height 22
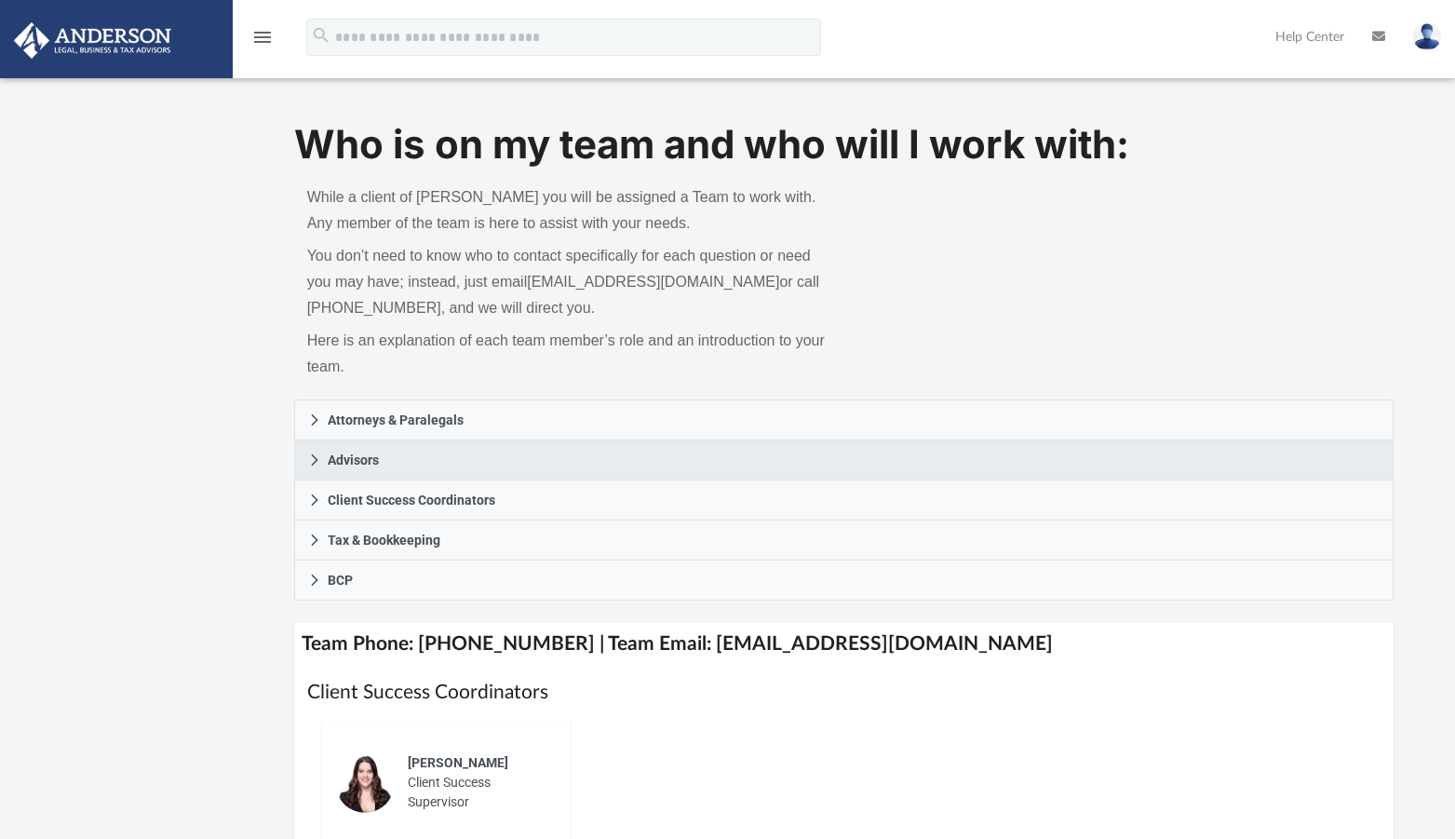
click at [264, 33] on icon "menu" at bounding box center [262, 37] width 22 height 22
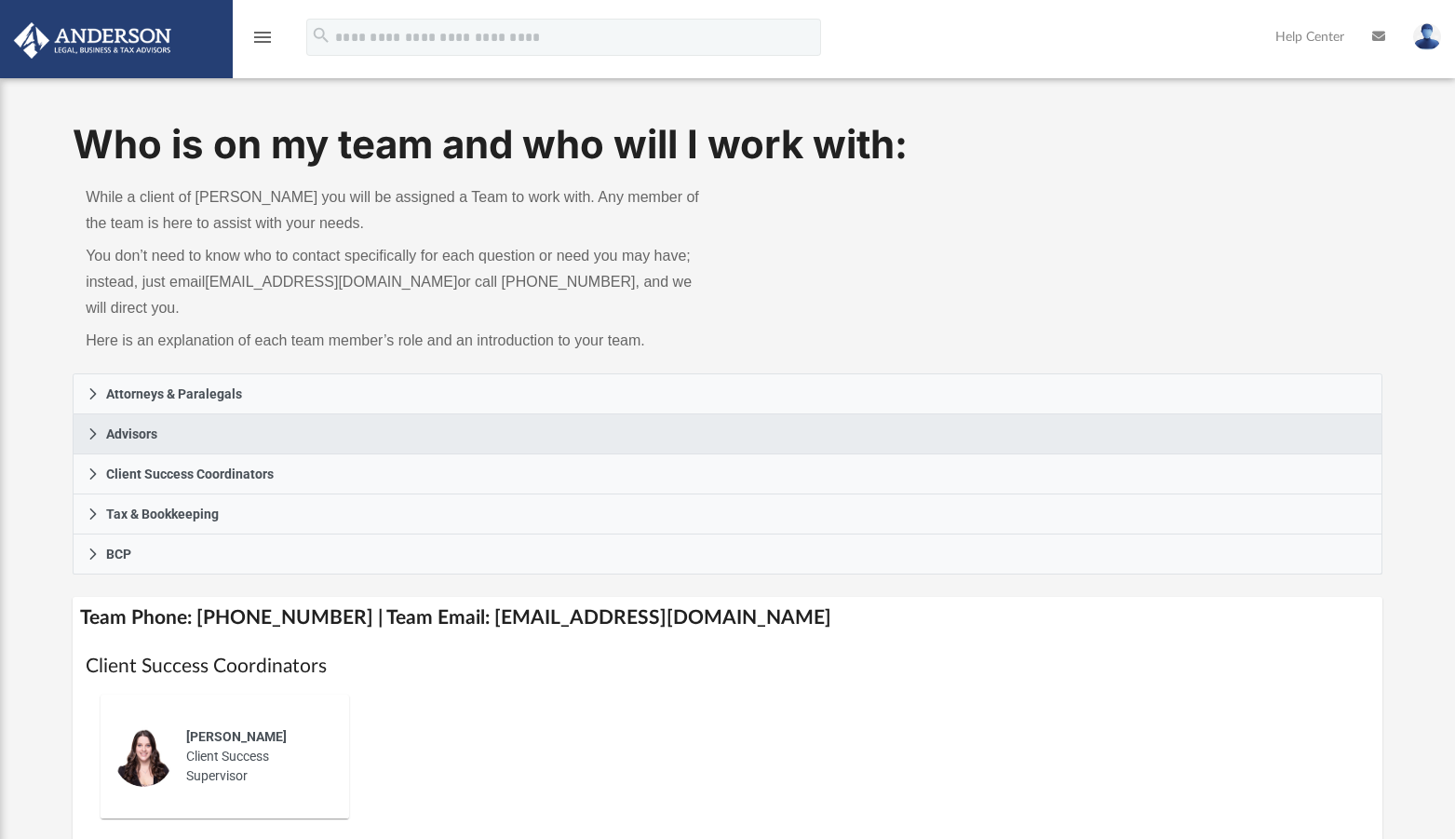
click at [264, 33] on icon "menu" at bounding box center [262, 37] width 22 height 22
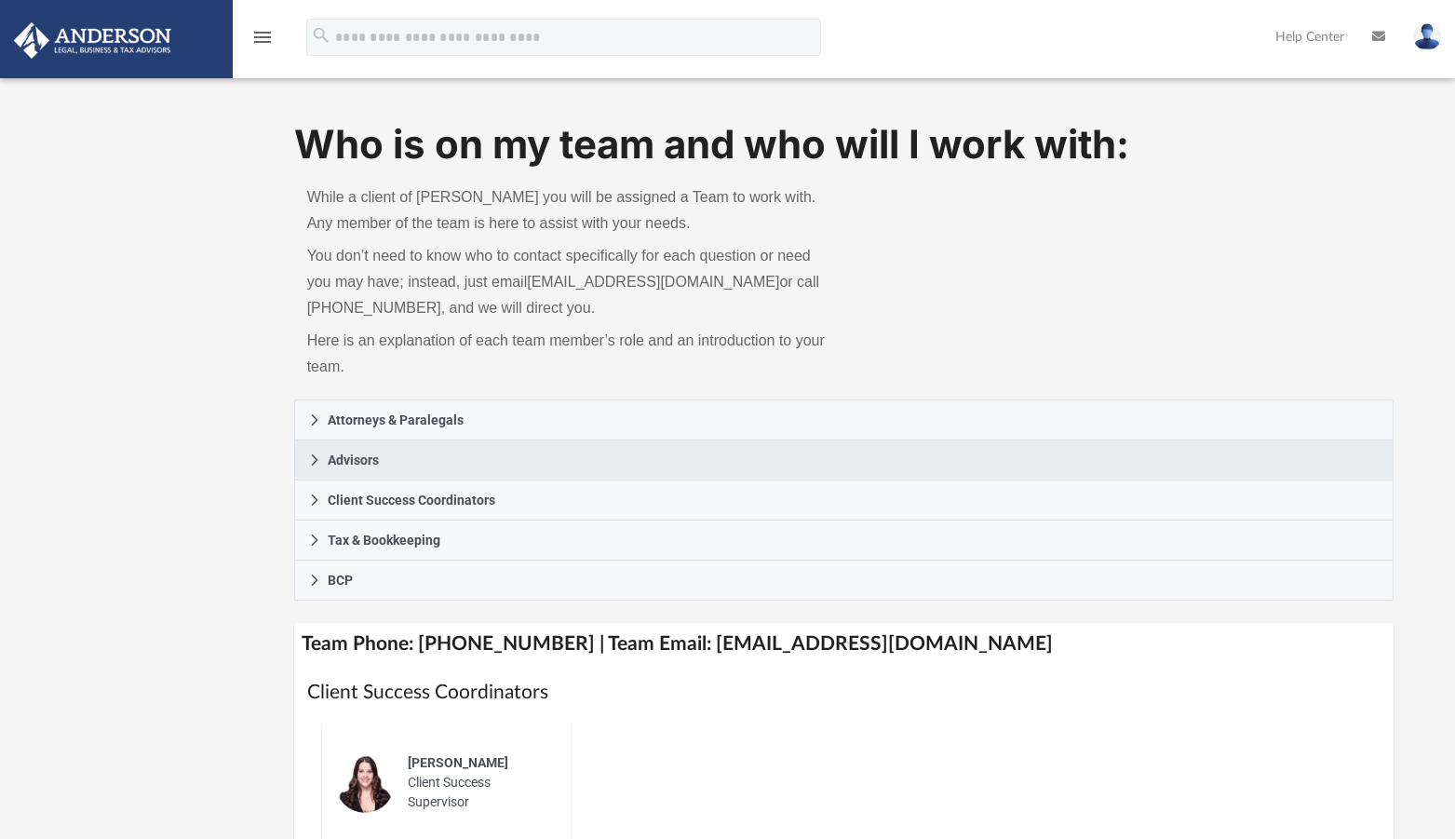
click at [264, 33] on icon "menu" at bounding box center [262, 37] width 22 height 22
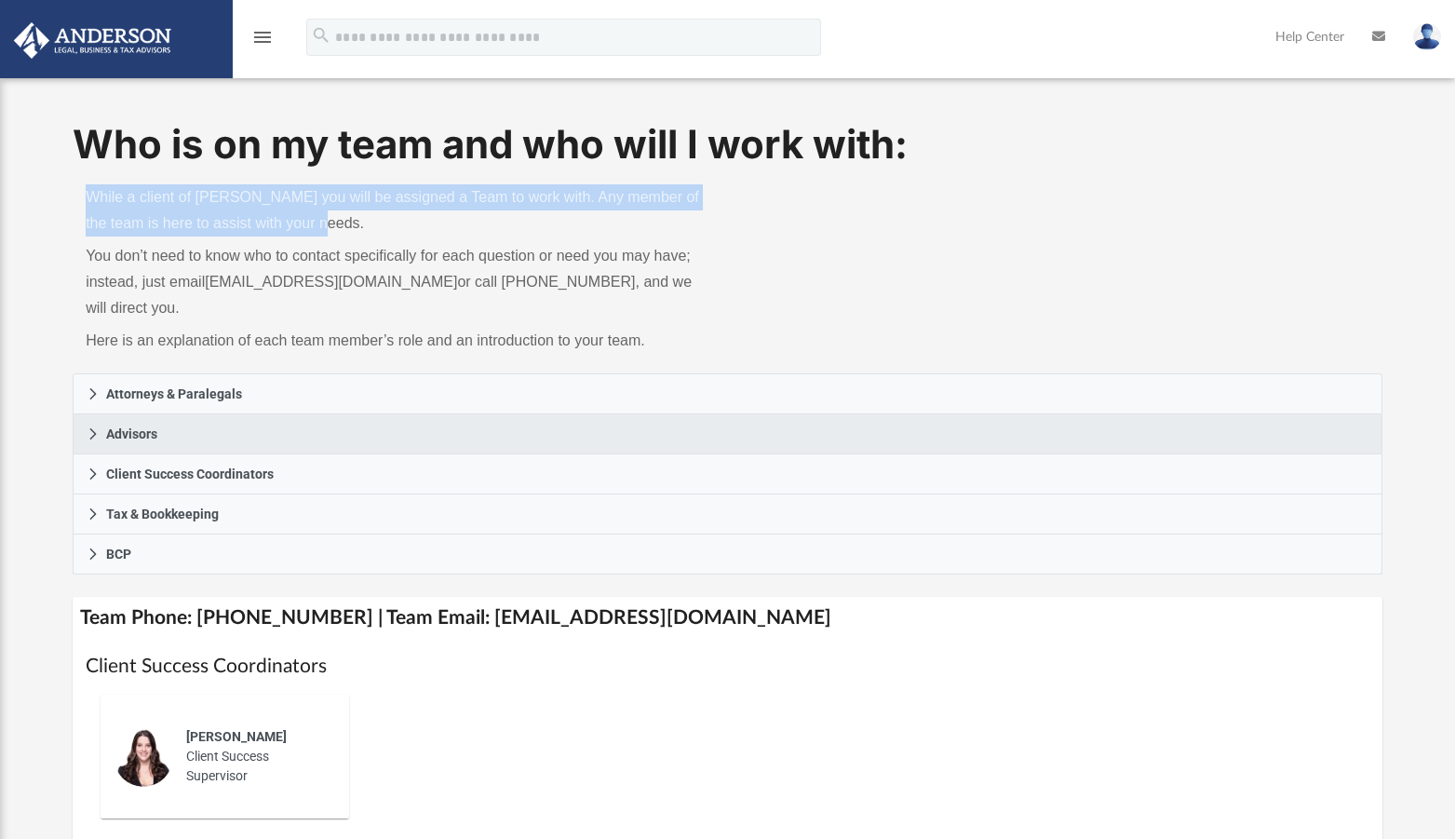
drag, startPoint x: 55, startPoint y: 207, endPoint x: 311, endPoint y: 230, distance: 257.1
click at [311, 230] on div "Who is on my team and who will I work with: While a client of Anderson you will…" at bounding box center [727, 662] width 1455 height 1091
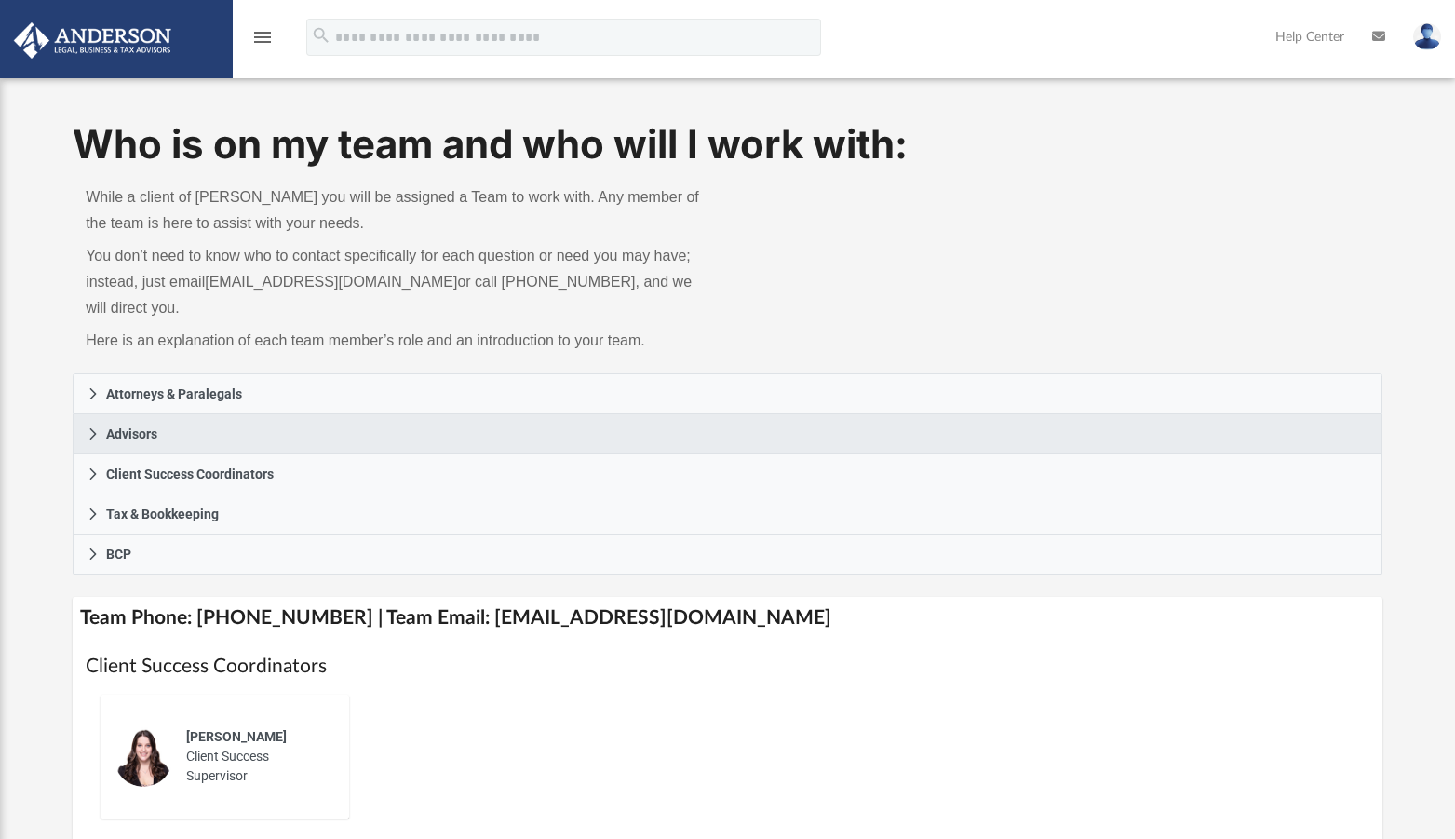
click at [483, 305] on p "You don’t need to know who to contact specifically for each question or need yo…" at bounding box center [400, 282] width 628 height 78
click at [259, 31] on icon "menu" at bounding box center [262, 37] width 22 height 22
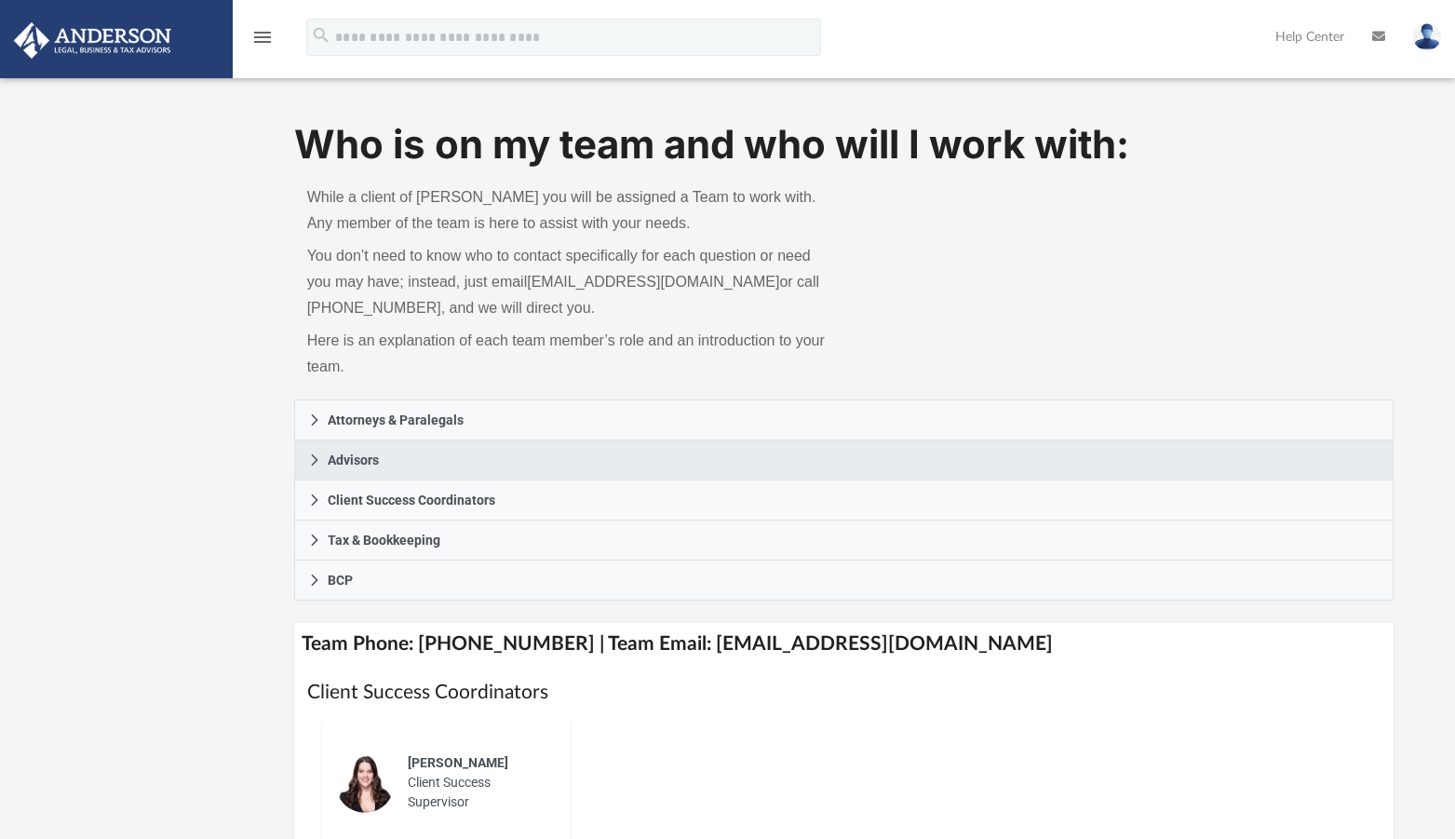
click at [148, 34] on img at bounding box center [92, 40] width 169 height 36
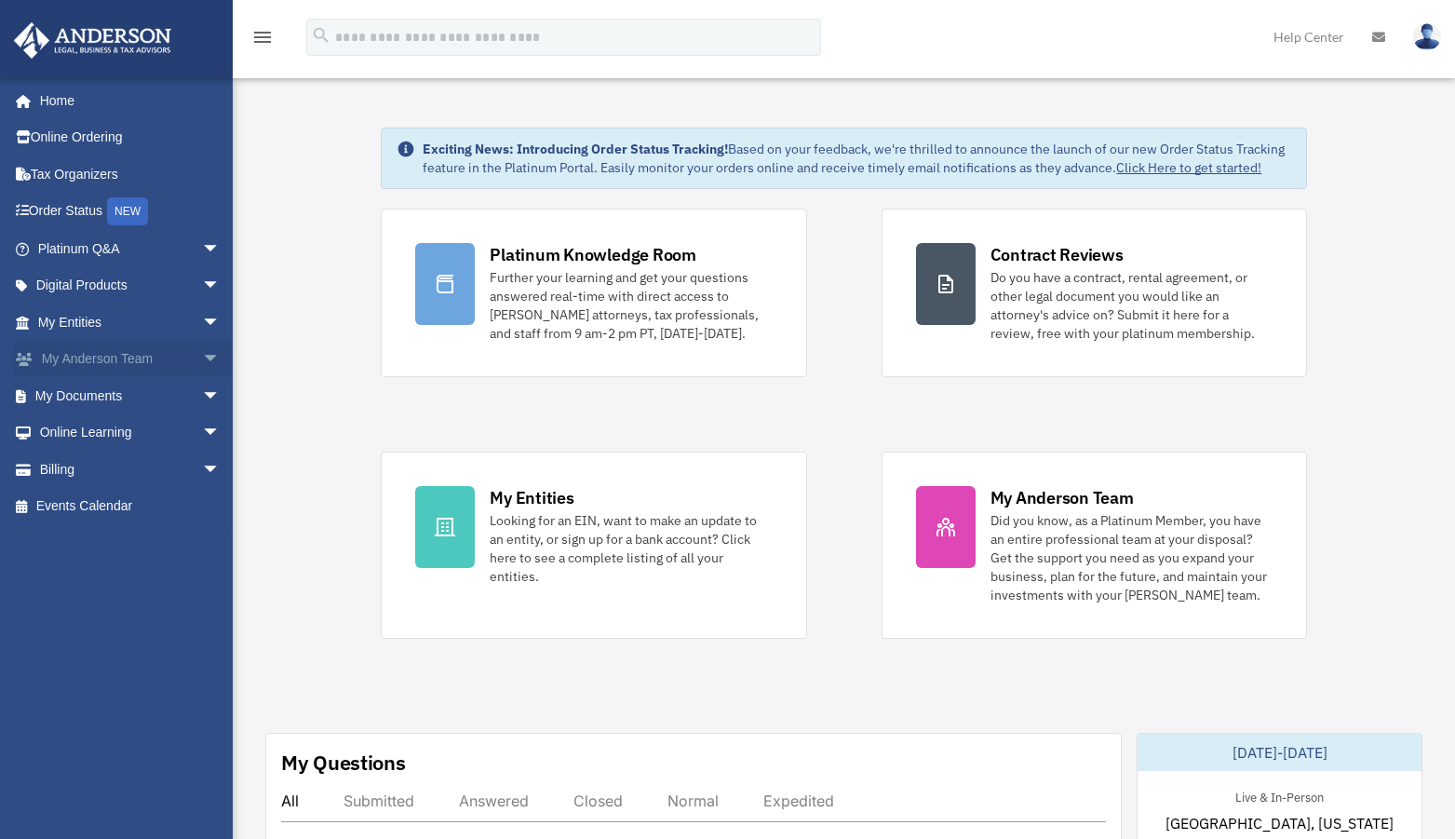
click at [202, 358] on span "arrow_drop_down" at bounding box center [220, 360] width 37 height 38
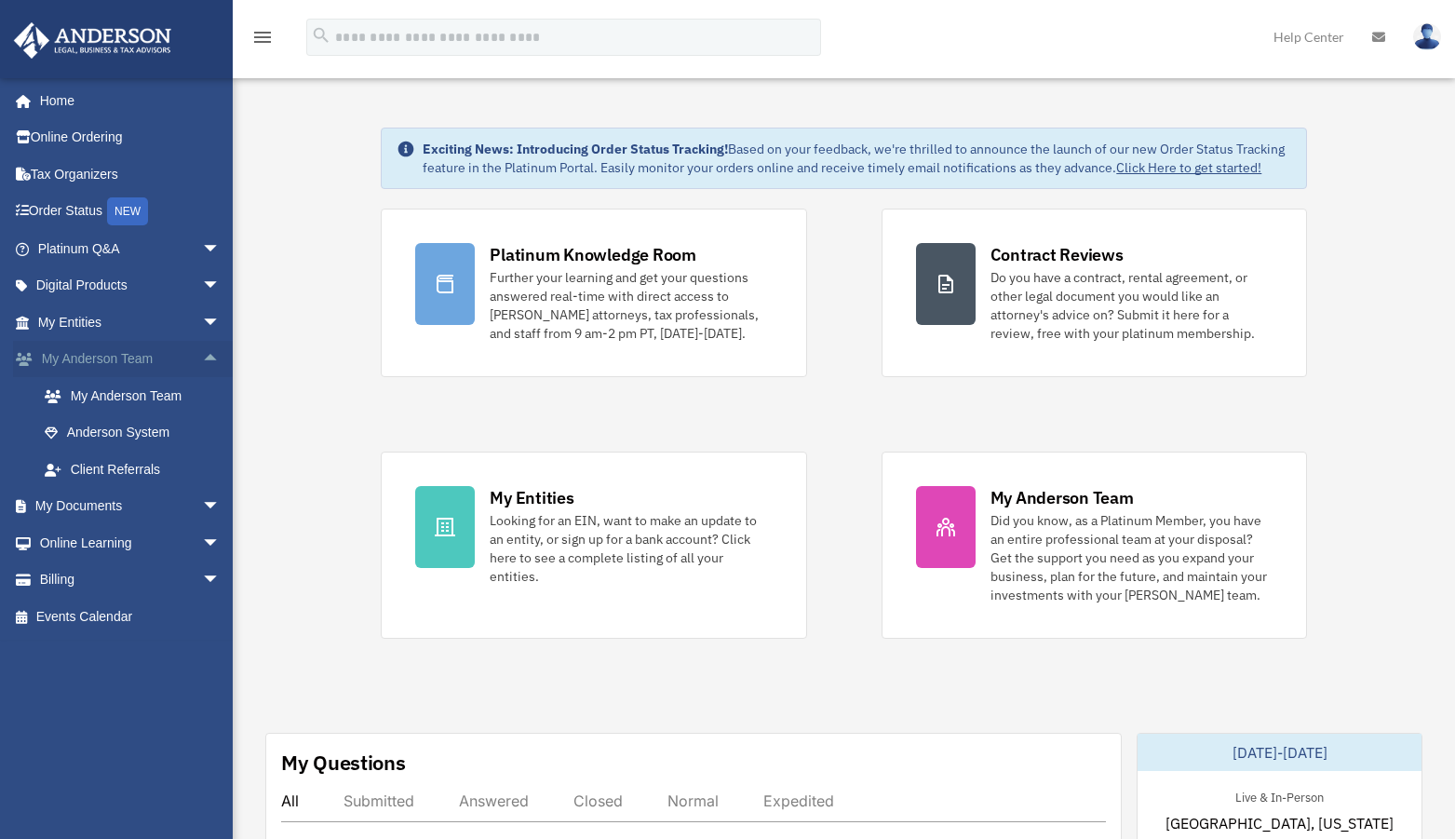
click at [202, 358] on span "arrow_drop_up" at bounding box center [220, 360] width 37 height 38
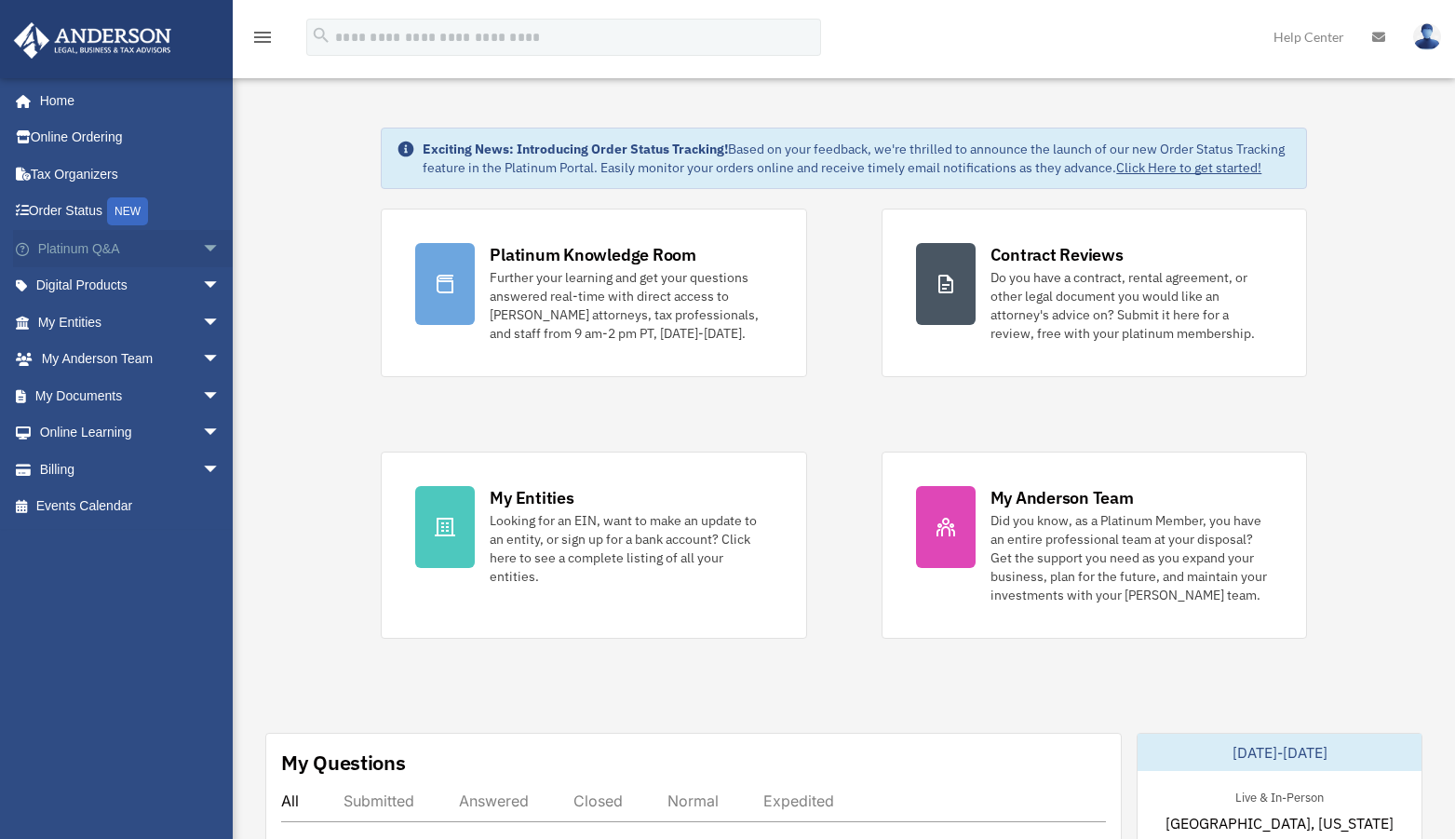
click at [202, 249] on span "arrow_drop_down" at bounding box center [220, 249] width 37 height 38
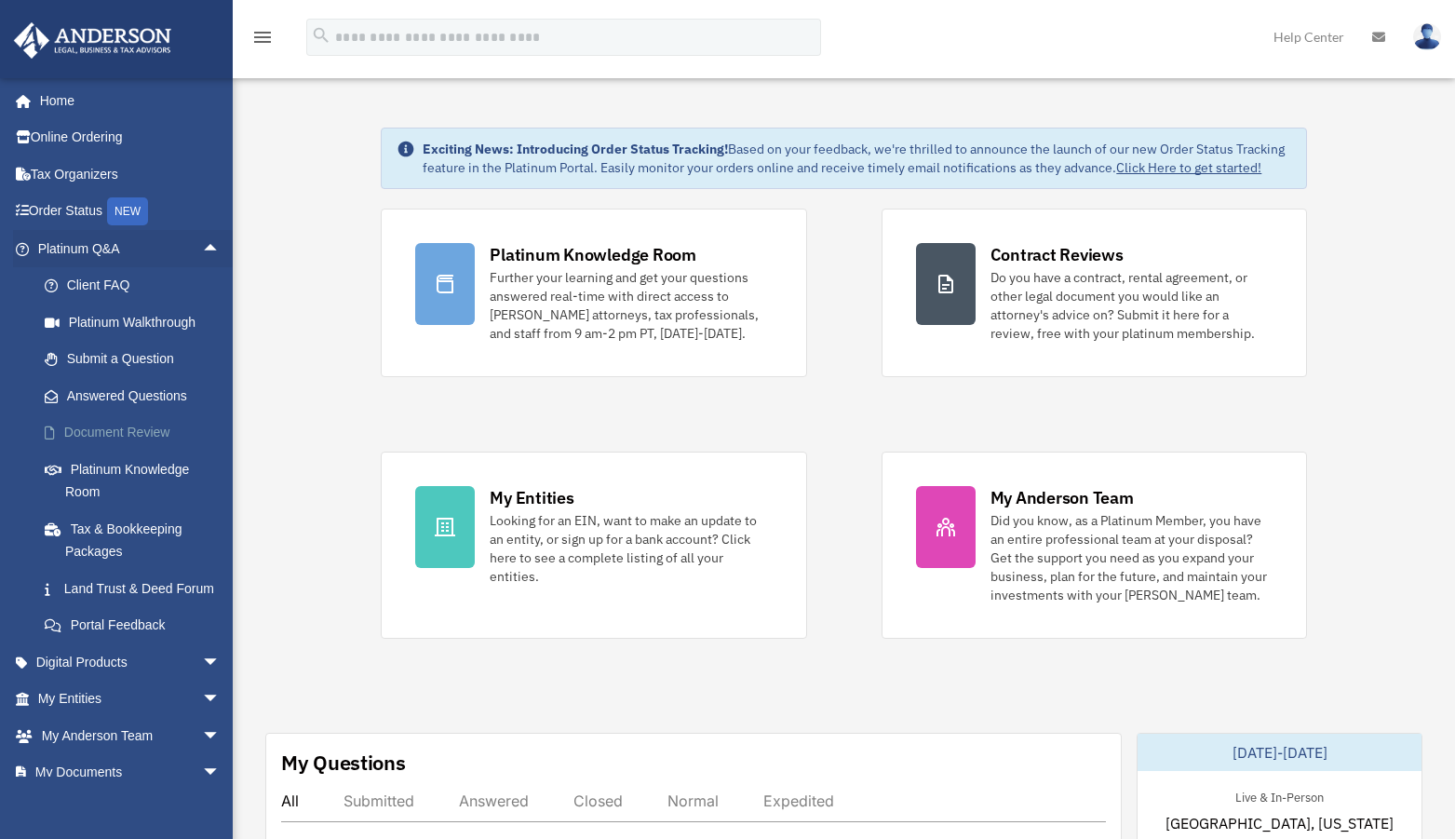
click at [135, 424] on link "Document Review" at bounding box center [137, 432] width 222 height 37
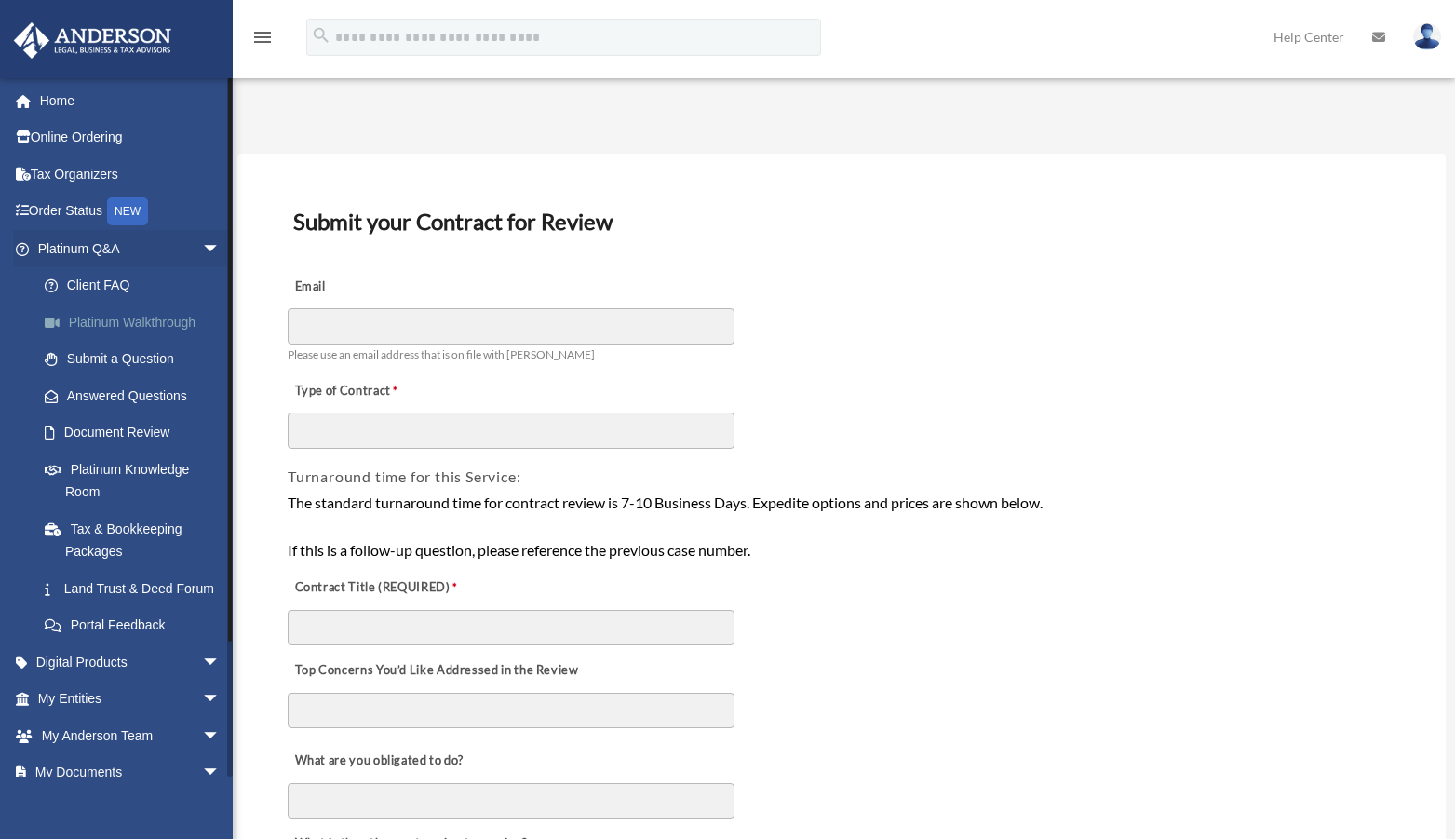
click at [124, 329] on link "Platinum Walkthrough" at bounding box center [137, 321] width 222 height 37
